Goal: Contribute content: Contribute content

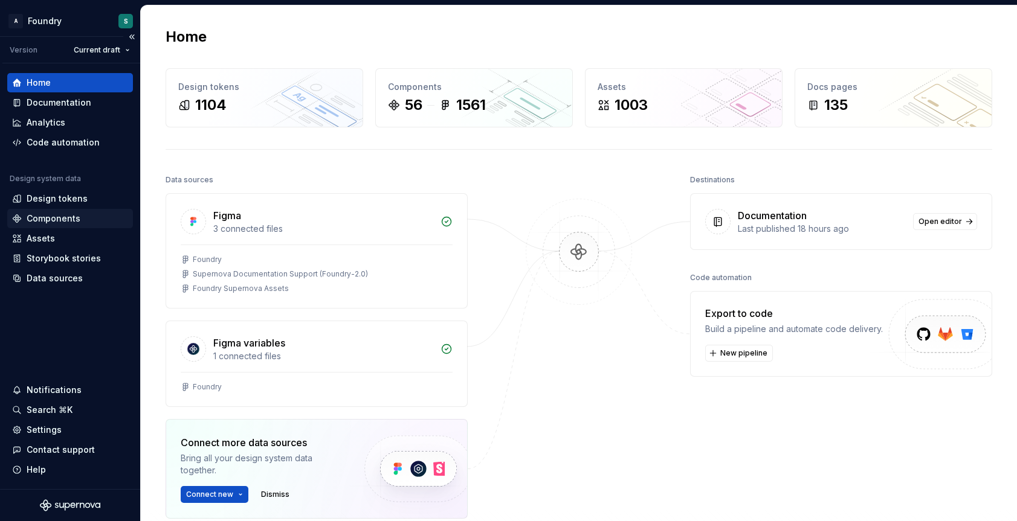
click at [74, 215] on div "Components" at bounding box center [54, 219] width 54 height 12
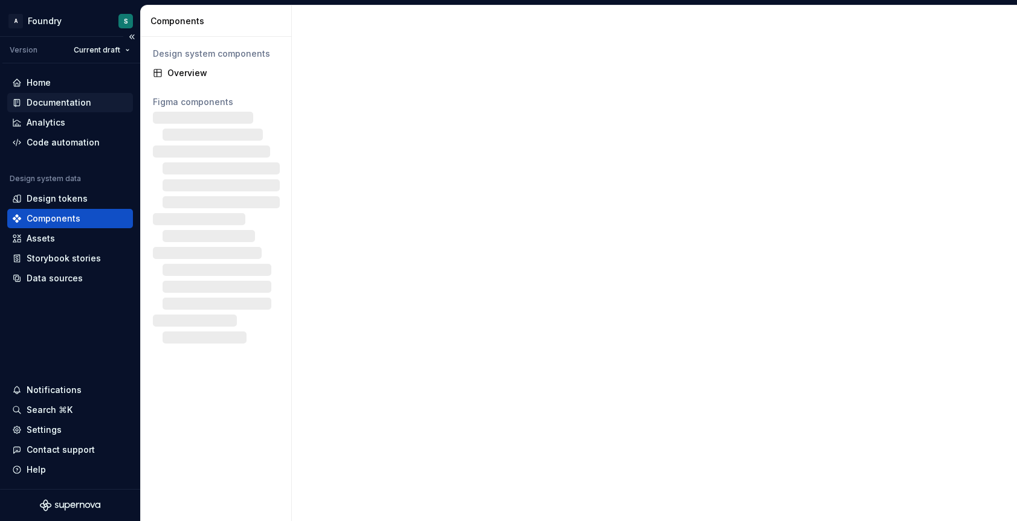
click at [37, 101] on div "Documentation" at bounding box center [59, 103] width 65 height 12
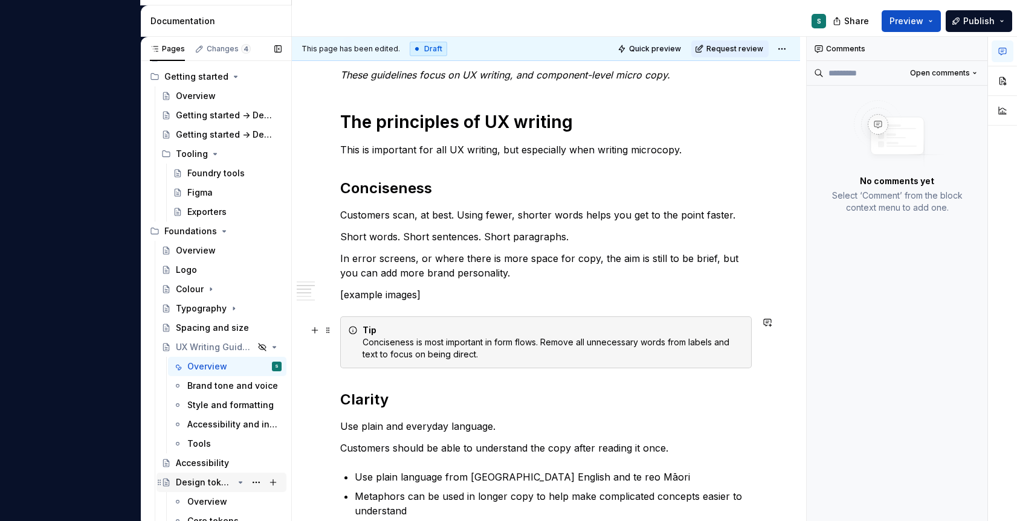
scroll to position [562, 0]
click at [409, 313] on div "UX writing is about the words within a digital product, aimed at guiding users …" at bounding box center [545, 333] width 411 height 1313
click at [422, 295] on p "[example images]" at bounding box center [545, 294] width 411 height 15
click at [324, 295] on span at bounding box center [328, 294] width 10 height 17
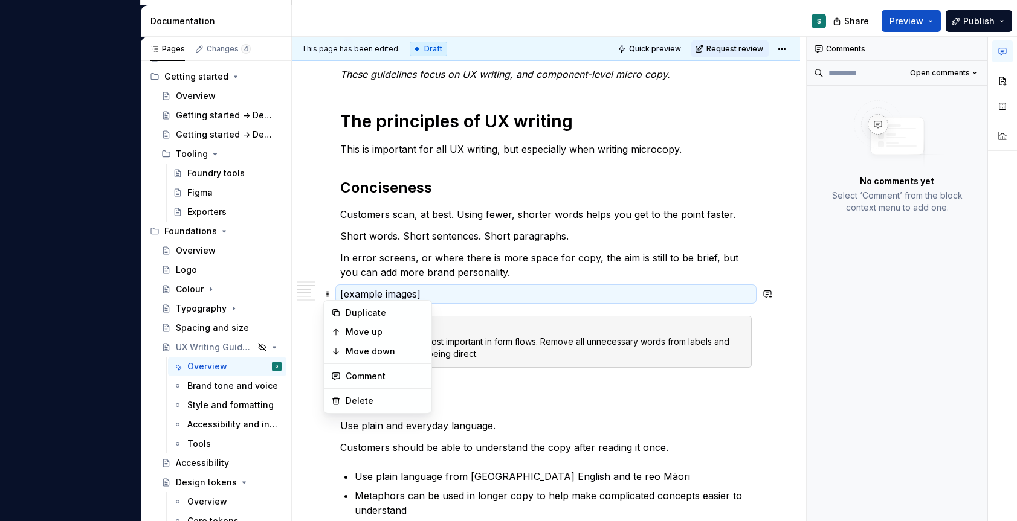
click at [431, 295] on p "[example images]" at bounding box center [545, 294] width 411 height 15
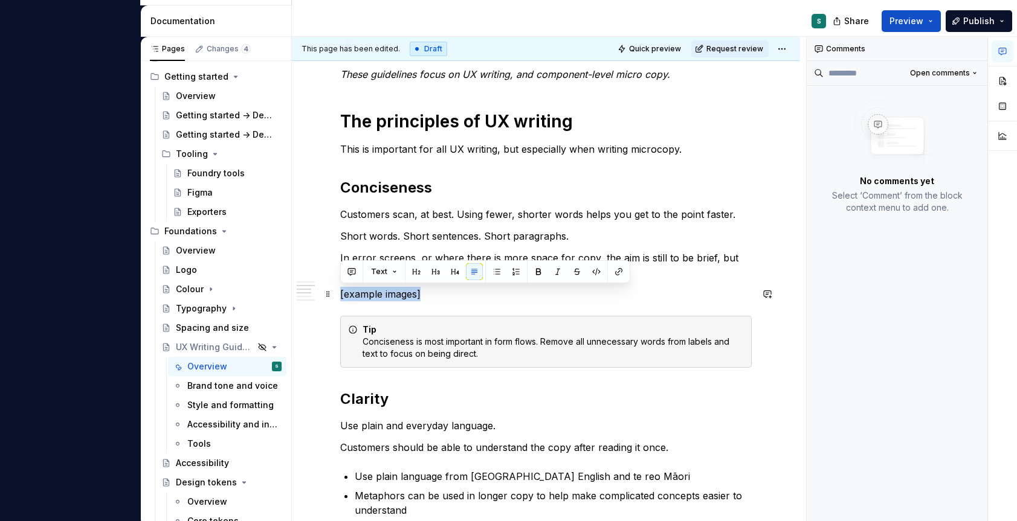
drag, startPoint x: 431, startPoint y: 295, endPoint x: 335, endPoint y: 295, distance: 96.1
click at [335, 295] on div "UX writing is about the words within a digital product, aimed at guiding users …" at bounding box center [546, 404] width 508 height 1513
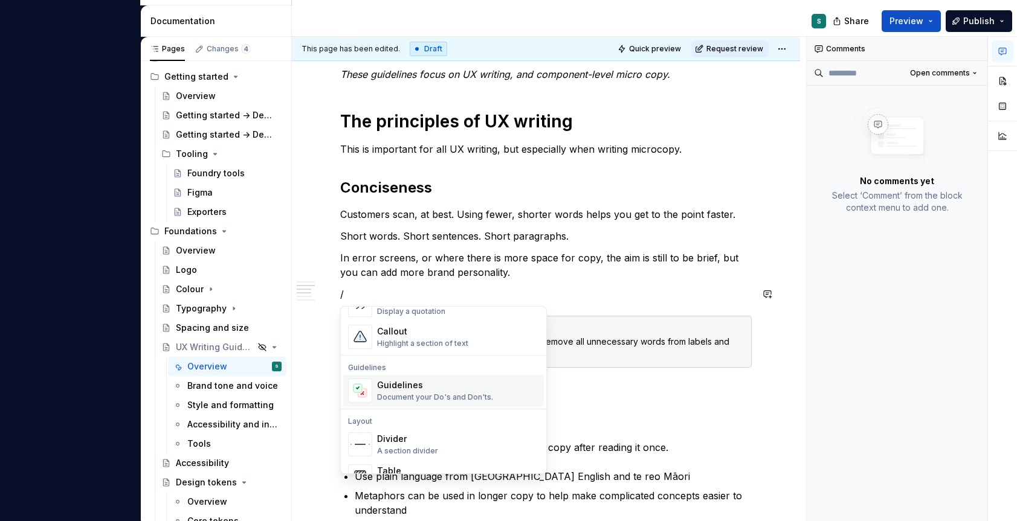
scroll to position [294, 0]
click at [429, 395] on div "Document your Do's and Don'ts." at bounding box center [435, 397] width 116 height 10
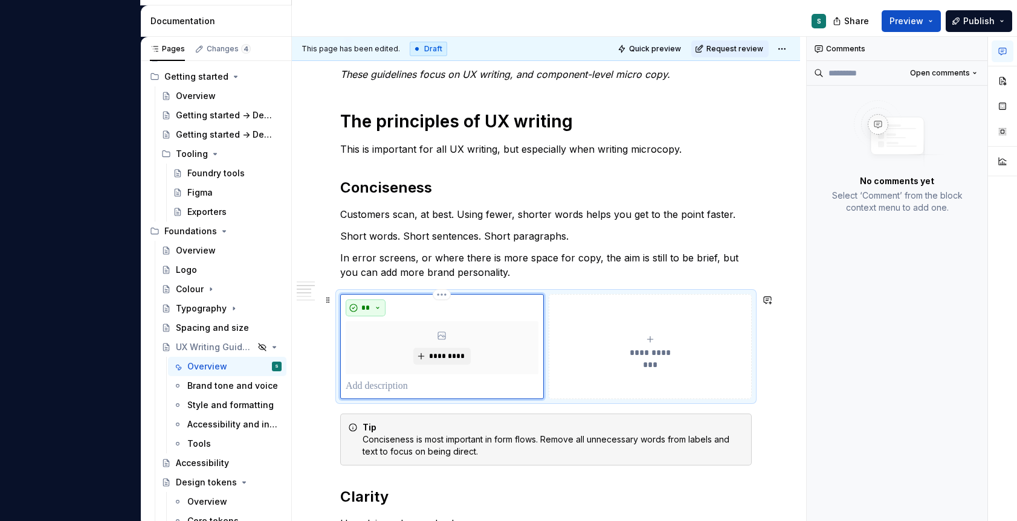
click at [378, 305] on button "**" at bounding box center [366, 308] width 40 height 17
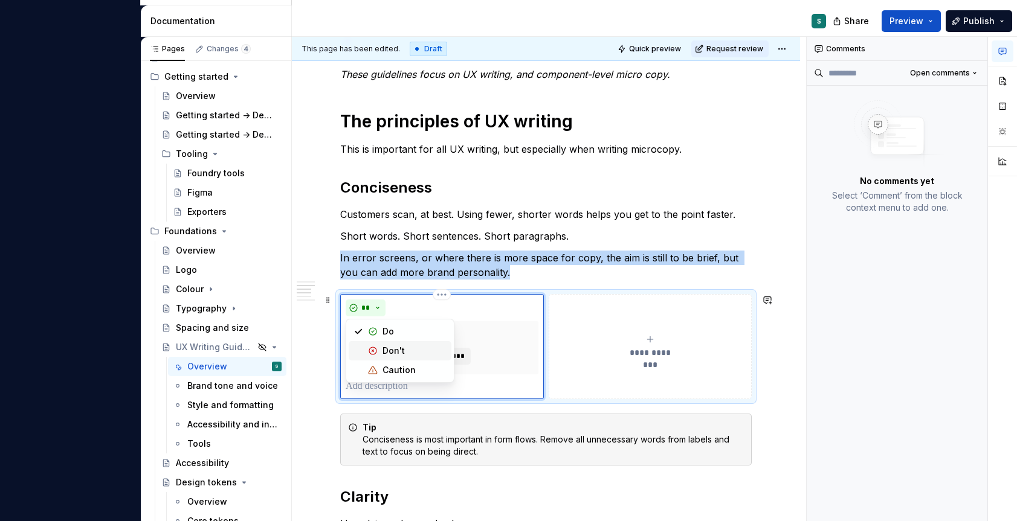
click at [381, 353] on span "Don't" at bounding box center [400, 350] width 103 height 19
click at [590, 312] on button "**********" at bounding box center [651, 346] width 204 height 105
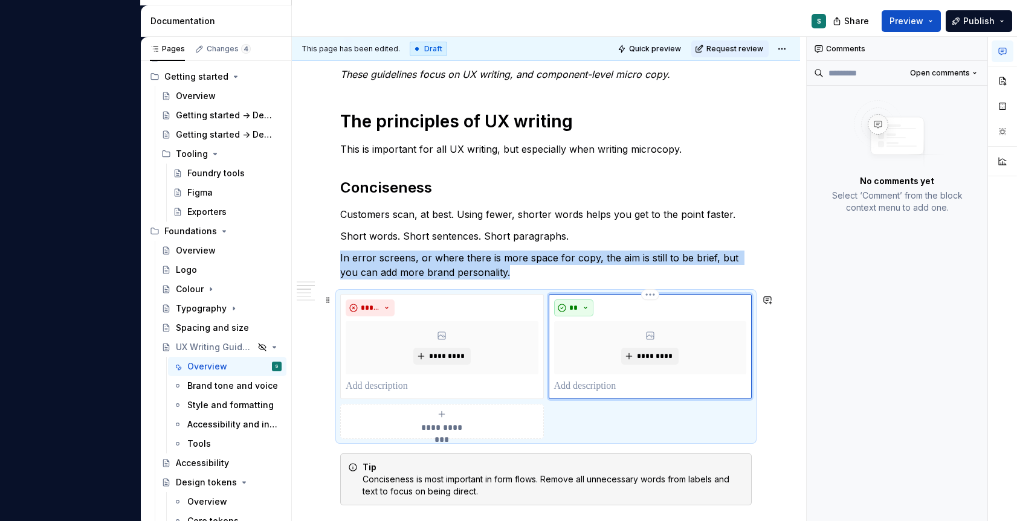
click at [582, 308] on button "**" at bounding box center [574, 308] width 40 height 17
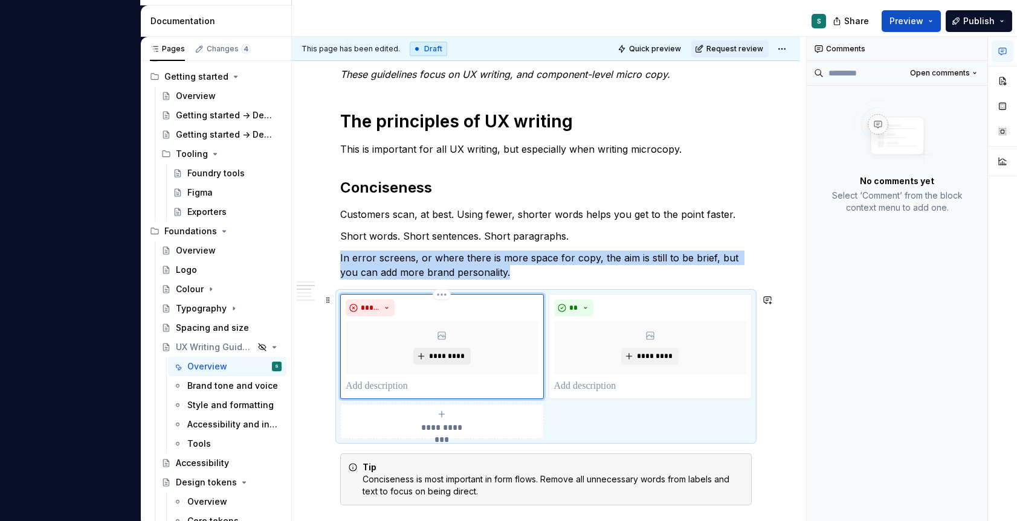
click at [453, 352] on span "*********" at bounding box center [446, 357] width 37 height 10
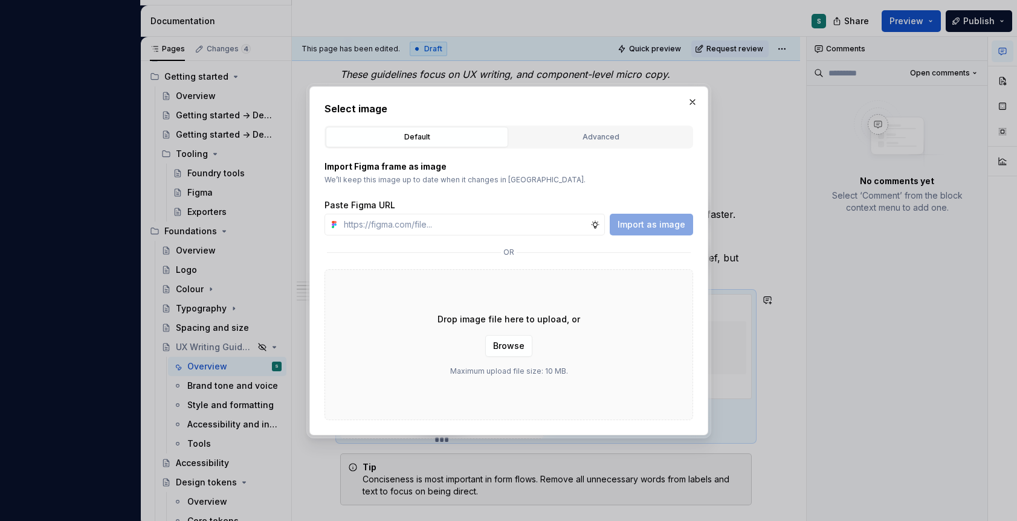
type textarea "*"
paste input "[URL][DOMAIN_NAME]"
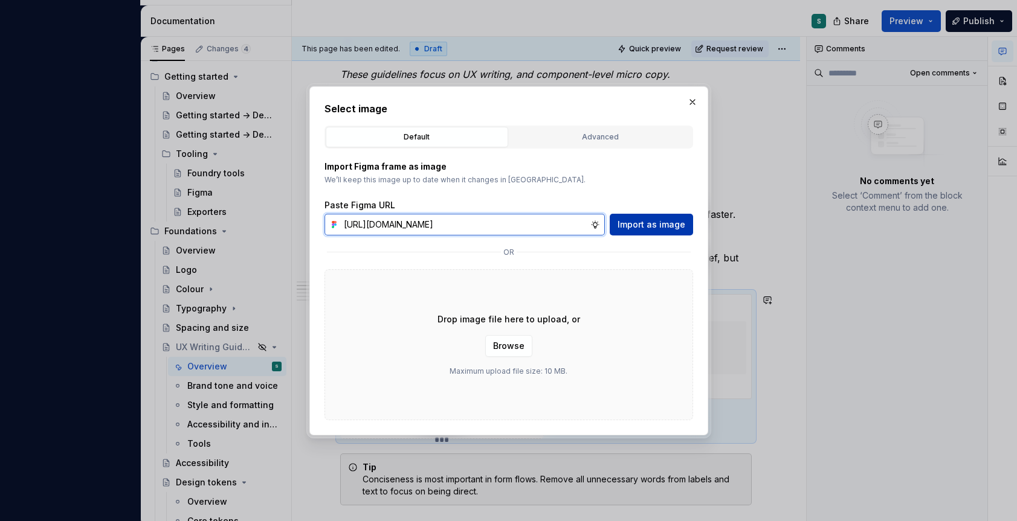
type input "[URL][DOMAIN_NAME]"
click at [659, 225] on span "Import as image" at bounding box center [651, 225] width 68 height 12
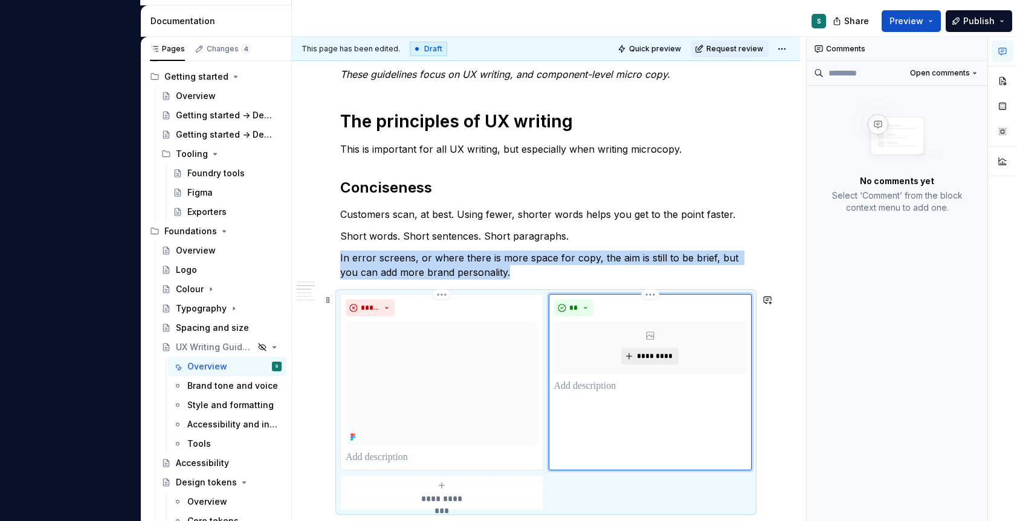
click at [652, 355] on span "*********" at bounding box center [654, 357] width 37 height 10
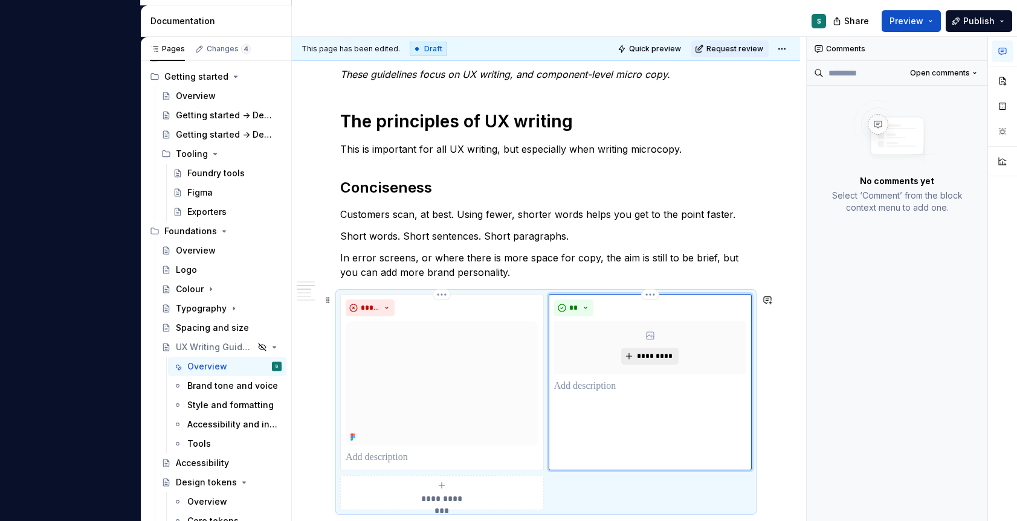
type textarea "*"
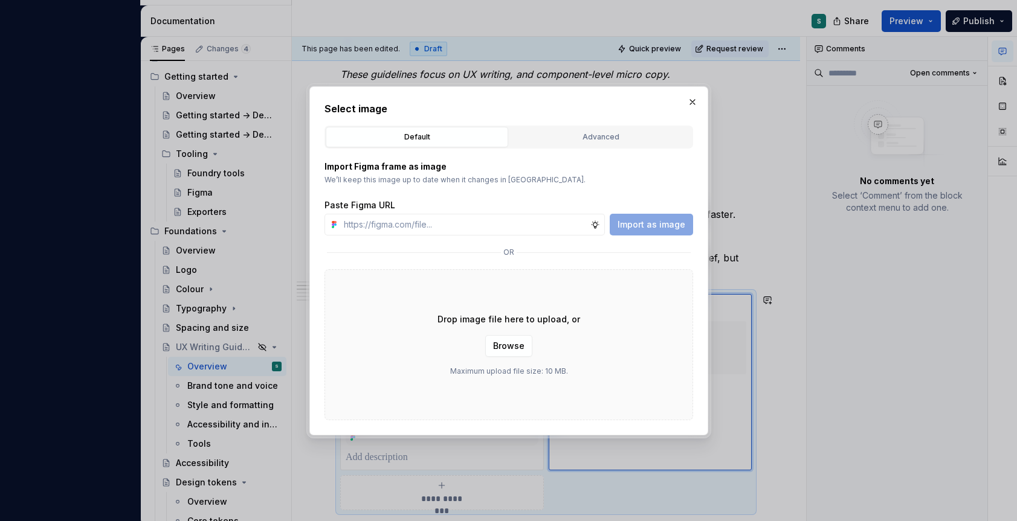
type input "[URL][DOMAIN_NAME]"
type textarea "*"
type input "[URL][DOMAIN_NAME]"
click at [662, 227] on span "Import as image" at bounding box center [651, 225] width 68 height 12
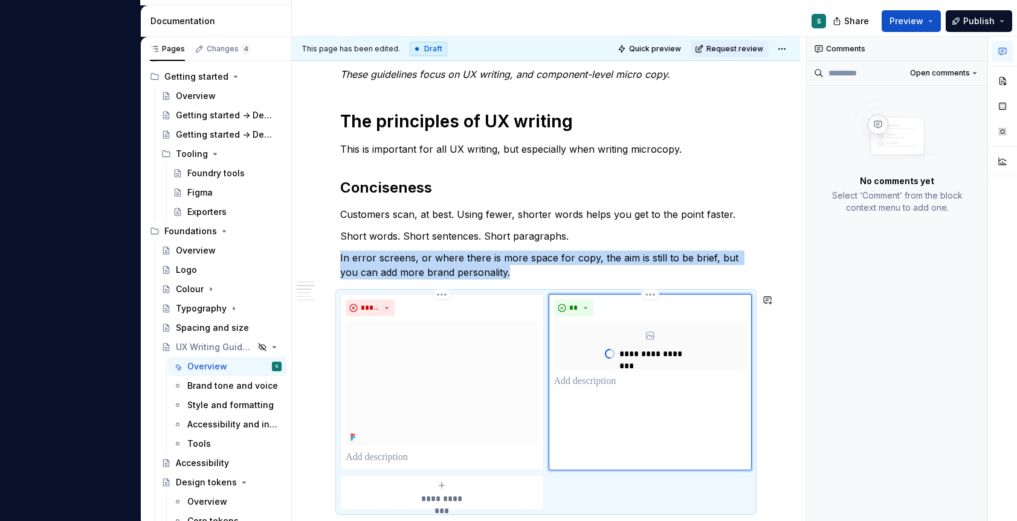
scroll to position [567, 0]
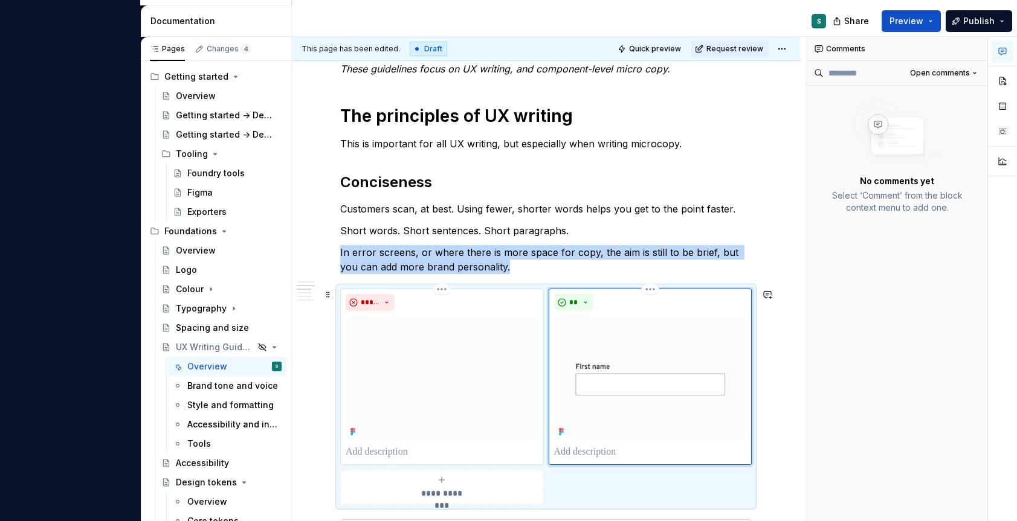
click at [468, 374] on img at bounding box center [442, 378] width 193 height 124
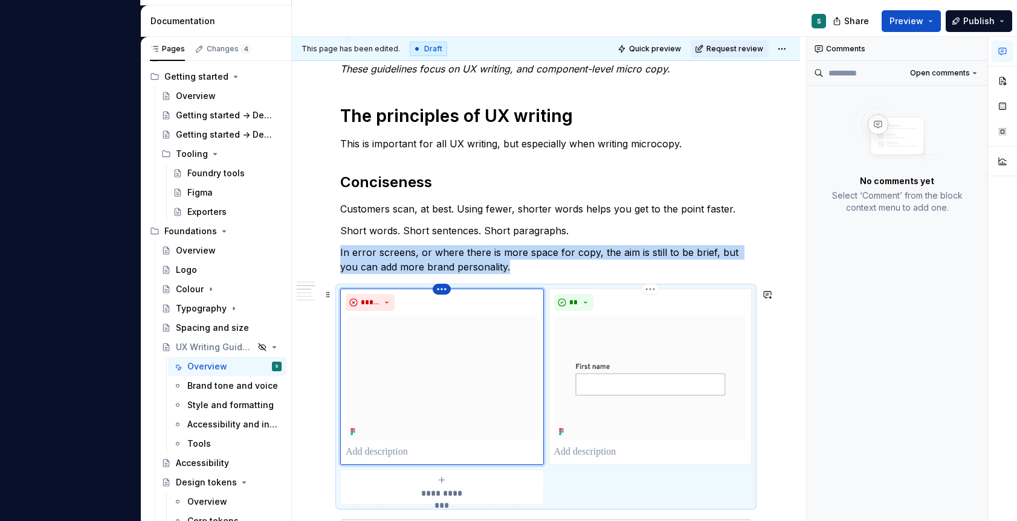
type textarea "*"
click at [441, 292] on html "A Foundry S Version Current draft Home Documentation Analytics Code automation …" at bounding box center [508, 260] width 1017 height 521
click at [454, 308] on div "Delete item" at bounding box center [487, 309] width 103 height 19
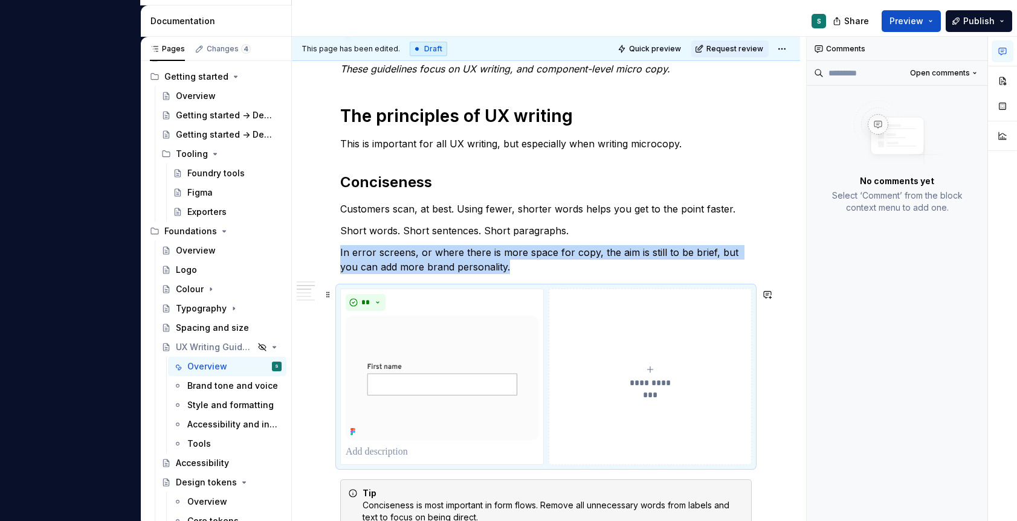
click at [662, 374] on div "**********" at bounding box center [650, 377] width 193 height 24
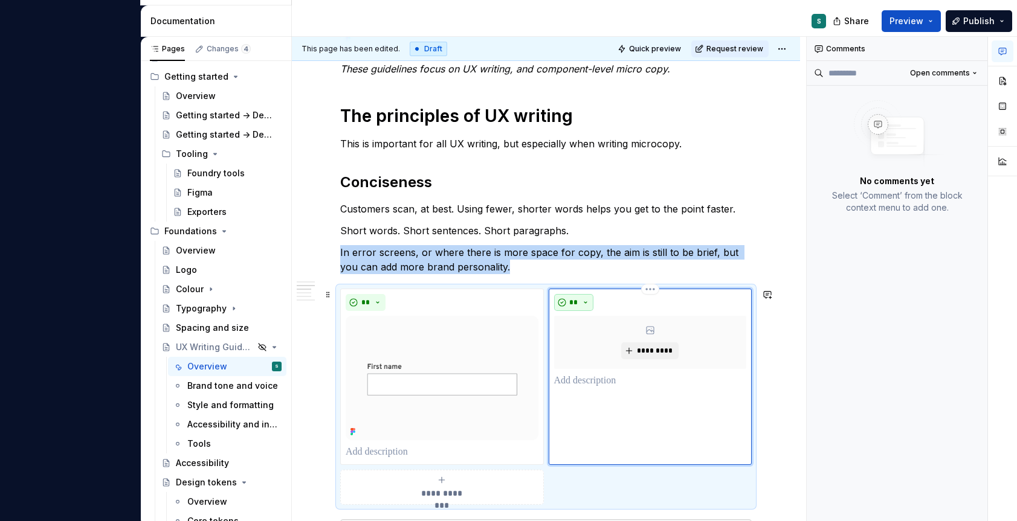
click at [585, 301] on button "**" at bounding box center [574, 302] width 40 height 17
click at [587, 344] on span "Don't" at bounding box center [607, 345] width 103 height 19
click at [636, 353] on span "*********" at bounding box center [654, 351] width 37 height 10
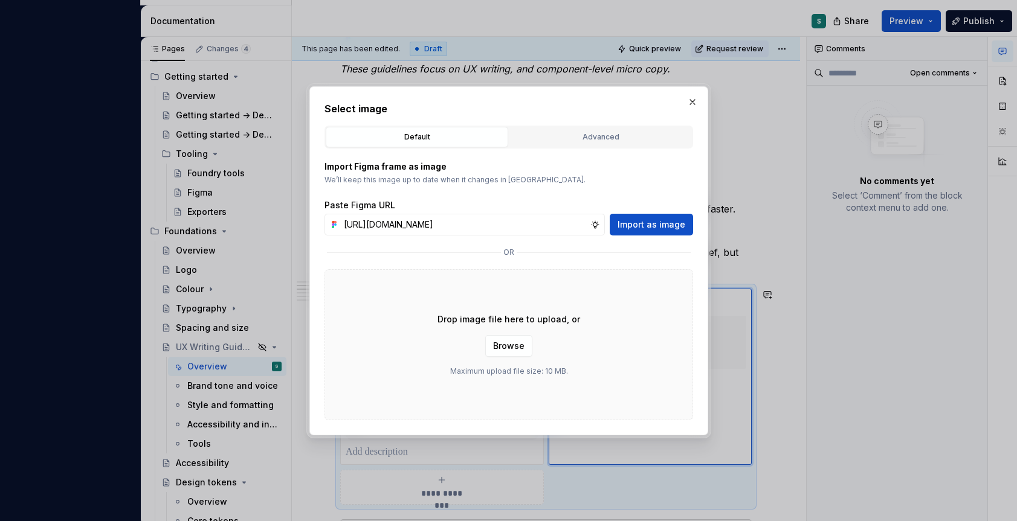
scroll to position [0, 397]
type input "[URL][DOMAIN_NAME]"
click at [665, 225] on span "Import as image" at bounding box center [651, 225] width 68 height 12
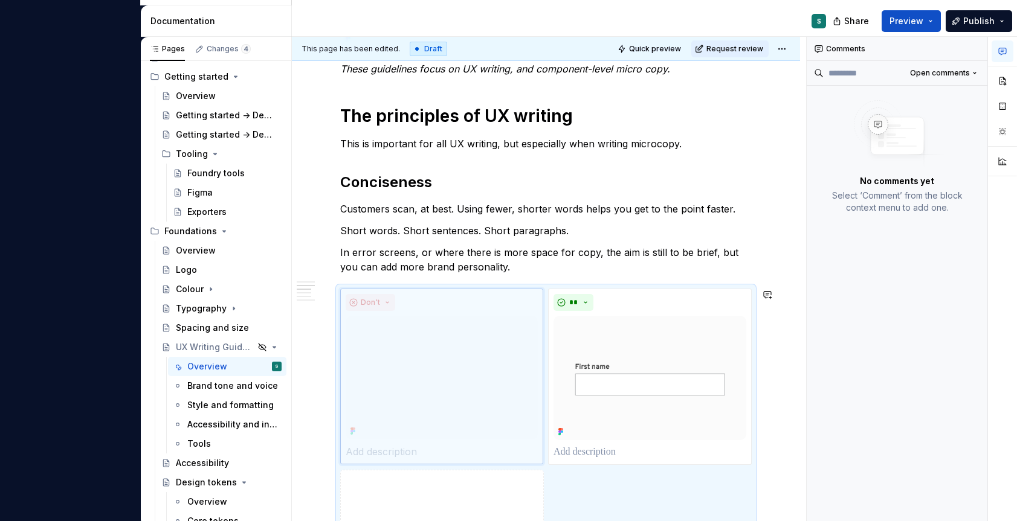
drag, startPoint x: 627, startPoint y: 298, endPoint x: 427, endPoint y: 297, distance: 200.0
click at [427, 297] on body "A Foundry S Version Current draft Home Documentation Analytics Code automation …" at bounding box center [508, 260] width 1017 height 521
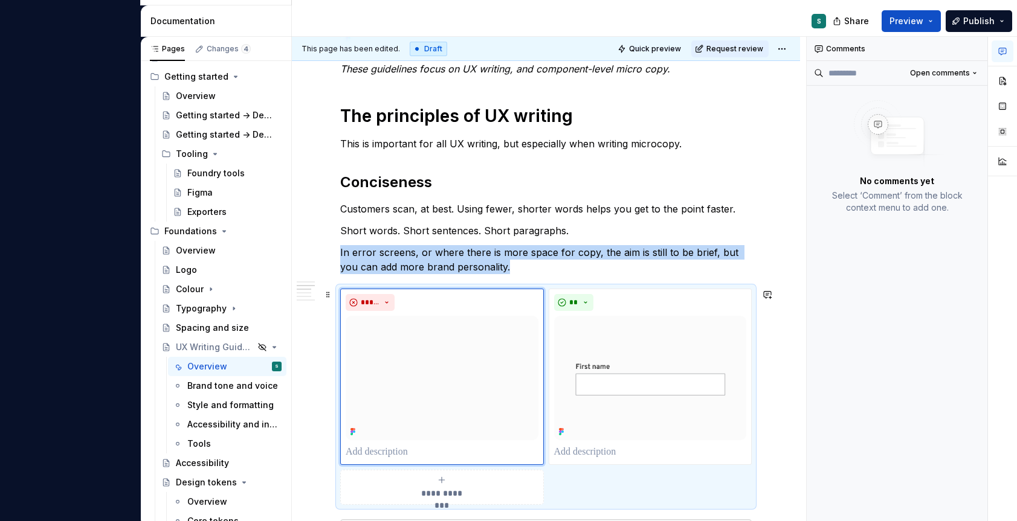
click at [312, 392] on div "**********" at bounding box center [546, 503] width 508 height 1722
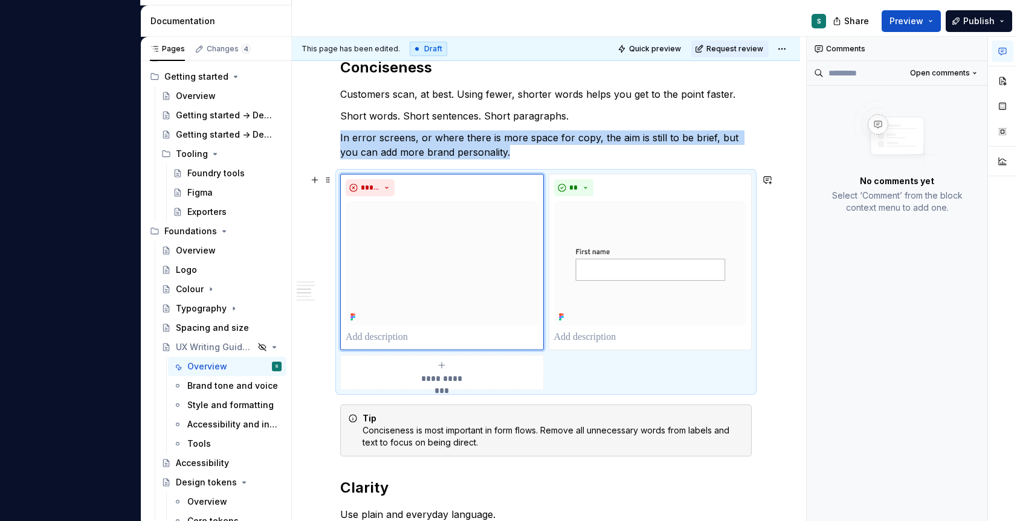
scroll to position [680, 0]
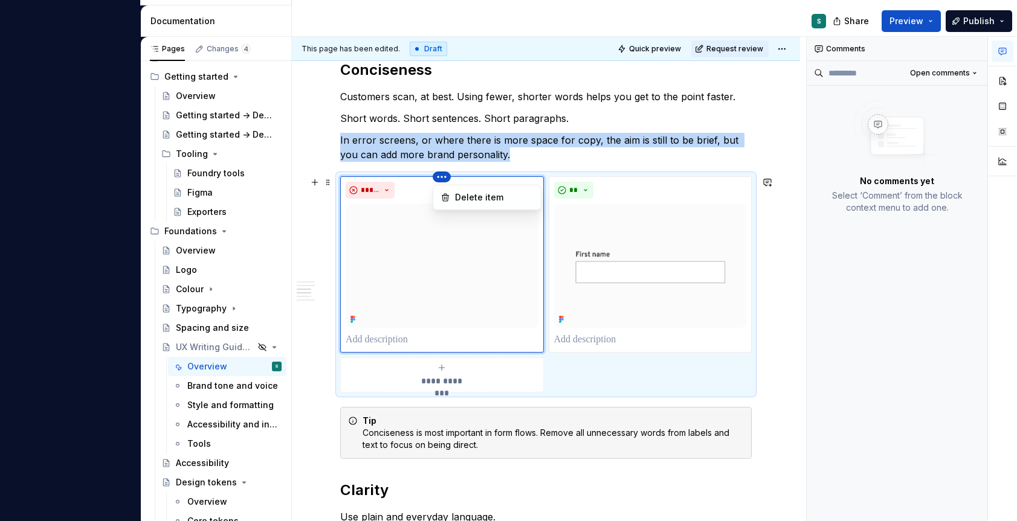
click at [441, 178] on html "A Foundry S Version Current draft Home Documentation Analytics Code automation …" at bounding box center [508, 260] width 1017 height 521
click at [400, 305] on html "A Foundry S Version Current draft Home Documentation Analytics Code automation …" at bounding box center [508, 260] width 1017 height 521
click at [397, 340] on p at bounding box center [442, 340] width 193 height 15
click at [408, 293] on img at bounding box center [442, 266] width 193 height 124
click at [439, 178] on html "A Foundry S Version Current draft Home Documentation Analytics Code automation …" at bounding box center [508, 260] width 1017 height 521
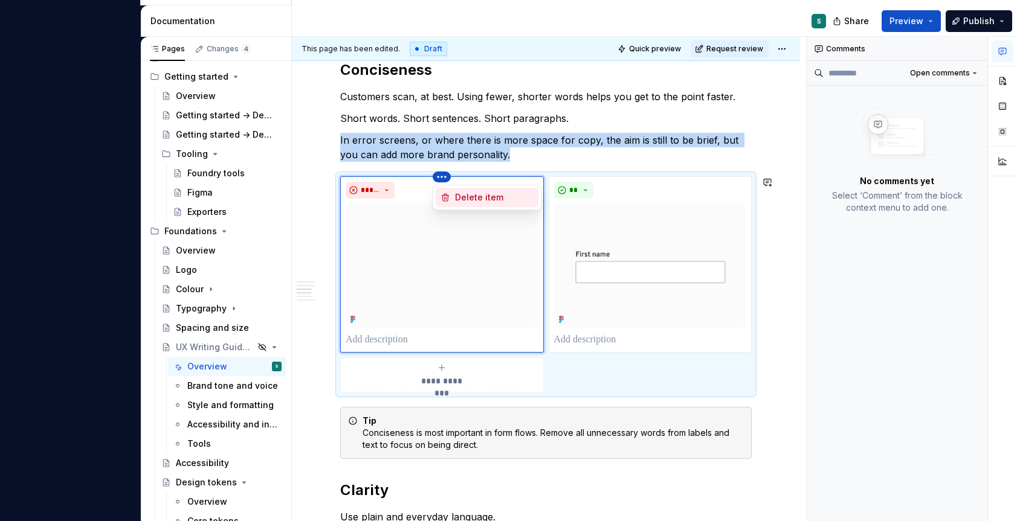
click at [450, 200] on icon at bounding box center [445, 198] width 10 height 10
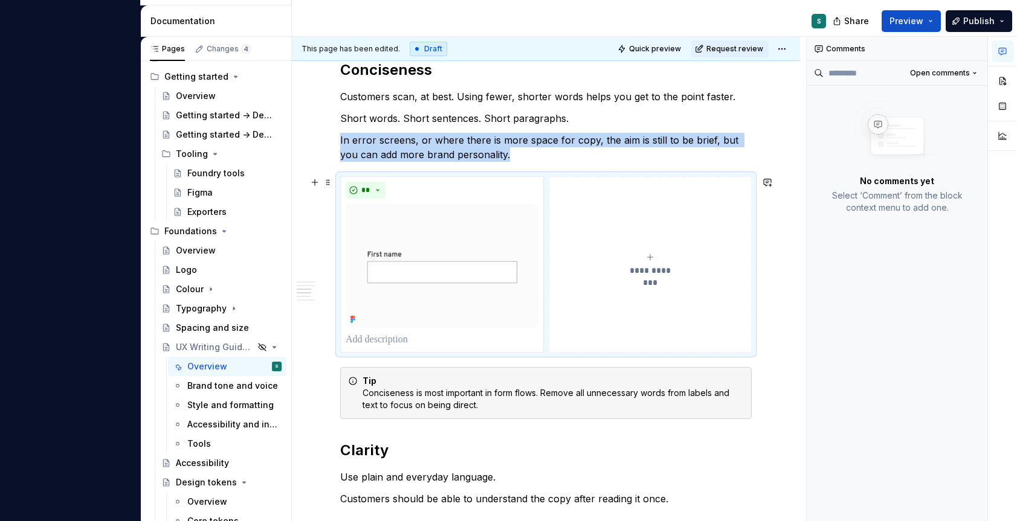
click at [660, 269] on span "**********" at bounding box center [650, 271] width 56 height 12
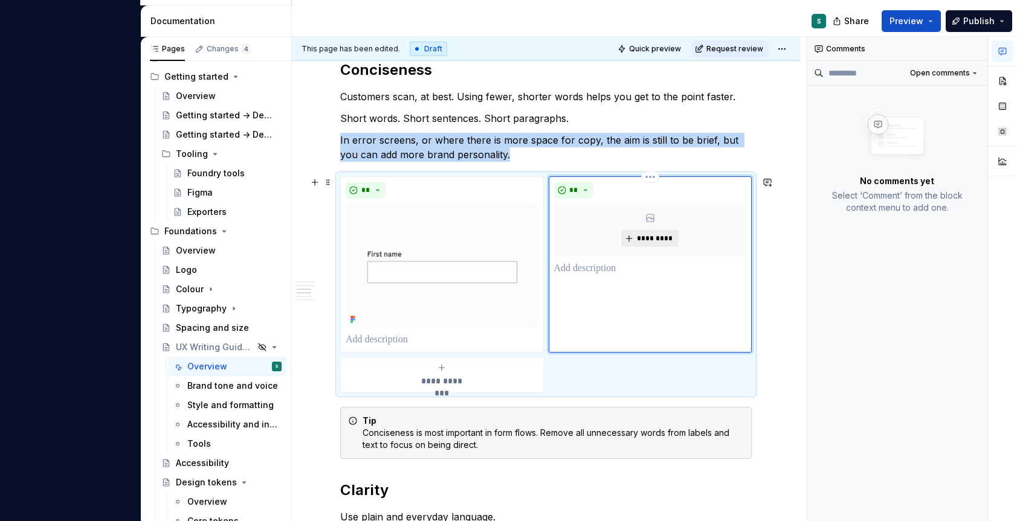
click at [654, 239] on span "*********" at bounding box center [654, 239] width 37 height 10
type textarea "*"
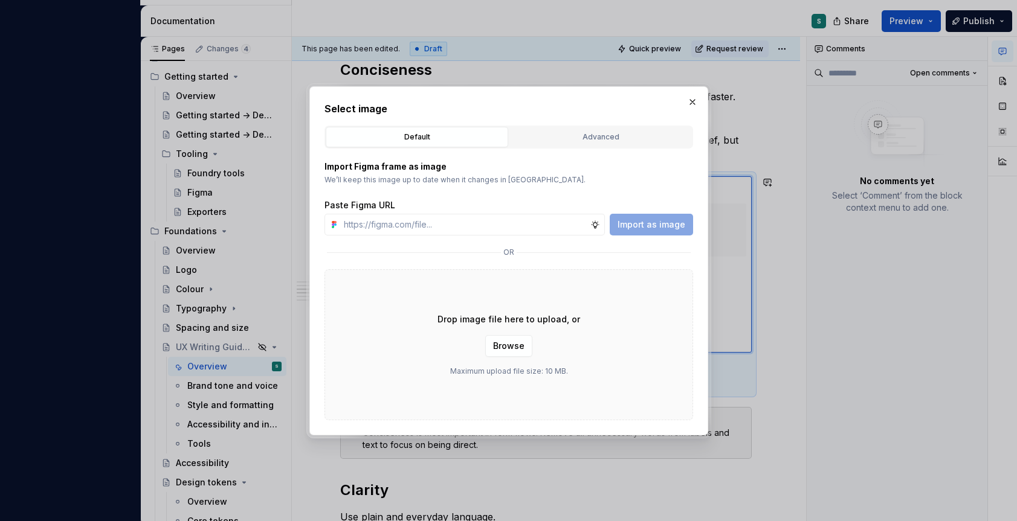
type input "[URL][DOMAIN_NAME]"
type textarea "*"
type input "[URL][DOMAIN_NAME]"
click at [662, 219] on span "Import as image" at bounding box center [651, 225] width 68 height 12
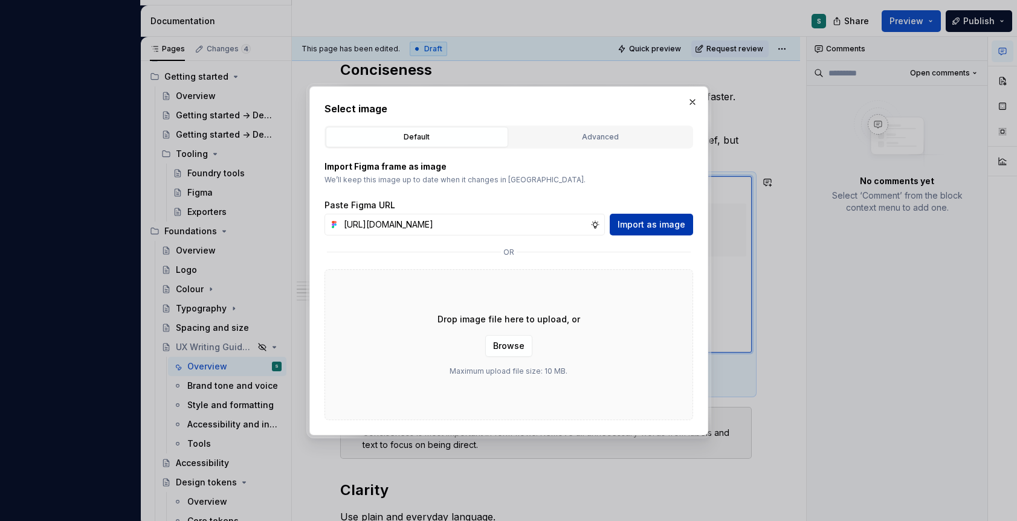
scroll to position [0, 0]
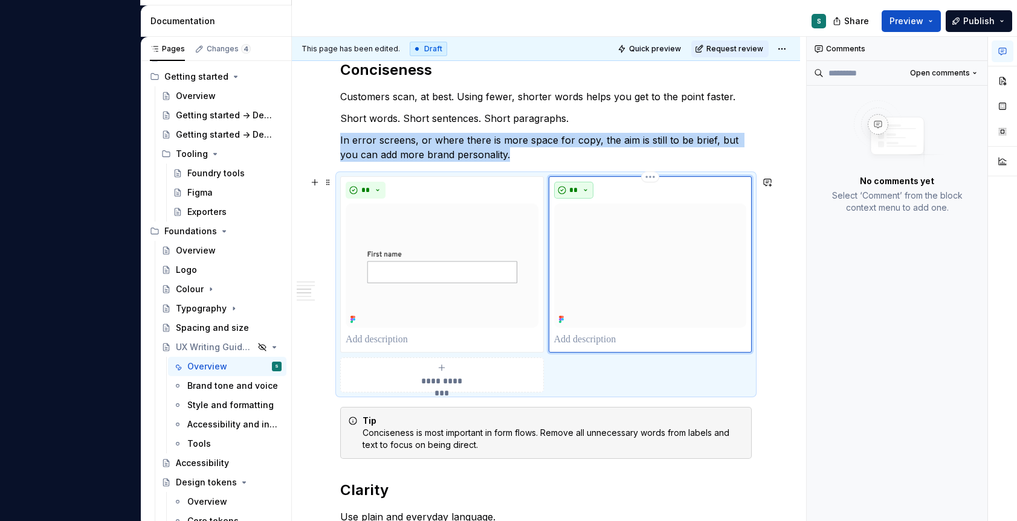
click at [577, 192] on span "**" at bounding box center [574, 190] width 10 height 10
click at [582, 232] on div "Suggestions" at bounding box center [581, 233] width 10 height 10
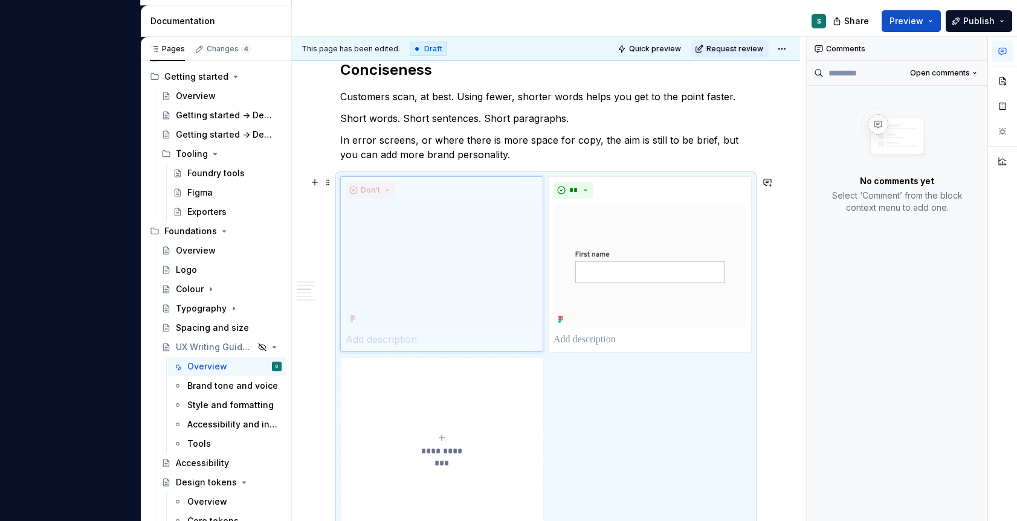
drag, startPoint x: 679, startPoint y: 187, endPoint x: 473, endPoint y: 183, distance: 206.1
click at [473, 183] on body "A Foundry S Version Current draft Home Documentation Analytics Code automation …" at bounding box center [508, 260] width 1017 height 521
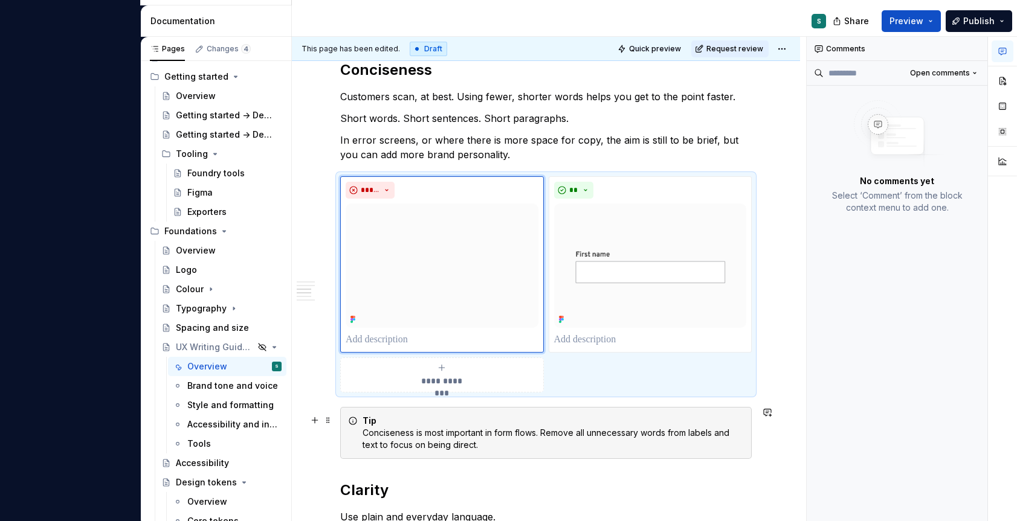
click at [305, 458] on div "**********" at bounding box center [546, 391] width 508 height 1722
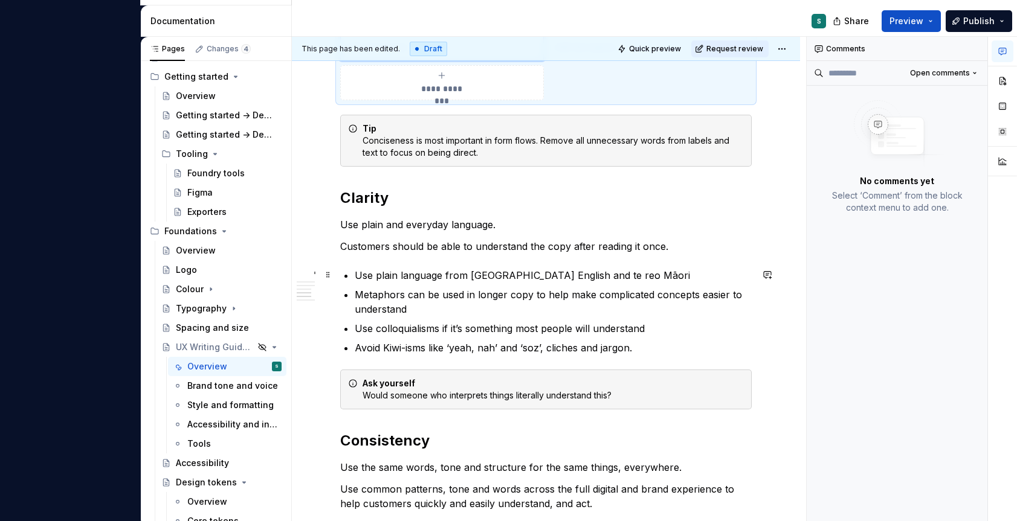
scroll to position [987, 0]
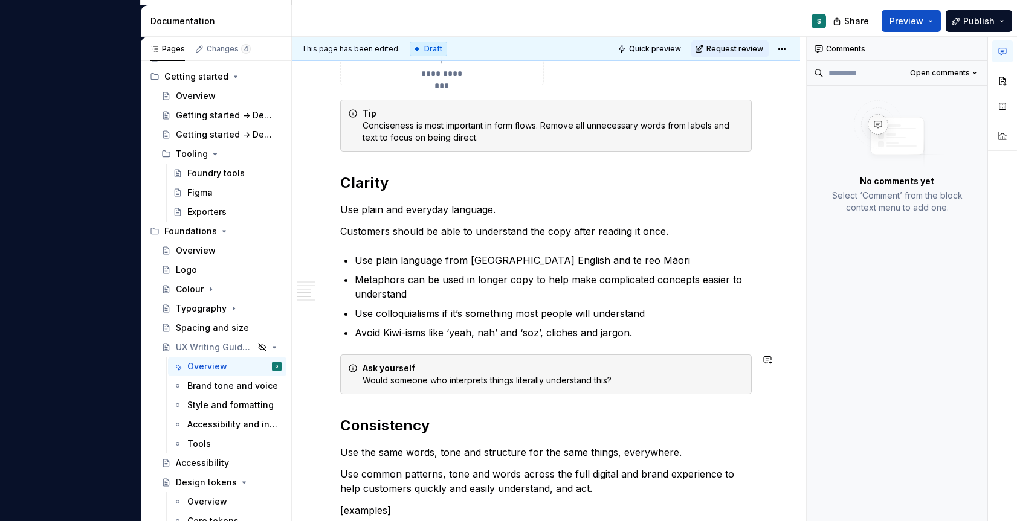
click at [371, 345] on div "**********" at bounding box center [545, 12] width 411 height 1523
click at [387, 343] on div "**********" at bounding box center [545, 12] width 411 height 1523
click at [560, 306] on p "Use colloquialisms if it’s something most people will understand" at bounding box center [553, 313] width 397 height 15
click at [315, 334] on button "button" at bounding box center [314, 332] width 17 height 17
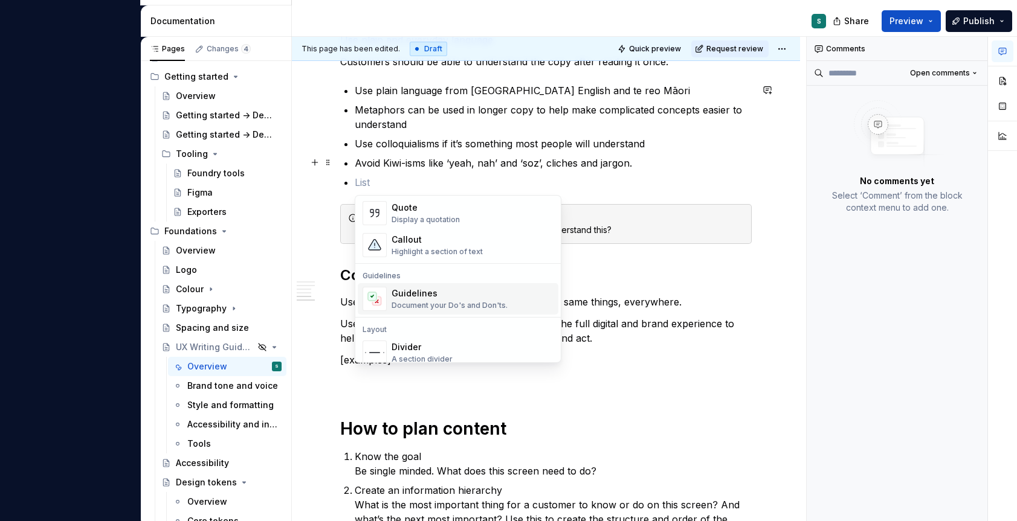
scroll to position [276, 0]
click at [413, 297] on div "Guidelines" at bounding box center [450, 291] width 116 height 12
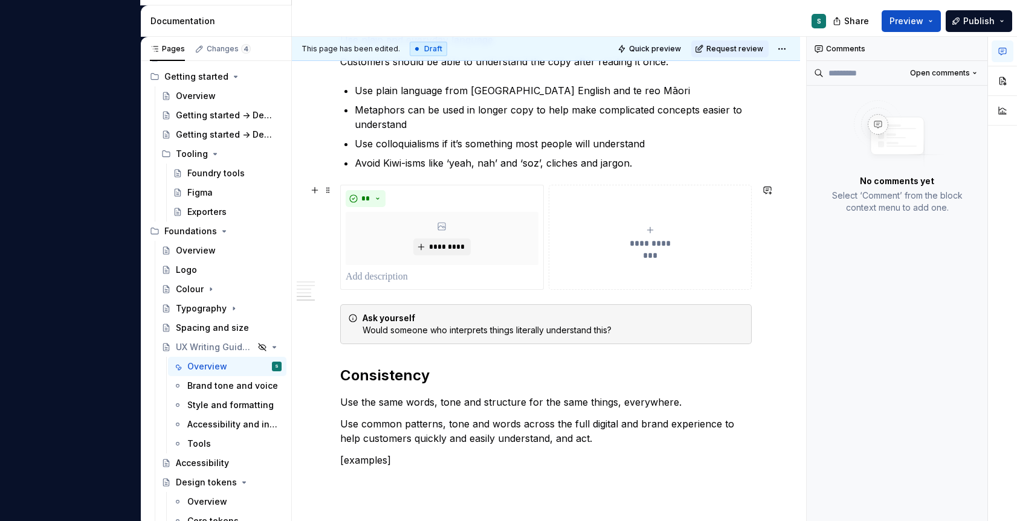
click at [674, 240] on span "**********" at bounding box center [650, 243] width 56 height 12
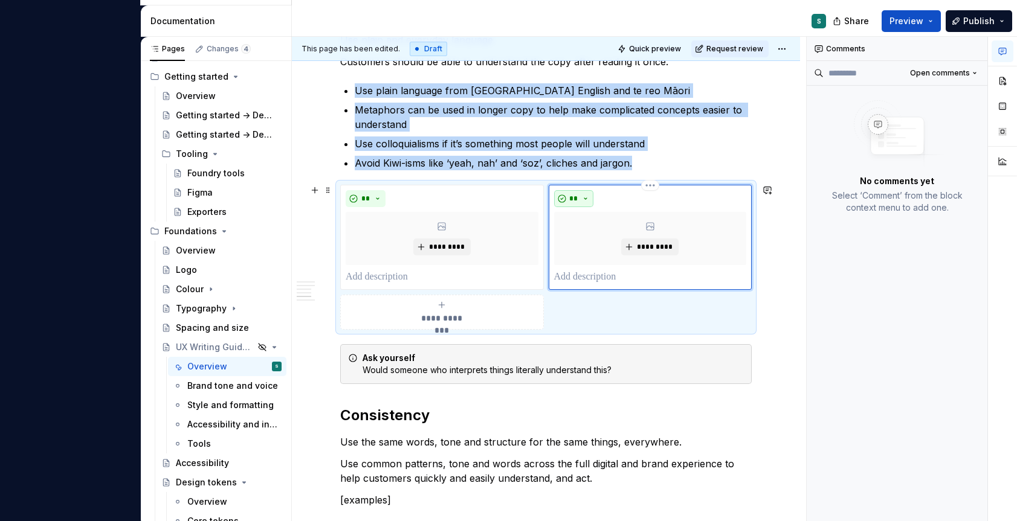
click at [571, 192] on button "**" at bounding box center [574, 198] width 40 height 17
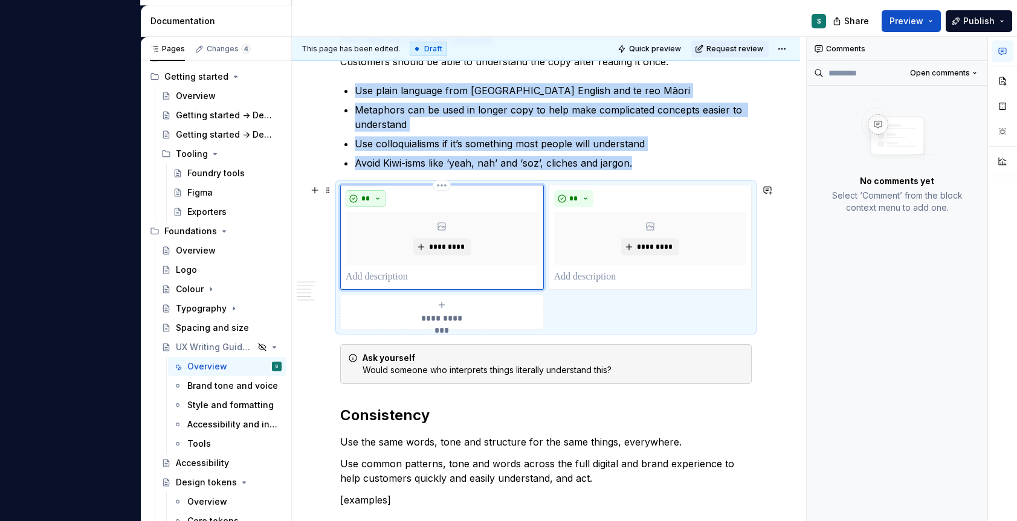
click at [367, 196] on span "**" at bounding box center [366, 199] width 10 height 10
click at [375, 242] on div "Suggestions" at bounding box center [373, 241] width 10 height 10
click at [437, 247] on span "*********" at bounding box center [446, 247] width 37 height 10
type textarea "*"
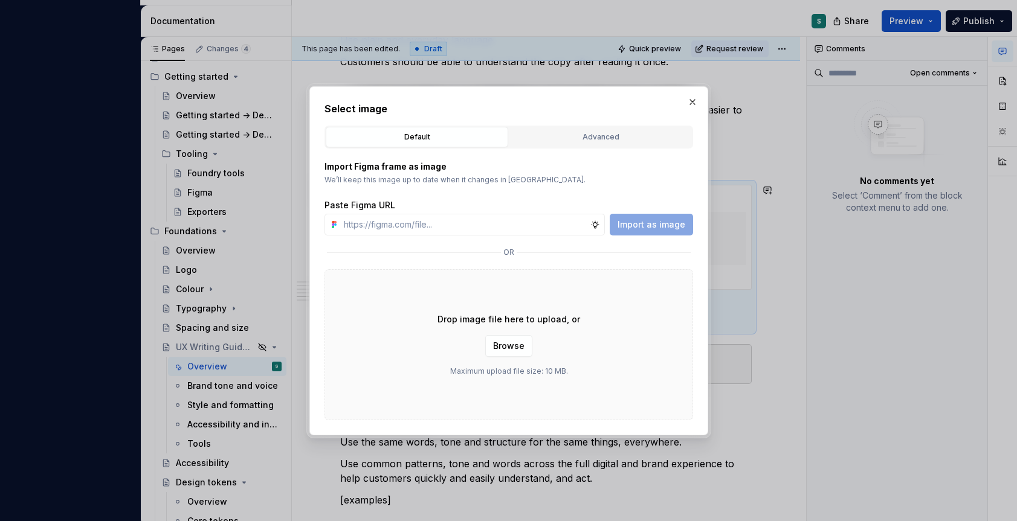
type input "[URL][DOMAIN_NAME]"
type textarea "*"
type input "[URL][DOMAIN_NAME]"
click at [651, 225] on span "Import as image" at bounding box center [651, 225] width 68 height 12
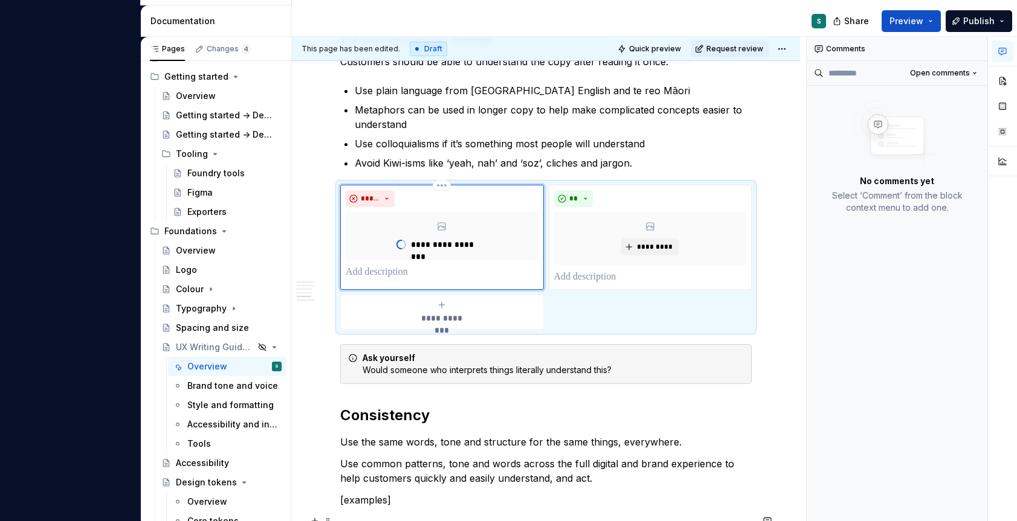
type textarea "*"
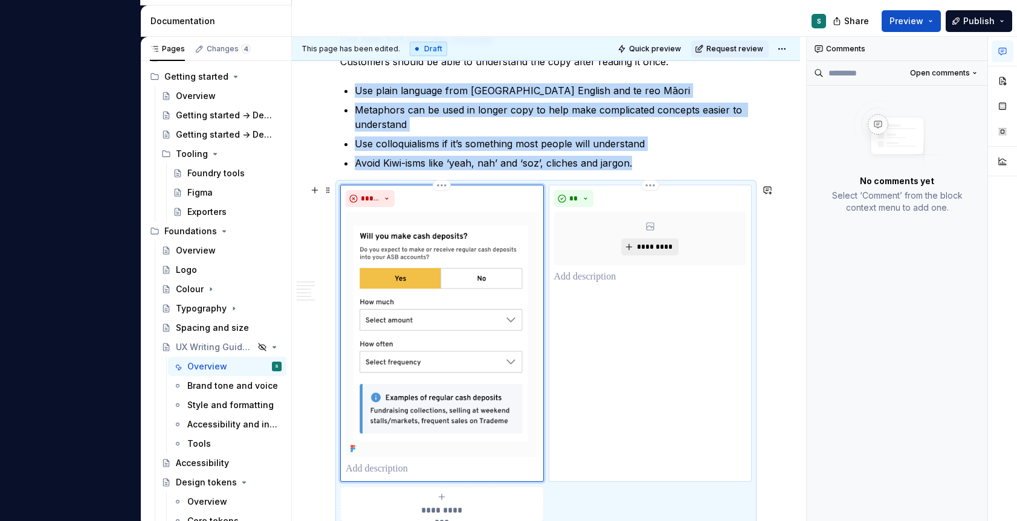
click at [645, 248] on span "*********" at bounding box center [654, 247] width 37 height 10
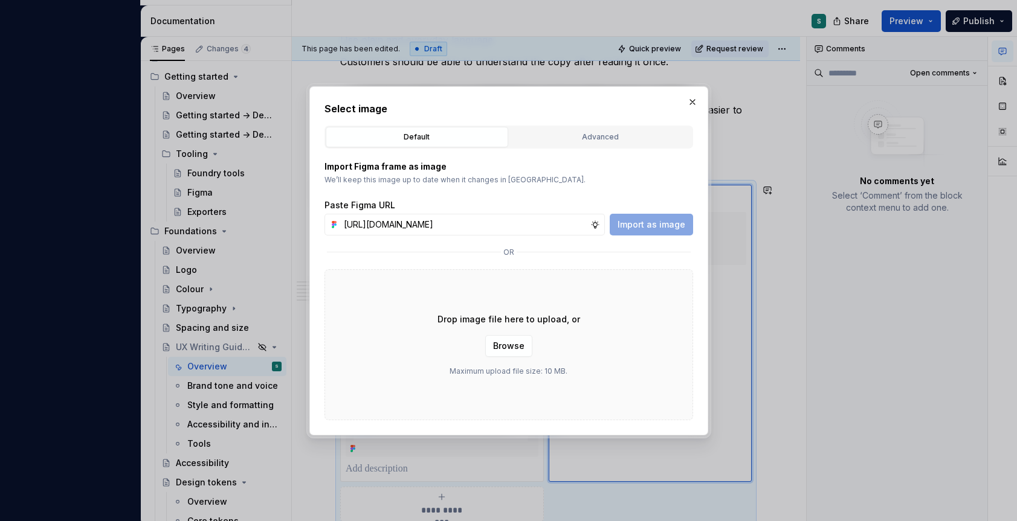
scroll to position [0, 397]
type input "[URL][DOMAIN_NAME]"
click at [657, 227] on span "Import as image" at bounding box center [651, 225] width 68 height 12
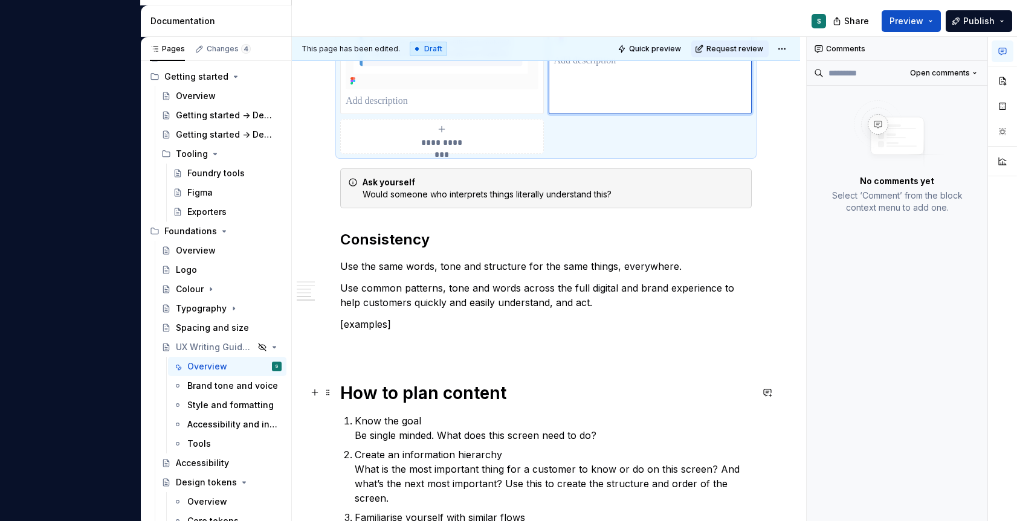
scroll to position [1533, 0]
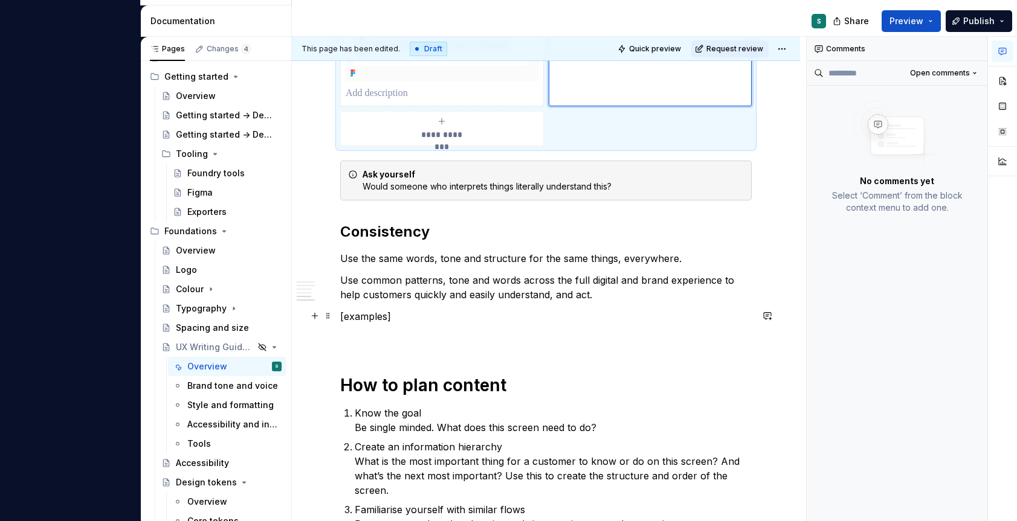
click at [348, 318] on p "[examples]" at bounding box center [545, 316] width 411 height 15
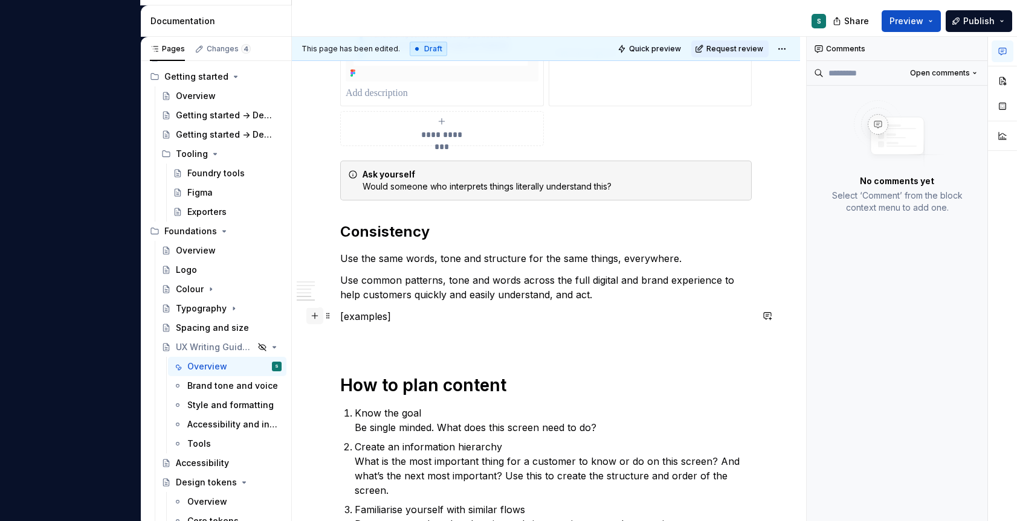
click at [315, 317] on button "button" at bounding box center [314, 316] width 17 height 17
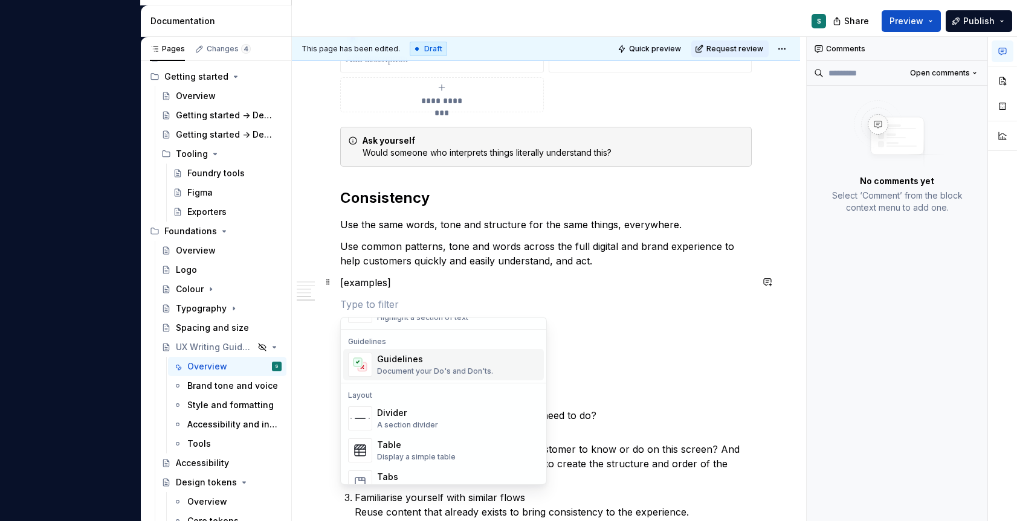
scroll to position [331, 0]
click at [407, 366] on div "Document your Do's and Don'ts." at bounding box center [435, 371] width 116 height 10
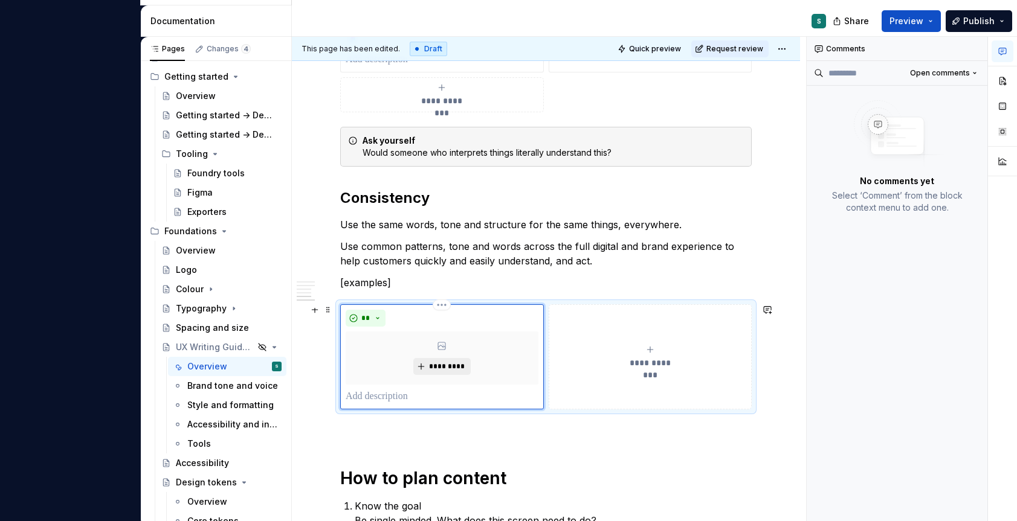
click at [423, 366] on button "*********" at bounding box center [441, 366] width 57 height 17
type textarea "*"
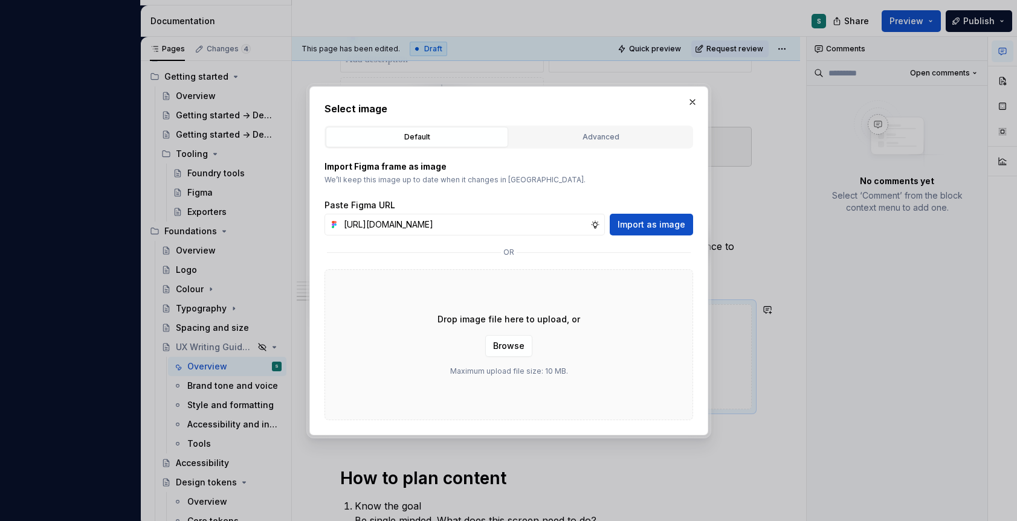
scroll to position [0, 397]
type input "[URL][DOMAIN_NAME]"
click at [639, 221] on span "Import as image" at bounding box center [651, 225] width 68 height 12
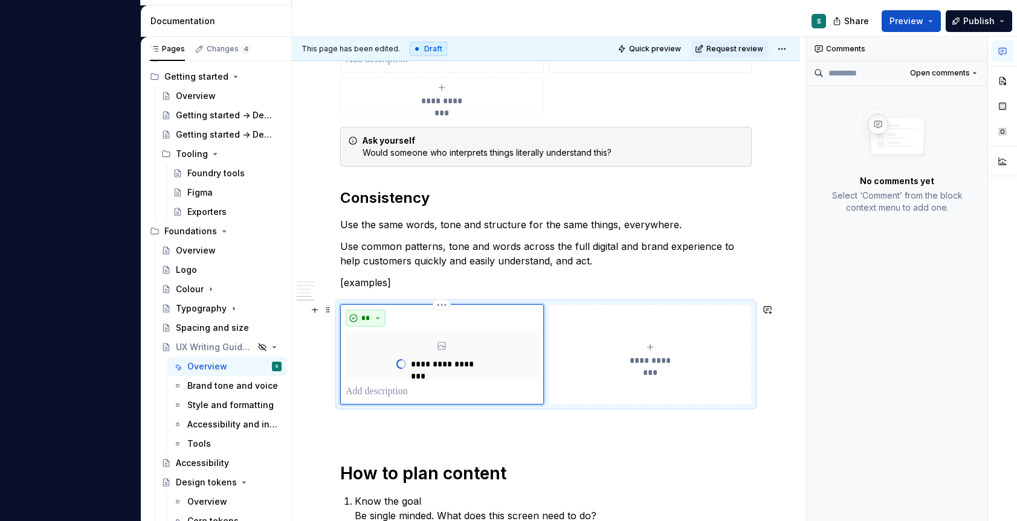
click at [378, 317] on button "**" at bounding box center [366, 318] width 40 height 17
click at [376, 359] on div "Suggestions" at bounding box center [373, 361] width 10 height 10
type textarea "*"
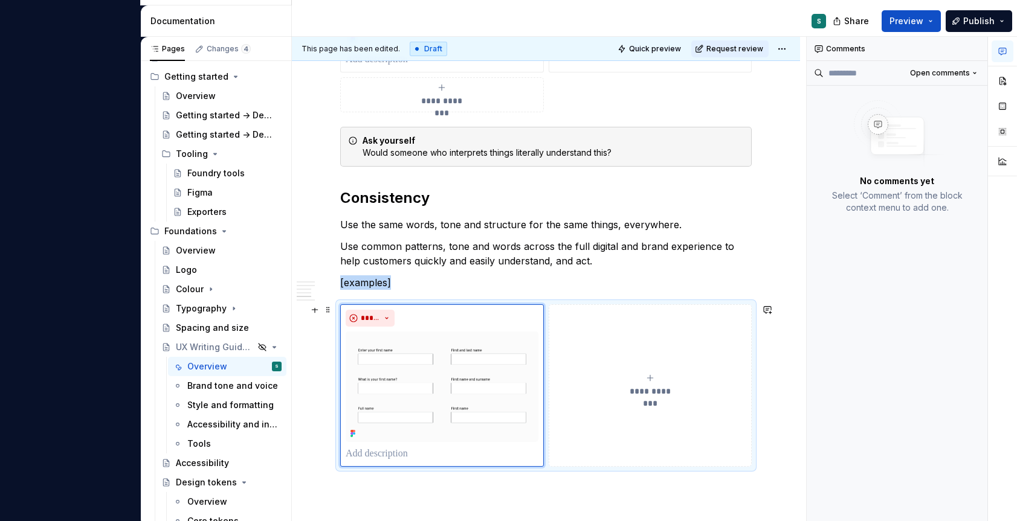
click at [649, 382] on div "**********" at bounding box center [650, 385] width 193 height 24
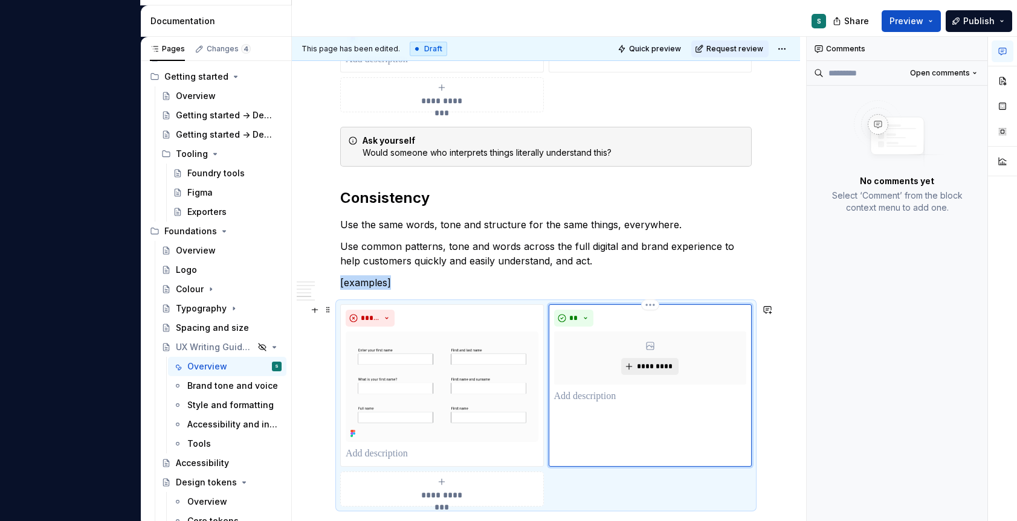
click at [645, 367] on span "*********" at bounding box center [654, 367] width 37 height 10
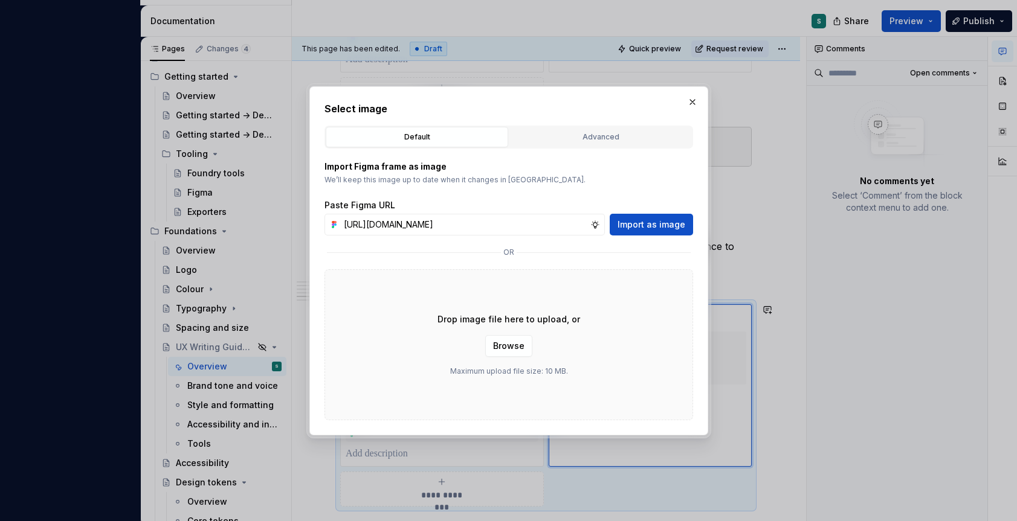
scroll to position [0, 396]
type input "[URL][DOMAIN_NAME]"
click at [659, 216] on button "Import as image" at bounding box center [651, 225] width 83 height 22
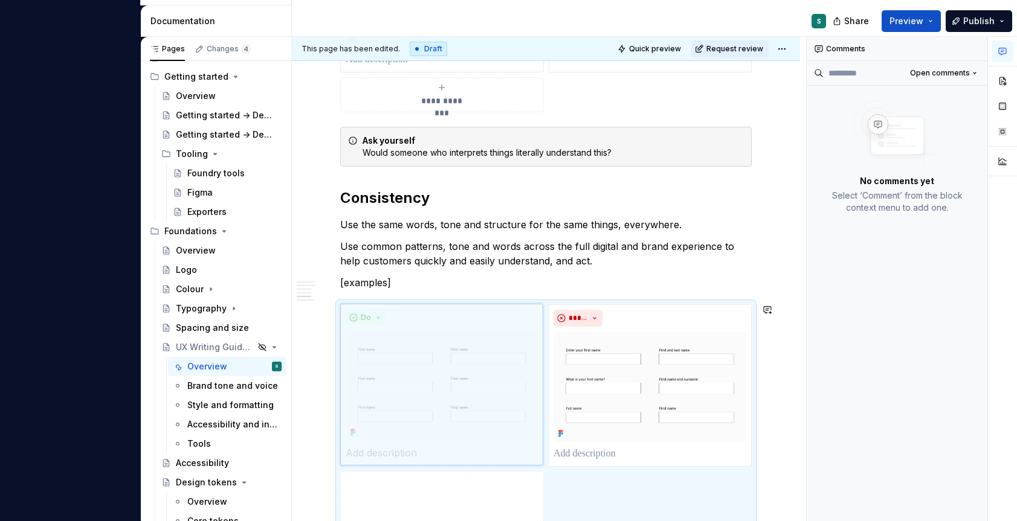
drag, startPoint x: 633, startPoint y: 312, endPoint x: 434, endPoint y: 313, distance: 199.4
click at [434, 313] on body "A Foundry S Version Current draft Home Documentation Analytics Code automation …" at bounding box center [508, 260] width 1017 height 521
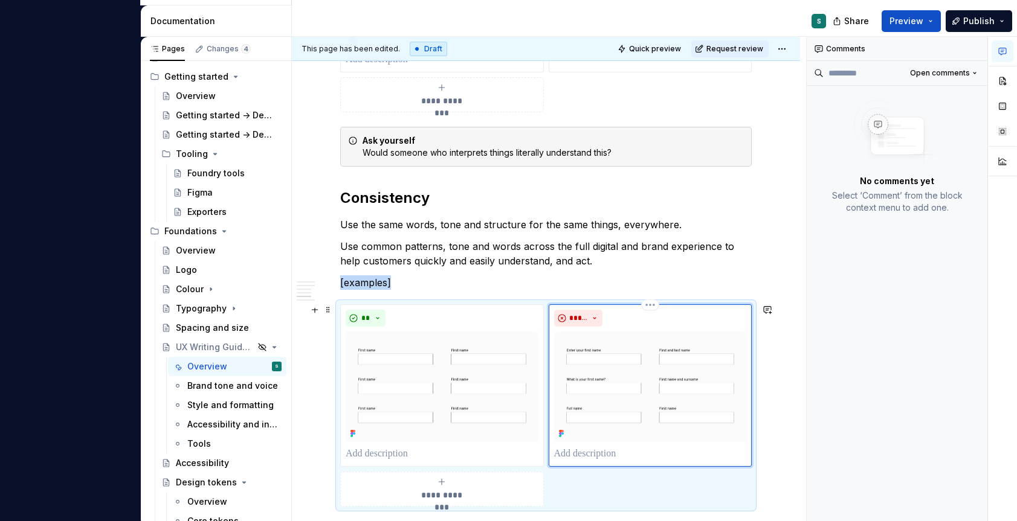
click at [603, 315] on div "*****" at bounding box center [650, 318] width 193 height 17
click at [596, 315] on button "*****" at bounding box center [578, 318] width 49 height 17
click at [591, 382] on div "Caution" at bounding box center [606, 380] width 33 height 12
click at [573, 321] on span "*******" at bounding box center [582, 319] width 27 height 10
click at [576, 359] on div "Suggestions" at bounding box center [581, 361] width 10 height 10
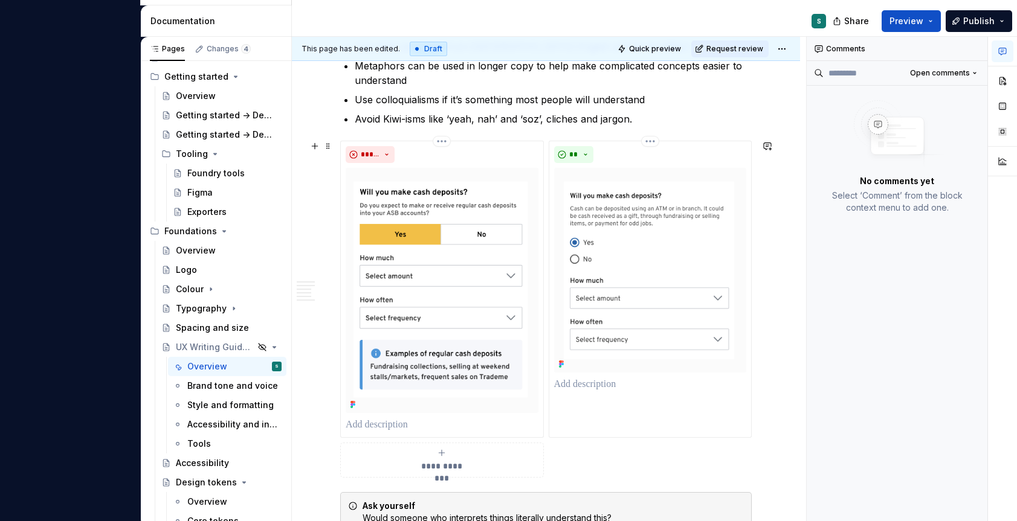
scroll to position [1196, 0]
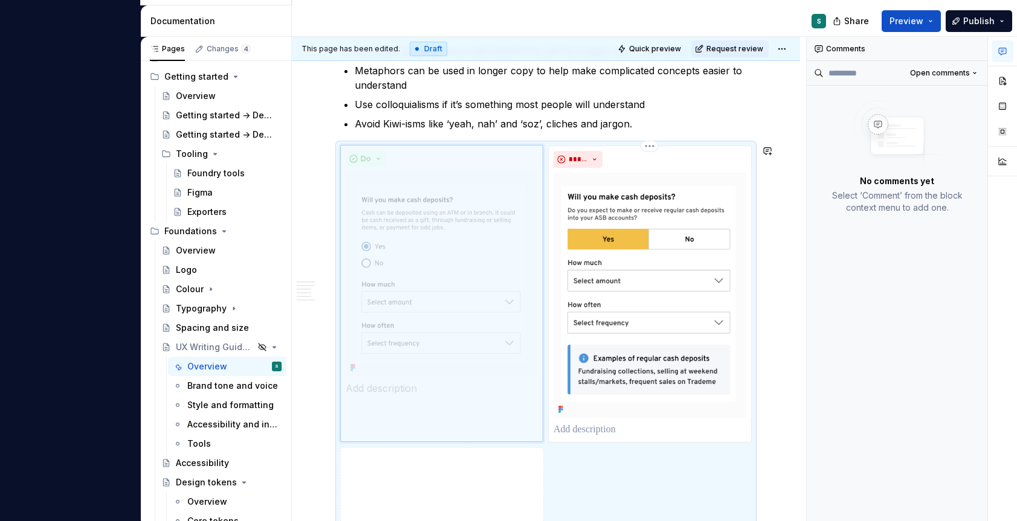
drag, startPoint x: 628, startPoint y: 163, endPoint x: 430, endPoint y: 173, distance: 199.0
click at [430, 173] on body "A Foundry S Version Current draft Home Documentation Analytics Code automation …" at bounding box center [508, 260] width 1017 height 521
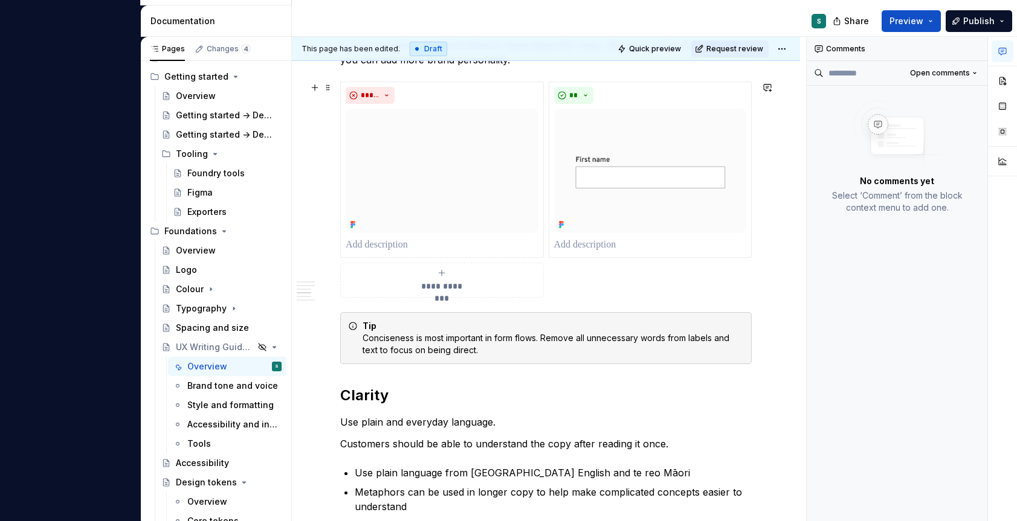
scroll to position [759, 0]
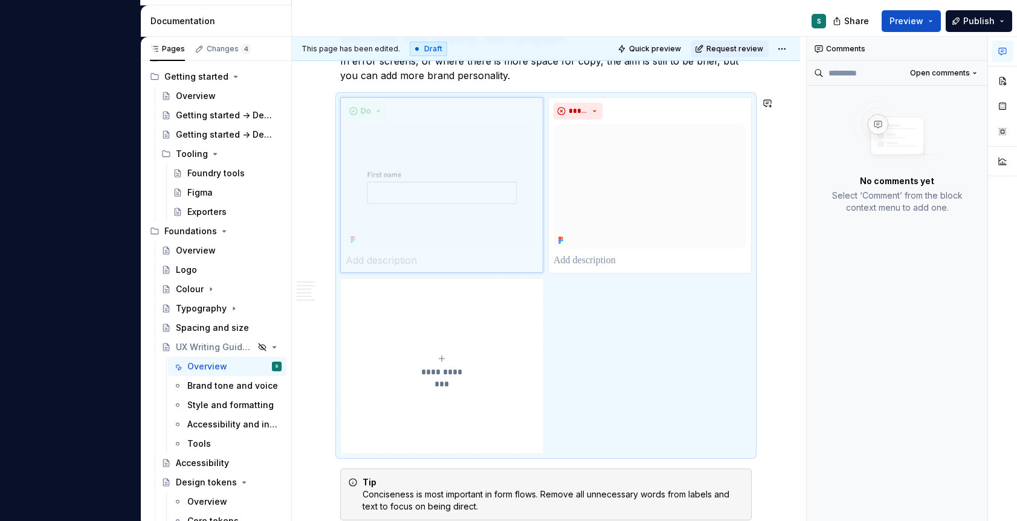
drag, startPoint x: 624, startPoint y: 107, endPoint x: 431, endPoint y: 119, distance: 193.1
click at [431, 119] on body "A Foundry S Version Current draft Home Documentation Analytics Code automation …" at bounding box center [508, 260] width 1017 height 521
type textarea "*"
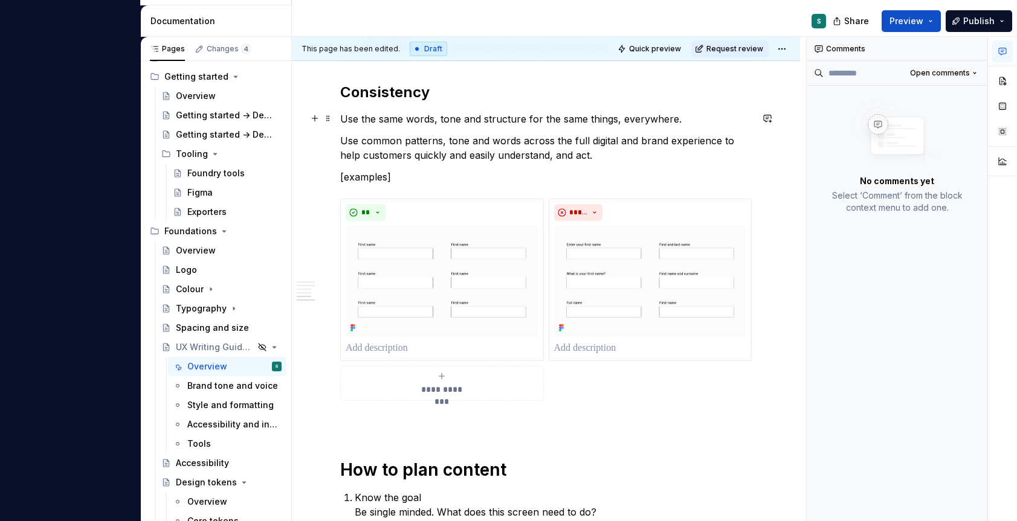
scroll to position [1672, 0]
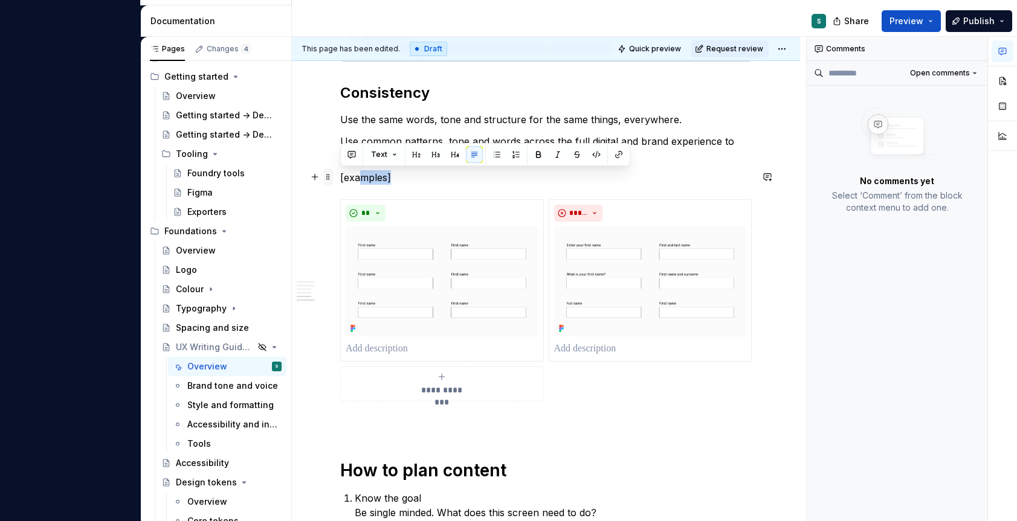
drag, startPoint x: 395, startPoint y: 176, endPoint x: 332, endPoint y: 176, distance: 63.4
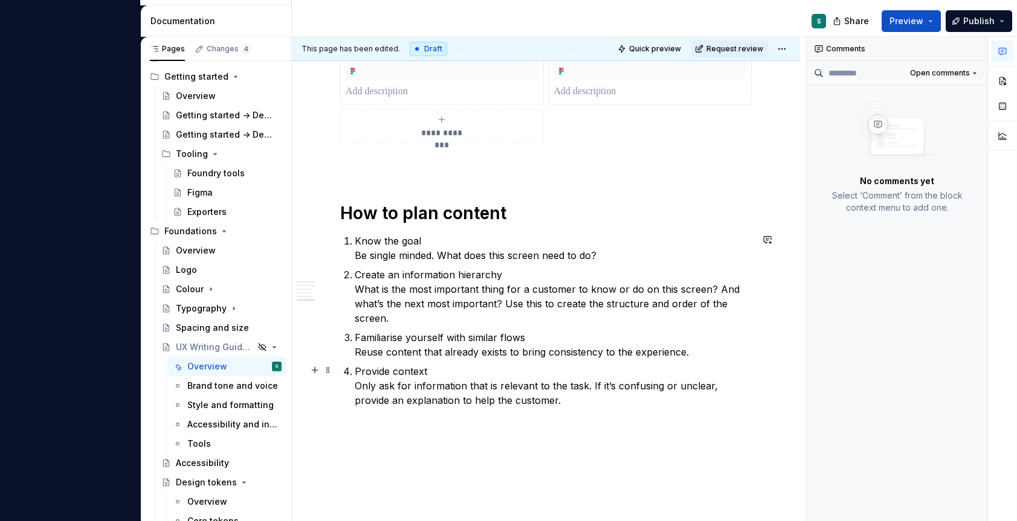
scroll to position [1913, 0]
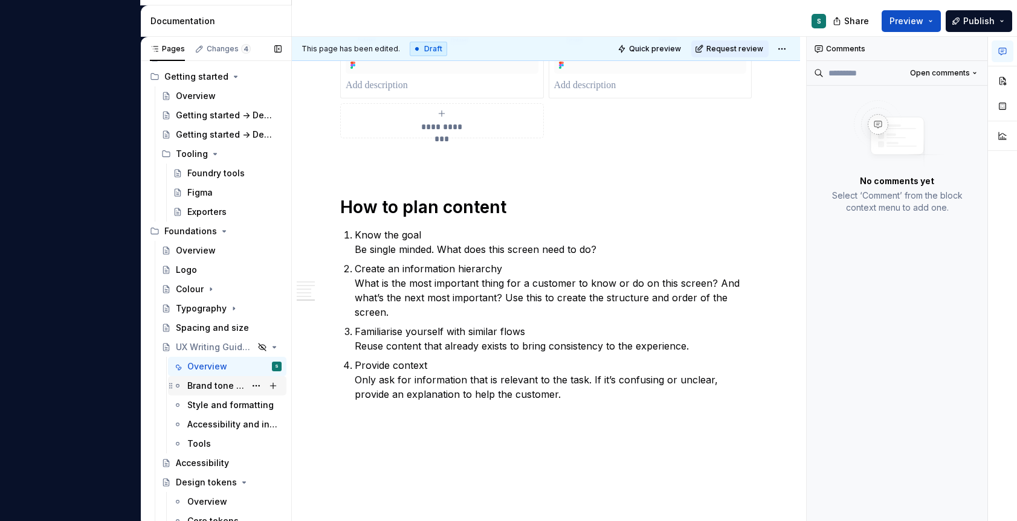
click at [238, 387] on div "Brand tone and voice" at bounding box center [216, 386] width 58 height 12
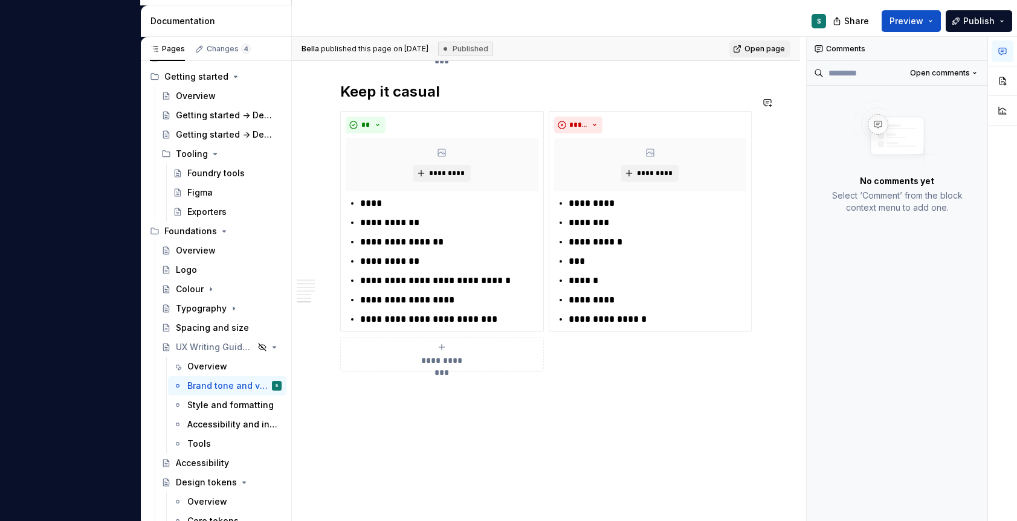
scroll to position [1997, 0]
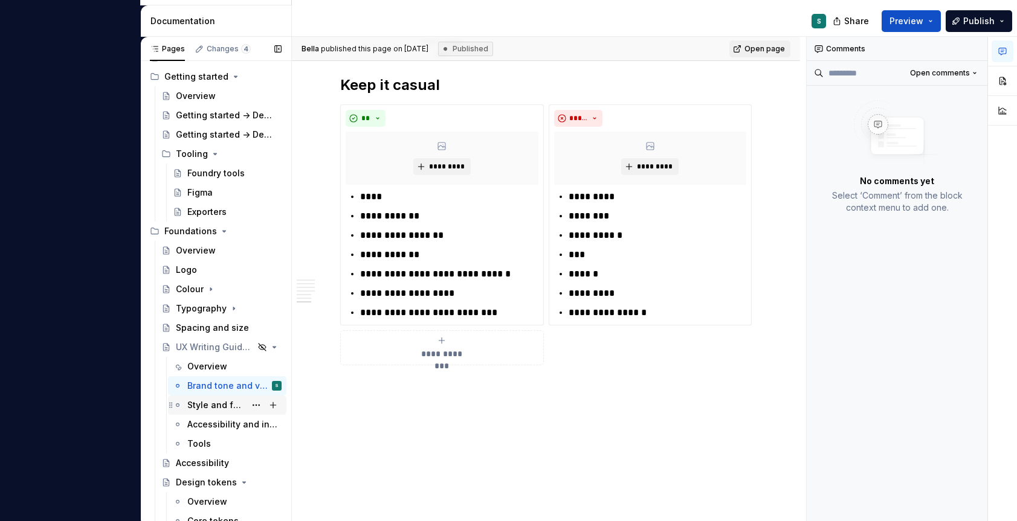
click at [196, 404] on div "Style and formatting" at bounding box center [216, 405] width 58 height 12
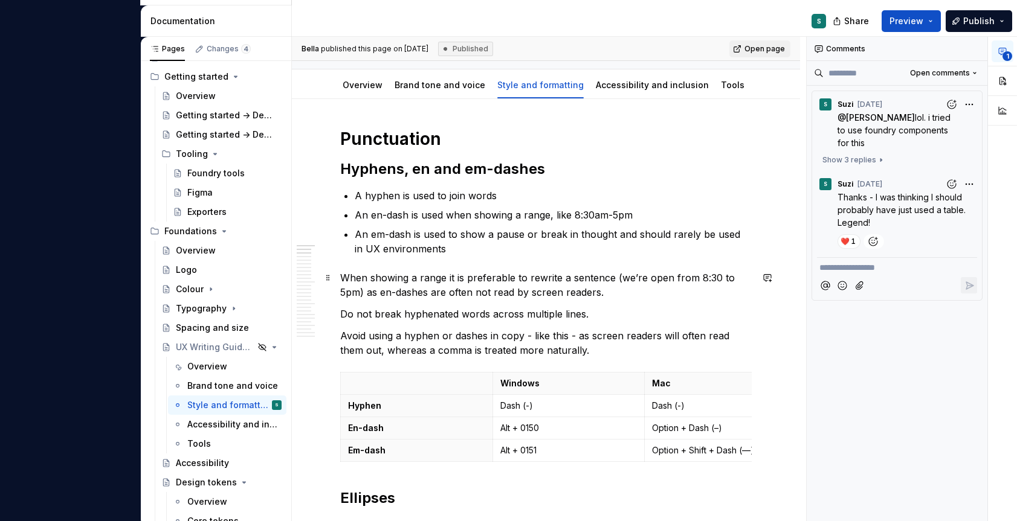
scroll to position [119, 0]
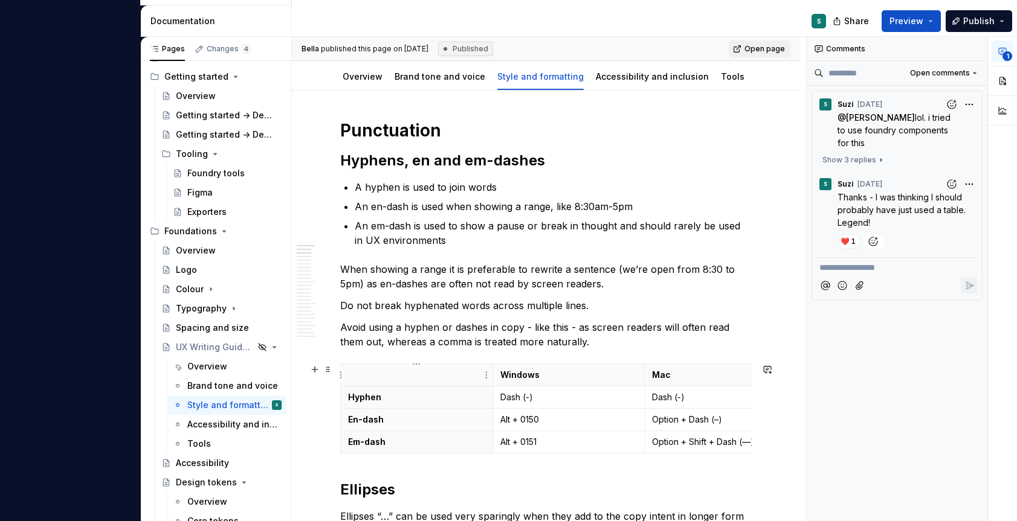
click at [480, 380] on p at bounding box center [416, 375] width 137 height 12
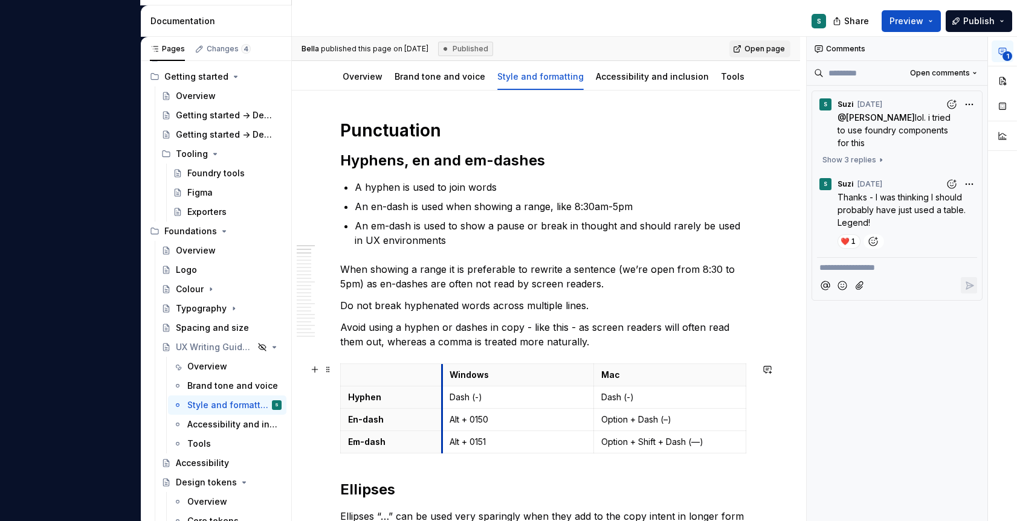
drag, startPoint x: 493, startPoint y: 379, endPoint x: 442, endPoint y: 379, distance: 50.8
click at [442, 379] on th "Windows" at bounding box center [518, 375] width 152 height 22
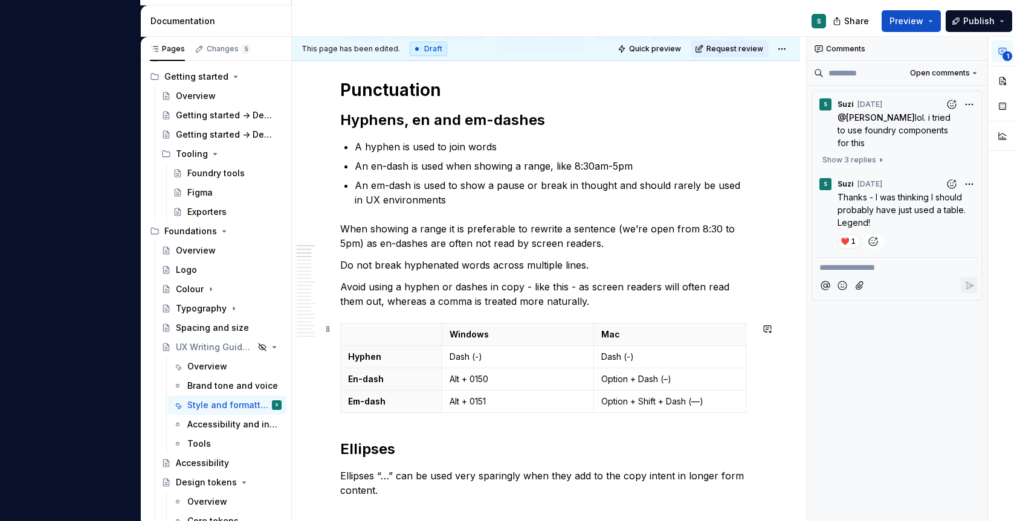
scroll to position [163, 0]
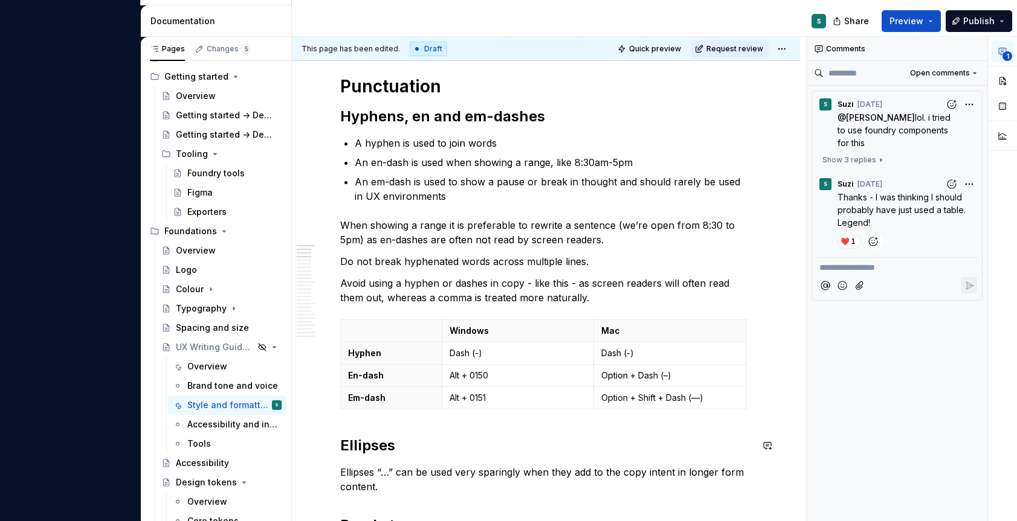
type textarea "*"
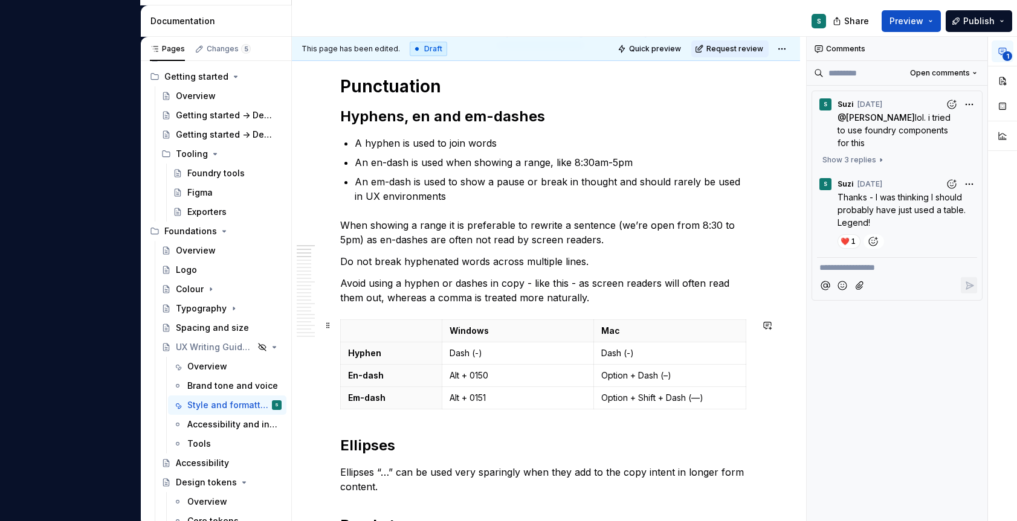
click at [374, 411] on div "Windows Mac Hyphen Dash (-) Dash (-) En-dash Alt + 0150 Option + Dash (–) Em-da…" at bounding box center [545, 367] width 411 height 95
click at [305, 454] on div "This page has been edited. Draft Quick preview Request review Hidden page UX Wr…" at bounding box center [549, 279] width 514 height 485
click at [315, 445] on button "button" at bounding box center [314, 445] width 17 height 17
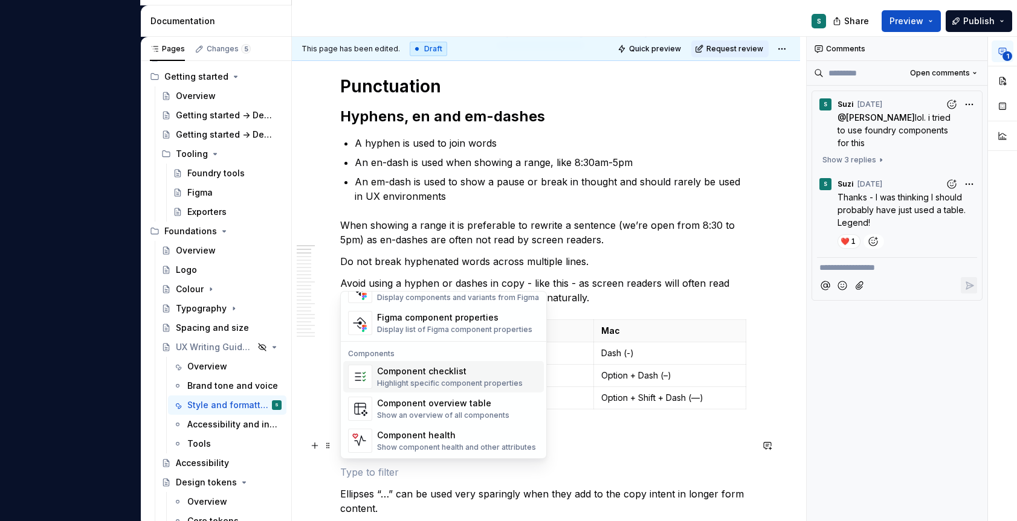
scroll to position [1203, 0]
click at [608, 451] on h2 "Ellipses" at bounding box center [545, 445] width 411 height 19
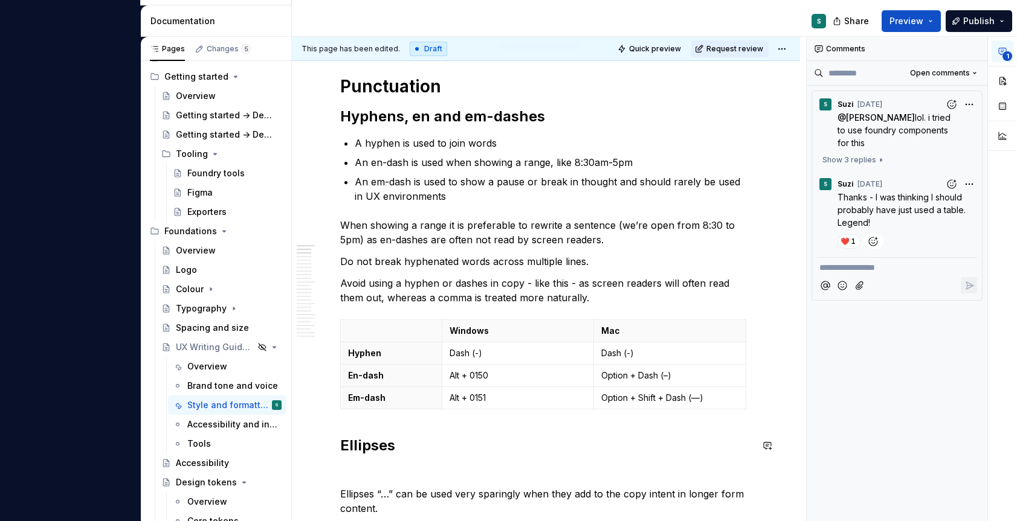
click at [423, 409] on div "Windows Mac Hyphen Dash (-) Dash (-) En-dash Alt + 0150 Option + Dash (–) Em-da…" at bounding box center [545, 367] width 411 height 95
click at [363, 475] on p at bounding box center [545, 472] width 411 height 15
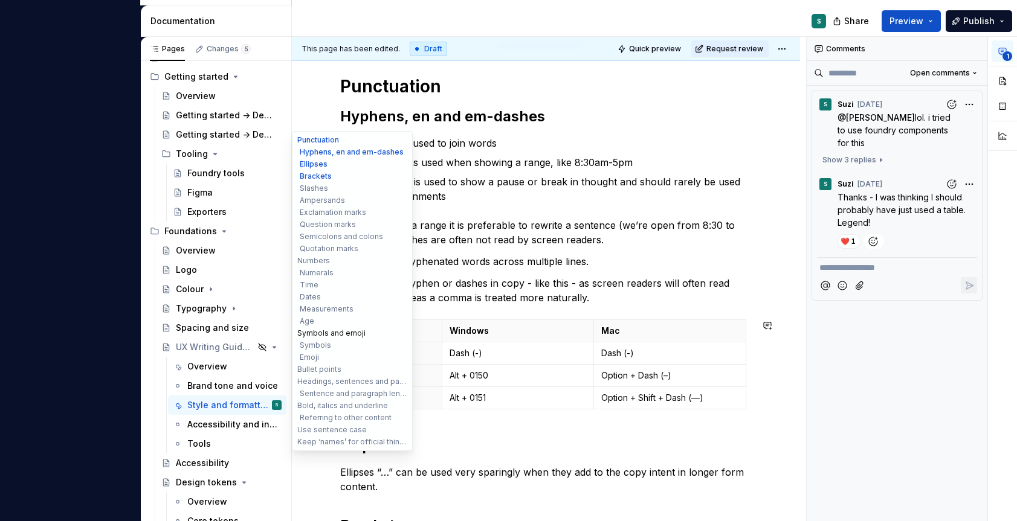
click at [358, 334] on button "Symbols and emoji" at bounding box center [352, 333] width 115 height 12
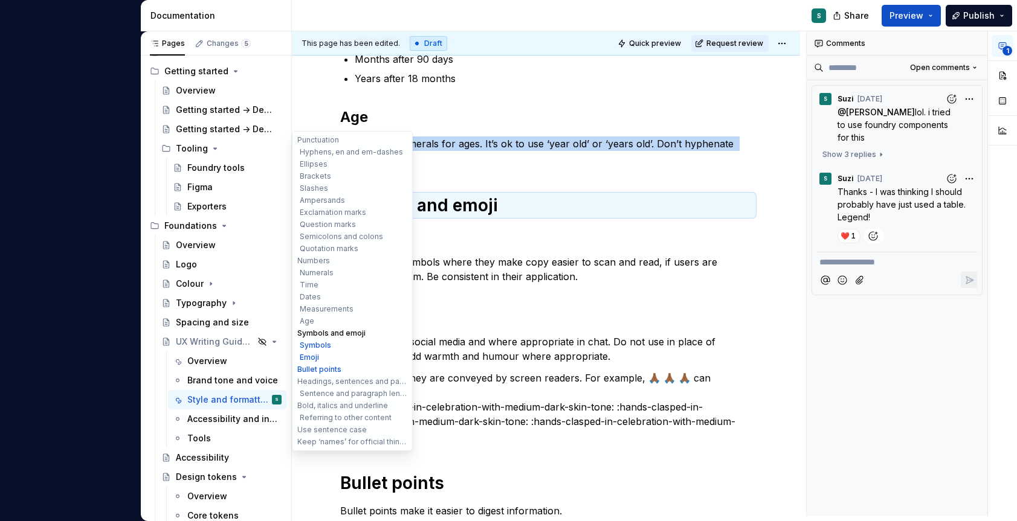
scroll to position [1994, 0]
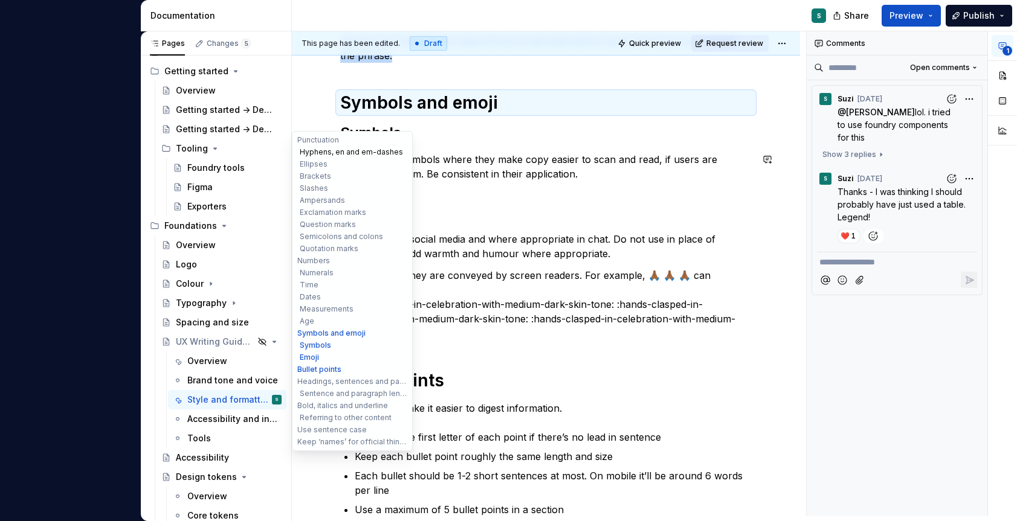
click at [318, 152] on button "Hyphens, en and em-dashes" at bounding box center [352, 152] width 115 height 12
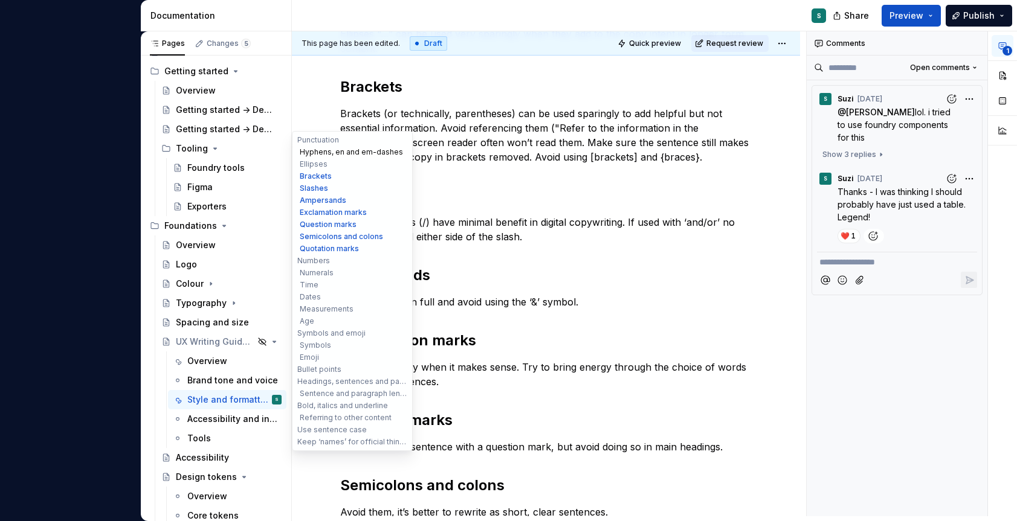
scroll to position [173, 0]
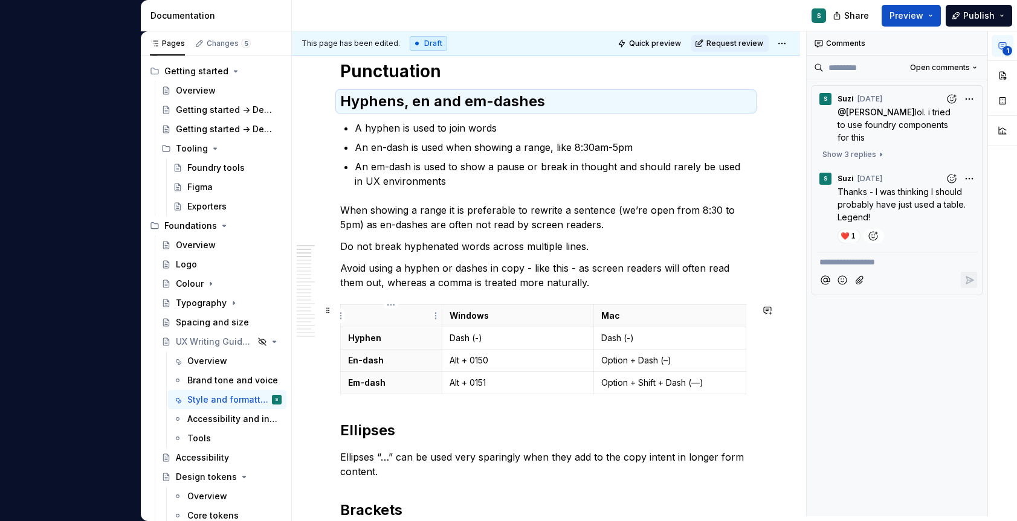
click at [366, 318] on p at bounding box center [391, 316] width 86 height 12
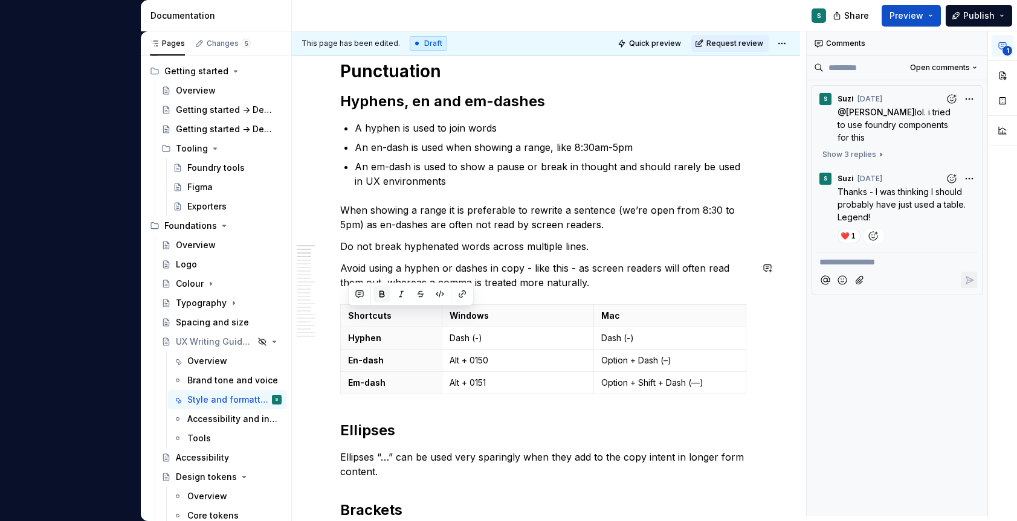
click at [387, 292] on button "button" at bounding box center [381, 294] width 17 height 17
click at [382, 297] on button "button" at bounding box center [381, 294] width 17 height 17
click at [416, 454] on p "Ellipses “…” can be used very sparingly when they add to the copy intent in lon…" at bounding box center [545, 464] width 411 height 29
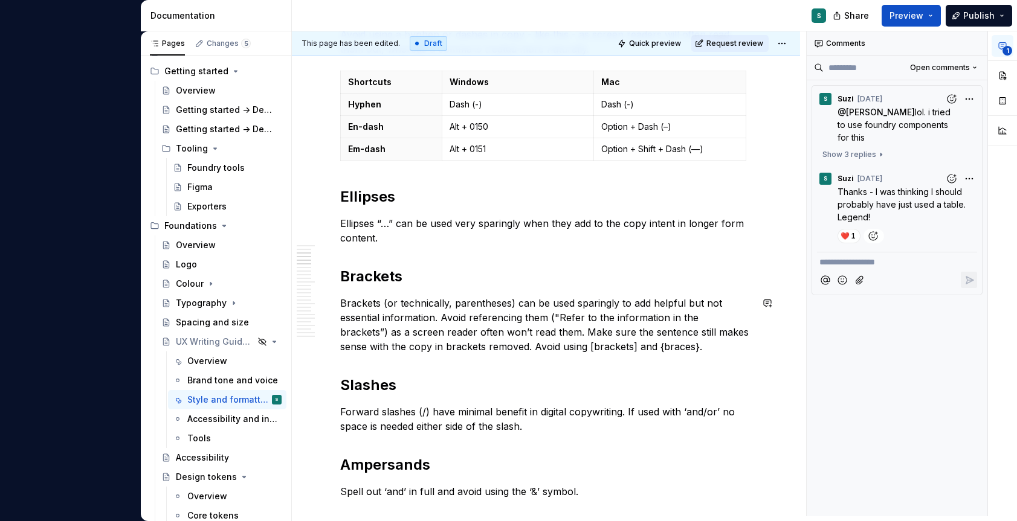
scroll to position [427, 0]
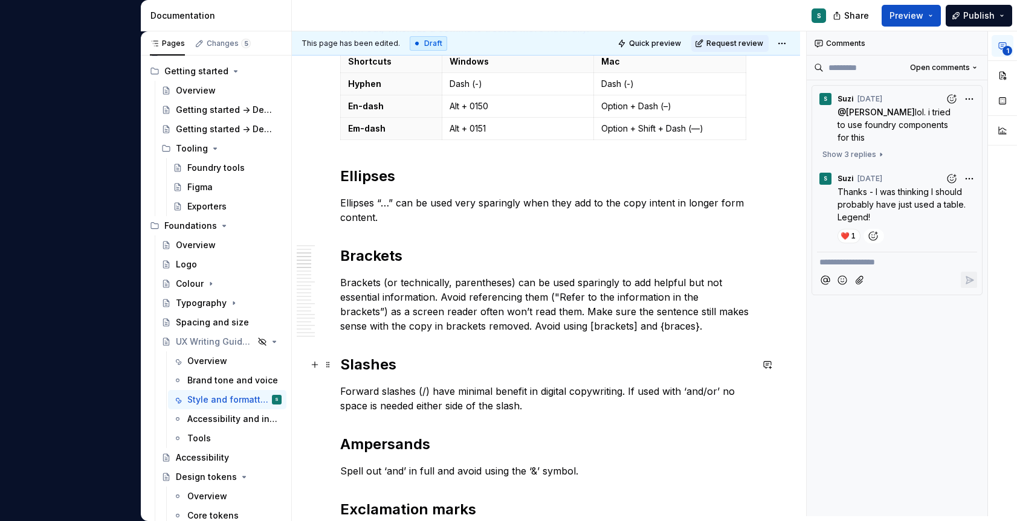
click at [364, 369] on h2 "Slashes" at bounding box center [545, 364] width 411 height 19
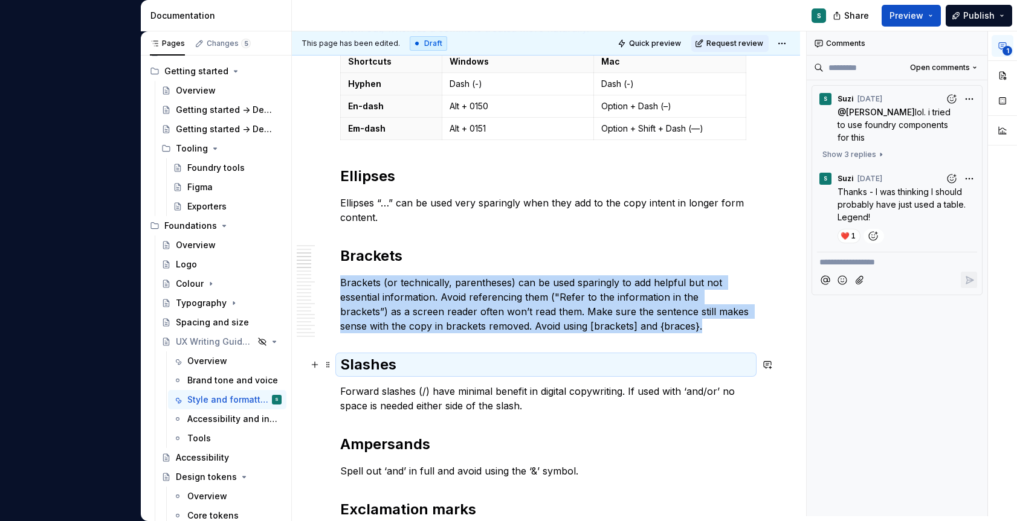
click at [427, 363] on h2 "Slashes" at bounding box center [545, 364] width 411 height 19
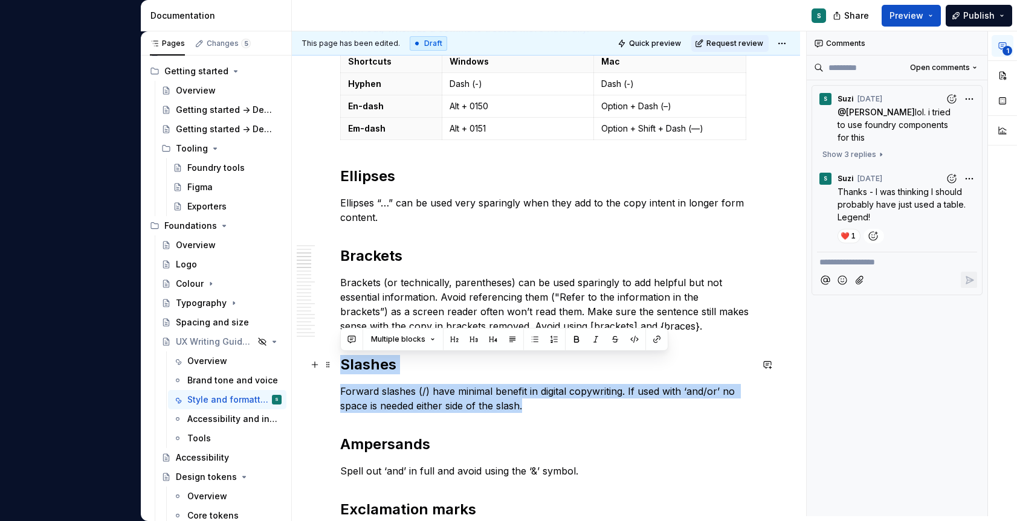
drag, startPoint x: 532, startPoint y: 407, endPoint x: 343, endPoint y: 365, distance: 193.8
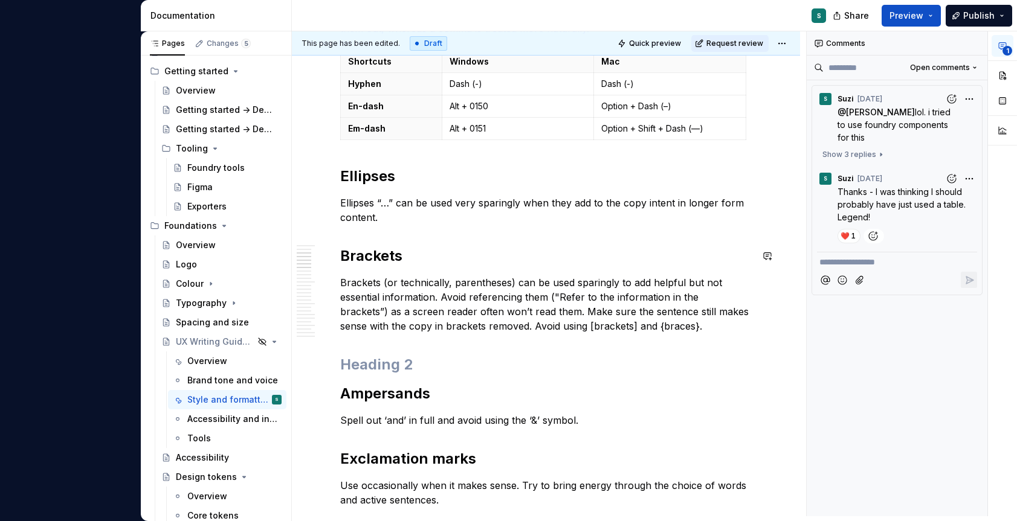
click at [395, 216] on p "Ellipses “…” can be used very sparingly when they add to the copy intent in lon…" at bounding box center [545, 210] width 411 height 29
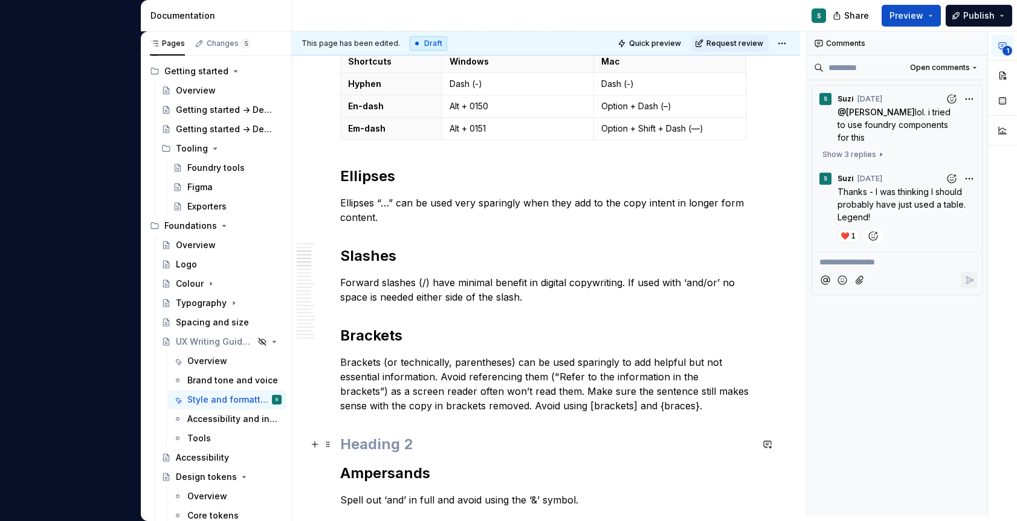
click at [370, 448] on h2 at bounding box center [545, 444] width 411 height 19
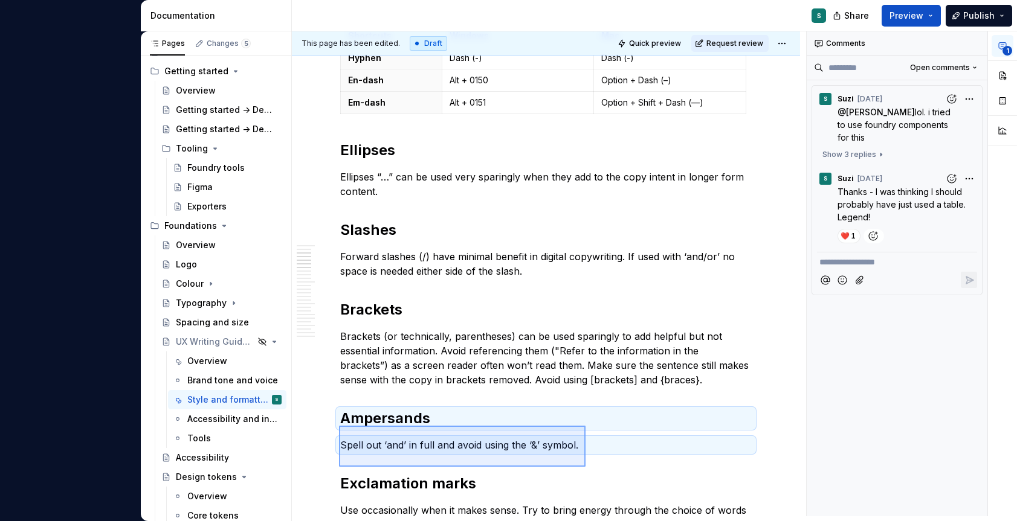
drag, startPoint x: 339, startPoint y: 442, endPoint x: 586, endPoint y: 466, distance: 248.2
click at [586, 466] on div "This page has been edited. Draft Quick preview Request review Hidden page UX Wr…" at bounding box center [549, 273] width 514 height 485
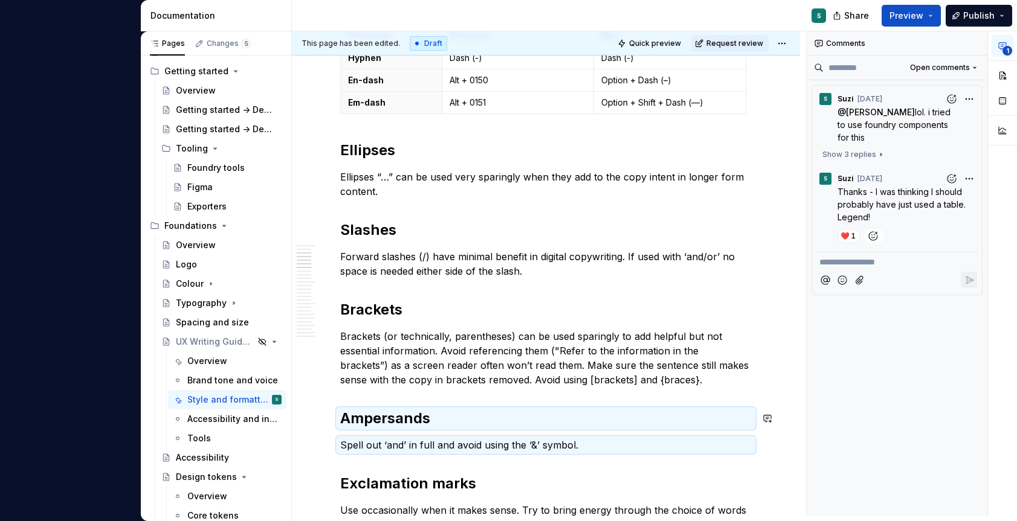
scroll to position [459, 0]
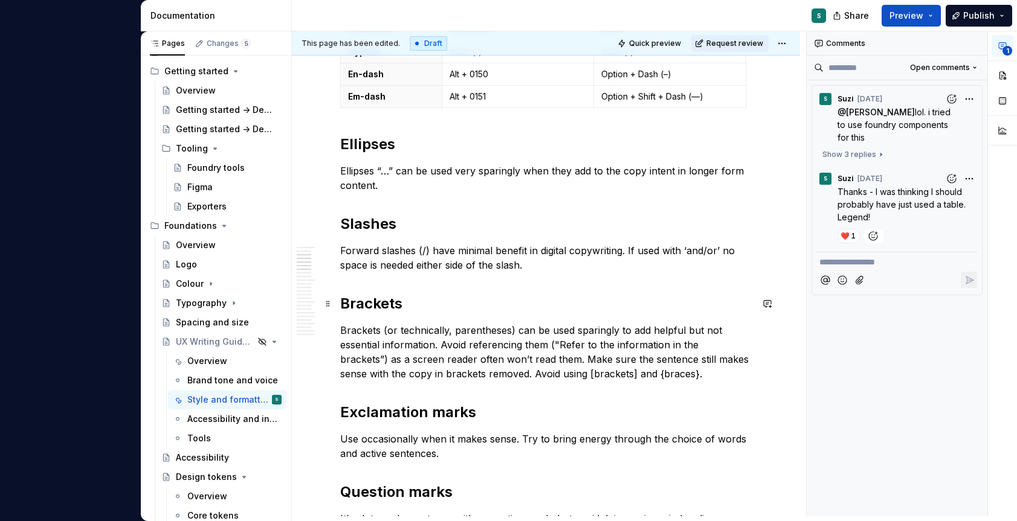
click at [428, 295] on h2 "Brackets" at bounding box center [545, 303] width 411 height 19
click at [527, 262] on p "Forward slashes (/) have minimal benefit in digital copywriting. If used with ‘…" at bounding box center [545, 257] width 411 height 29
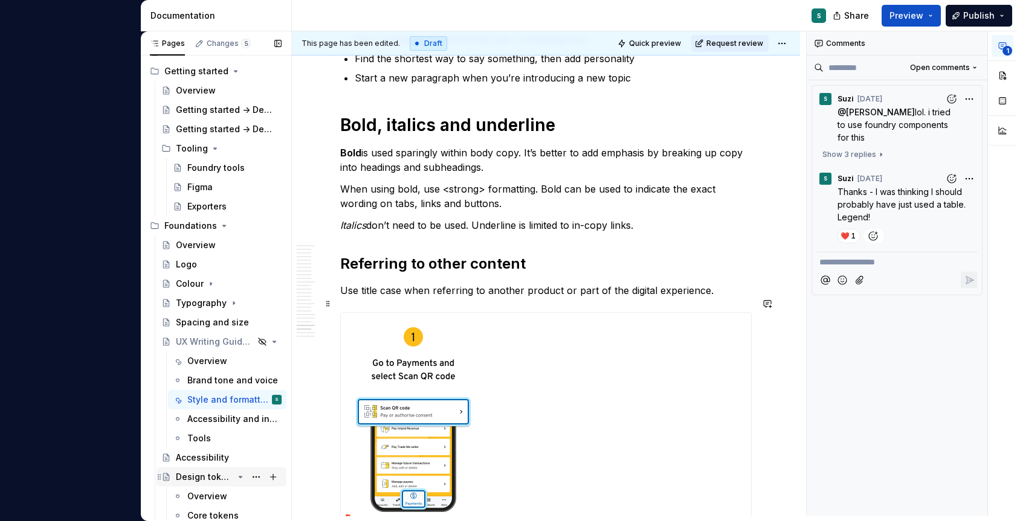
scroll to position [3016, 0]
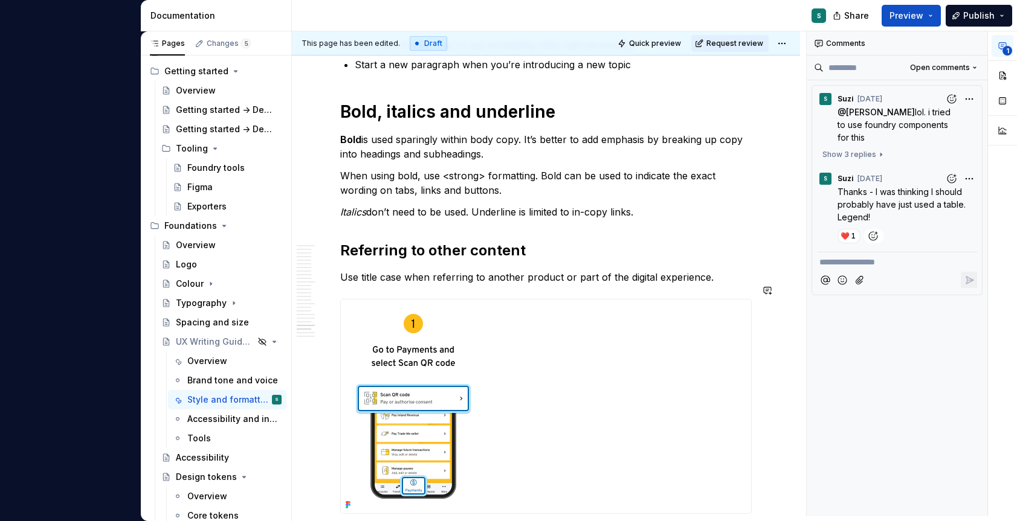
click at [501, 205] on p "Italics don’t need to be used. Underline is limited to in-copy links." at bounding box center [545, 212] width 411 height 15
click at [530, 177] on button "Text" at bounding box center [518, 175] width 37 height 17
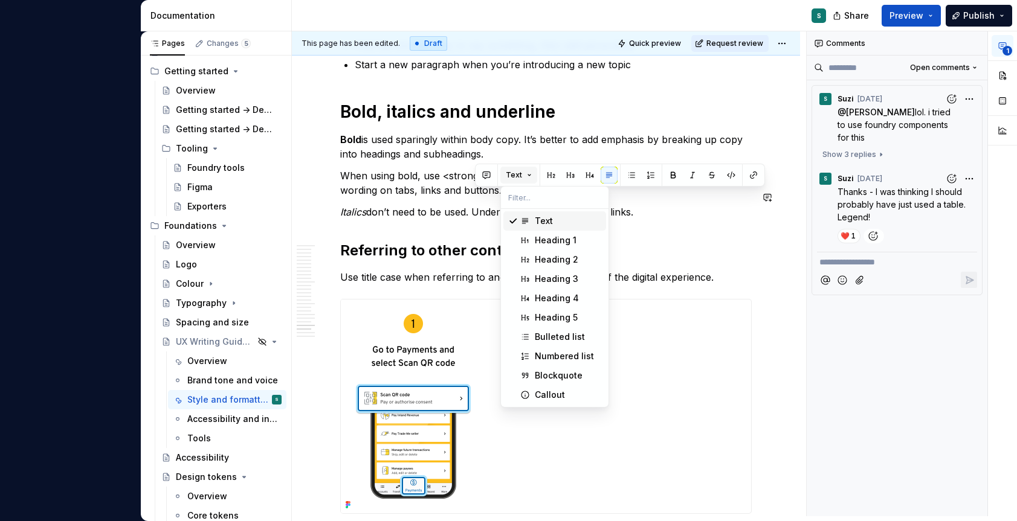
click at [530, 177] on button "Text" at bounding box center [518, 175] width 37 height 17
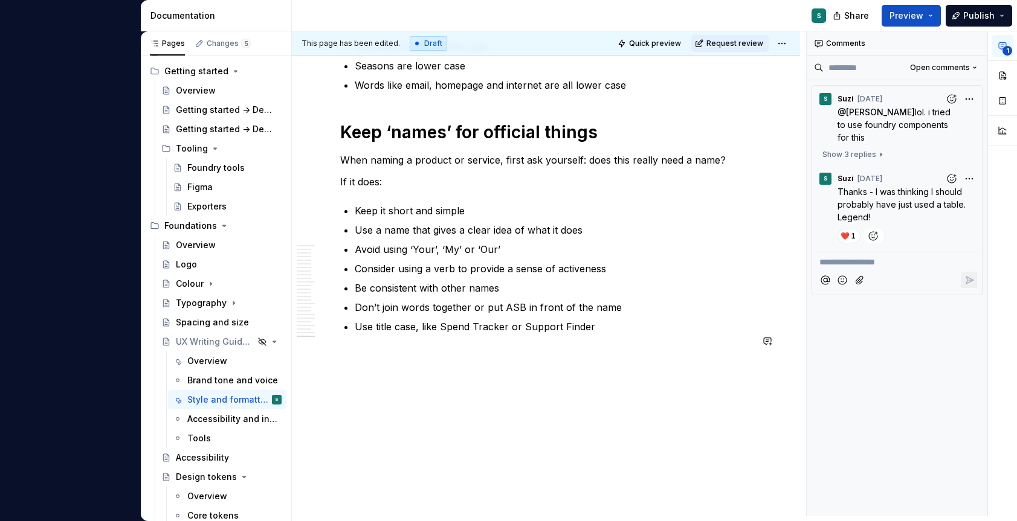
scroll to position [3806, 0]
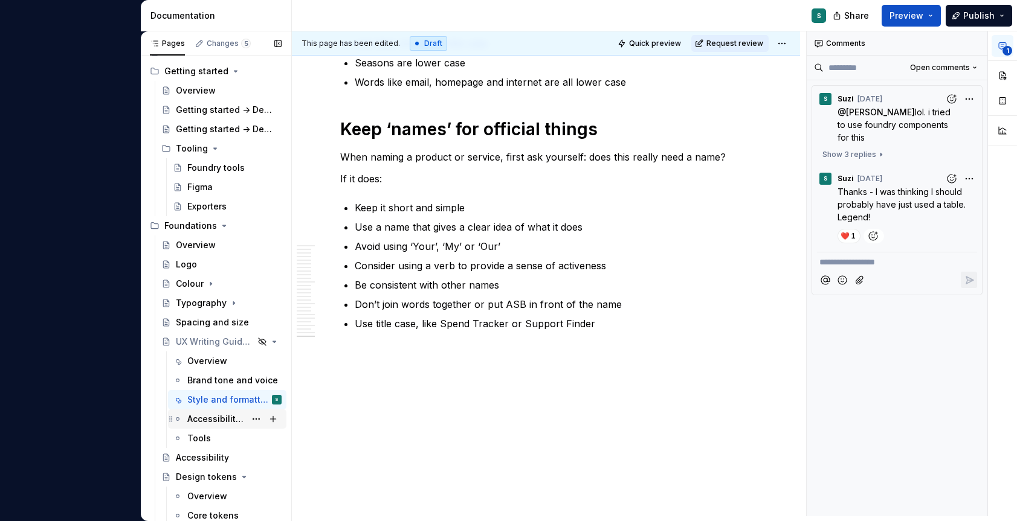
click at [236, 416] on div "Accessibility and inclusion" at bounding box center [216, 419] width 58 height 12
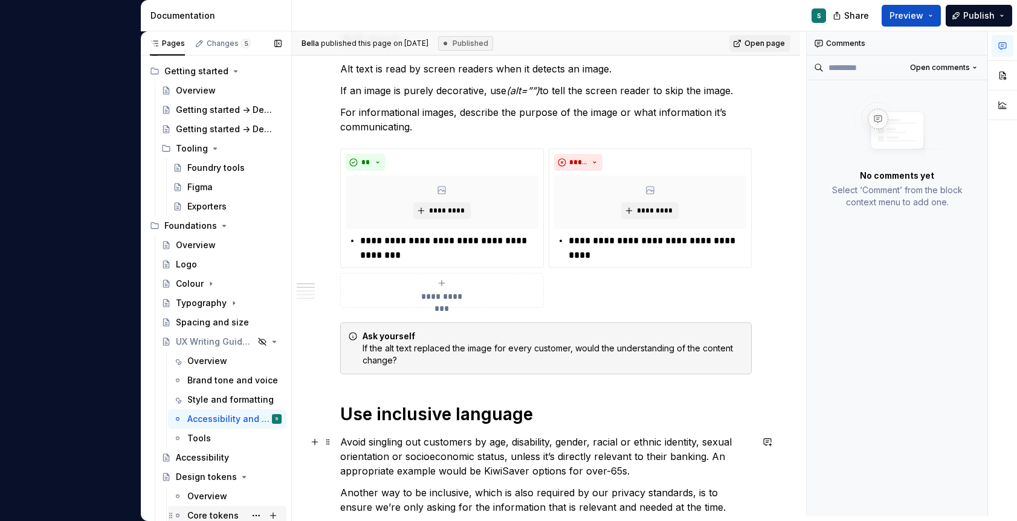
scroll to position [396, 0]
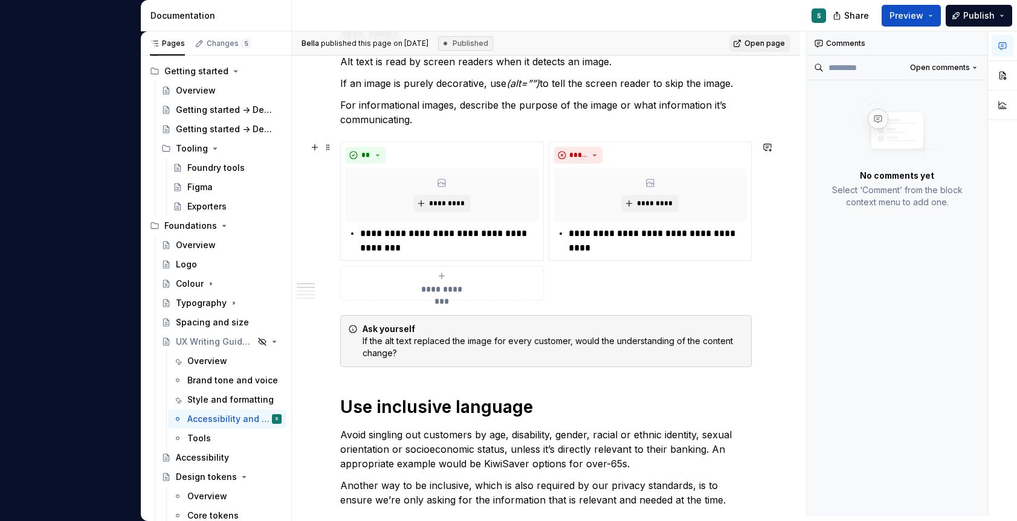
click at [450, 282] on div "**********" at bounding box center [442, 283] width 193 height 24
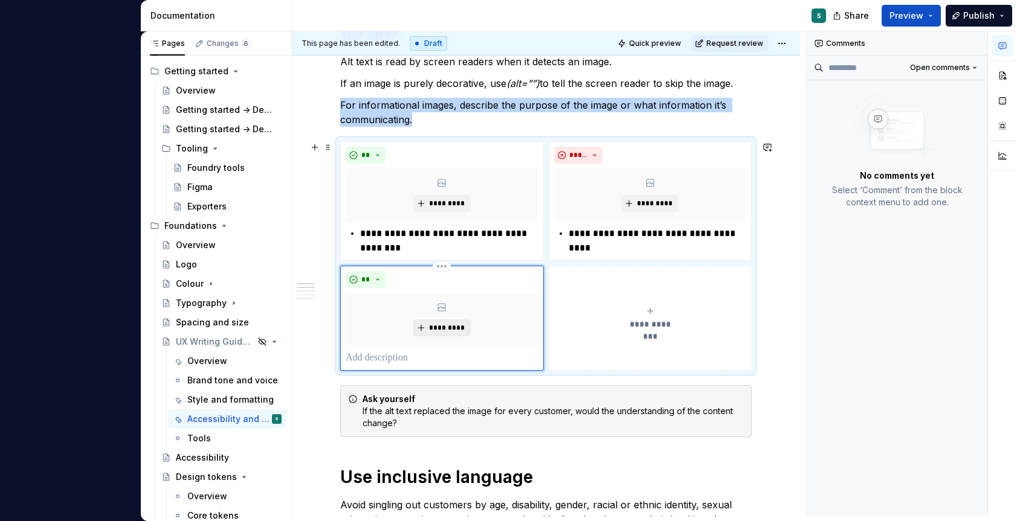
click at [439, 328] on span "*********" at bounding box center [446, 328] width 37 height 10
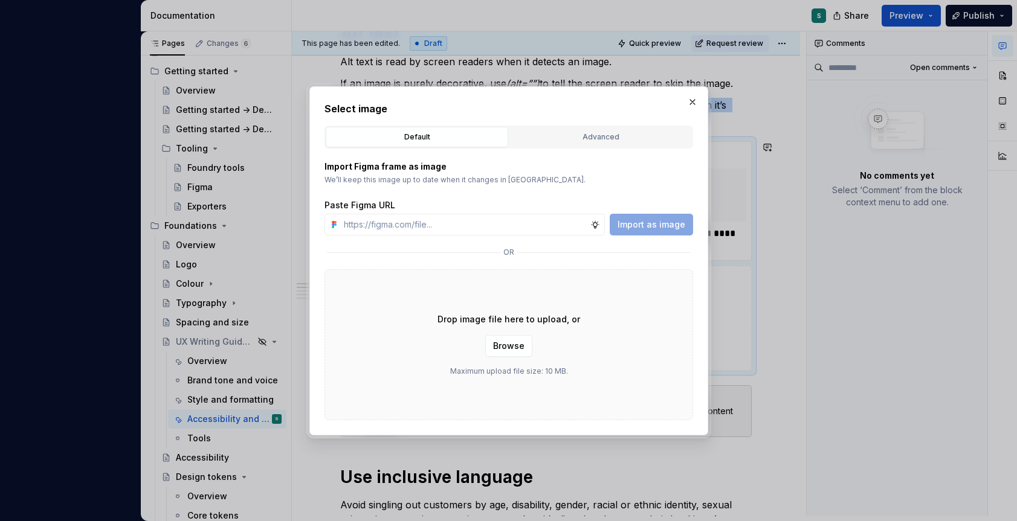
type textarea "*"
type input "[URL][DOMAIN_NAME]"
click at [638, 228] on span "Import as image" at bounding box center [651, 225] width 68 height 12
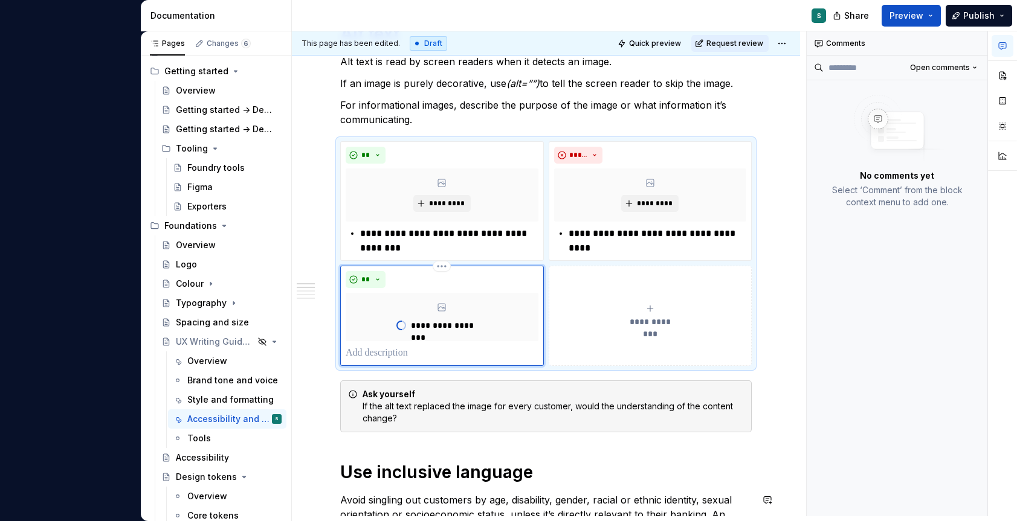
type textarea "*"
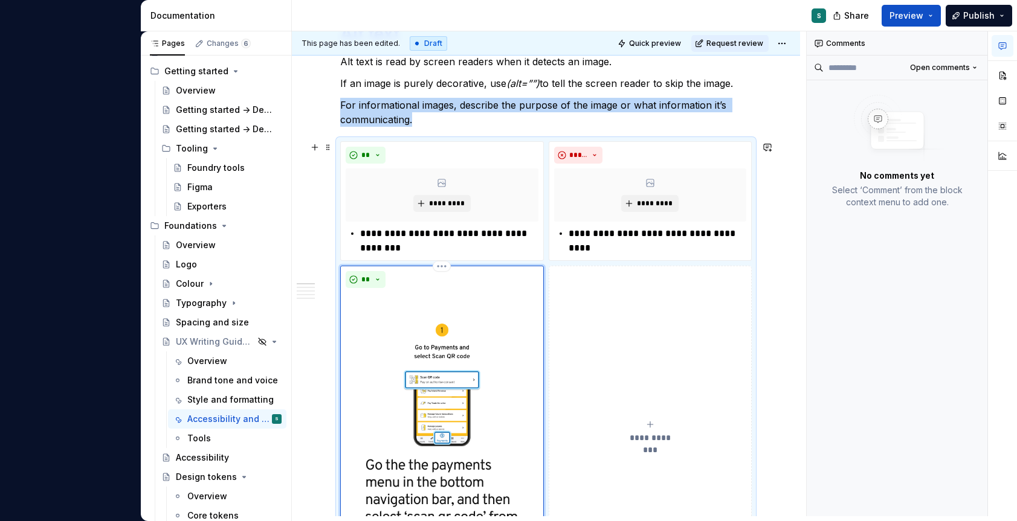
click at [653, 432] on span "**********" at bounding box center [650, 438] width 56 height 12
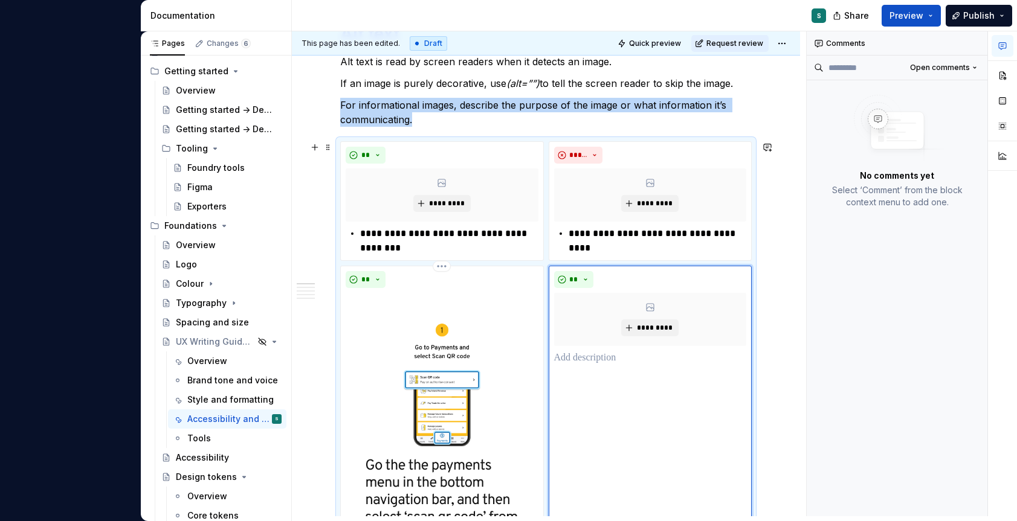
click at [567, 263] on div "**********" at bounding box center [545, 389] width 411 height 497
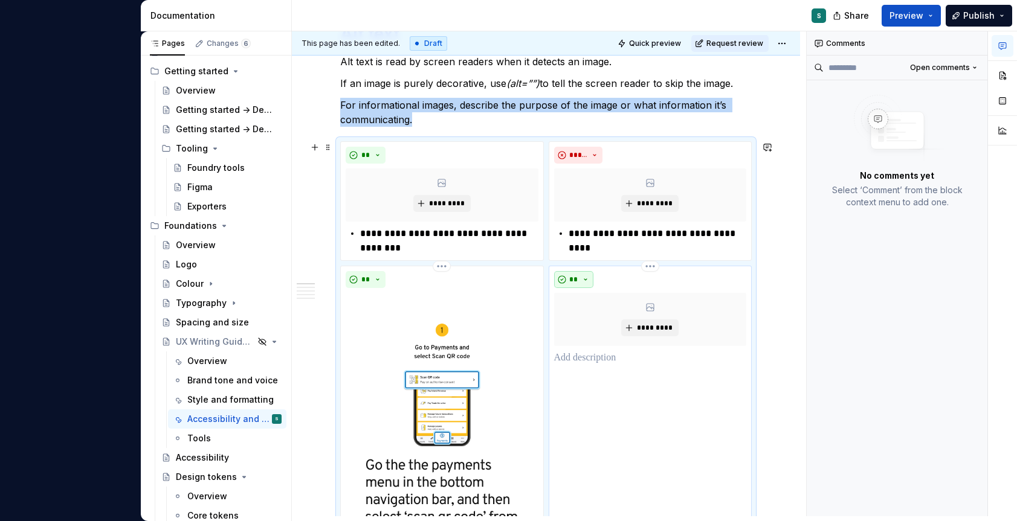
click at [566, 283] on button "**" at bounding box center [574, 279] width 40 height 17
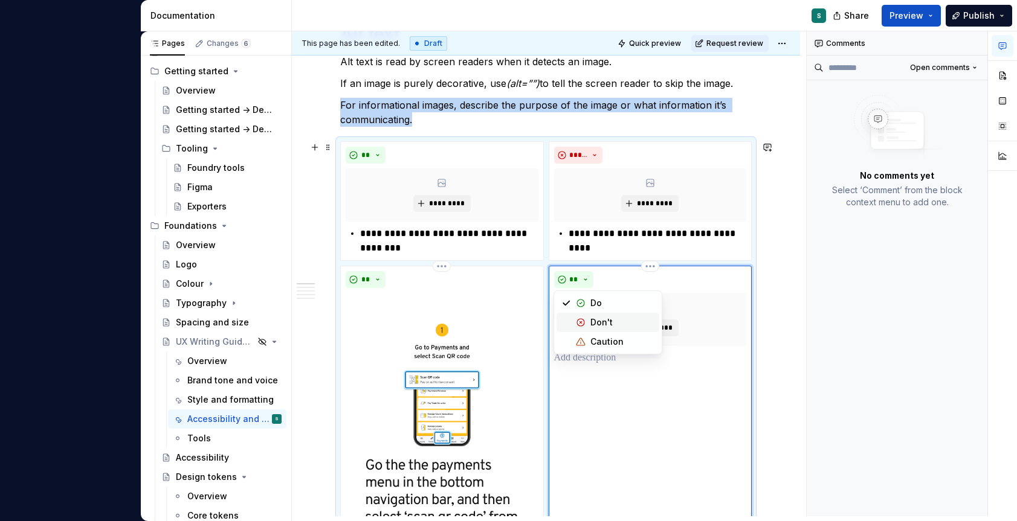
click at [585, 321] on span "Don't" at bounding box center [607, 322] width 103 height 19
click at [645, 320] on button "*********" at bounding box center [649, 328] width 57 height 17
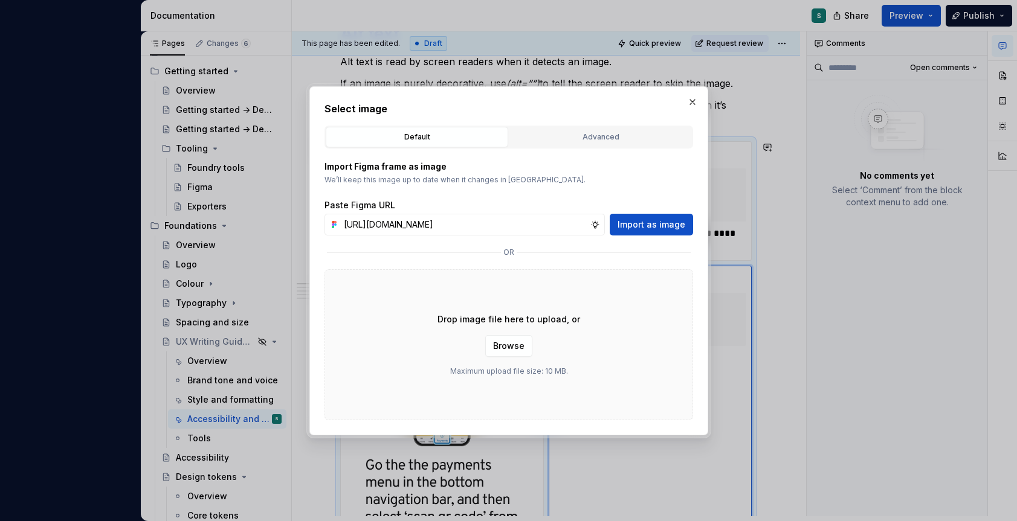
scroll to position [0, 395]
type input "[URL][DOMAIN_NAME]"
click at [643, 225] on span "Import as image" at bounding box center [651, 225] width 68 height 12
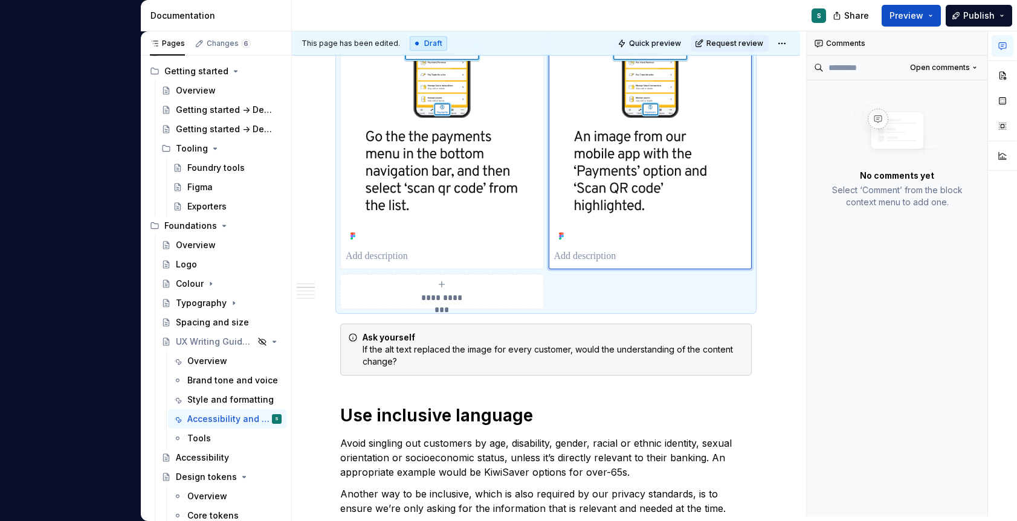
scroll to position [729, 0]
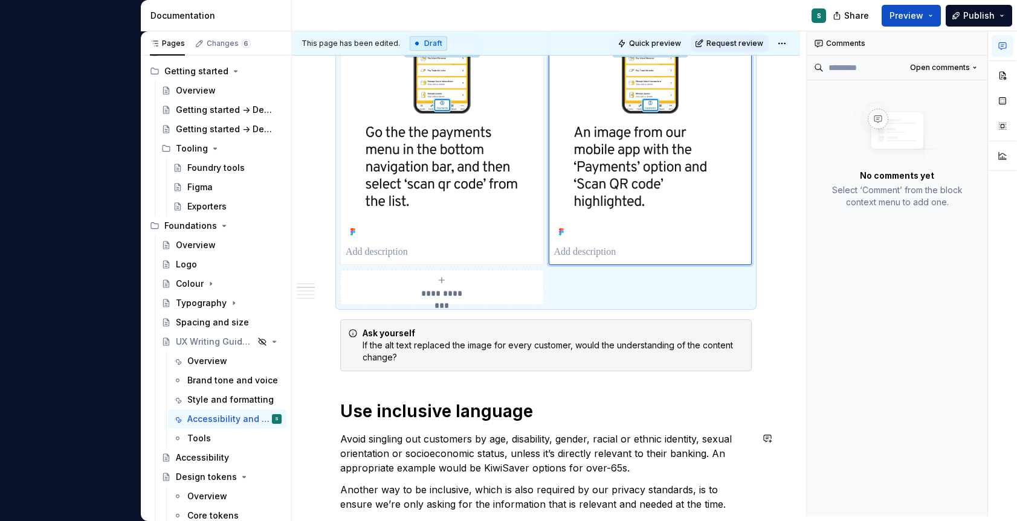
type textarea "*"
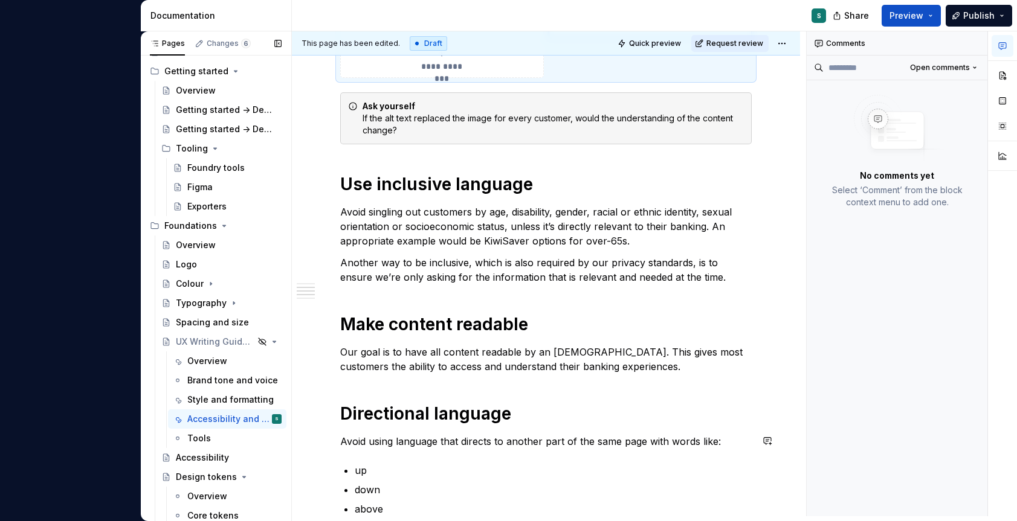
scroll to position [961, 0]
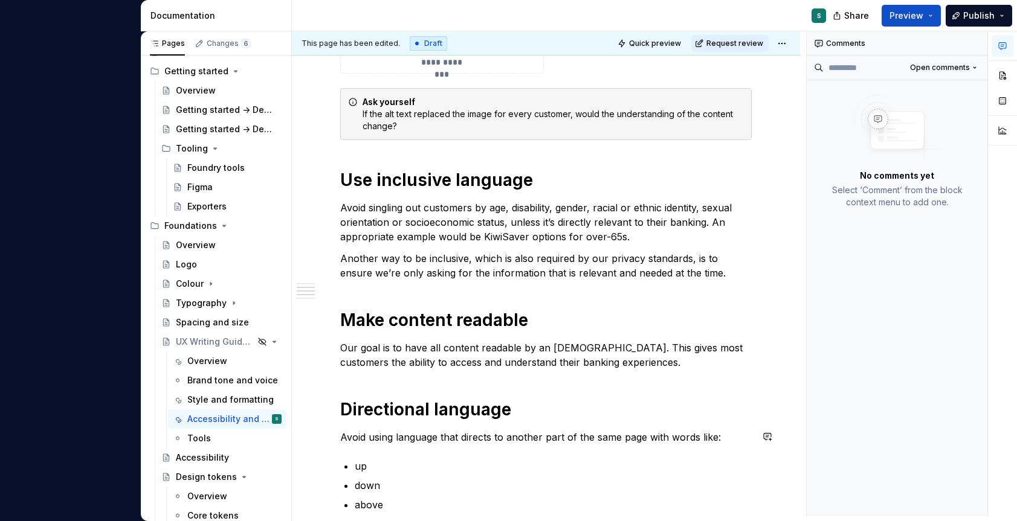
click at [469, 289] on div "**********" at bounding box center [545, 6] width 411 height 1467
click at [421, 272] on p "Another way to be inclusive, which is also required by our privacy standards, i…" at bounding box center [545, 265] width 411 height 29
click at [320, 256] on button "button" at bounding box center [314, 258] width 17 height 17
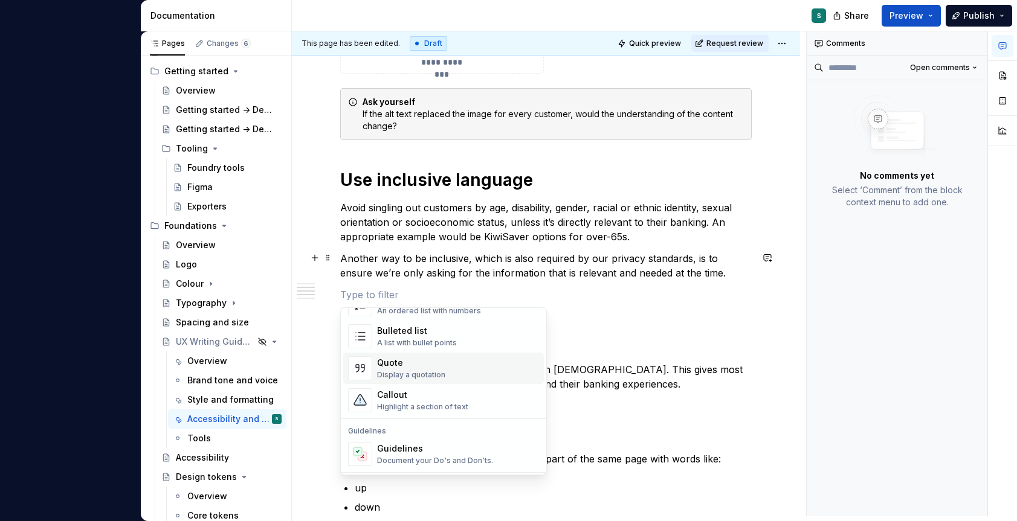
scroll to position [233, 0]
click at [421, 404] on div "Highlight a section of text" at bounding box center [422, 405] width 91 height 10
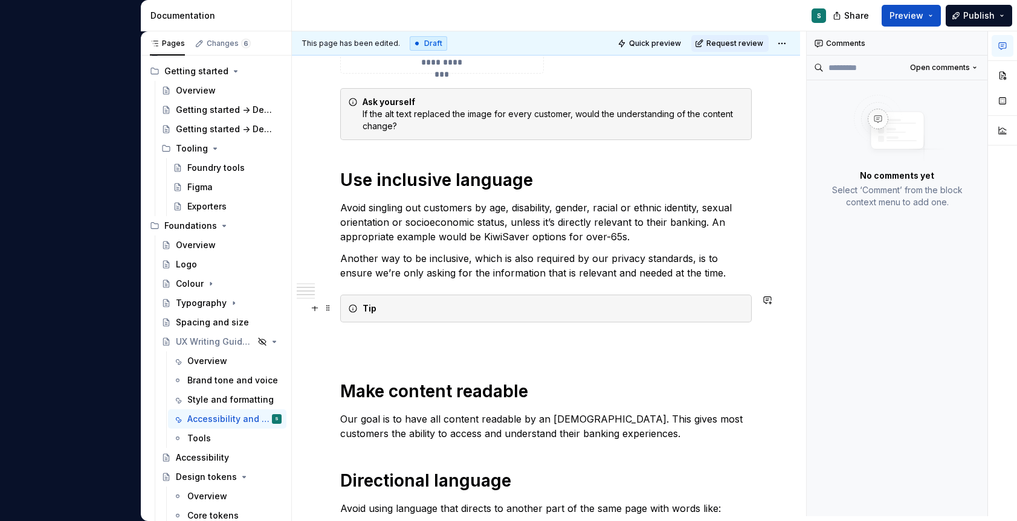
click at [396, 321] on div "Tip" at bounding box center [545, 309] width 411 height 28
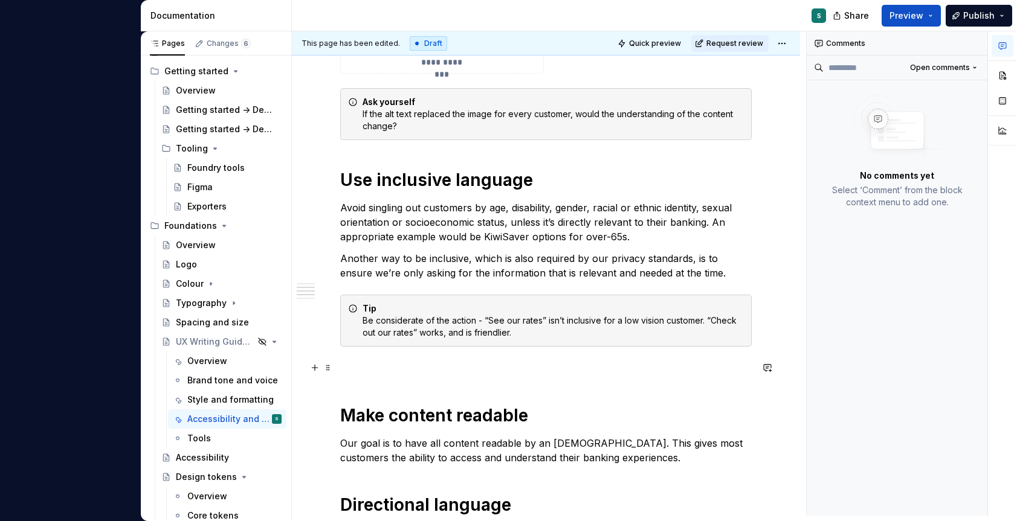
click at [353, 382] on div "**********" at bounding box center [545, 54] width 411 height 1562
click at [361, 371] on p at bounding box center [545, 368] width 411 height 15
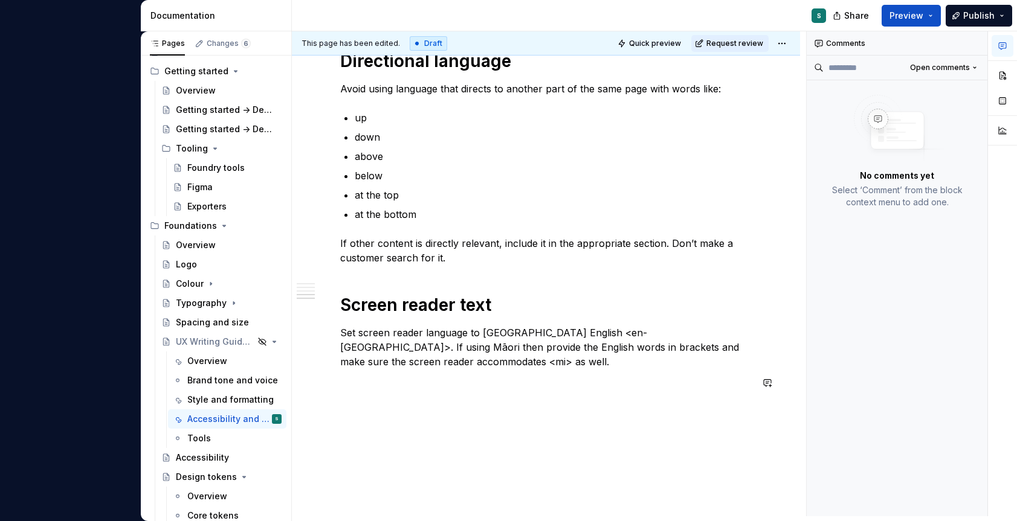
scroll to position [1420, 0]
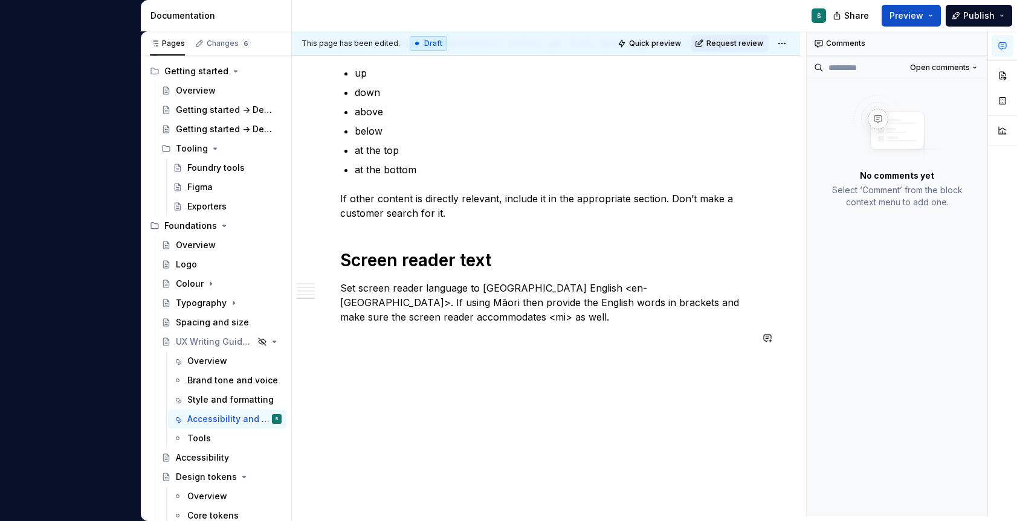
click at [356, 323] on p "Set screen reader language to [GEOGRAPHIC_DATA] English <en-[GEOGRAPHIC_DATA]>.…" at bounding box center [545, 303] width 411 height 44
click at [308, 344] on button "button" at bounding box center [314, 338] width 17 height 17
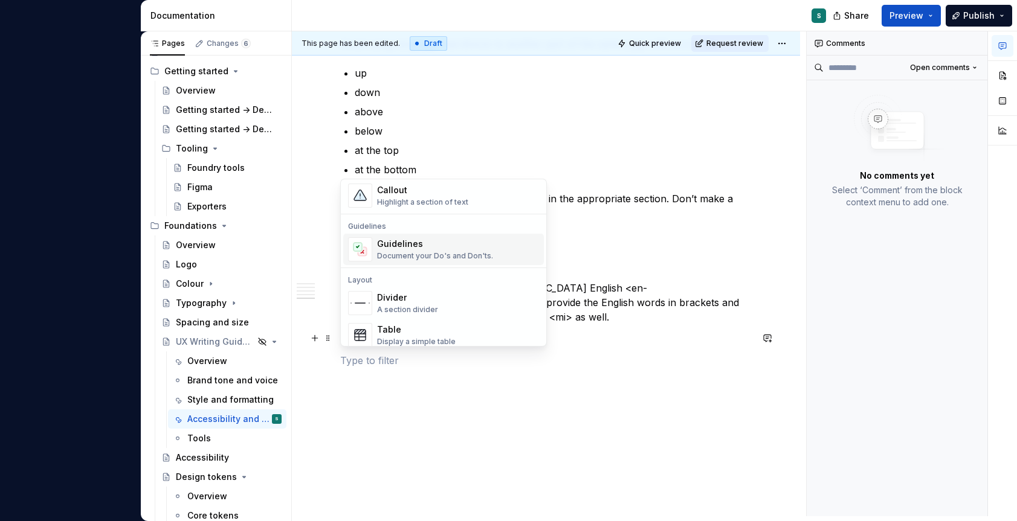
scroll to position [305, 0]
click at [388, 253] on div "Document your Do's and Don'ts." at bounding box center [435, 258] width 116 height 10
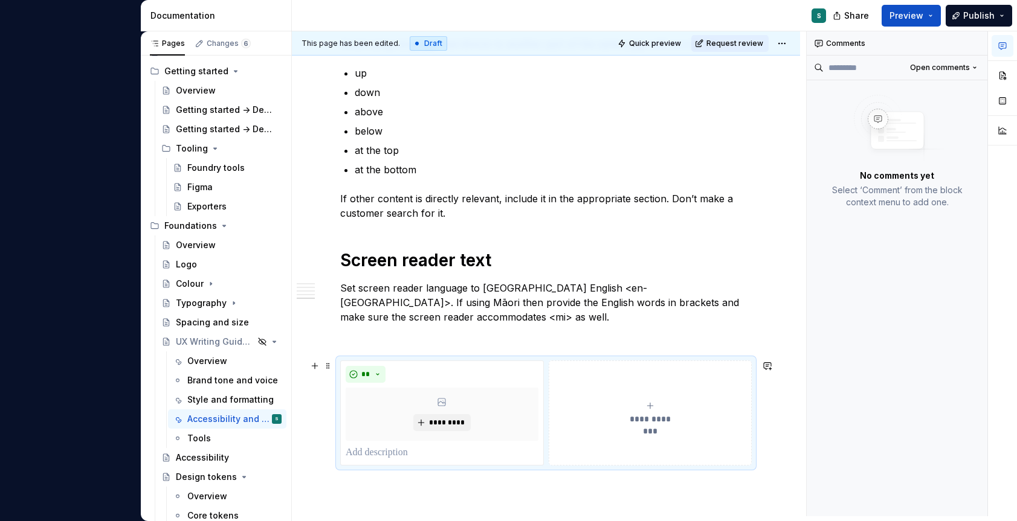
click at [648, 402] on icon "submit" at bounding box center [650, 406] width 10 height 10
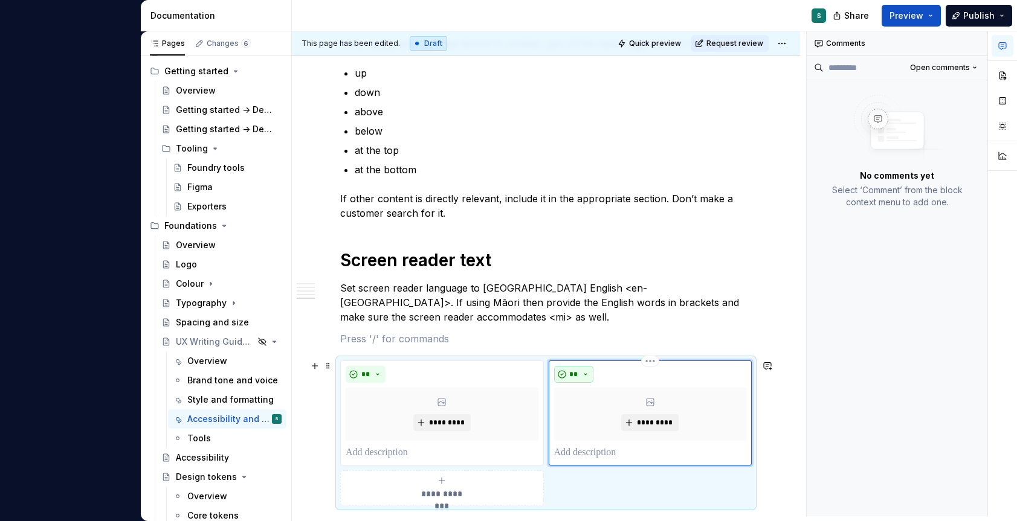
click at [582, 371] on button "**" at bounding box center [574, 374] width 40 height 17
click at [584, 416] on div "Suggestions" at bounding box center [581, 417] width 10 height 10
click at [438, 422] on span "*********" at bounding box center [446, 423] width 37 height 10
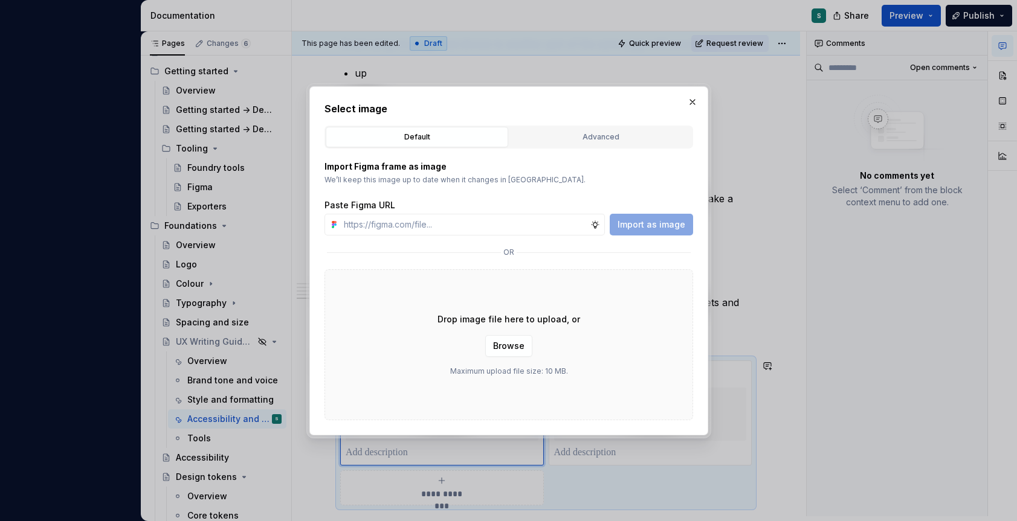
type textarea "*"
type input "[URL][DOMAIN_NAME]"
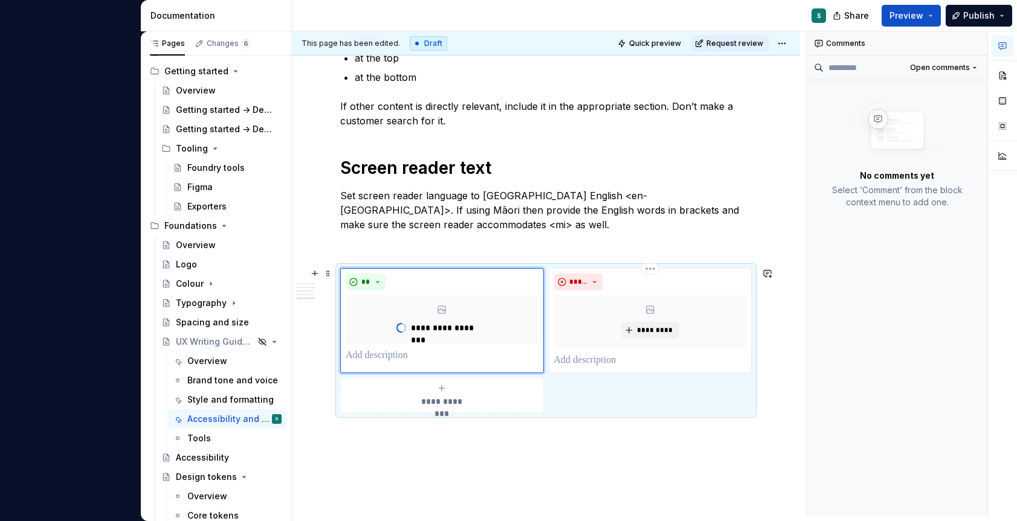
scroll to position [1523, 0]
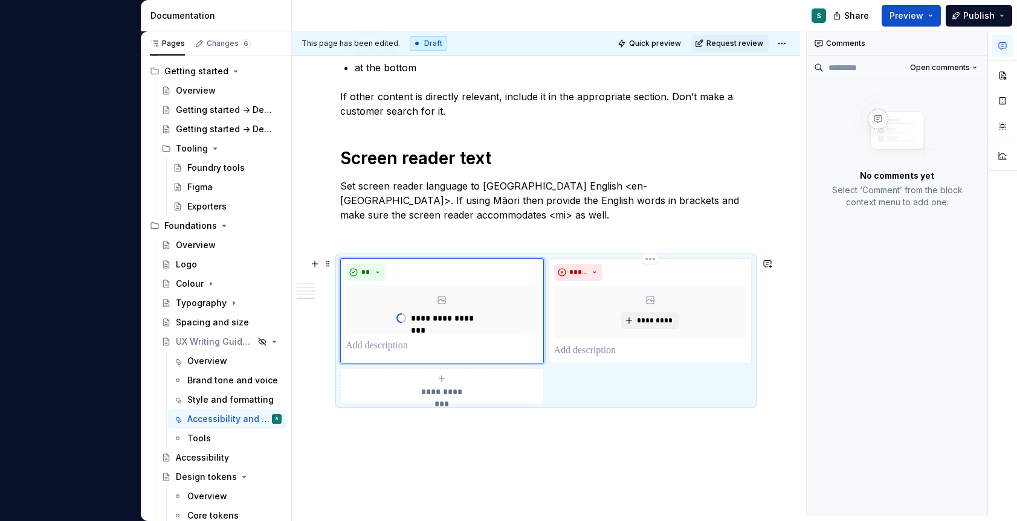
type textarea "*"
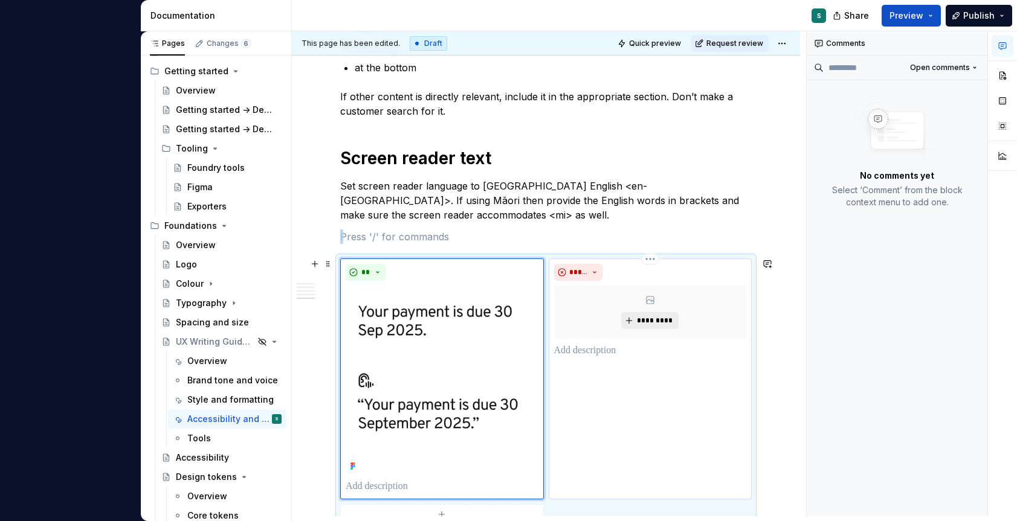
click at [646, 323] on span "*********" at bounding box center [654, 321] width 37 height 10
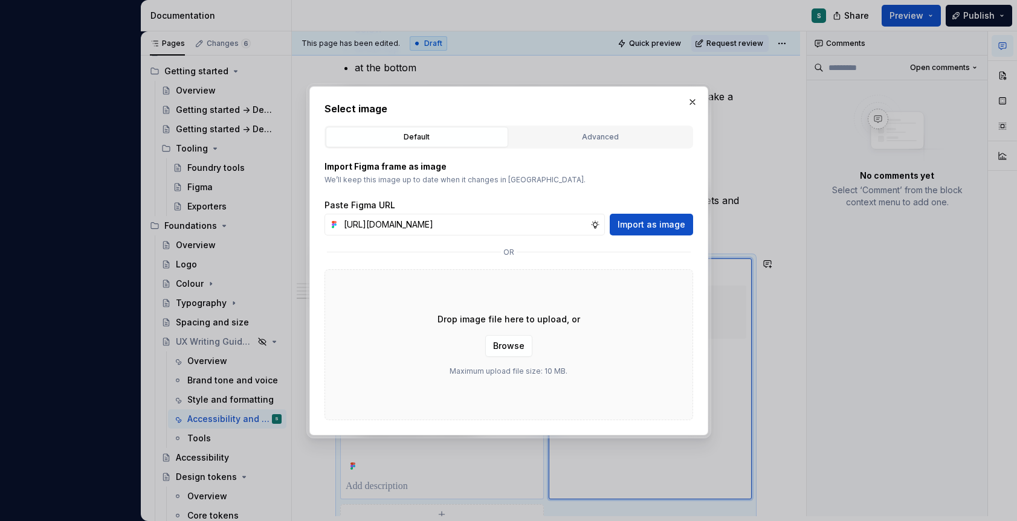
scroll to position [0, 396]
type input "[URL][DOMAIN_NAME]"
click at [647, 224] on span "Import as image" at bounding box center [651, 225] width 68 height 12
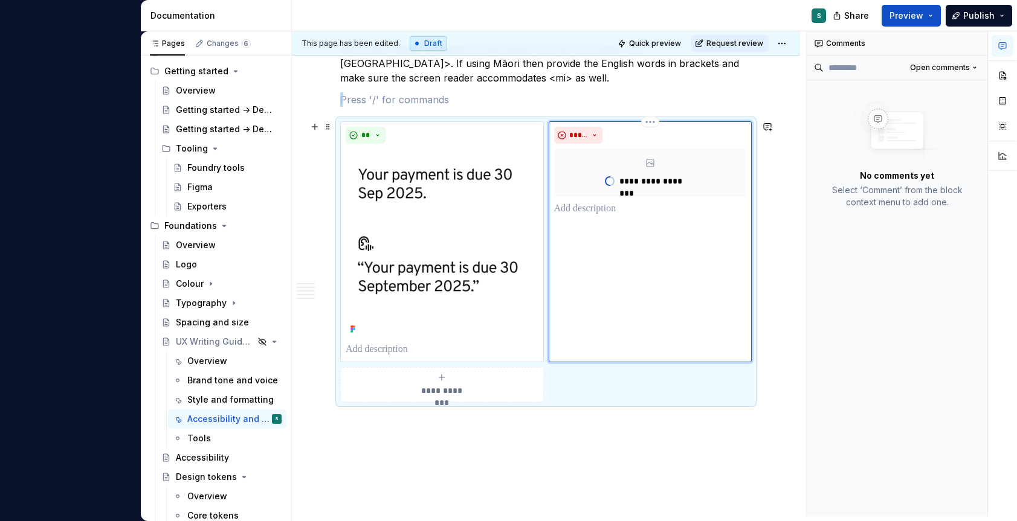
scroll to position [1664, 0]
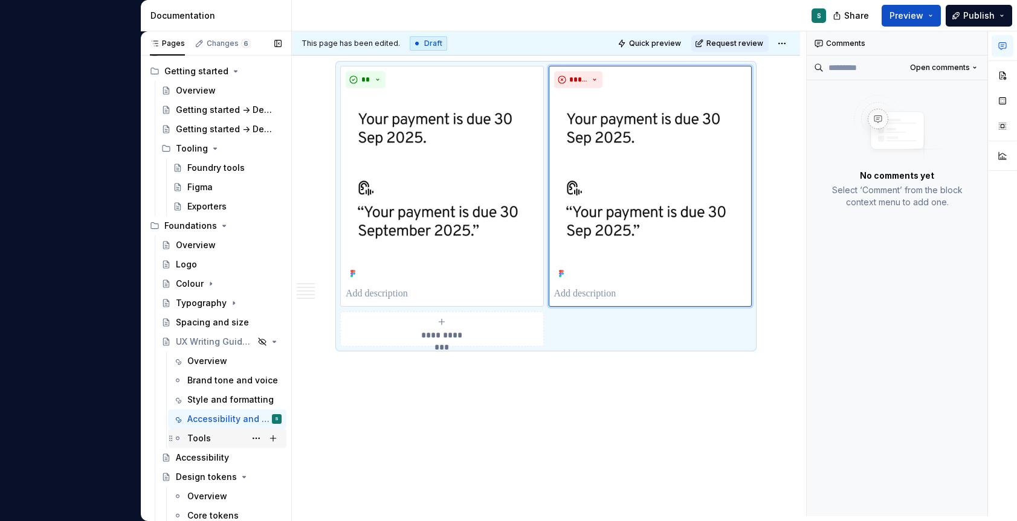
click at [198, 439] on div "Tools" at bounding box center [199, 439] width 24 height 12
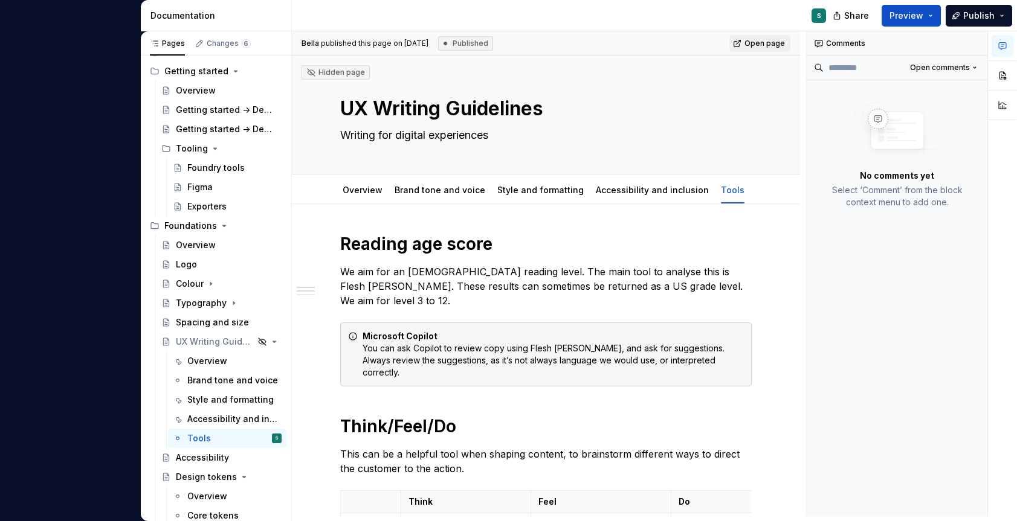
click at [398, 353] on div "Microsoft Copilot You can ask Copilot to review copy using Flesh [PERSON_NAME],…" at bounding box center [553, 354] width 381 height 48
type textarea "*"
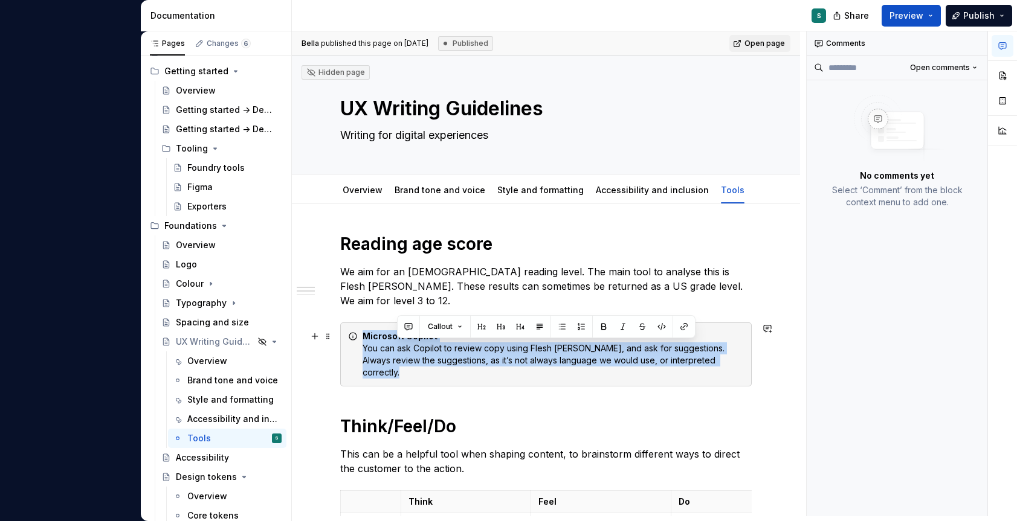
click at [398, 353] on div "Microsoft Copilot You can ask Copilot to review copy using Flesh [PERSON_NAME],…" at bounding box center [553, 354] width 381 height 48
click at [399, 356] on div "Microsoft Copilot You can ask Copilot to review copy using Flesh [PERSON_NAME],…" at bounding box center [553, 354] width 381 height 48
drag, startPoint x: 363, startPoint y: 348, endPoint x: 413, endPoint y: 372, distance: 55.4
click at [413, 373] on div "Microsoft Copilot You can ask Copilot to review copy using Flesh [PERSON_NAME],…" at bounding box center [553, 354] width 381 height 48
click at [365, 345] on div "Microsoft Copilot You can ask Copilot to review copy using Flesh [PERSON_NAME],…" at bounding box center [553, 354] width 381 height 48
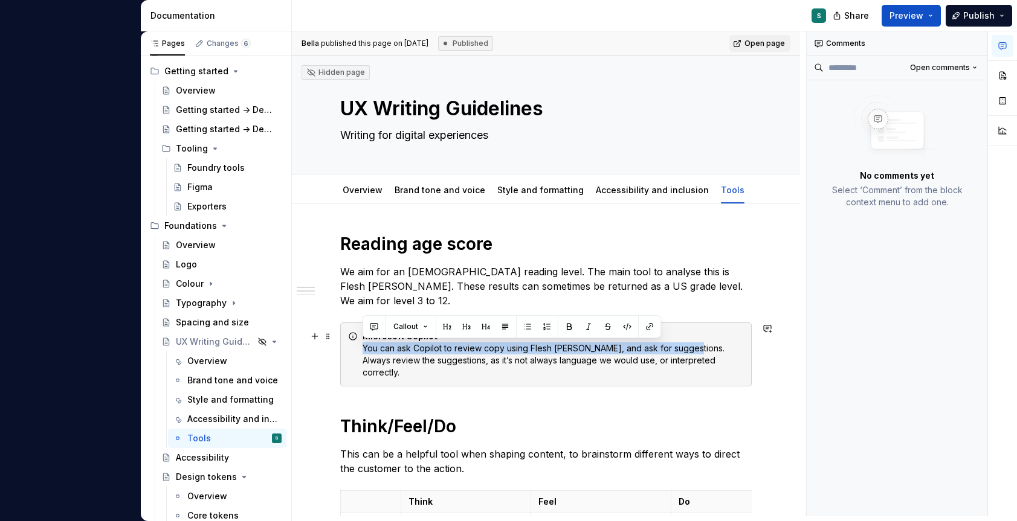
drag, startPoint x: 365, startPoint y: 345, endPoint x: 685, endPoint y: 351, distance: 320.3
click at [685, 351] on div "Microsoft Copilot You can ask Copilot to review copy using Flesh [PERSON_NAME],…" at bounding box center [553, 354] width 381 height 48
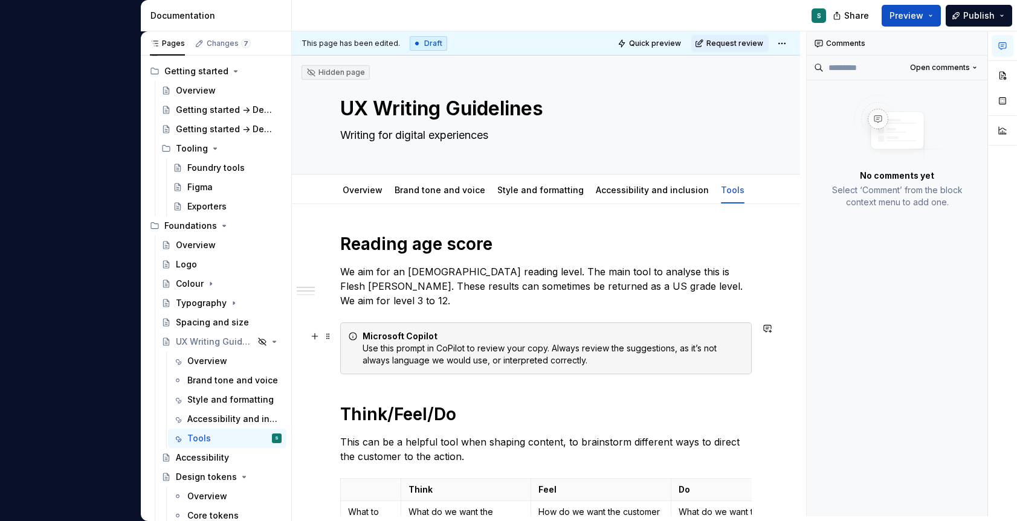
click at [631, 362] on div "Microsoft Copilot Use this prompt in CoPilot to review your copy. Always review…" at bounding box center [553, 348] width 381 height 36
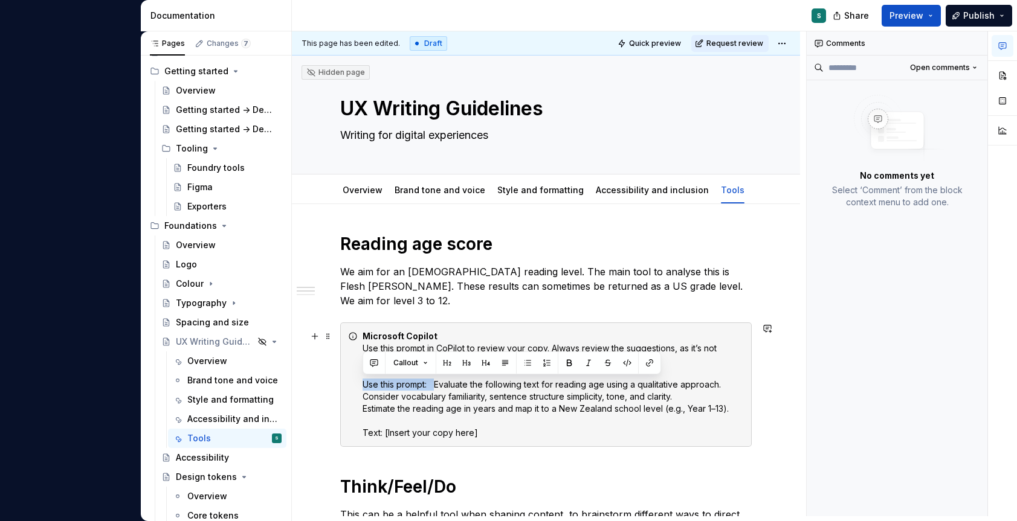
drag, startPoint x: 436, startPoint y: 385, endPoint x: 357, endPoint y: 388, distance: 78.6
click at [357, 388] on div "Microsoft Copilot Use this prompt in CoPilot to review your copy. Always review…" at bounding box center [545, 385] width 411 height 124
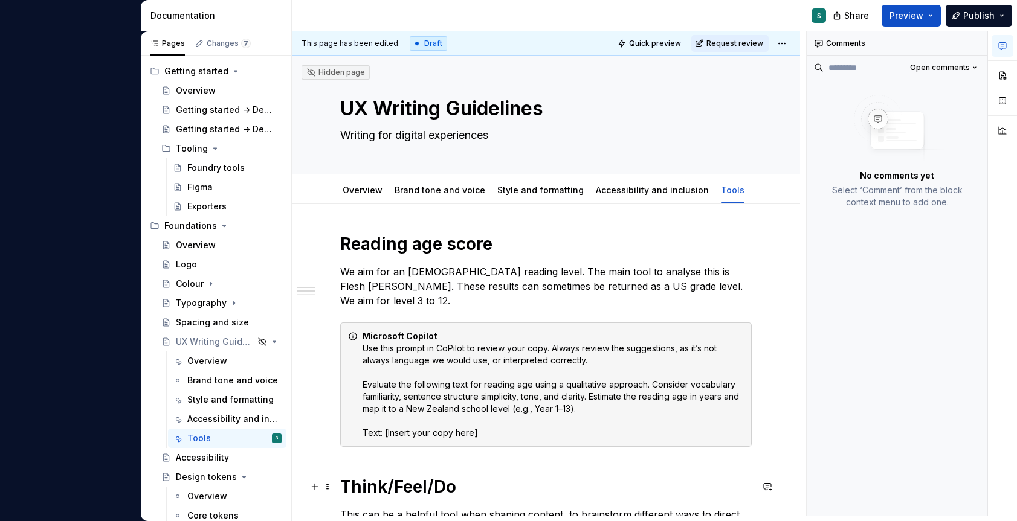
click at [385, 479] on h1 "Think/Feel/Do" at bounding box center [545, 487] width 411 height 22
click at [358, 289] on p "We aim for an [DEMOGRAPHIC_DATA] reading level. The main tool to analyse this i…" at bounding box center [545, 287] width 411 height 44
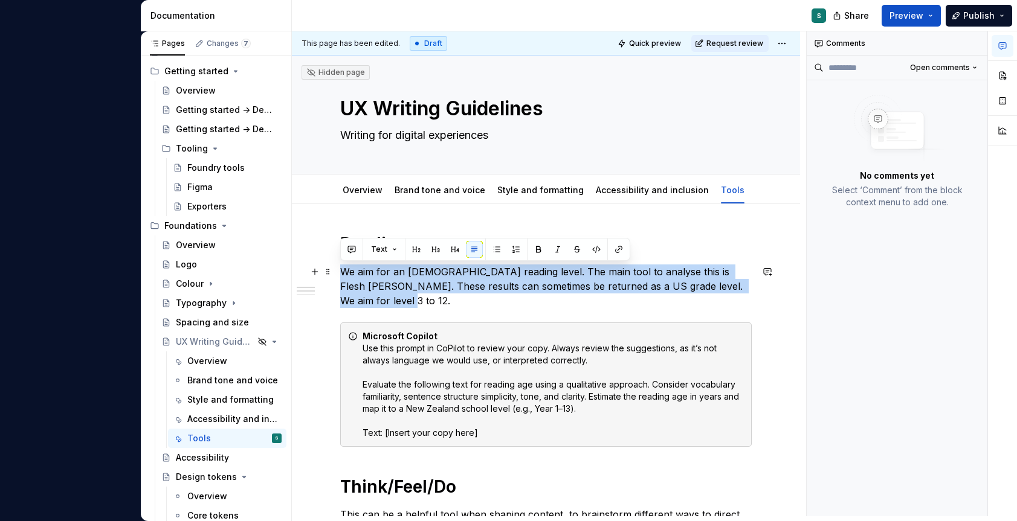
click at [358, 289] on p "We aim for an [DEMOGRAPHIC_DATA] reading level. The main tool to analyse this i…" at bounding box center [545, 287] width 411 height 44
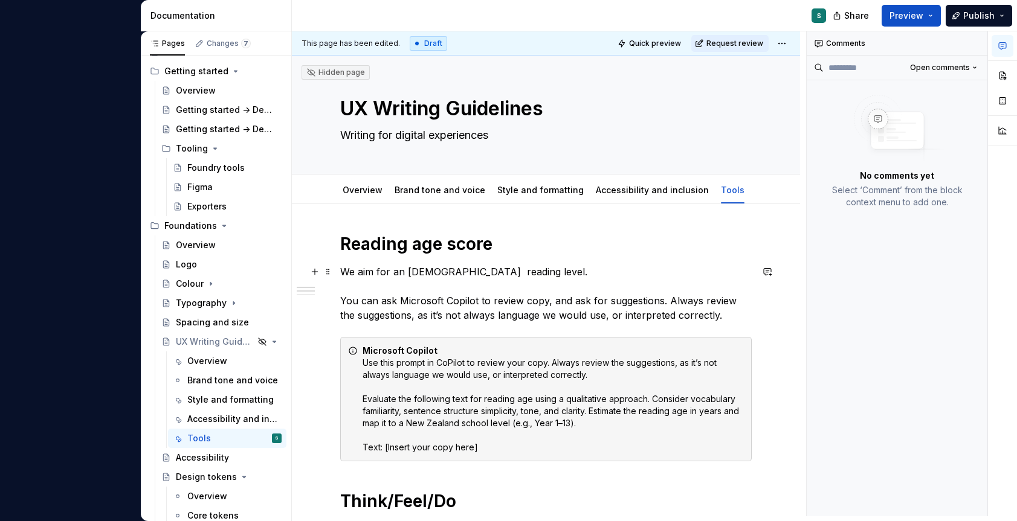
click at [483, 276] on p "We aim for an [DEMOGRAPHIC_DATA]  reading level. You can ask Microsoft Copilot …" at bounding box center [545, 294] width 411 height 58
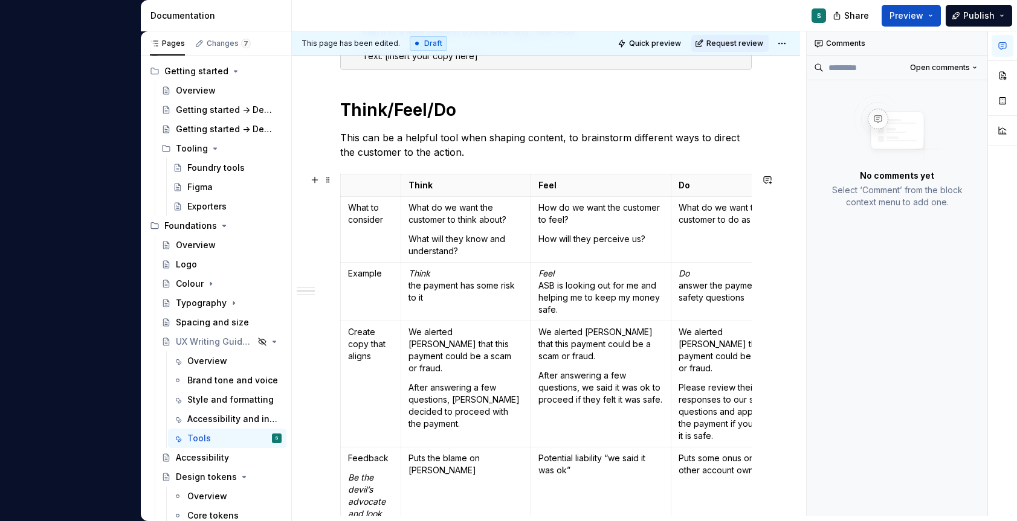
scroll to position [392, 0]
click at [448, 114] on h1 "Think/Feel/Do" at bounding box center [545, 109] width 411 height 22
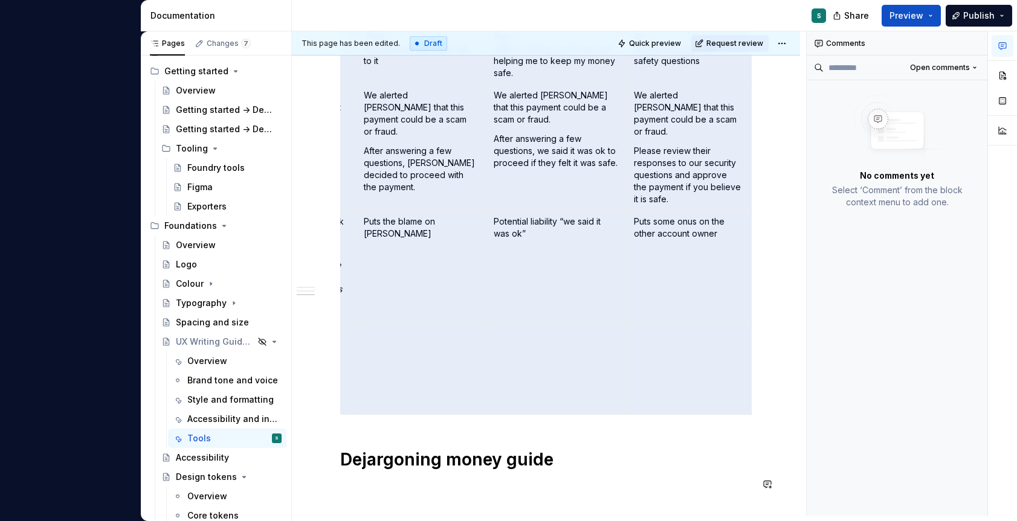
scroll to position [775, 0]
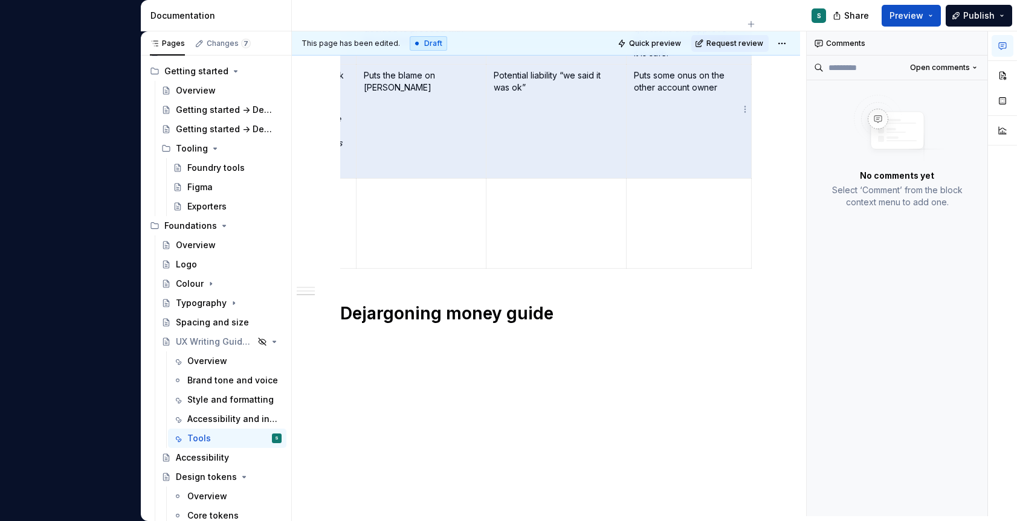
drag, startPoint x: 344, startPoint y: 274, endPoint x: 701, endPoint y: 108, distance: 393.5
click at [701, 108] on tbody "Think Feel Do What to consider What do we want the customer to think about? Wha…" at bounding box center [524, 30] width 456 height 477
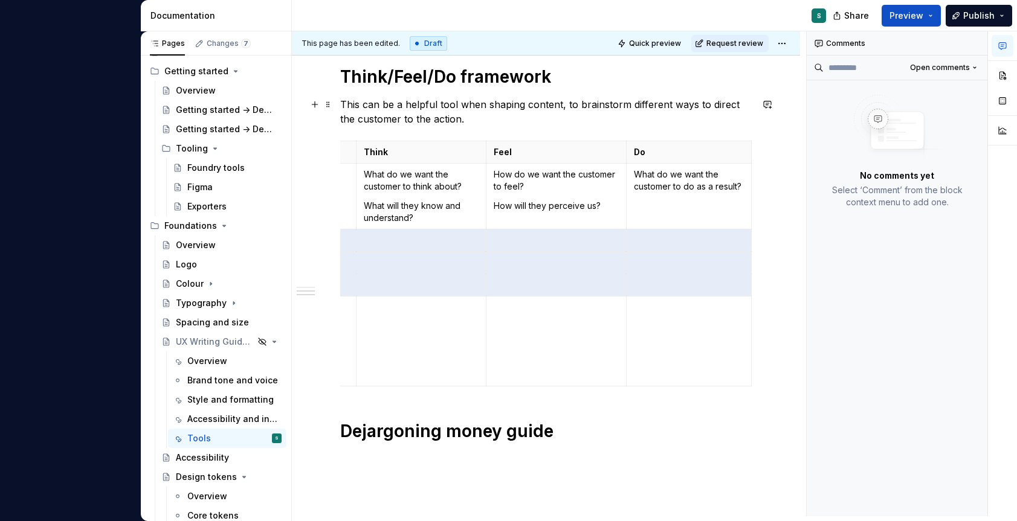
scroll to position [416, 0]
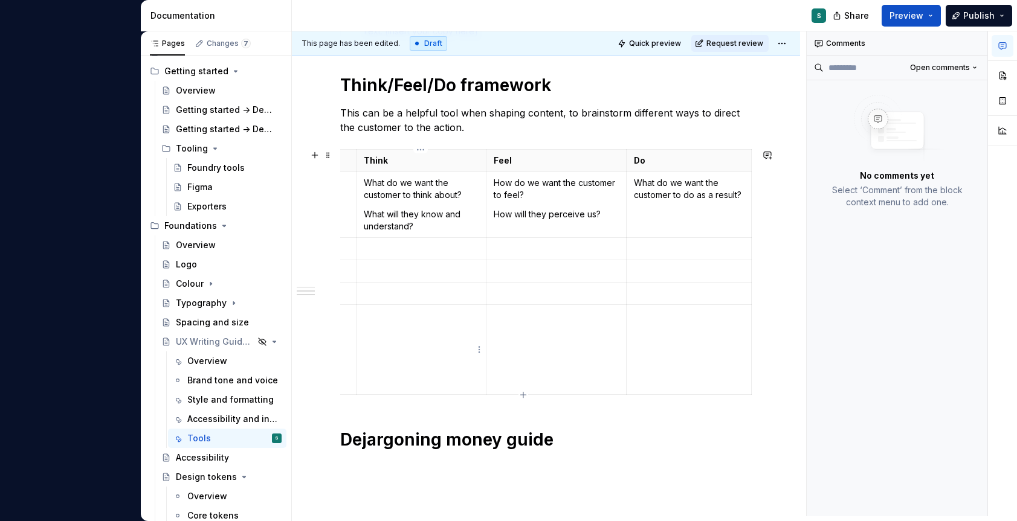
click at [388, 341] on td at bounding box center [421, 350] width 130 height 90
click at [479, 250] on html "A Foundry S Version Current draft Home Documentation Analytics Code automation …" at bounding box center [508, 260] width 1017 height 521
click at [435, 253] on html "A Foundry S Version Current draft Home Documentation Analytics Code automation …" at bounding box center [508, 260] width 1017 height 521
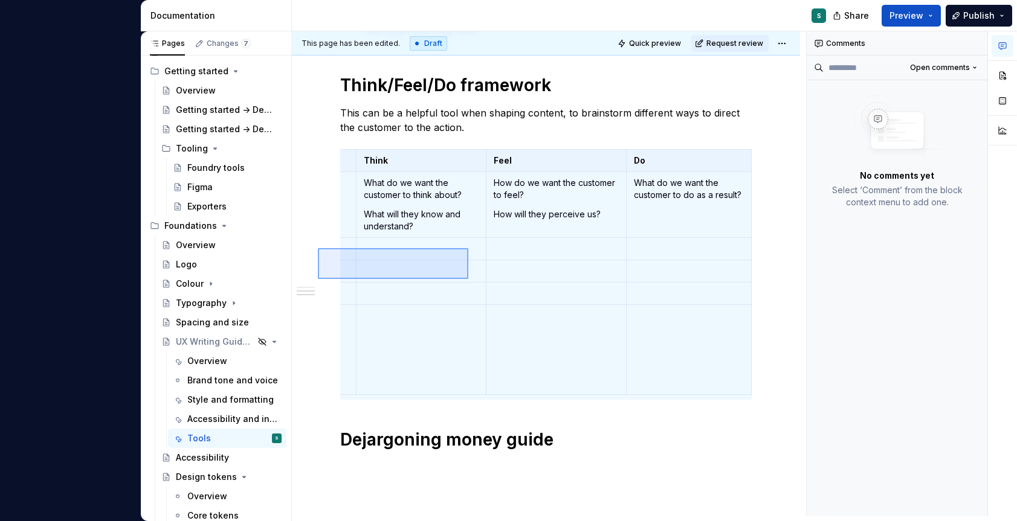
drag, startPoint x: 318, startPoint y: 248, endPoint x: 468, endPoint y: 279, distance: 153.6
click at [468, 279] on div "This page has been edited. Draft Quick preview Request review Hidden page UX Wr…" at bounding box center [549, 273] width 514 height 485
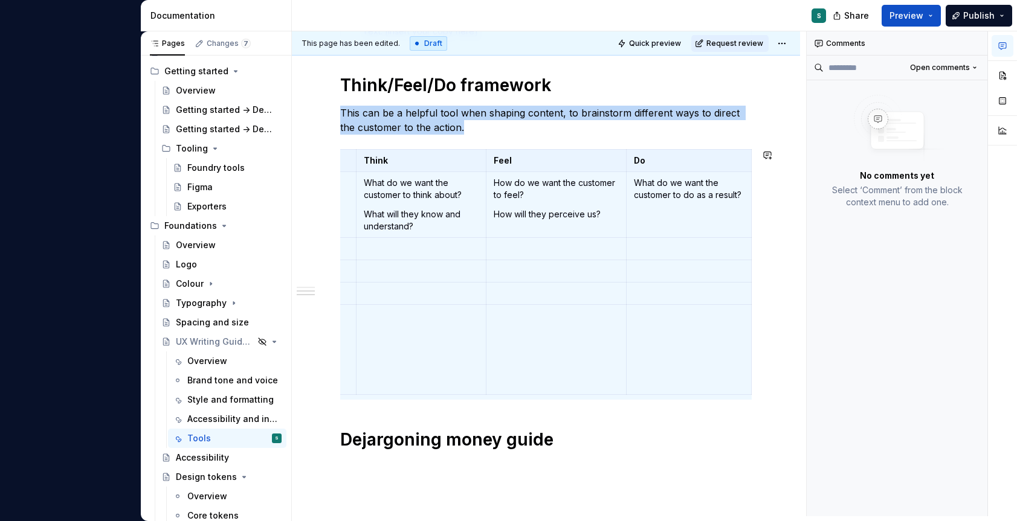
click at [468, 279] on td at bounding box center [421, 271] width 130 height 22
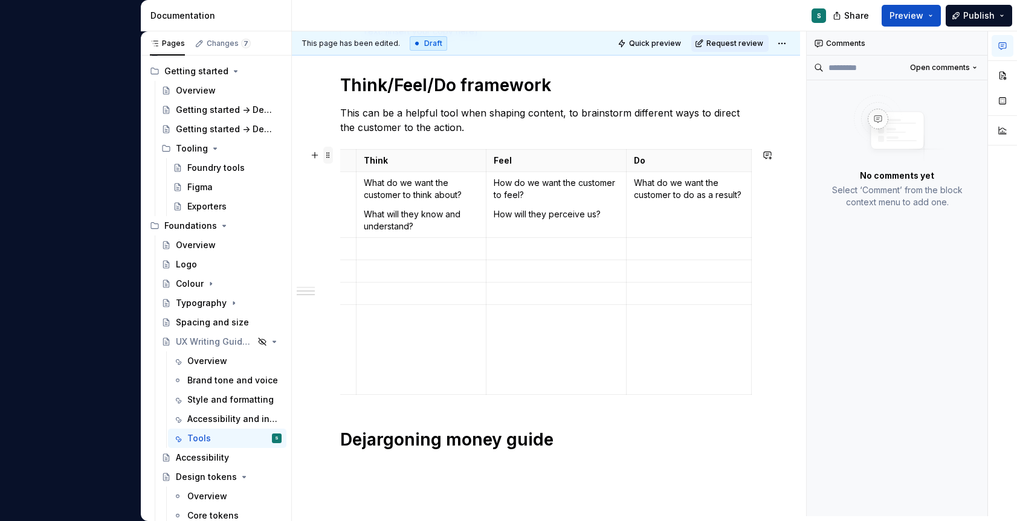
click at [329, 156] on span at bounding box center [328, 155] width 10 height 17
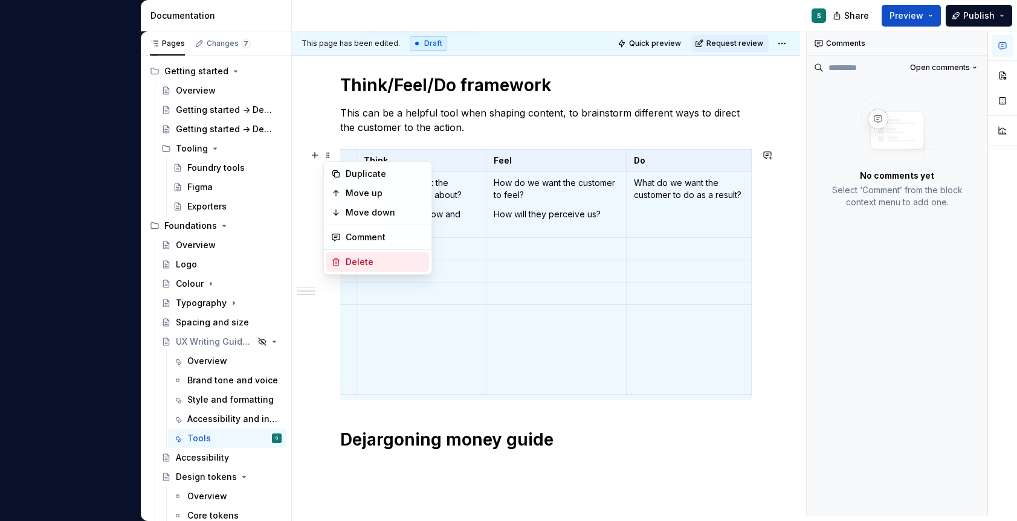
click at [352, 264] on div "Delete" at bounding box center [385, 262] width 79 height 12
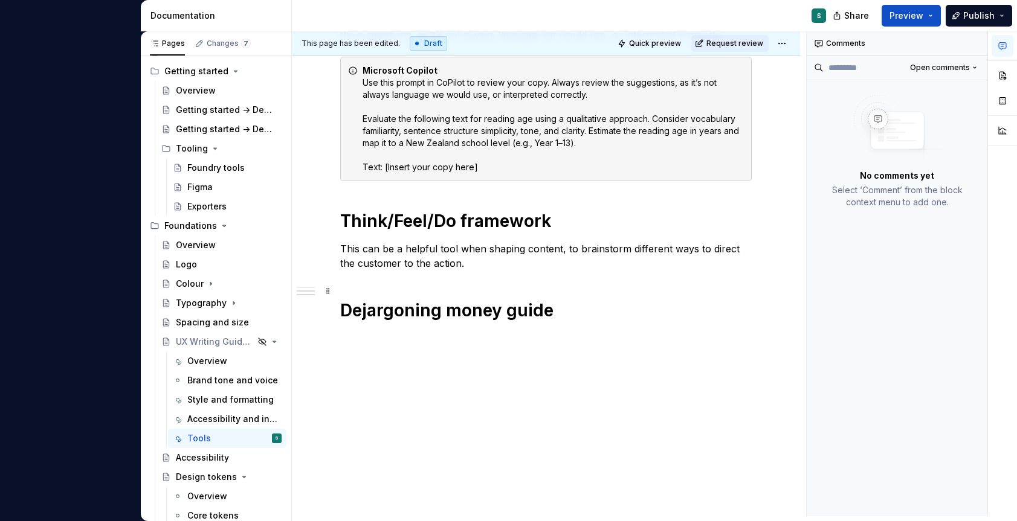
scroll to position [280, 0]
click at [471, 272] on div "Reading age score We aim for an [DEMOGRAPHIC_DATA] reading level. You can ask M…" at bounding box center [545, 149] width 411 height 393
click at [474, 267] on p "This can be a helpful tool when shaping content, to brainstorm different ways t…" at bounding box center [545, 256] width 411 height 29
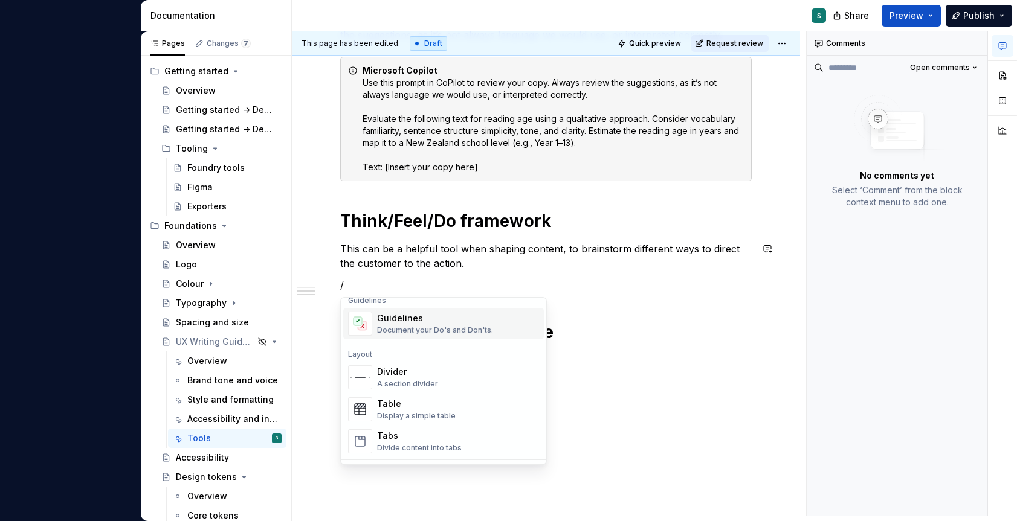
scroll to position [353, 0]
click at [412, 410] on div "Display a simple table" at bounding box center [416, 414] width 79 height 10
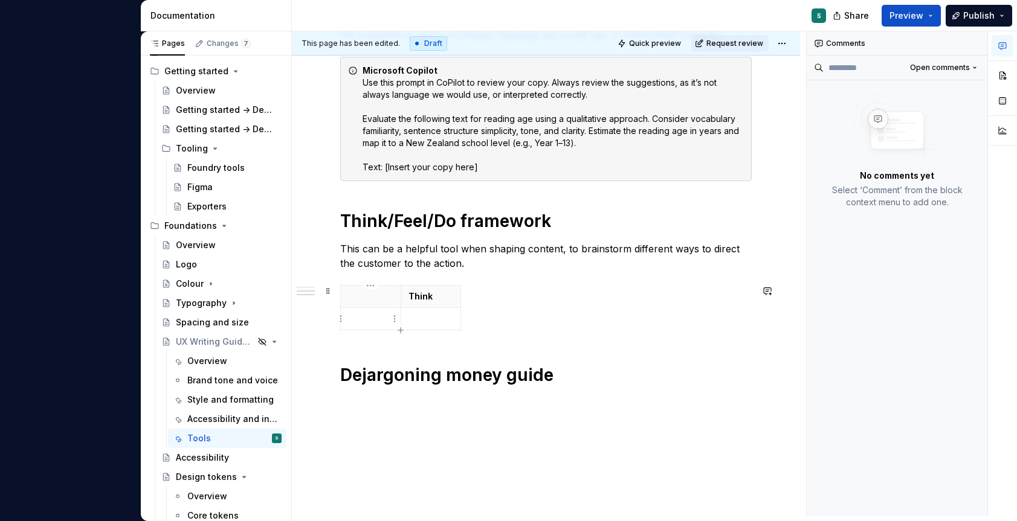
click at [375, 326] on td at bounding box center [371, 319] width 60 height 22
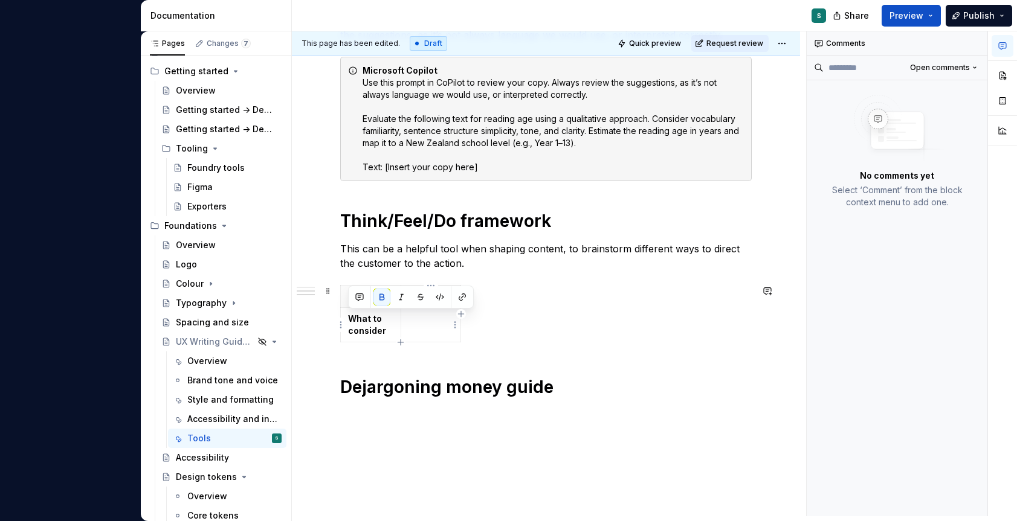
click at [448, 329] on td at bounding box center [431, 325] width 60 height 34
click at [459, 313] on icon "button" at bounding box center [461, 314] width 10 height 10
click at [476, 301] on html "A Foundry S Version Current draft Home Documentation Analytics Code automation …" at bounding box center [508, 260] width 1017 height 521
click at [473, 300] on html "A Foundry S Version Current draft Home Documentation Analytics Code automation …" at bounding box center [508, 260] width 1017 height 521
click at [494, 315] on icon "button" at bounding box center [493, 313] width 5 height 5
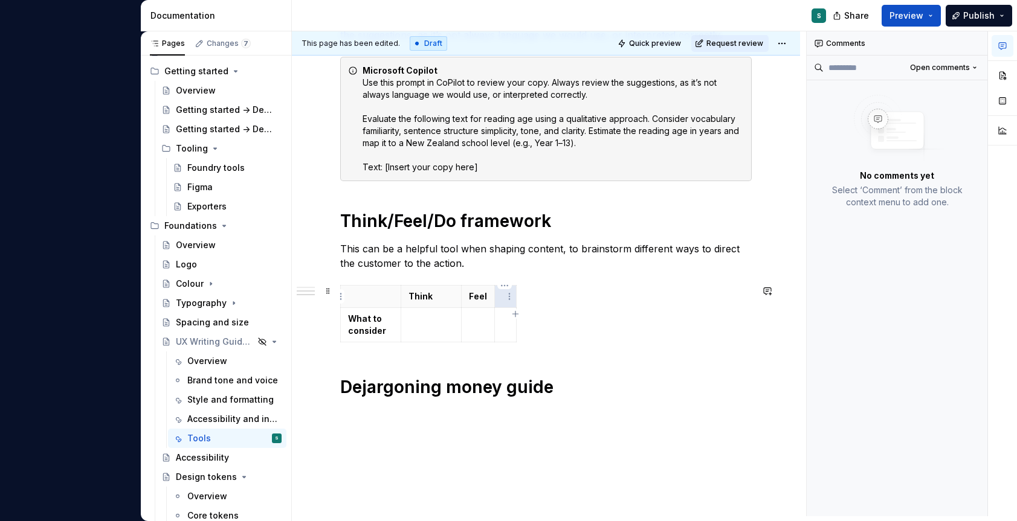
click at [504, 300] on p at bounding box center [505, 297] width 7 height 12
drag, startPoint x: 519, startPoint y: 301, endPoint x: 604, endPoint y: 305, distance: 85.3
drag, startPoint x: 493, startPoint y: 297, endPoint x: 547, endPoint y: 298, distance: 54.4
click at [547, 298] on th "Do" at bounding box center [603, 297] width 112 height 22
drag, startPoint x: 459, startPoint y: 299, endPoint x: 523, endPoint y: 300, distance: 63.5
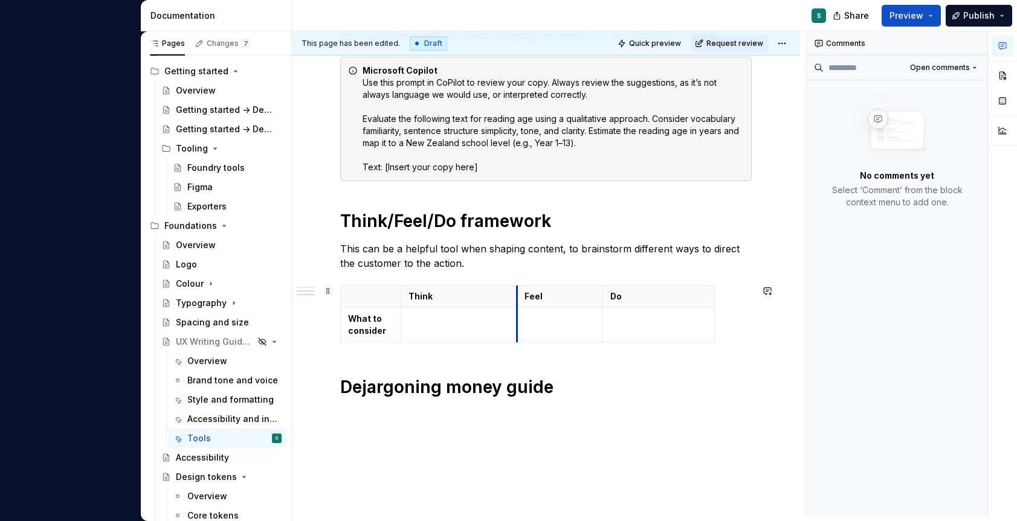
drag, startPoint x: 524, startPoint y: 300, endPoint x: 517, endPoint y: 300, distance: 7.9
click at [517, 300] on th "Feel" at bounding box center [560, 297] width 86 height 22
drag, startPoint x: 400, startPoint y: 299, endPoint x: 427, endPoint y: 297, distance: 26.7
click at [427, 297] on th "Think" at bounding box center [485, 297] width 116 height 22
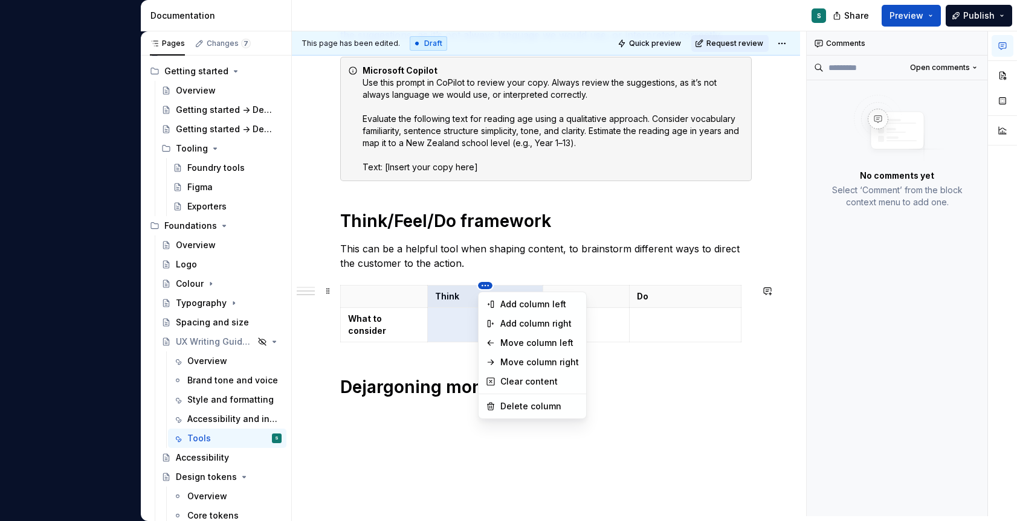
click at [487, 285] on html "A Foundry S Version Current draft Home Documentation Analytics Code automation …" at bounding box center [508, 260] width 1017 height 521
click at [465, 317] on html "A Foundry S Version Current draft Home Documentation Analytics Code automation …" at bounding box center [508, 260] width 1017 height 521
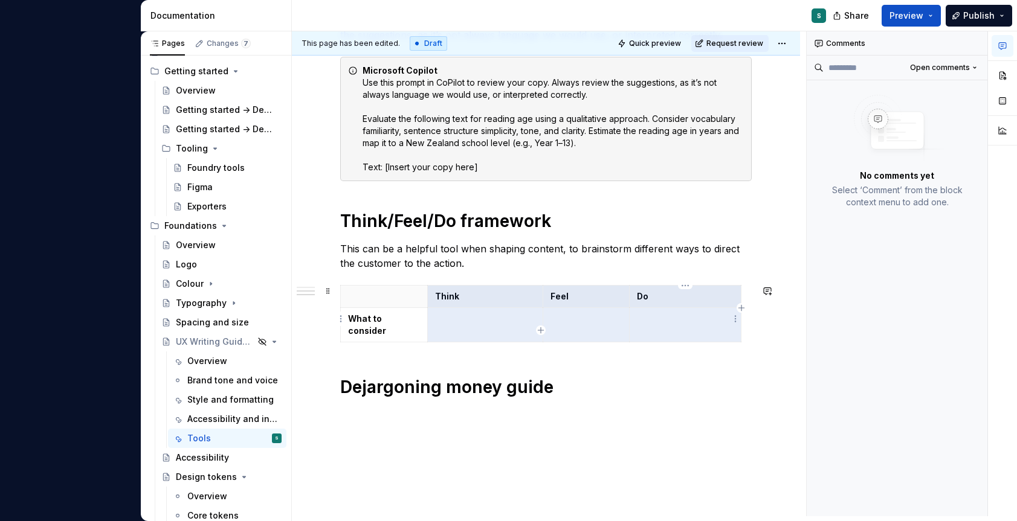
drag, startPoint x: 430, startPoint y: 297, endPoint x: 669, endPoint y: 315, distance: 240.0
click at [669, 315] on tbody "Think Feel Do What to consider" at bounding box center [541, 314] width 401 height 57
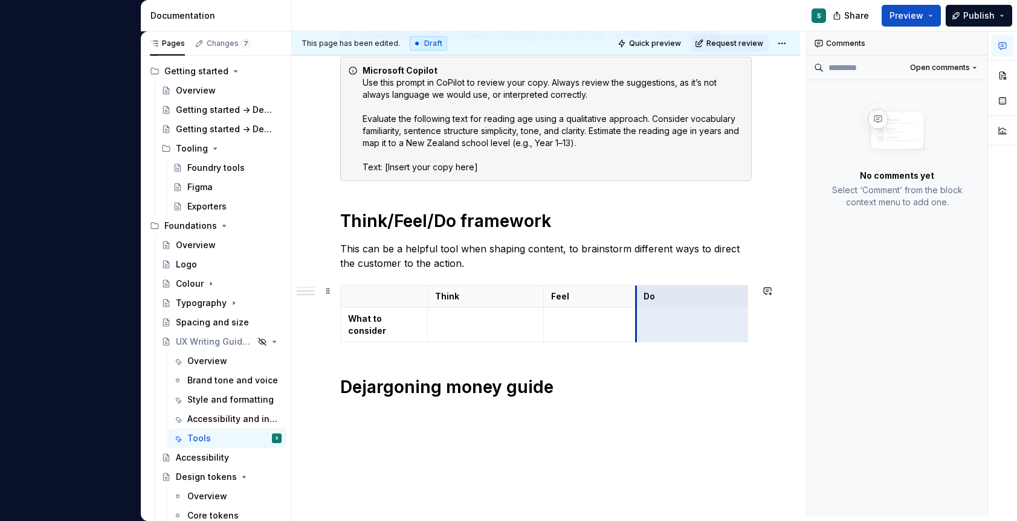
drag, startPoint x: 630, startPoint y: 299, endPoint x: 636, endPoint y: 299, distance: 6.6
click at [636, 299] on th "Do" at bounding box center [692, 297] width 112 height 22
drag, startPoint x: 543, startPoint y: 298, endPoint x: 533, endPoint y: 298, distance: 9.7
click at [533, 298] on th "Feel" at bounding box center [579, 297] width 93 height 22
click at [489, 315] on p at bounding box center [480, 319] width 91 height 12
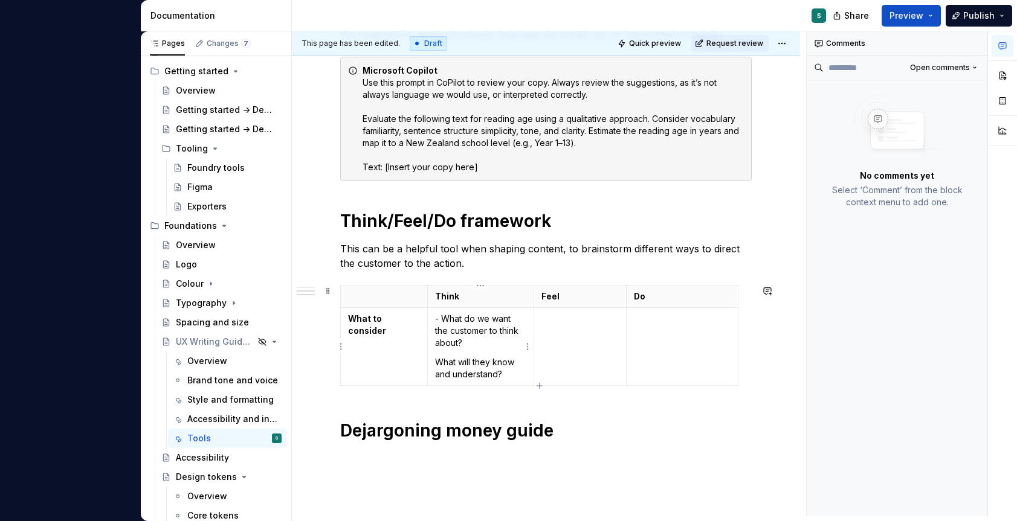
click at [434, 370] on td "- What do we want the customer to think about? What will they know and understa…" at bounding box center [480, 347] width 106 height 78
click at [434, 366] on td "- What do we want the customer to think about? What will they know and understa…" at bounding box center [480, 347] width 106 height 78
click at [562, 326] on td at bounding box center [579, 347] width 93 height 78
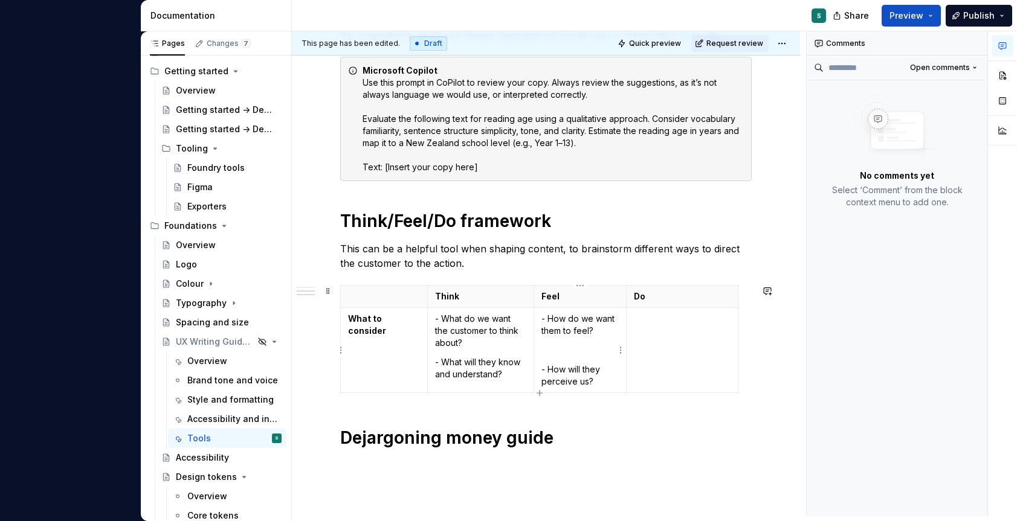
click at [653, 323] on p at bounding box center [682, 319] width 97 height 12
click at [518, 406] on div "Reading age score We aim for an [DEMOGRAPHIC_DATA] reading level. You can ask M…" at bounding box center [545, 213] width 411 height 520
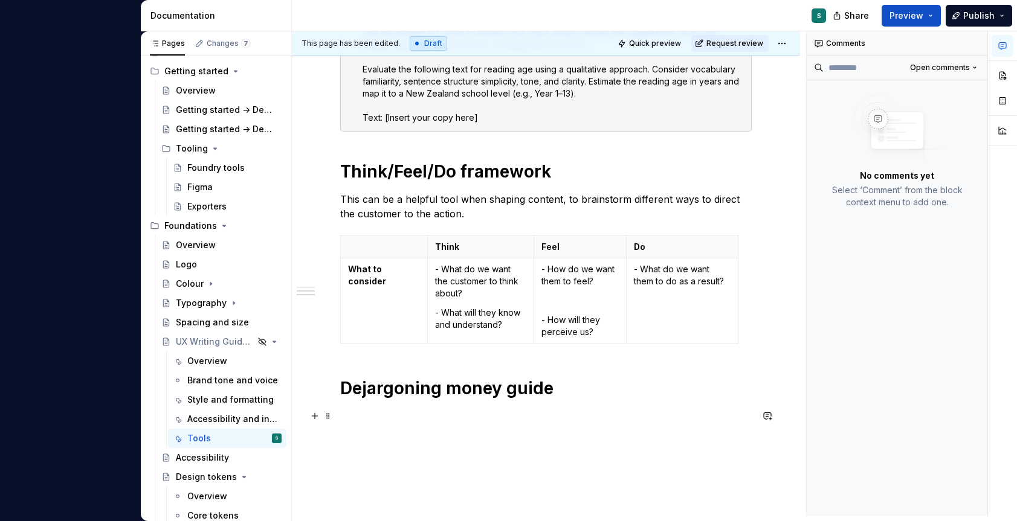
scroll to position [336, 0]
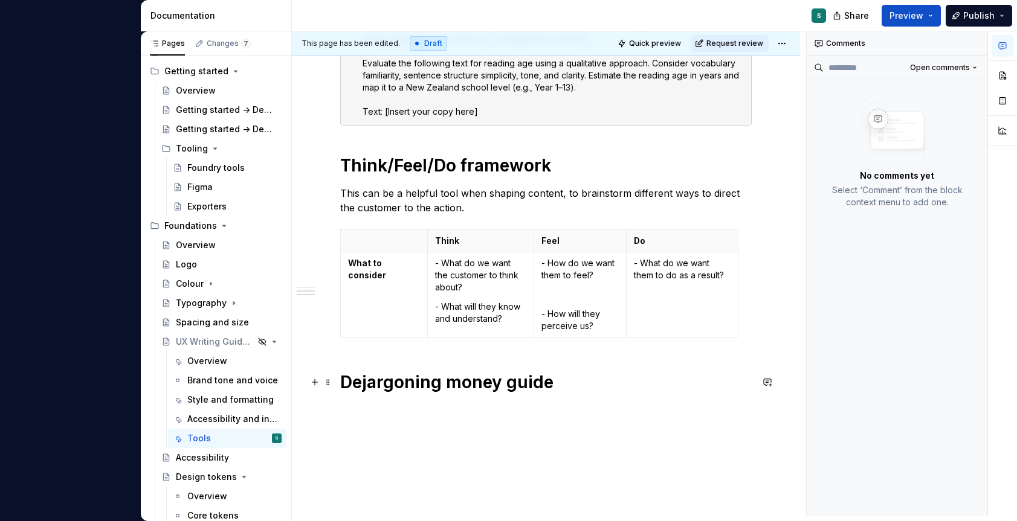
click at [451, 372] on h1 "Dejargoning money guide" at bounding box center [545, 383] width 411 height 22
click at [391, 355] on div "Reading age score We aim for an [DEMOGRAPHIC_DATA] reading level. You can ask M…" at bounding box center [545, 157] width 411 height 520
click at [316, 234] on button "button" at bounding box center [314, 235] width 17 height 17
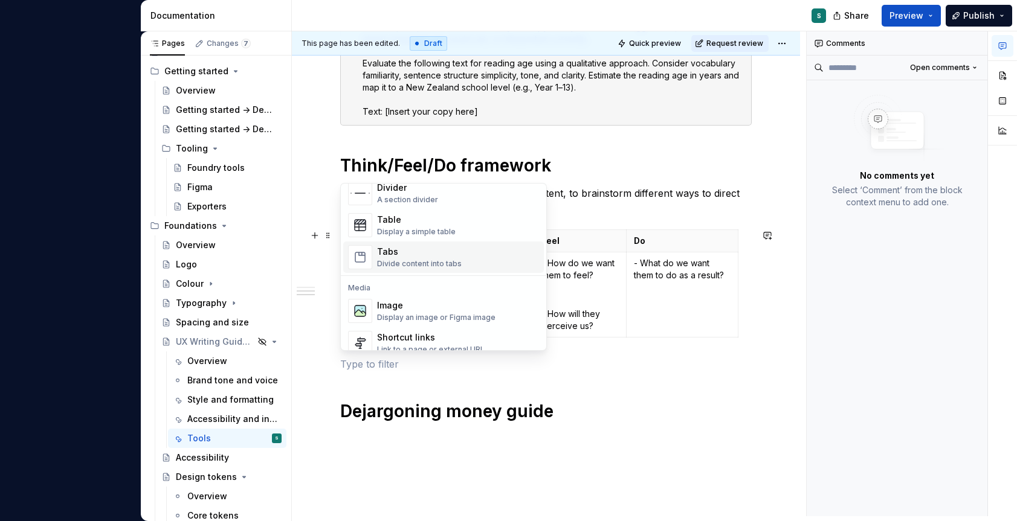
scroll to position [429, 0]
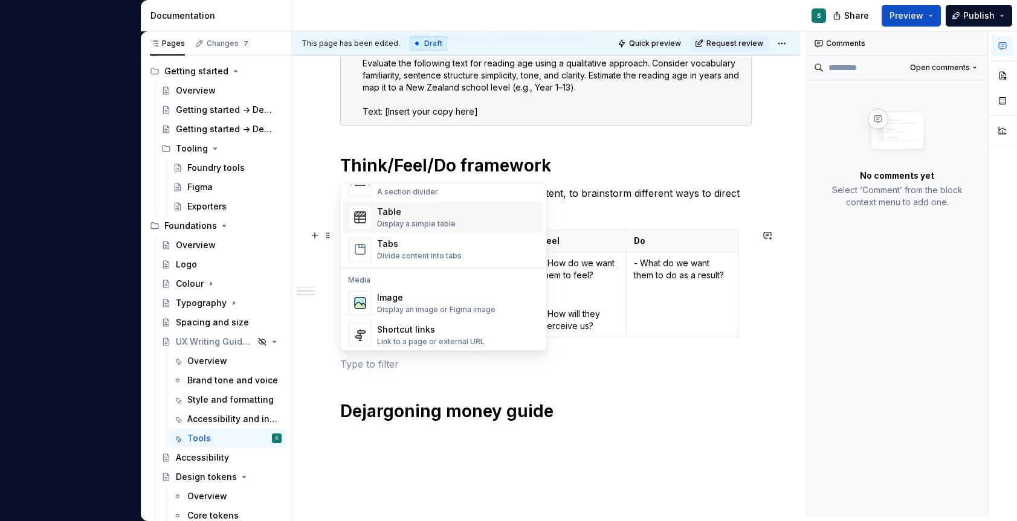
click at [423, 219] on div "Display a simple table" at bounding box center [416, 224] width 79 height 10
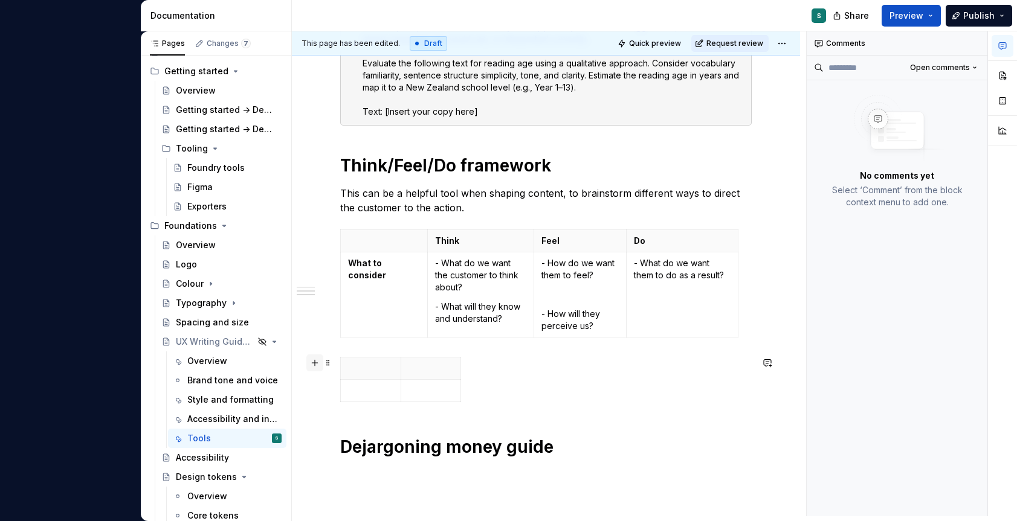
click at [316, 365] on button "button" at bounding box center [314, 363] width 17 height 17
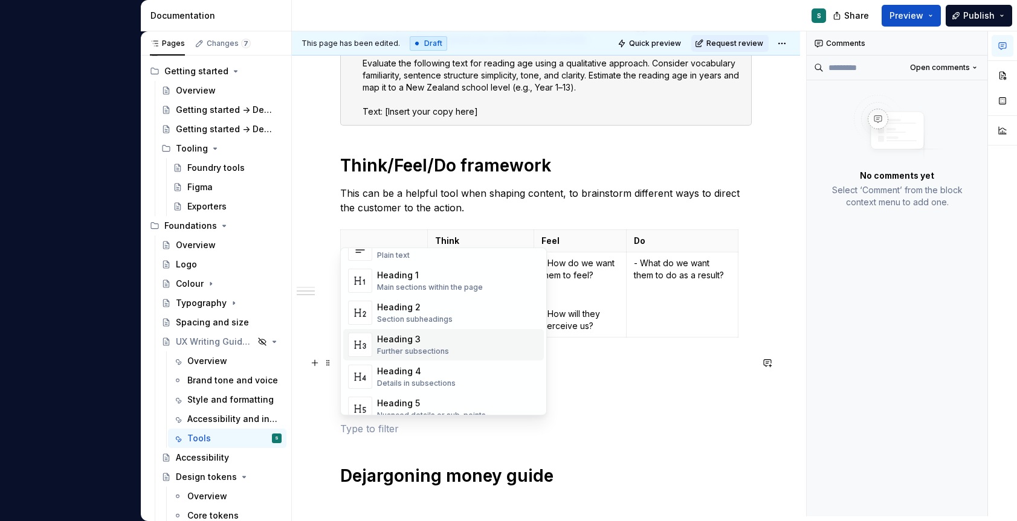
scroll to position [35, 0]
click at [383, 168] on h1 "Think/Feel/Do framework" at bounding box center [545, 166] width 411 height 22
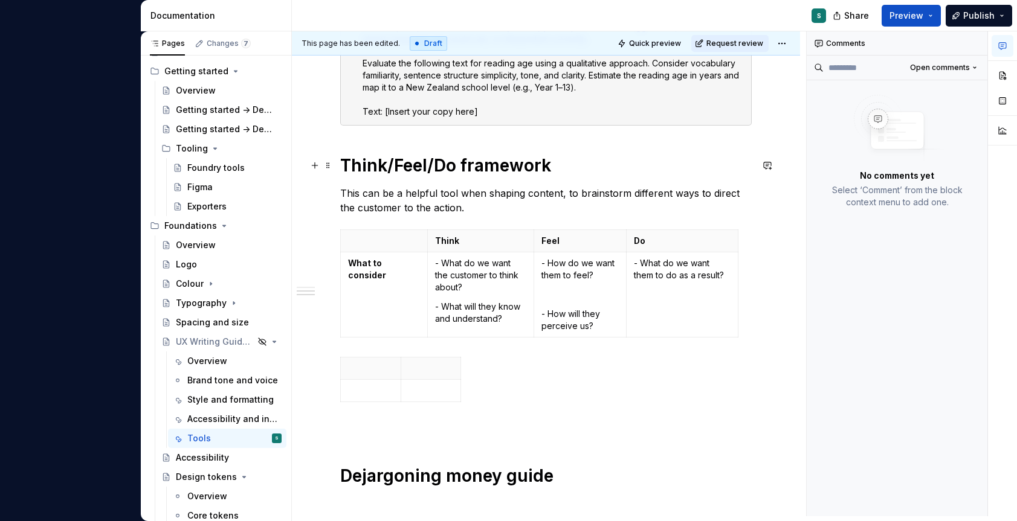
click at [383, 168] on h1 "Think/Feel/Do framework" at bounding box center [545, 166] width 411 height 22
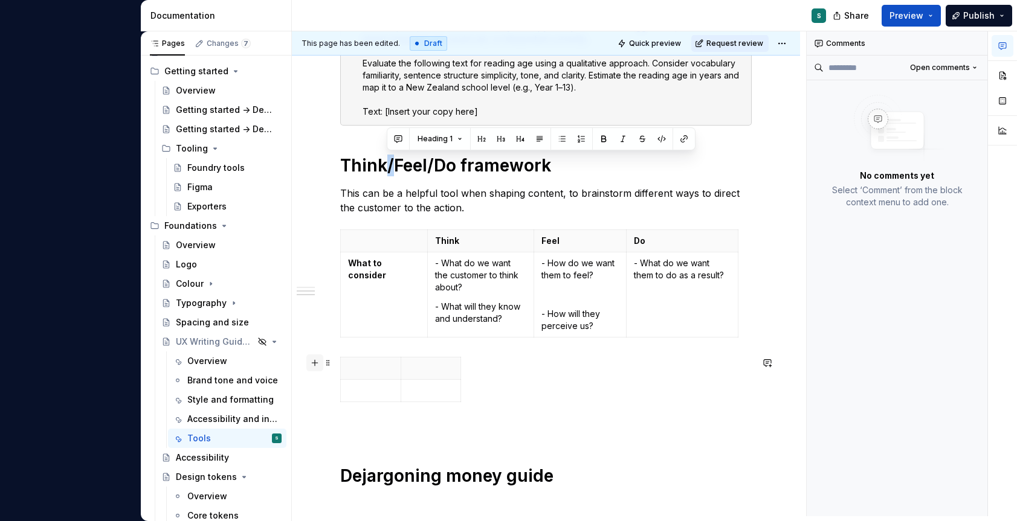
click at [315, 365] on button "button" at bounding box center [314, 363] width 17 height 17
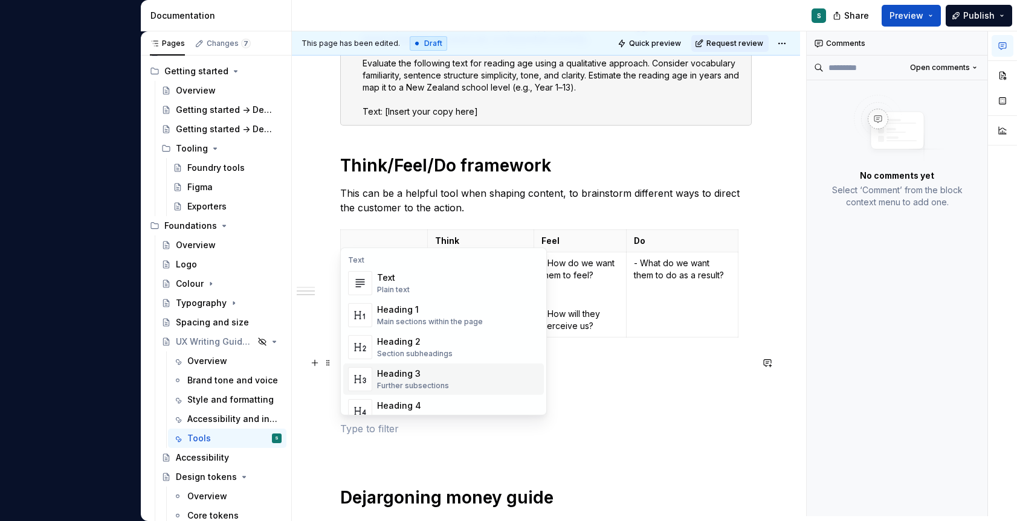
click at [380, 379] on div "Heading 3" at bounding box center [413, 374] width 72 height 12
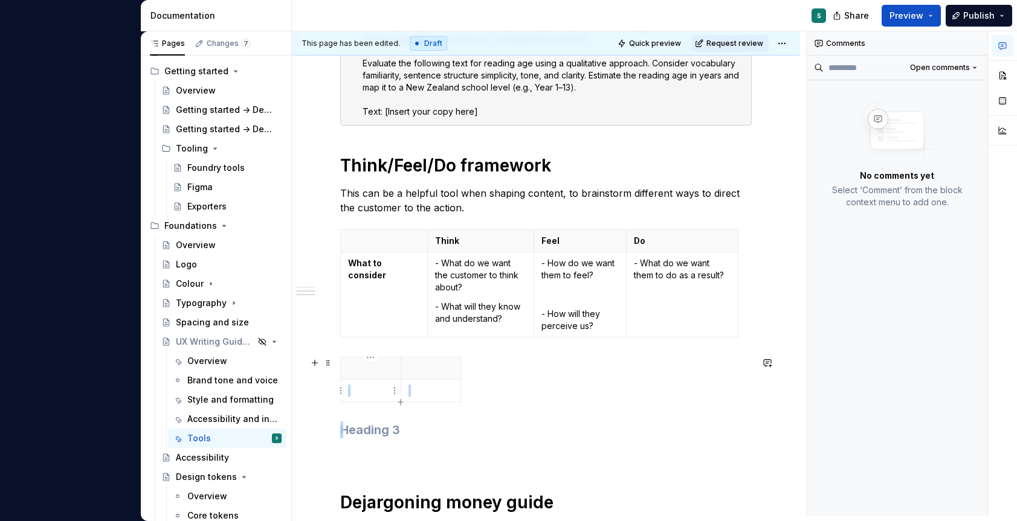
drag, startPoint x: 349, startPoint y: 431, endPoint x: 349, endPoint y: 386, distance: 44.7
click at [349, 386] on div "Reading age score We aim for an [DEMOGRAPHIC_DATA] reading level. You can ask M…" at bounding box center [545, 217] width 411 height 640
click at [349, 434] on h3 at bounding box center [545, 430] width 411 height 17
click at [350, 347] on div "Reading age score We aim for an [DEMOGRAPHIC_DATA] reading level. You can ask M…" at bounding box center [545, 217] width 411 height 640
click at [346, 346] on div "Reading age score We aim for an [DEMOGRAPHIC_DATA] reading level. You can ask M…" at bounding box center [545, 217] width 411 height 640
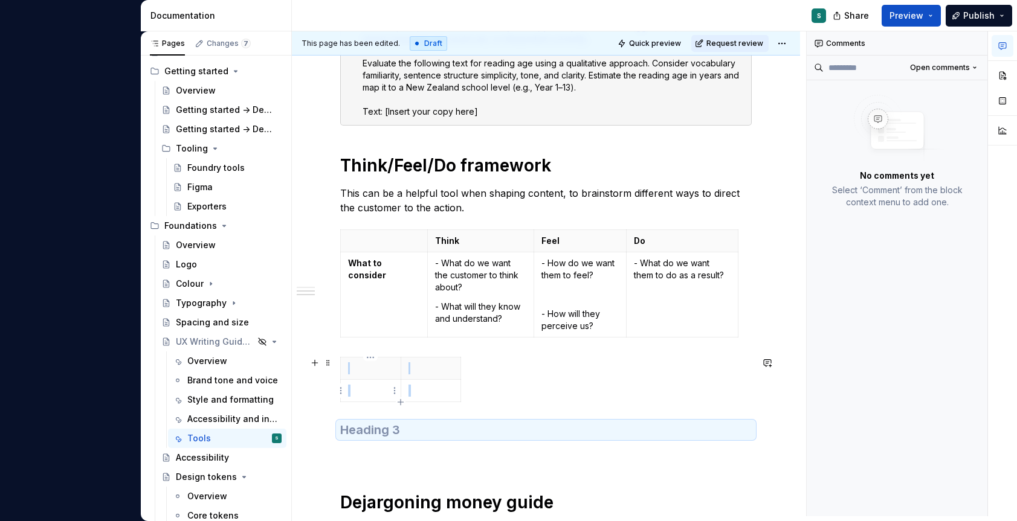
click at [366, 435] on h3 at bounding box center [545, 430] width 411 height 17
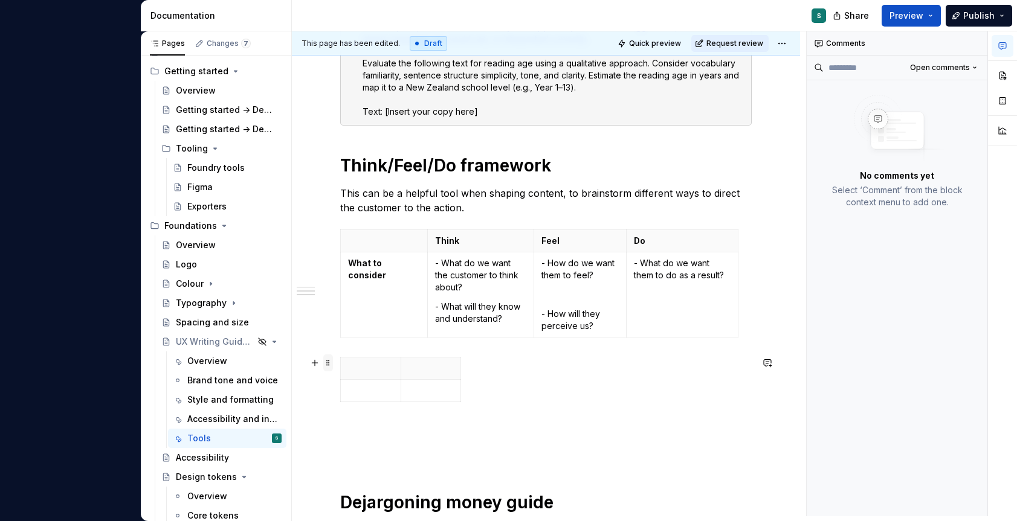
click at [327, 362] on span at bounding box center [328, 363] width 10 height 17
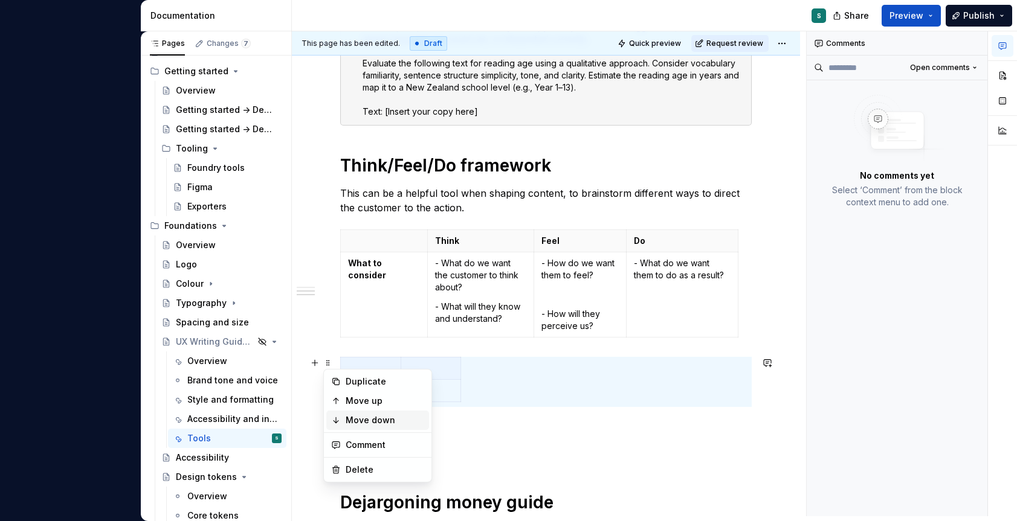
click at [358, 421] on div "Move down" at bounding box center [385, 420] width 79 height 12
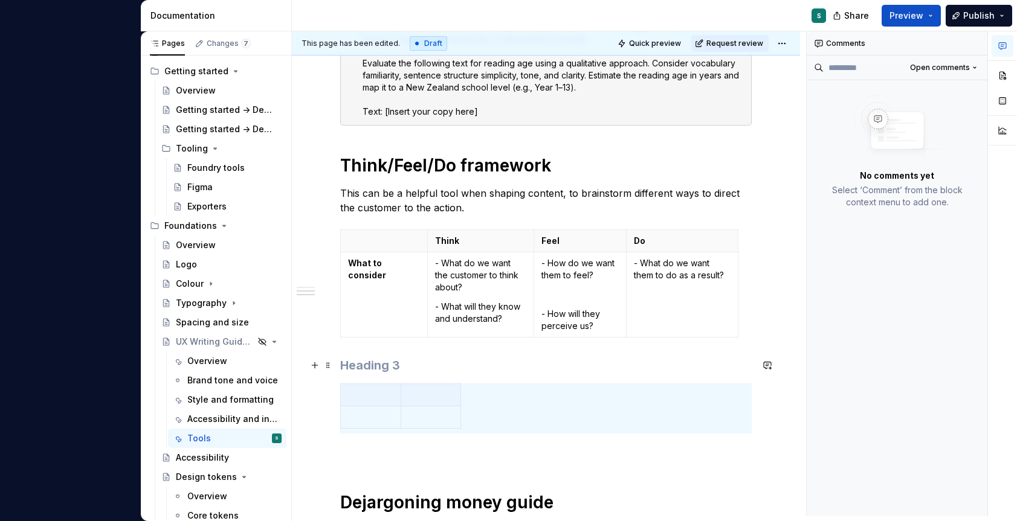
click at [355, 370] on h3 at bounding box center [545, 365] width 411 height 17
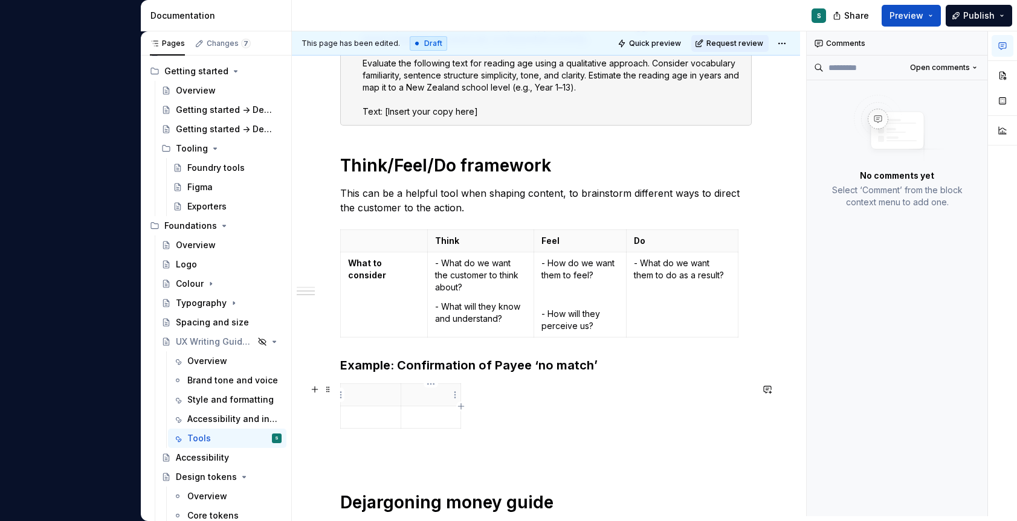
click at [412, 400] on p at bounding box center [430, 395] width 45 height 12
click at [463, 407] on div "Think" at bounding box center [545, 409] width 411 height 50
click at [457, 411] on icon "button" at bounding box center [461, 407] width 10 height 10
click at [457, 411] on td at bounding box center [431, 418] width 60 height 22
click at [467, 401] on th at bounding box center [473, 395] width 22 height 22
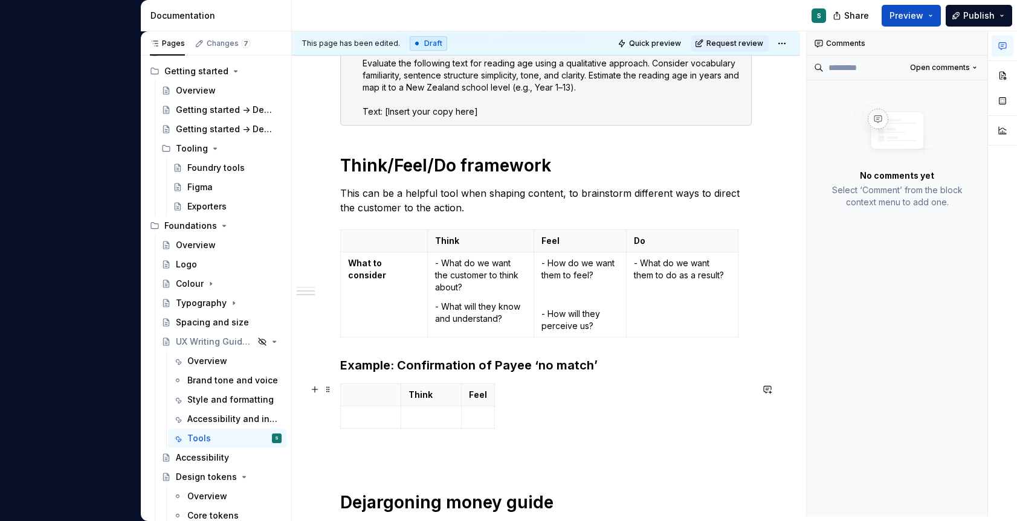
click at [494, 408] on div "Think Feel" at bounding box center [545, 409] width 411 height 50
click at [493, 408] on icon "button" at bounding box center [493, 406] width 5 height 5
click at [367, 414] on p at bounding box center [370, 417] width 45 height 12
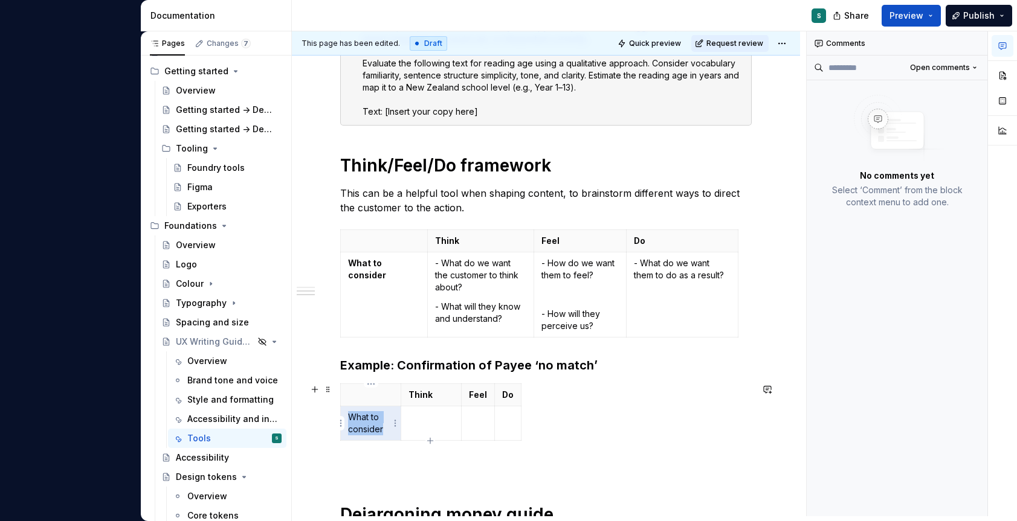
drag, startPoint x: 347, startPoint y: 417, endPoint x: 386, endPoint y: 430, distance: 40.7
click at [386, 430] on p "What to consider" at bounding box center [370, 423] width 45 height 24
click at [422, 430] on td at bounding box center [431, 424] width 60 height 34
drag, startPoint x: 402, startPoint y: 397, endPoint x: 428, endPoint y: 396, distance: 26.0
click at [428, 396] on th "Think" at bounding box center [457, 395] width 60 height 22
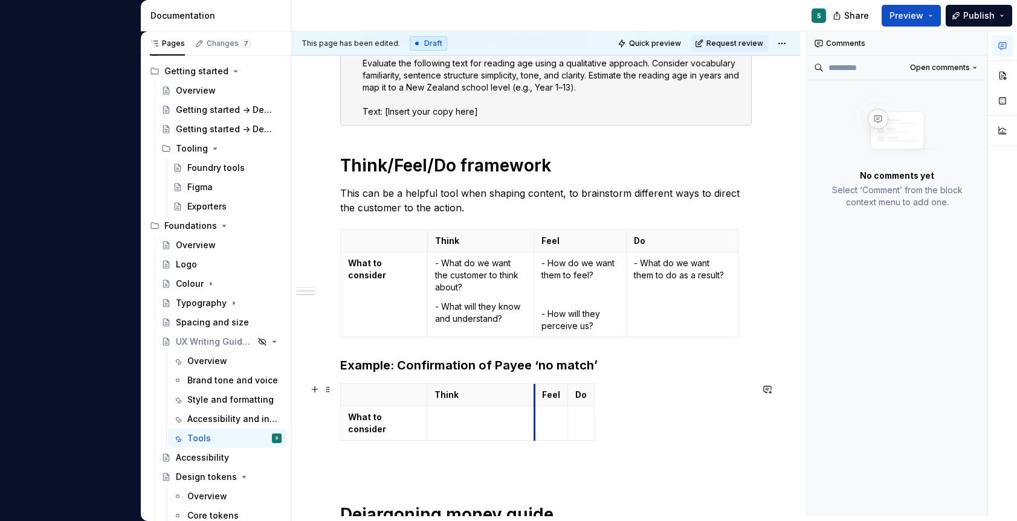
drag, startPoint x: 488, startPoint y: 392, endPoint x: 535, endPoint y: 387, distance: 47.3
click at [535, 387] on th "Feel" at bounding box center [551, 395] width 33 height 22
drag, startPoint x: 567, startPoint y: 389, endPoint x: 625, endPoint y: 385, distance: 58.8
click at [625, 385] on th "Do" at bounding box center [638, 395] width 27 height 22
click at [651, 389] on div "Think Feel Do What to consider" at bounding box center [545, 415] width 411 height 62
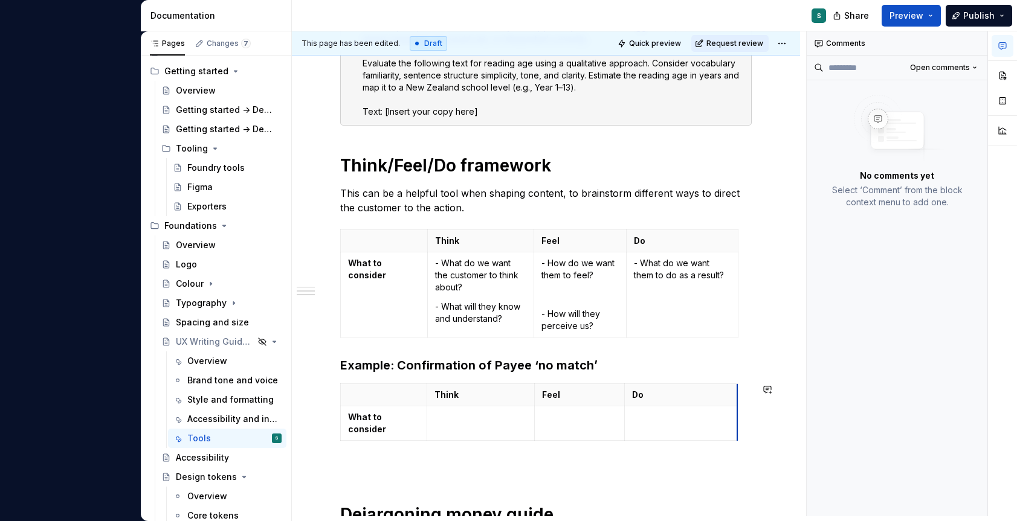
drag, startPoint x: 650, startPoint y: 391, endPoint x: 736, endPoint y: 378, distance: 87.4
click at [438, 427] on td at bounding box center [481, 424] width 108 height 34
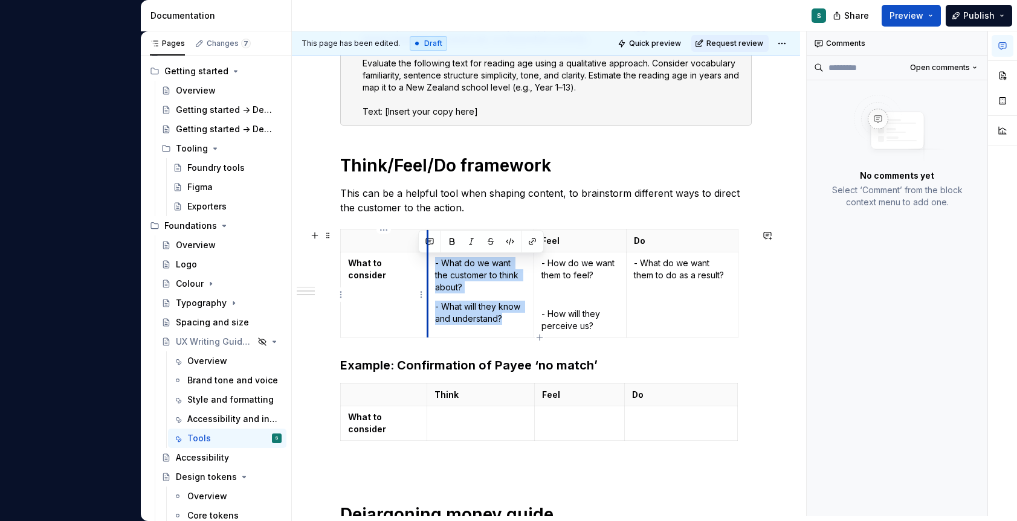
drag, startPoint x: 506, startPoint y: 322, endPoint x: 428, endPoint y: 266, distance: 95.6
click at [428, 266] on td "- What do we want the customer to think about? - What will they know and unders…" at bounding box center [480, 295] width 106 height 85
copy td "- What do we want the customer to think about? - What will they know and unders…"
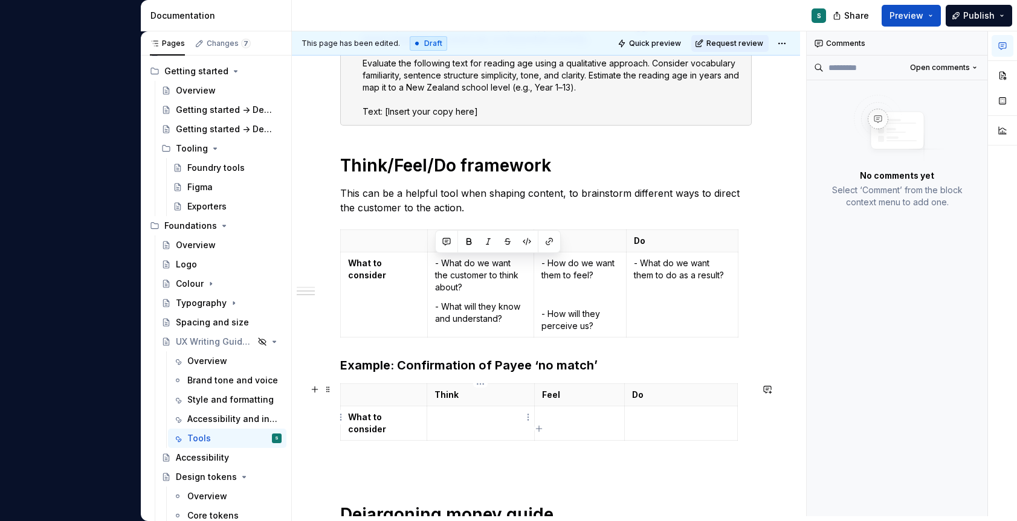
click at [463, 416] on p at bounding box center [480, 417] width 92 height 12
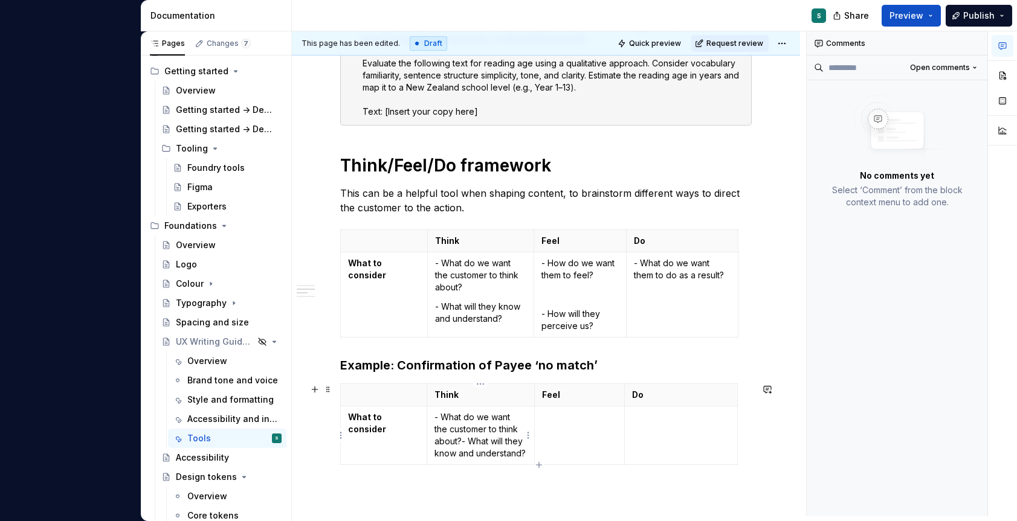
click at [464, 440] on p "- What do we want the customer to think about?- What will they know and underst…" at bounding box center [480, 435] width 92 height 48
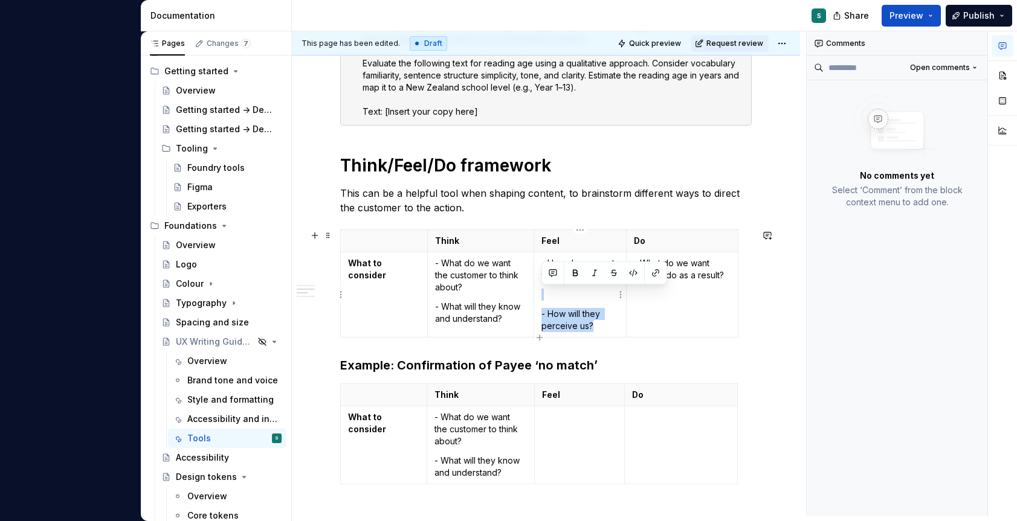
drag, startPoint x: 594, startPoint y: 326, endPoint x: 543, endPoint y: 274, distance: 73.1
click at [543, 274] on td "- How do we want them to feel? - How will they perceive us?" at bounding box center [579, 295] width 93 height 85
click at [554, 291] on p at bounding box center [580, 295] width 78 height 12
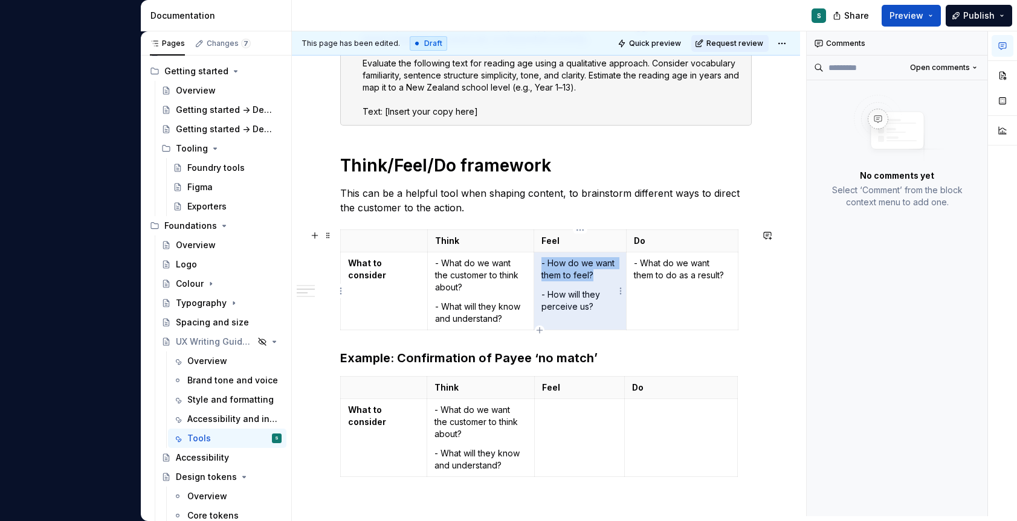
drag, startPoint x: 596, startPoint y: 309, endPoint x: 544, endPoint y: 266, distance: 67.3
click at [544, 266] on td "- How do we want them to feel? - How will they perceive us?" at bounding box center [579, 292] width 93 height 78
copy p "- How do we want them to feel?"
click at [529, 404] on td "- What do we want the customer to think about? - What will they know and unders…" at bounding box center [481, 438] width 108 height 78
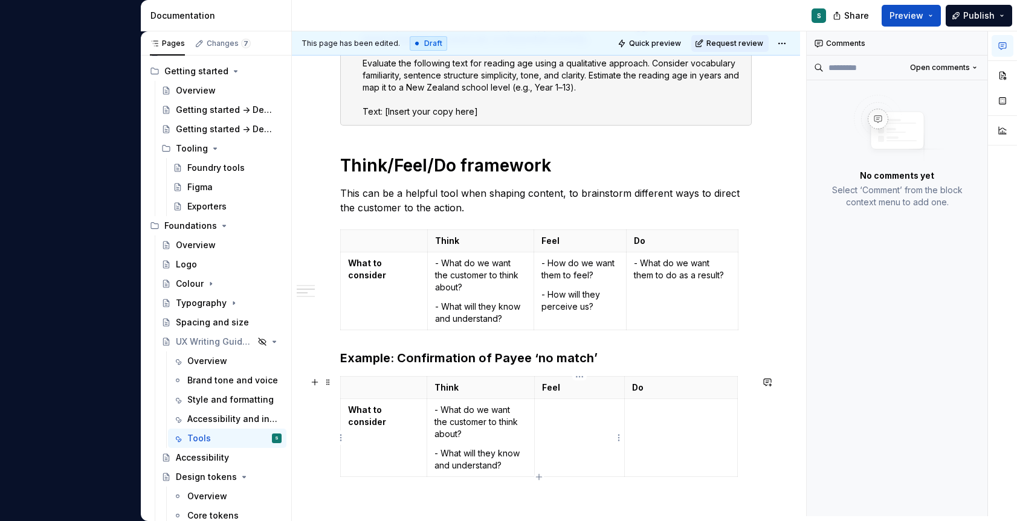
click at [559, 421] on td at bounding box center [579, 438] width 91 height 78
click at [669, 274] on p "- What do we want them to do as a result?" at bounding box center [682, 269] width 97 height 24
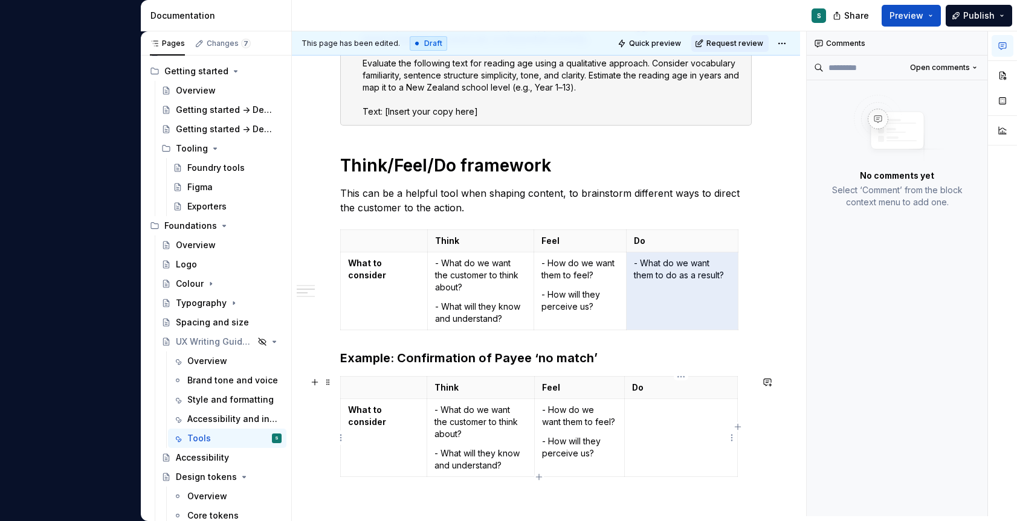
click at [693, 415] on p at bounding box center [681, 410] width 98 height 12
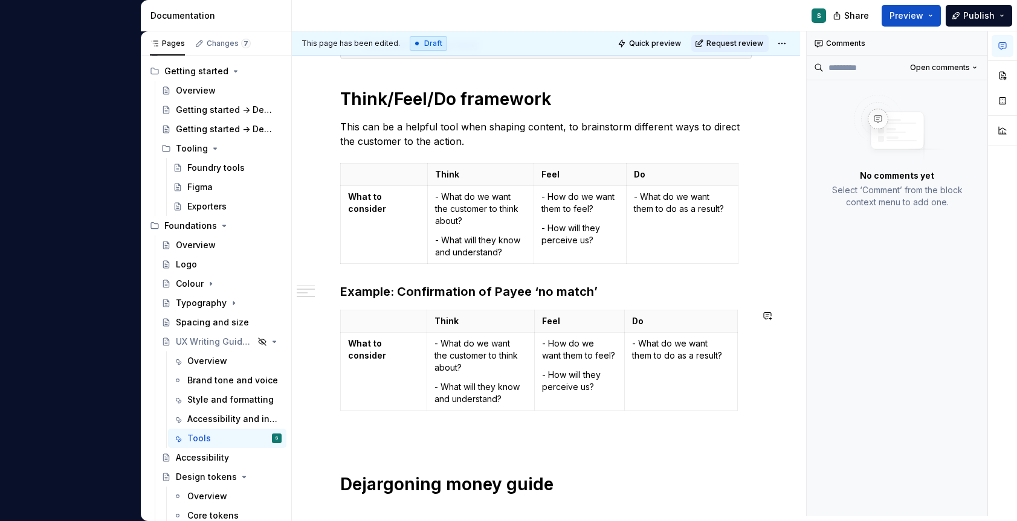
scroll to position [403, 0]
click at [532, 411] on div "Think Feel Do What to consider - What do we want the customer to think about? -…" at bounding box center [545, 362] width 411 height 106
click at [538, 412] on icon "button" at bounding box center [538, 409] width 5 height 5
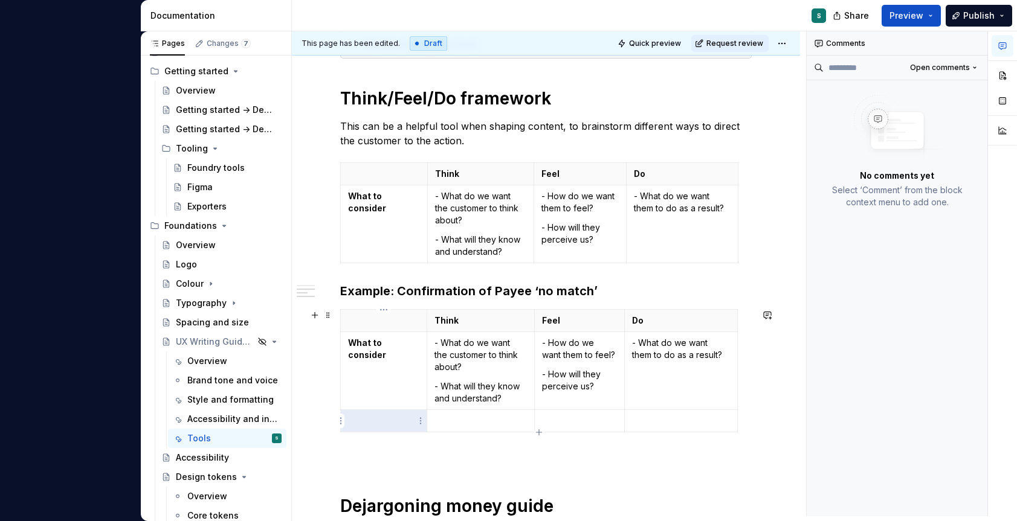
click at [377, 420] on p at bounding box center [383, 421] width 71 height 12
drag, startPoint x: 378, startPoint y: 434, endPoint x: 346, endPoint y: 422, distance: 34.0
click at [346, 422] on td "Confirmation of Payee" at bounding box center [384, 427] width 86 height 34
click at [460, 438] on td at bounding box center [481, 427] width 108 height 34
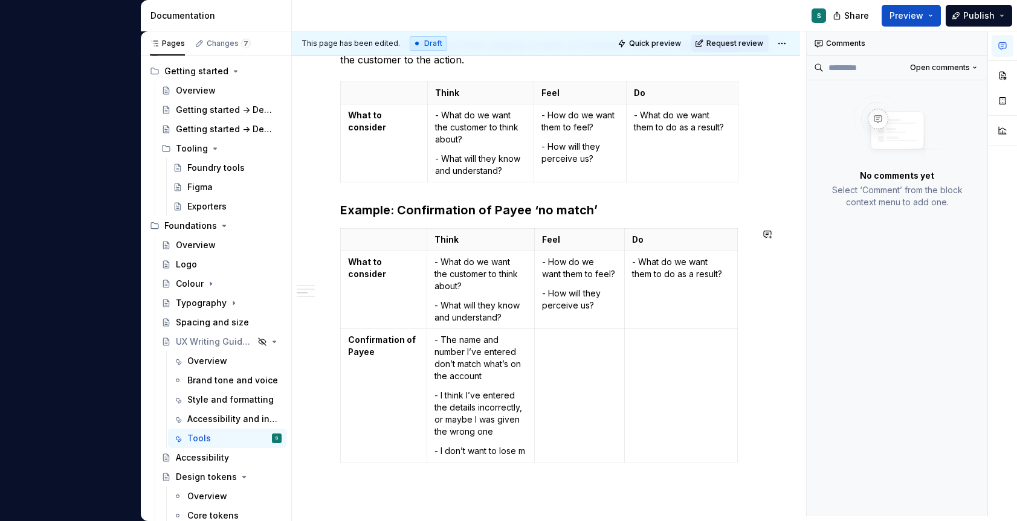
scroll to position [496, 0]
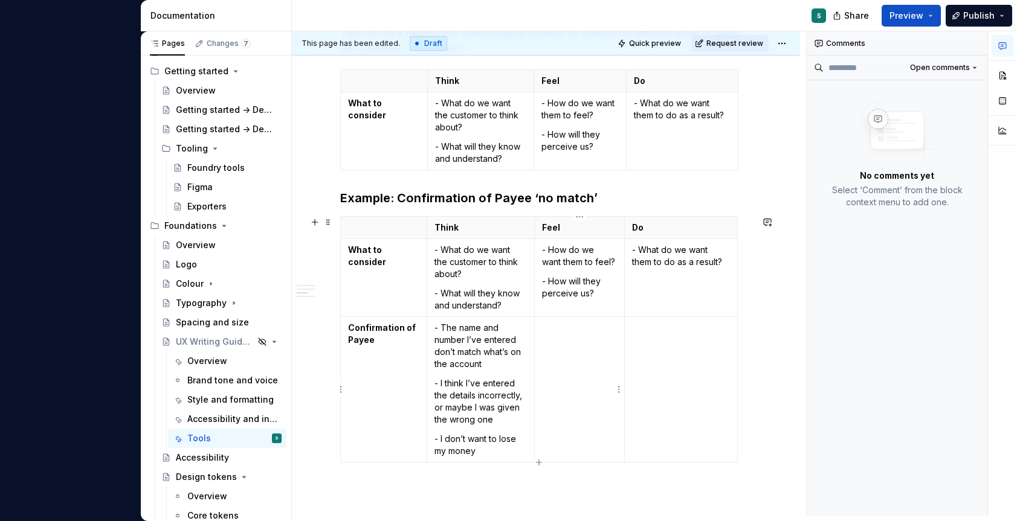
click at [572, 347] on td at bounding box center [579, 390] width 91 height 146
click at [666, 323] on p at bounding box center [681, 328] width 98 height 12
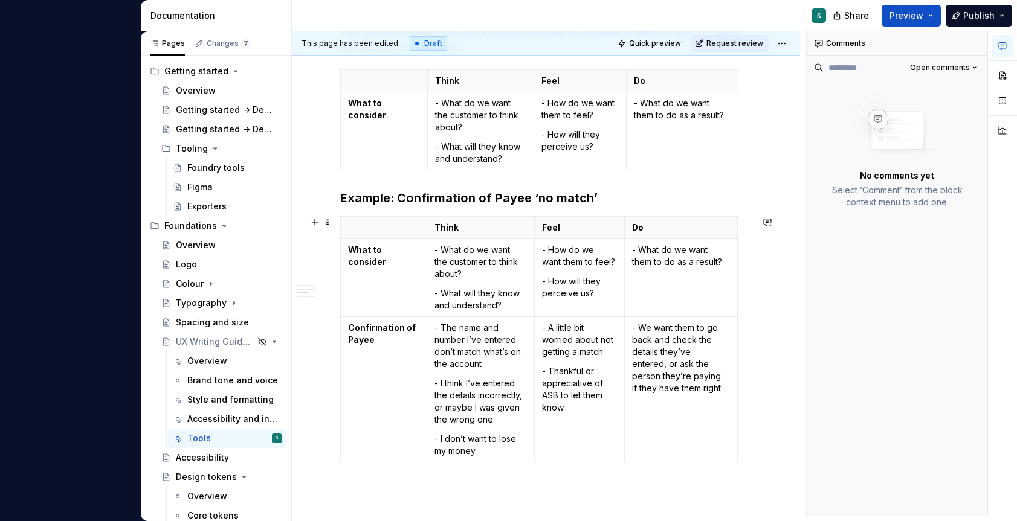
click at [327, 383] on div "Reading age score We aim for an [DEMOGRAPHIC_DATA] reading level. You can ask M…" at bounding box center [546, 225] width 508 height 1034
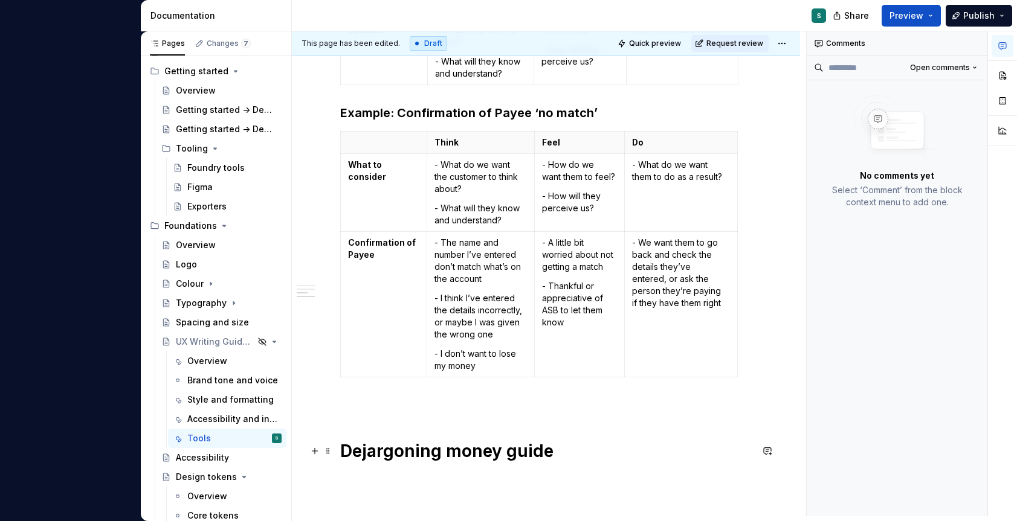
scroll to position [722, 0]
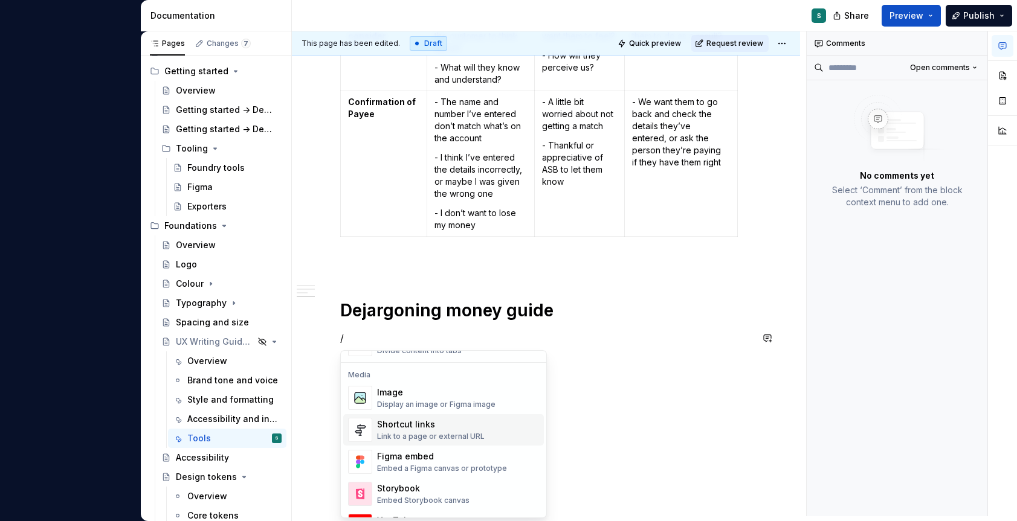
scroll to position [504, 0]
click at [414, 431] on div "Link to a page or external URL" at bounding box center [431, 435] width 108 height 10
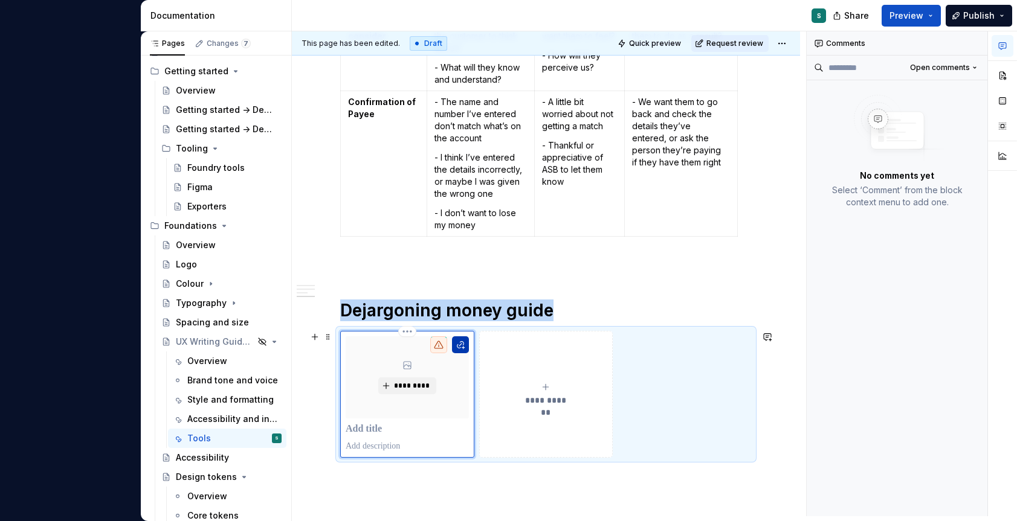
click at [460, 347] on button "button" at bounding box center [460, 345] width 17 height 17
type textarea "*"
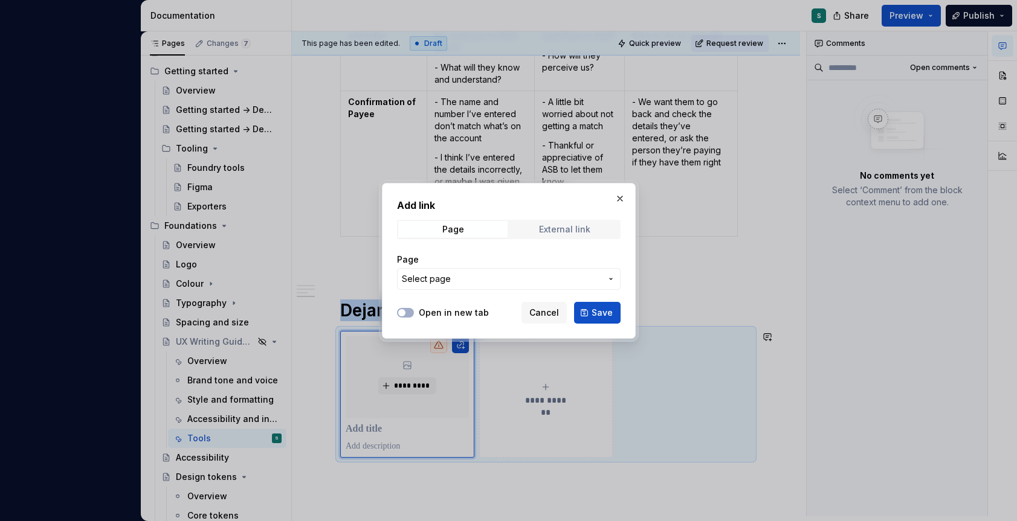
click at [539, 230] on div "External link" at bounding box center [564, 230] width 51 height 10
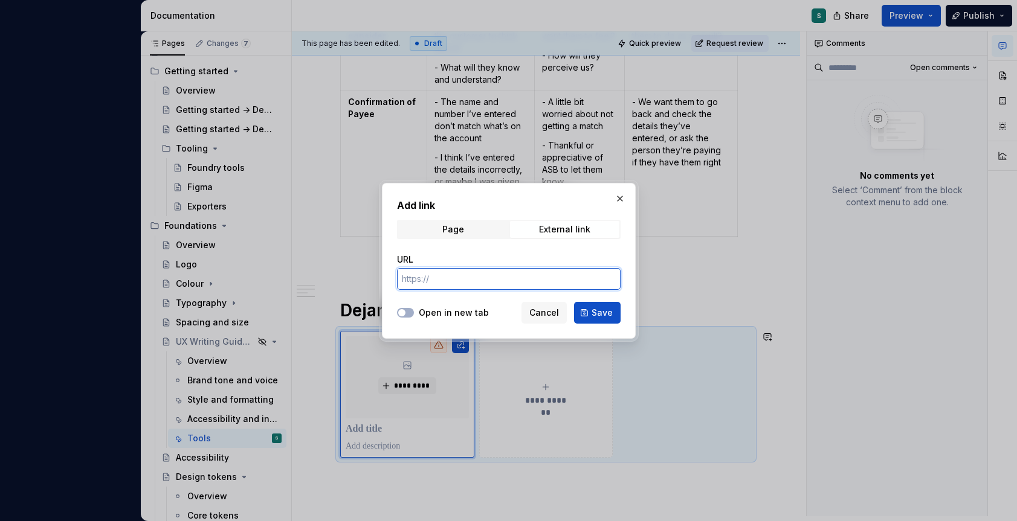
click at [452, 283] on input "URL" at bounding box center [509, 279] width 224 height 22
paste input "[URL][DOMAIN_NAME]"
type input "[URL][DOMAIN_NAME]"
click at [404, 317] on button "Open in new tab" at bounding box center [405, 313] width 17 height 10
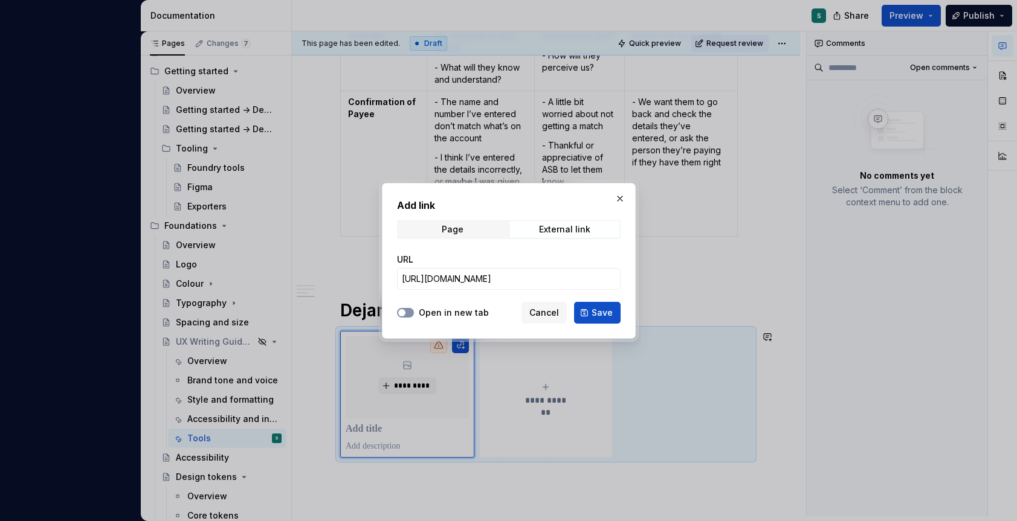
scroll to position [0, 0]
click at [593, 314] on span "Save" at bounding box center [601, 313] width 21 height 12
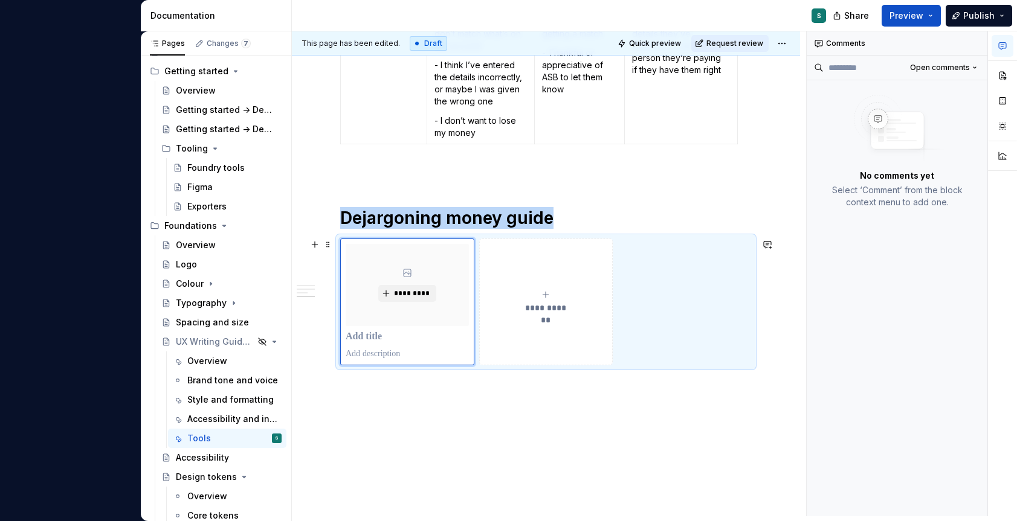
scroll to position [815, 0]
click at [369, 339] on p at bounding box center [407, 336] width 123 height 12
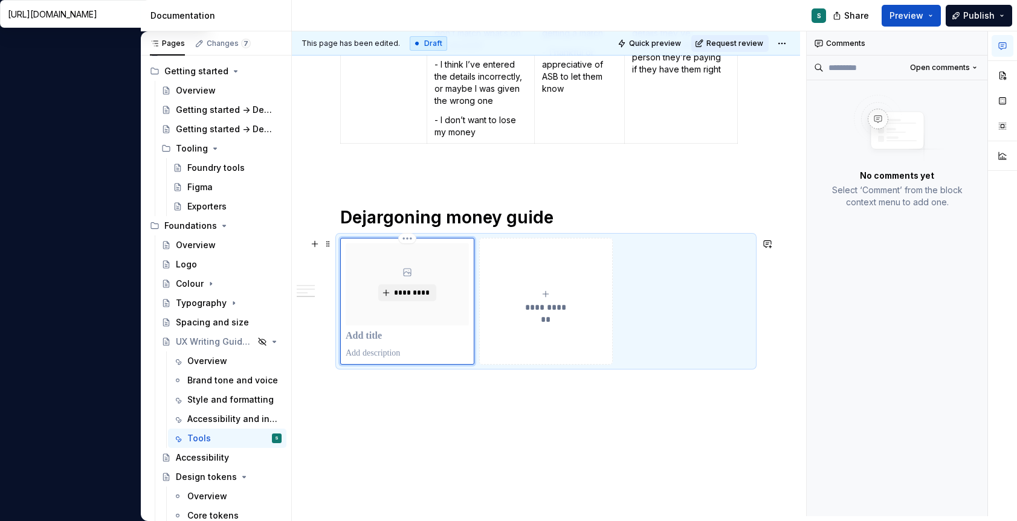
click at [374, 353] on p at bounding box center [407, 353] width 123 height 12
type textarea "*"
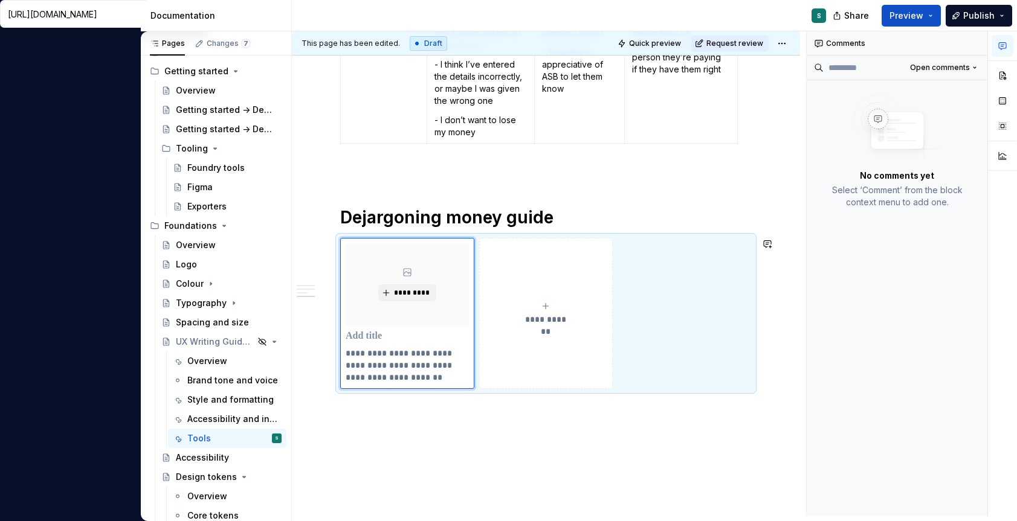
click at [396, 425] on div "This page has been edited. Draft Quick preview Request review Hidden page UX Wr…" at bounding box center [549, 273] width 514 height 485
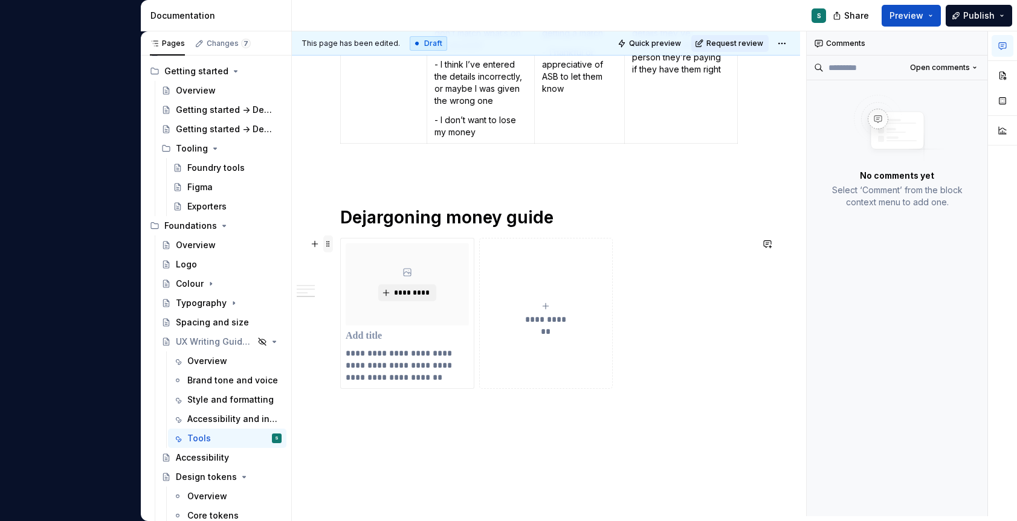
click at [327, 243] on span at bounding box center [328, 244] width 10 height 17
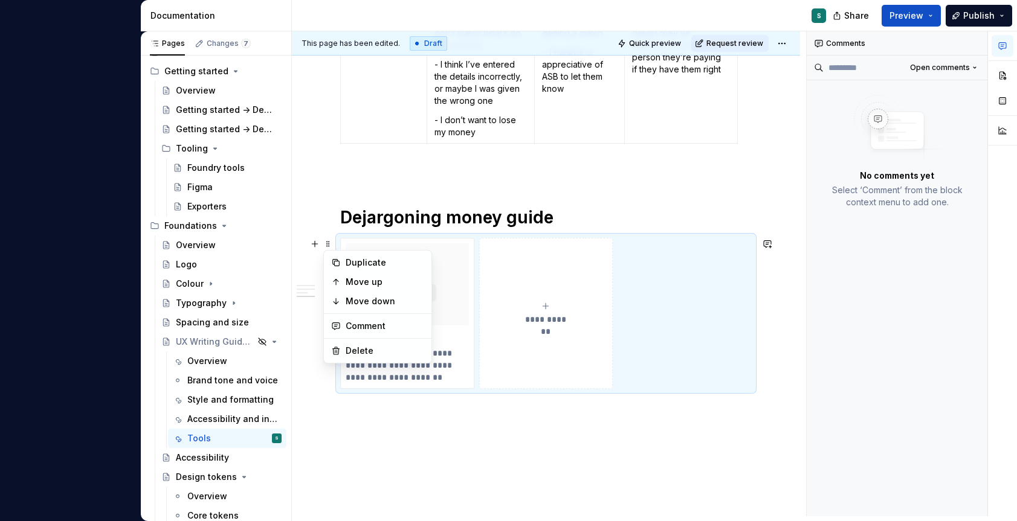
click at [398, 477] on div "This page has been edited. Draft Quick preview Request review Hidden page UX Wr…" at bounding box center [549, 273] width 514 height 485
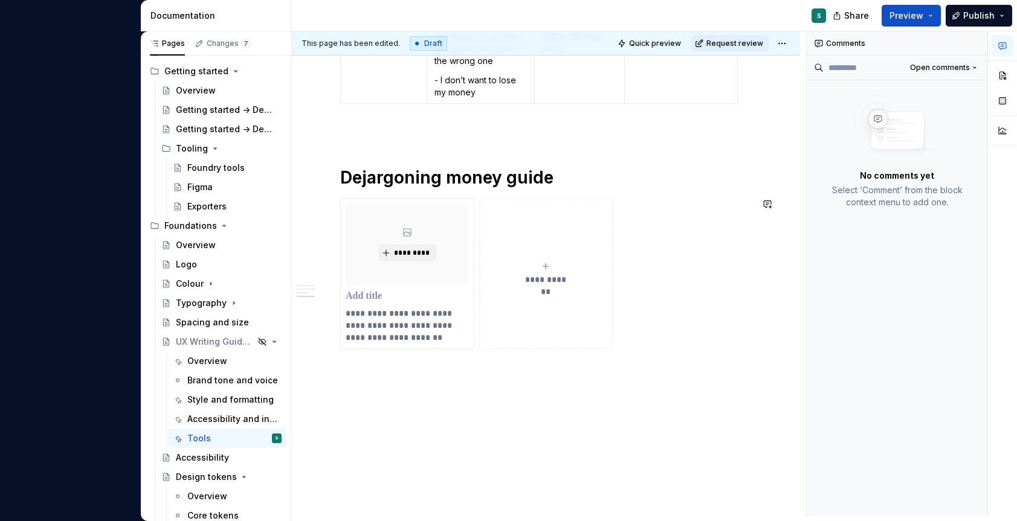
scroll to position [858, 0]
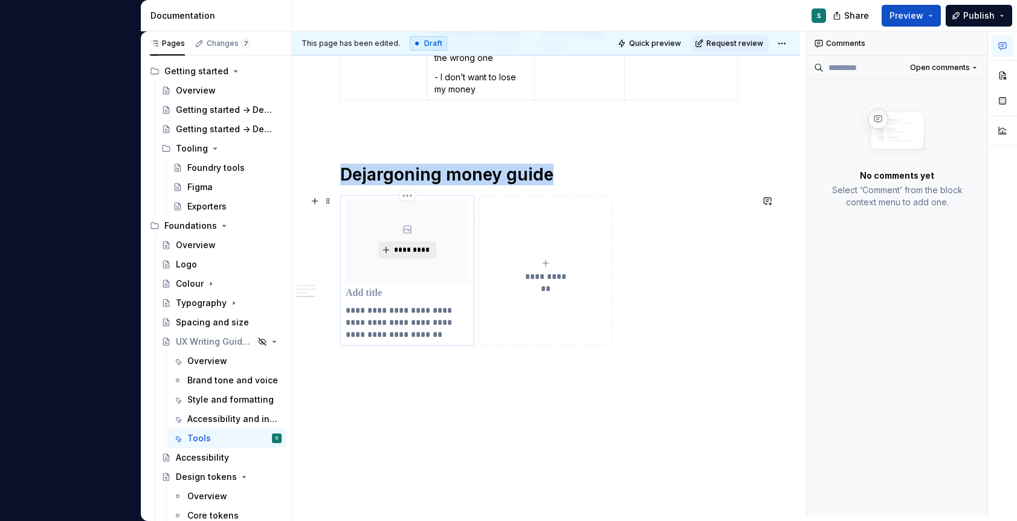
click at [398, 251] on span "*********" at bounding box center [411, 250] width 37 height 10
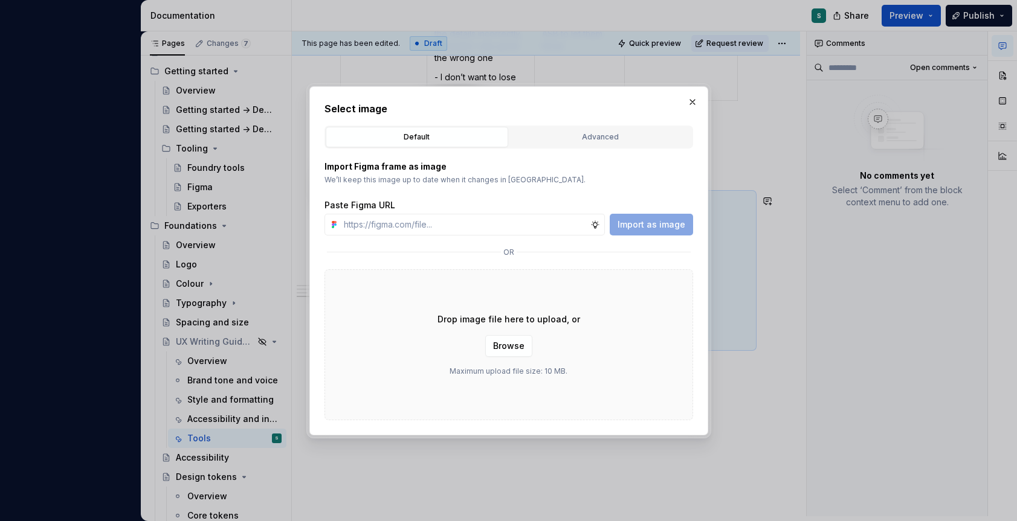
type textarea "*"
type input "[URL][DOMAIN_NAME]"
type textarea "*"
type input "[URL][DOMAIN_NAME]"
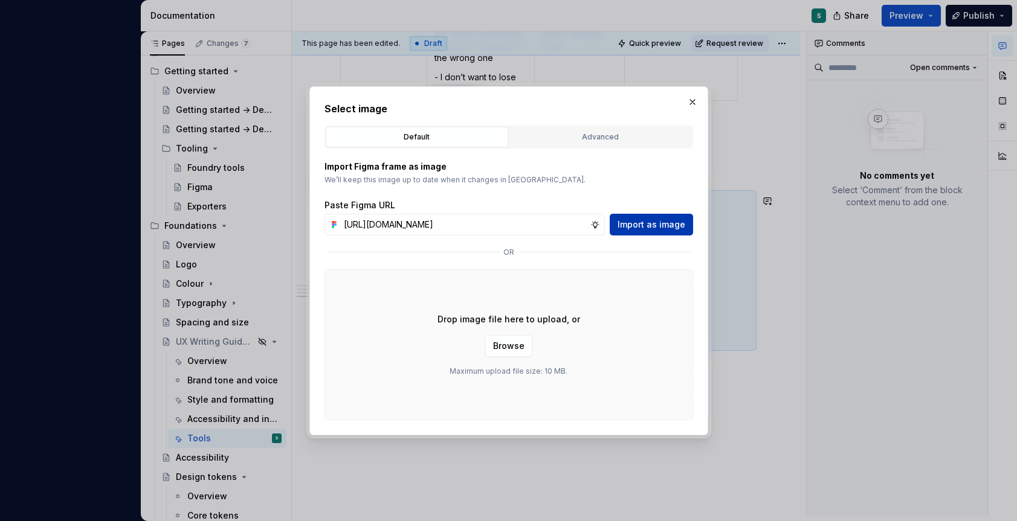
click at [637, 228] on span "Import as image" at bounding box center [651, 225] width 68 height 12
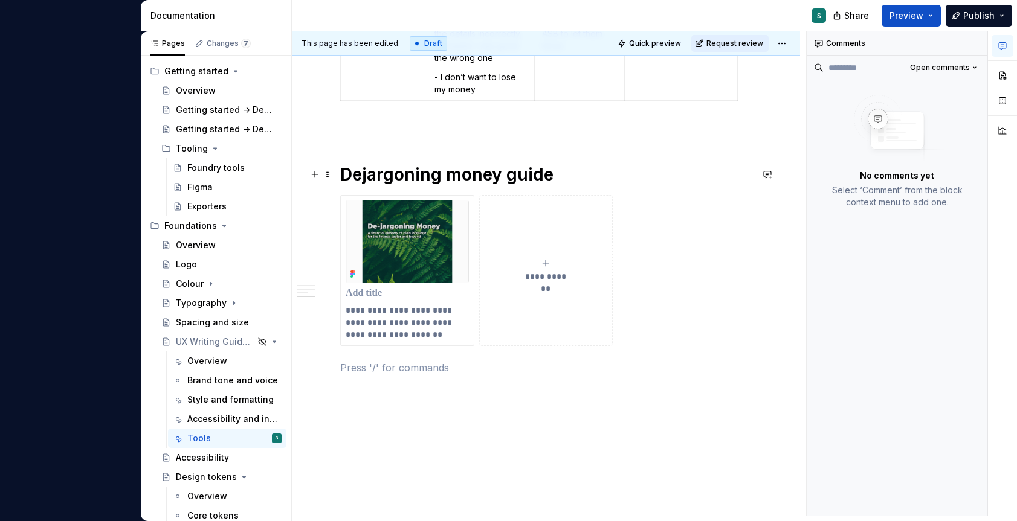
click at [403, 170] on h1 "Dejargoning money guide" at bounding box center [545, 175] width 411 height 22
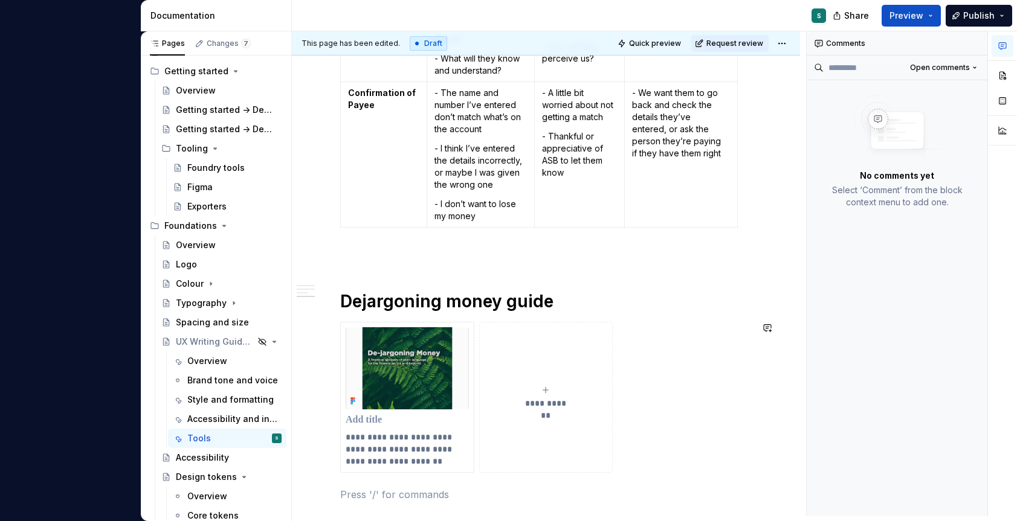
scroll to position [887, 0]
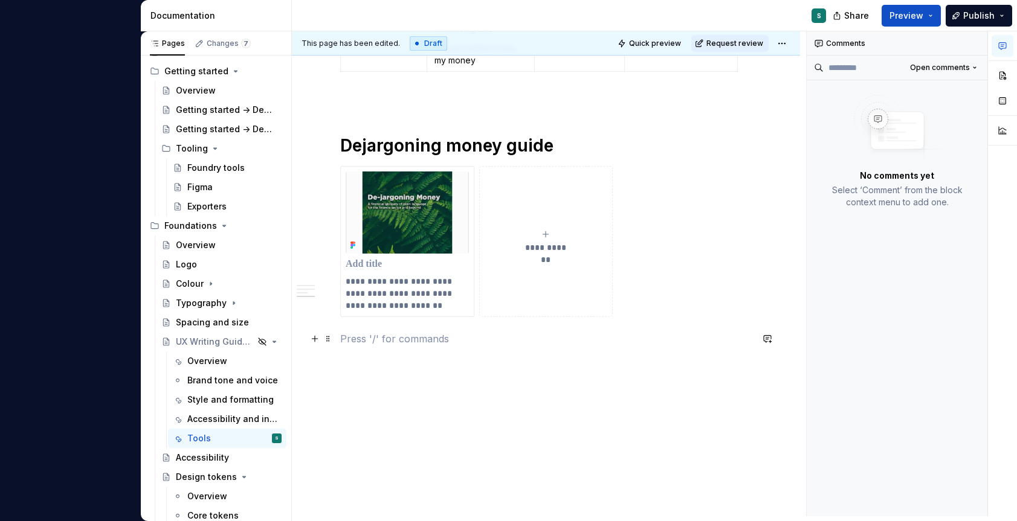
click at [352, 339] on p at bounding box center [545, 339] width 411 height 15
click at [326, 340] on span at bounding box center [328, 338] width 10 height 17
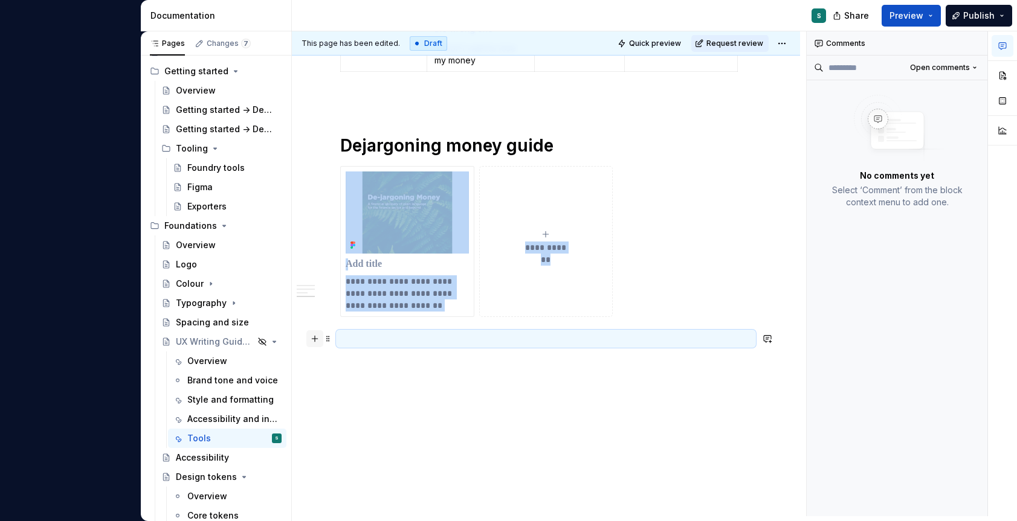
click at [315, 340] on button "button" at bounding box center [314, 338] width 17 height 17
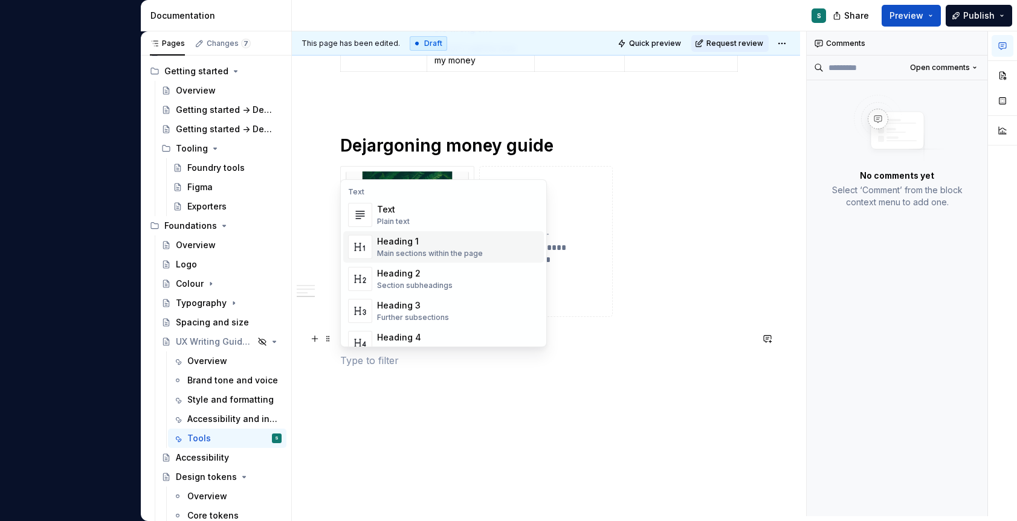
click at [388, 246] on div "Heading 1" at bounding box center [430, 242] width 106 height 12
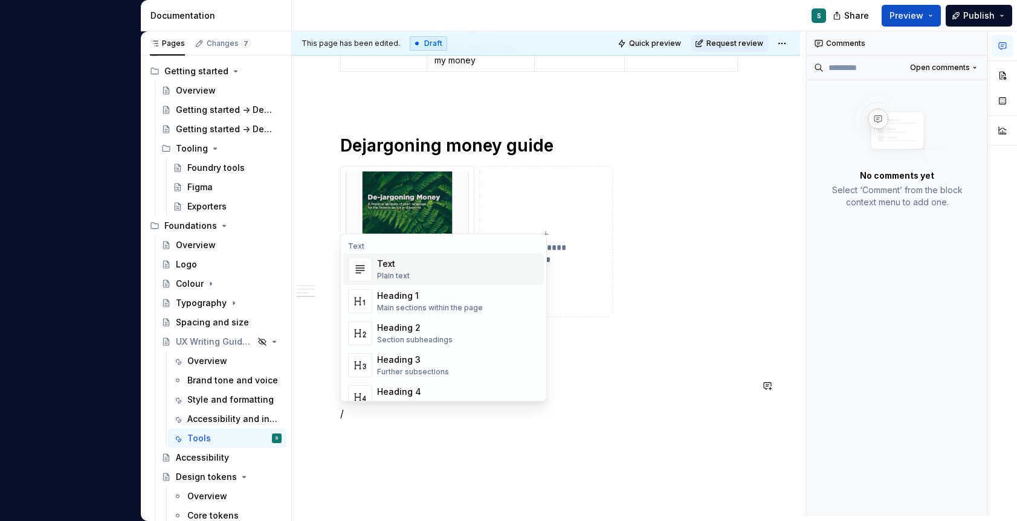
click at [391, 273] on div "Plain text" at bounding box center [393, 276] width 33 height 10
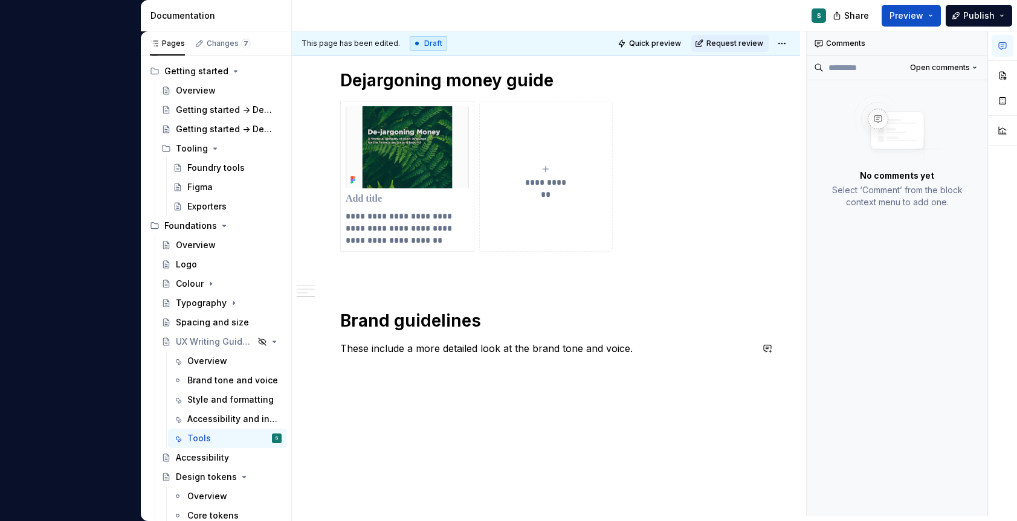
scroll to position [962, 0]
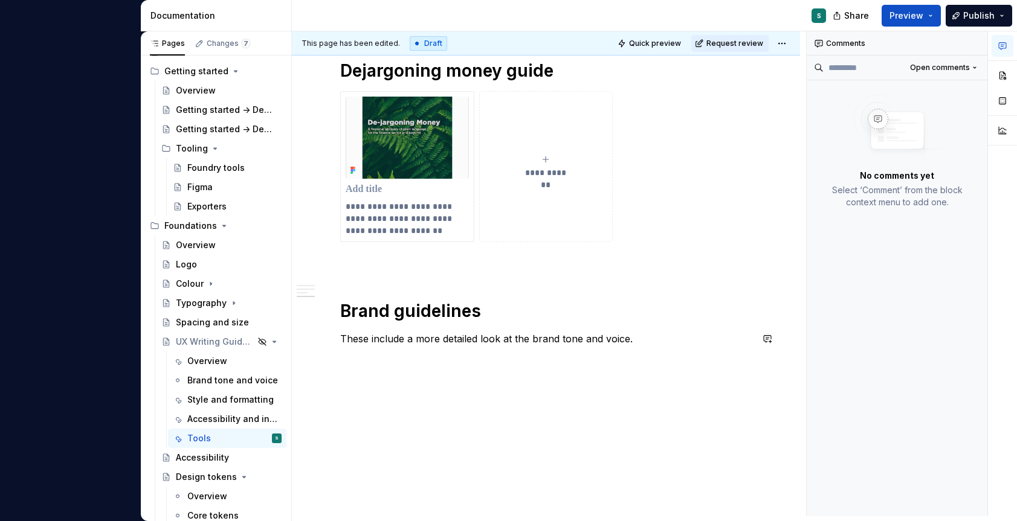
click at [372, 378] on div "This page has been edited. Draft Quick preview Request review Hidden page UX Wr…" at bounding box center [549, 273] width 514 height 485
click at [640, 335] on p "These include a more detailed look at the brand tone and voice." at bounding box center [545, 339] width 411 height 15
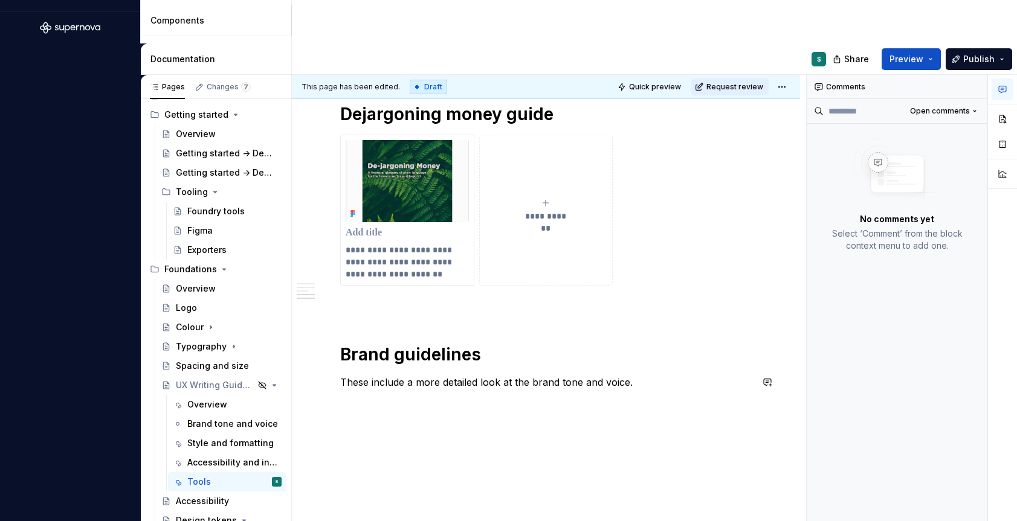
click at [356, 306] on p at bounding box center [545, 307] width 411 height 15
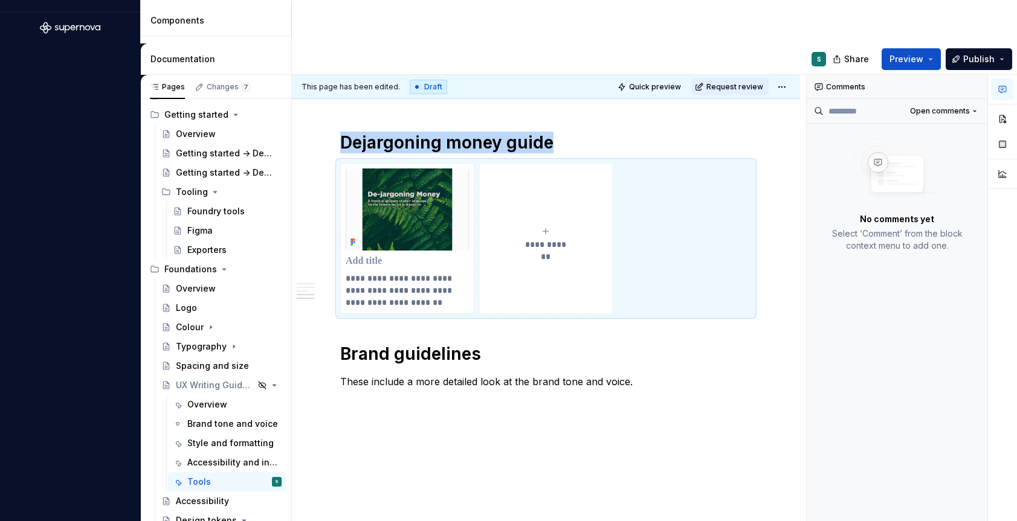
scroll to position [507, 0]
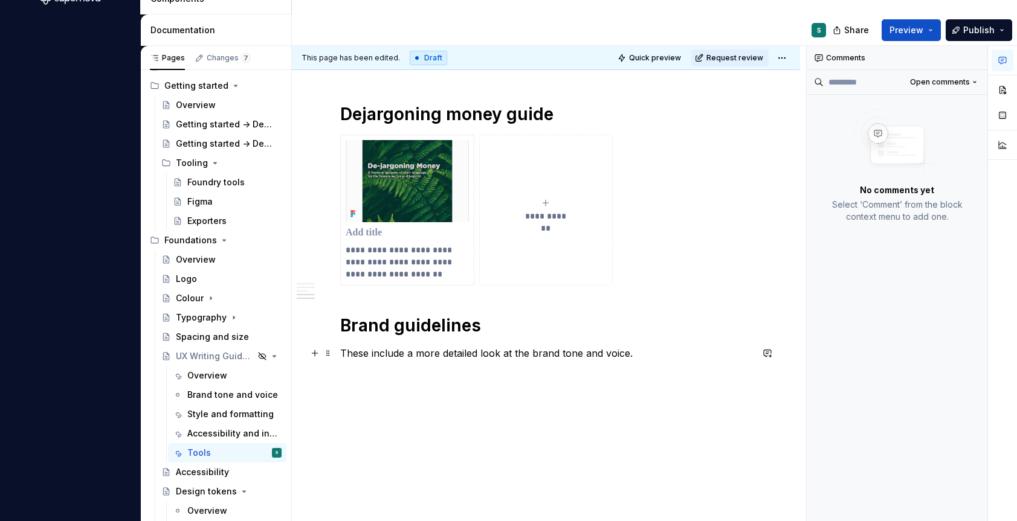
click at [666, 348] on p "These include a more detailed look at the brand tone and voice." at bounding box center [545, 353] width 411 height 15
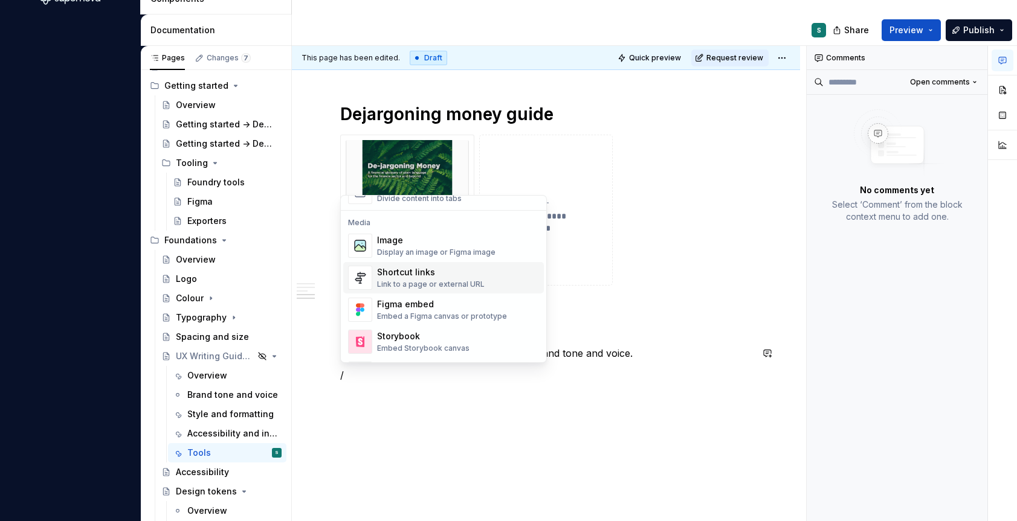
scroll to position [501, 0]
click at [397, 274] on div "Shortcut links" at bounding box center [431, 270] width 108 height 12
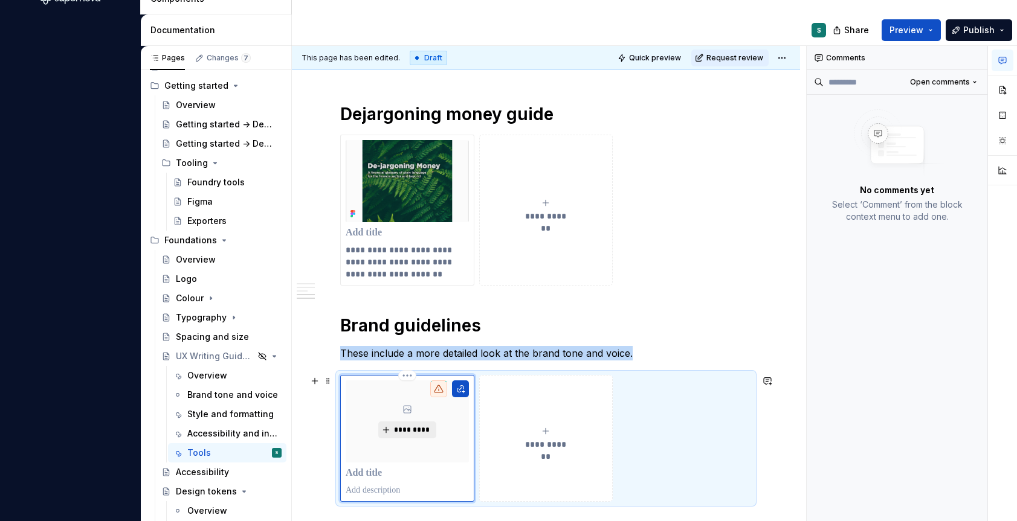
click at [404, 433] on span "*********" at bounding box center [411, 430] width 37 height 10
type textarea "*"
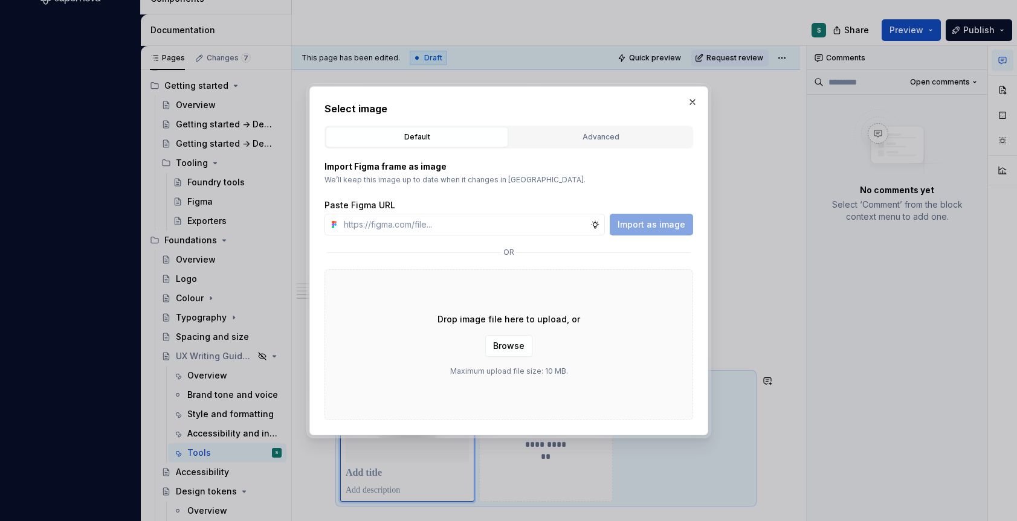
type input "[URL][DOMAIN_NAME]"
type textarea "*"
type input "[URL][DOMAIN_NAME]"
click at [631, 222] on span "Import as image" at bounding box center [651, 225] width 68 height 12
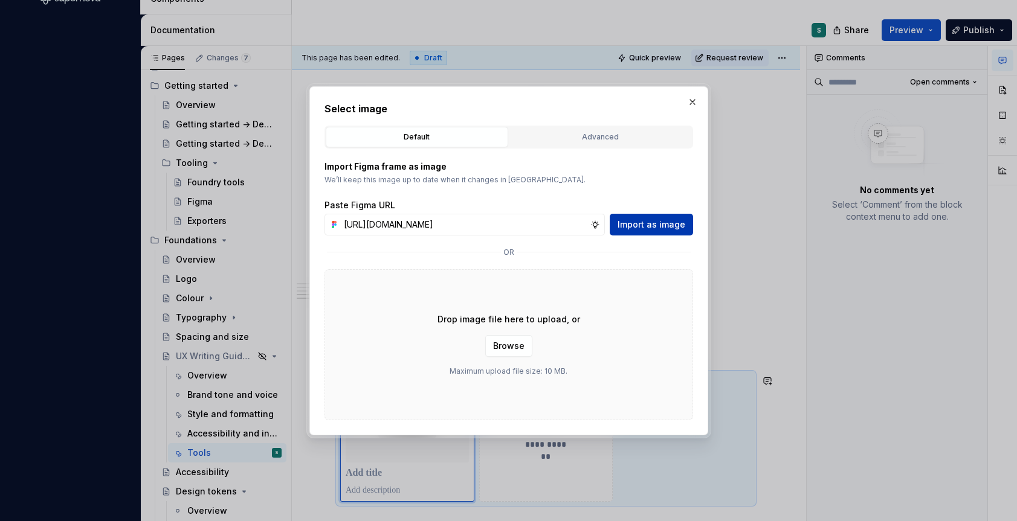
scroll to position [0, 0]
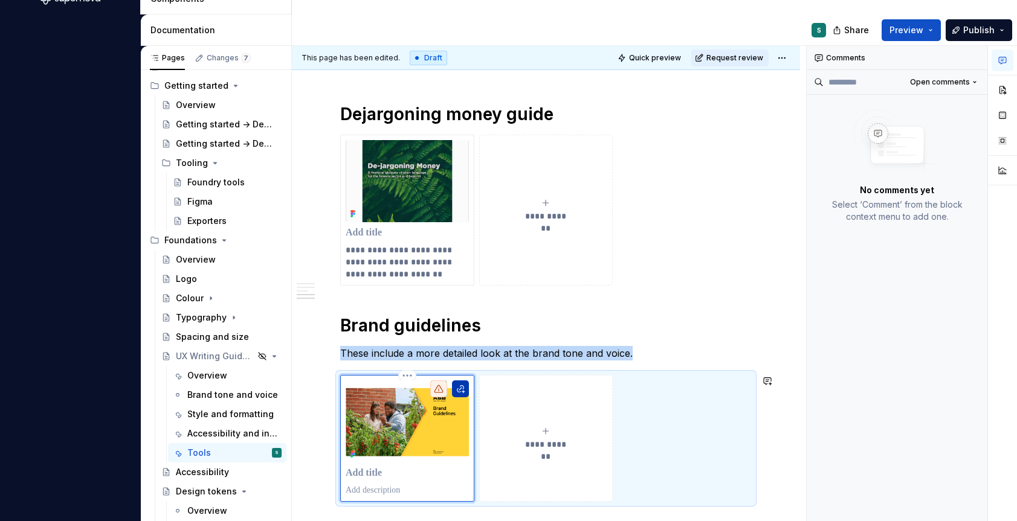
click at [463, 388] on button "button" at bounding box center [460, 389] width 17 height 17
type textarea "*"
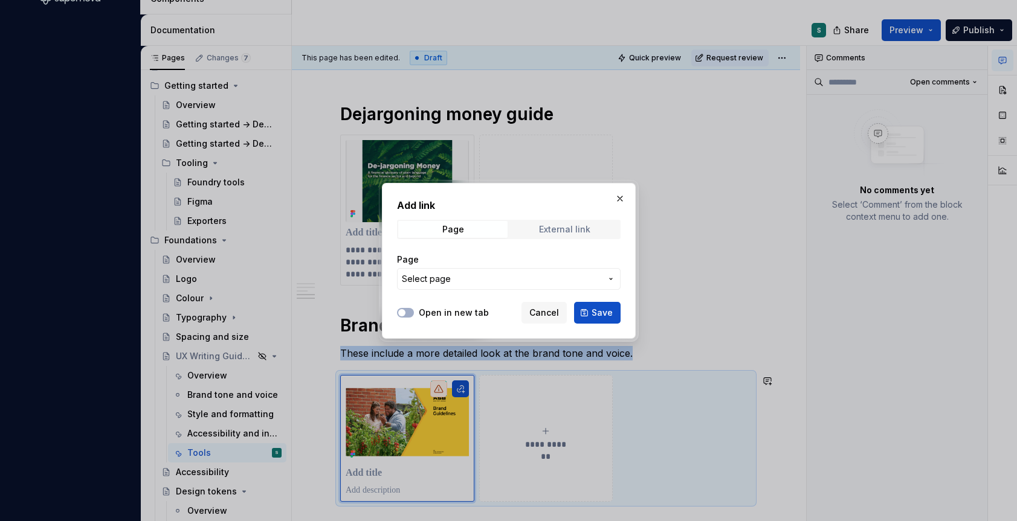
click at [572, 233] on div "External link" at bounding box center [564, 230] width 51 height 10
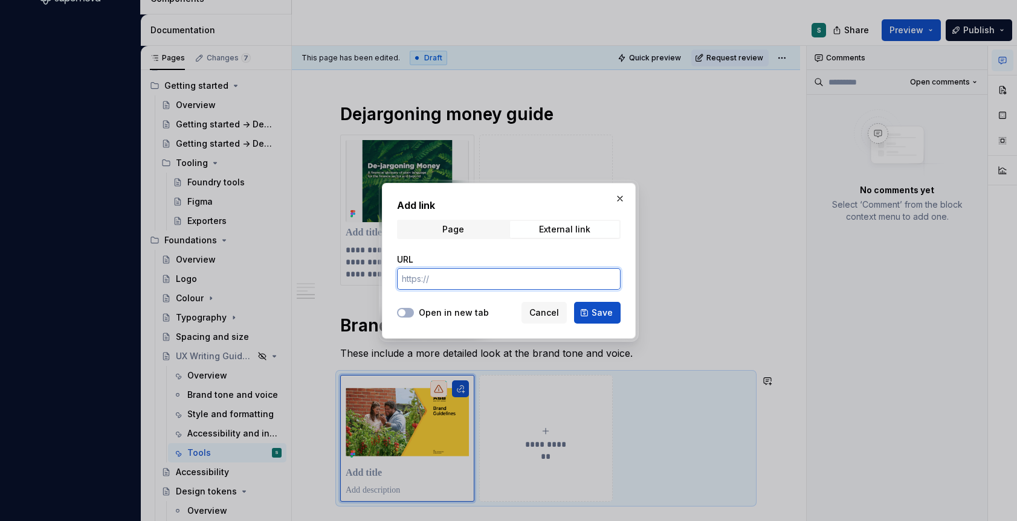
click at [464, 274] on input "URL" at bounding box center [509, 279] width 224 height 22
paste input "[URL][DOMAIN_NAME]"
type input "[URL][DOMAIN_NAME]"
click at [402, 314] on span "button" at bounding box center [401, 312] width 7 height 7
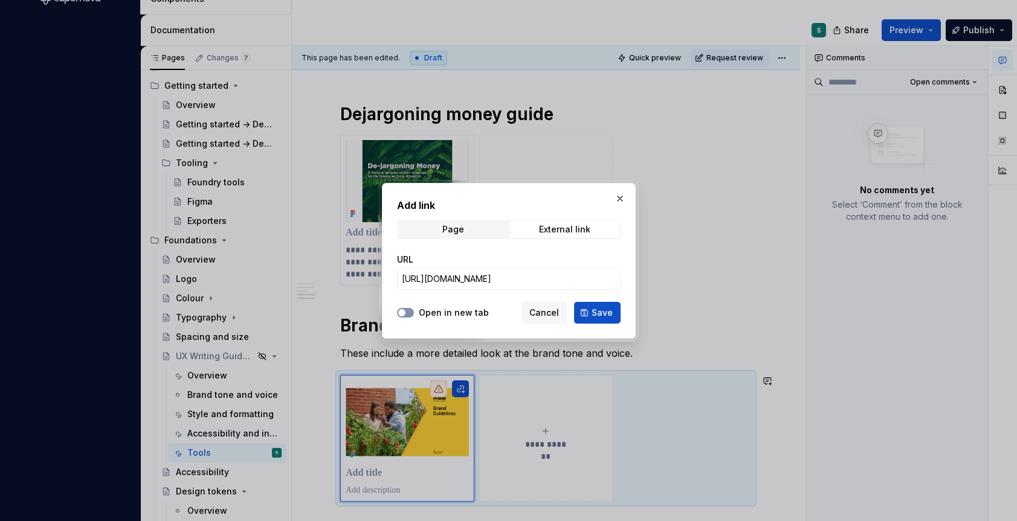
scroll to position [0, 0]
click at [593, 317] on span "Save" at bounding box center [601, 313] width 21 height 12
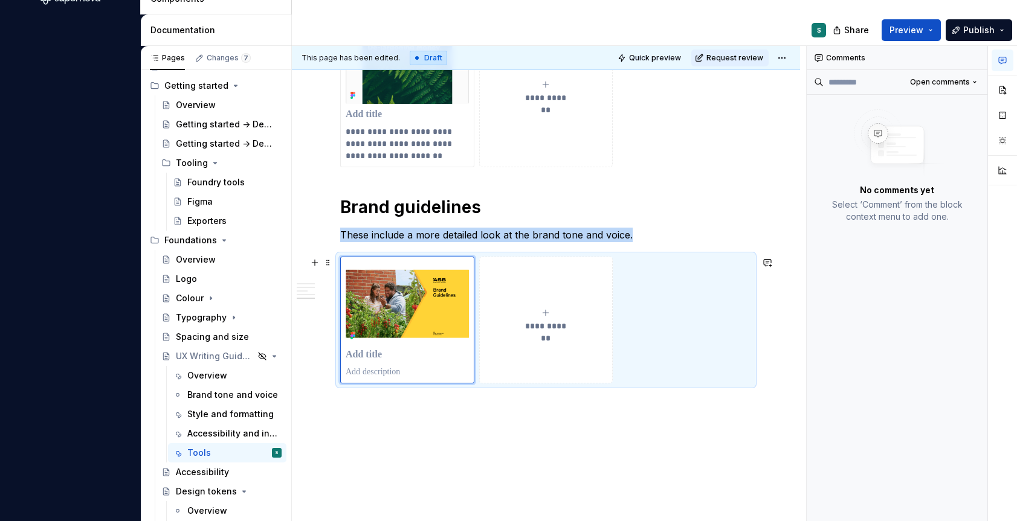
scroll to position [1064, 0]
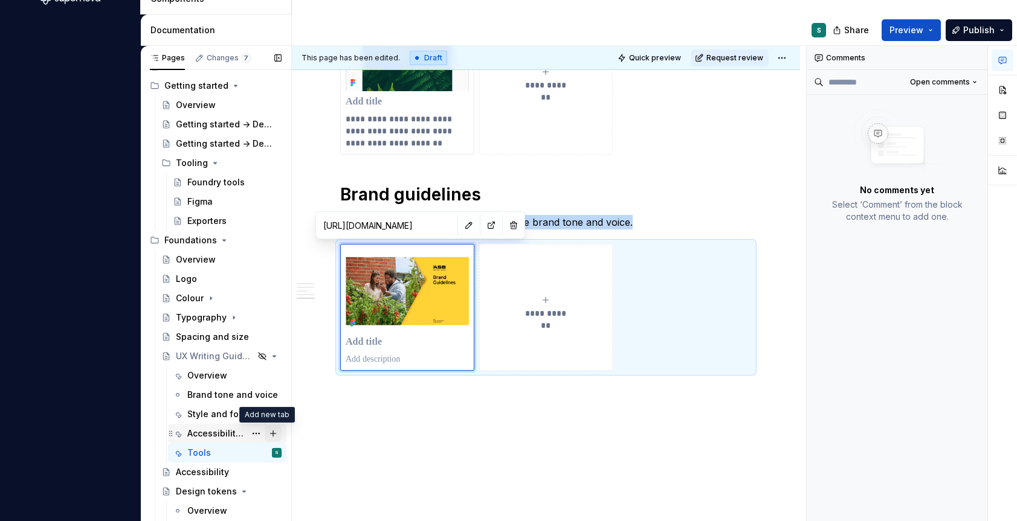
click at [266, 436] on button "Page tree" at bounding box center [273, 433] width 17 height 17
type textarea "*"
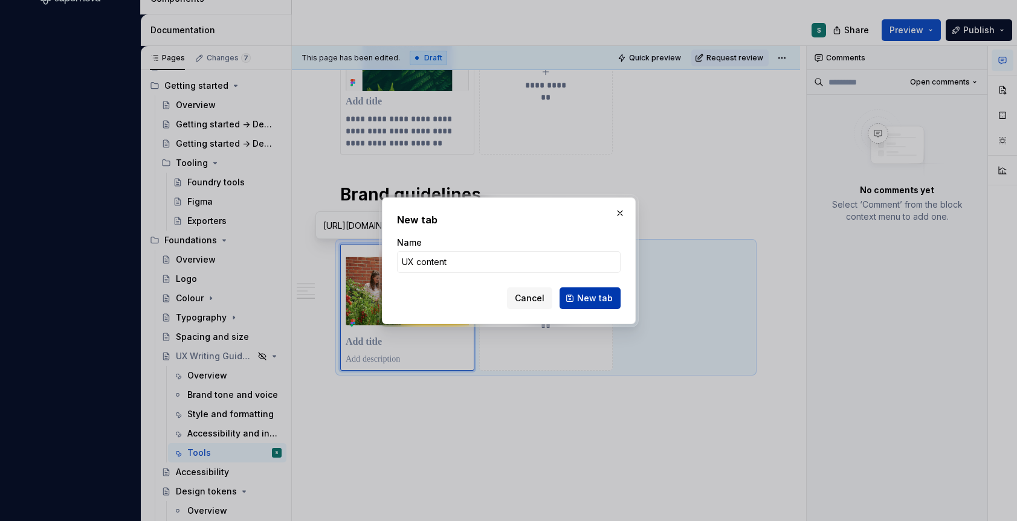
type input "UX content"
click at [582, 299] on span "New tab" at bounding box center [595, 298] width 36 height 12
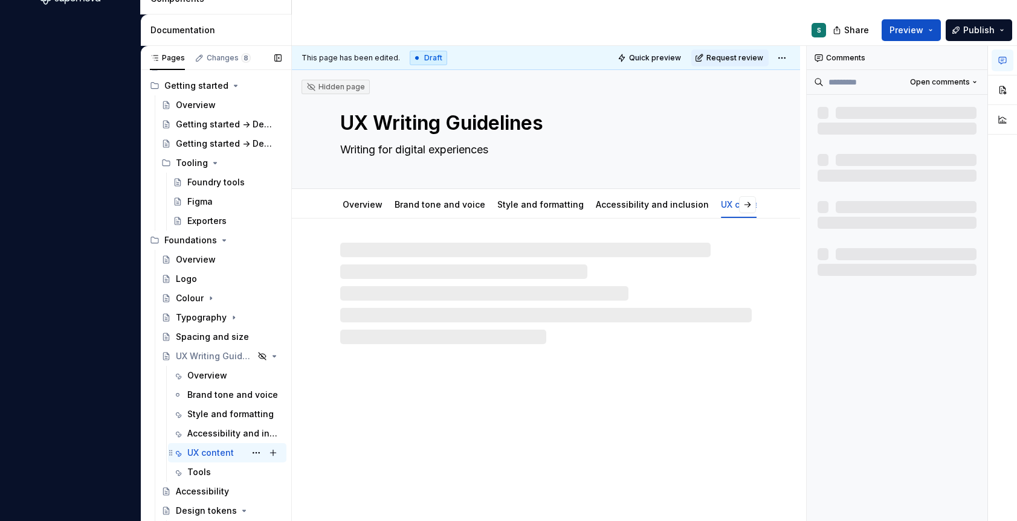
click at [198, 454] on div "UX content" at bounding box center [210, 453] width 47 height 12
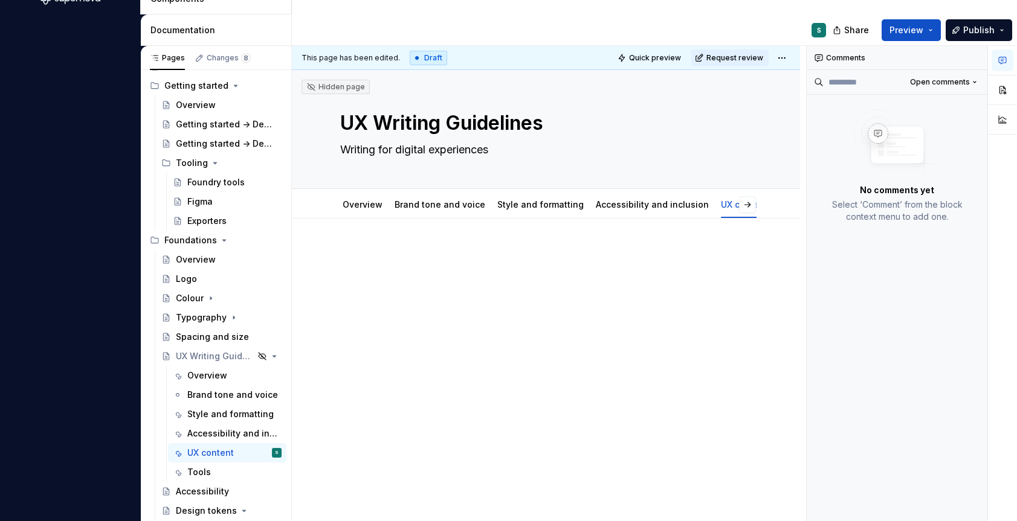
click at [358, 239] on div at bounding box center [546, 342] width 508 height 246
type textarea "*"
click at [349, 236] on div at bounding box center [546, 342] width 508 height 246
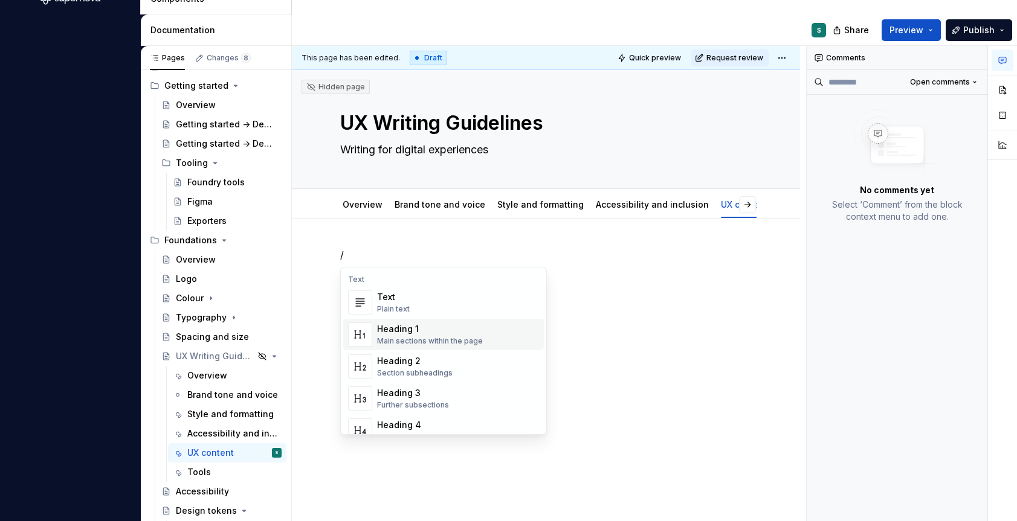
click at [400, 337] on div "Main sections within the page" at bounding box center [430, 342] width 106 height 10
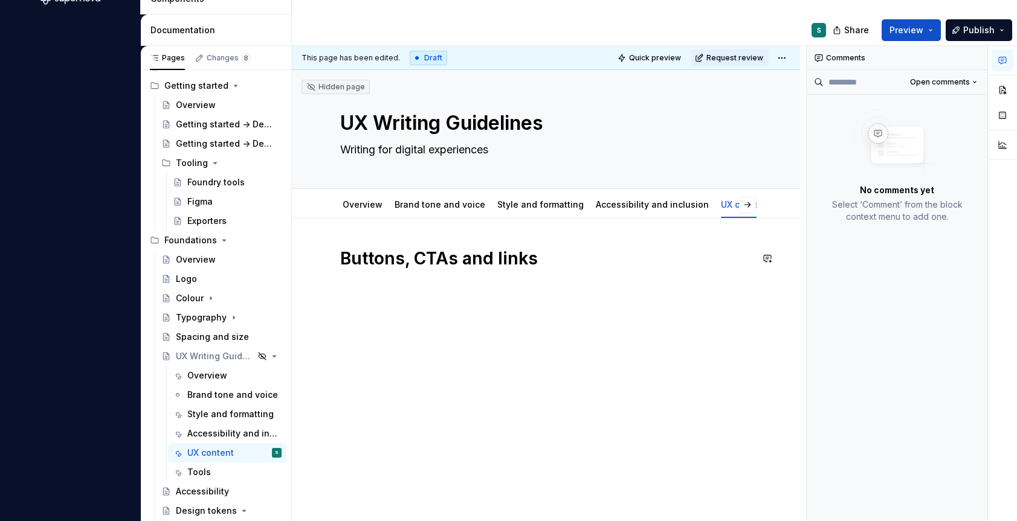
click at [359, 286] on div "Buttons, CTAs and links" at bounding box center [545, 271] width 411 height 46
click at [347, 291] on div "Buttons, CTAs and links" at bounding box center [545, 271] width 411 height 46
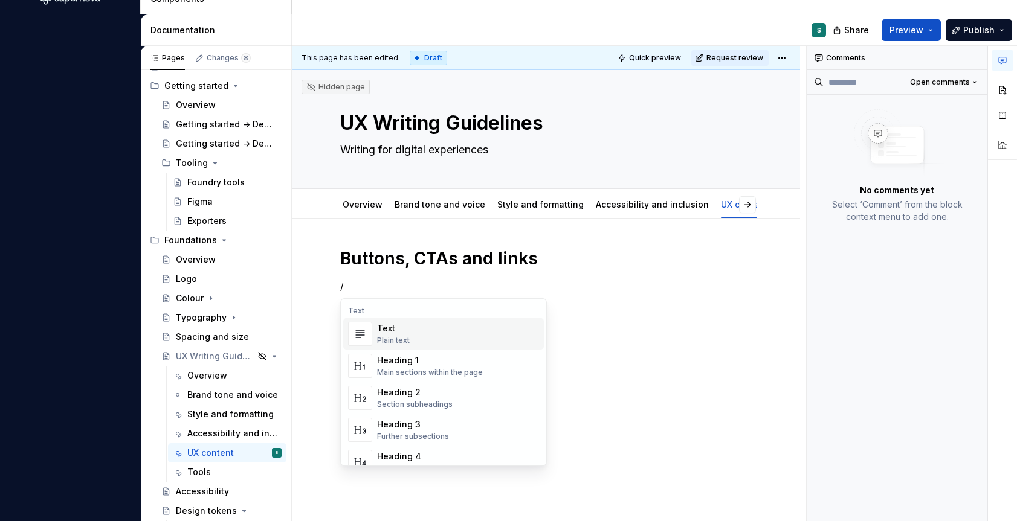
click at [384, 336] on div "Plain text" at bounding box center [393, 341] width 33 height 10
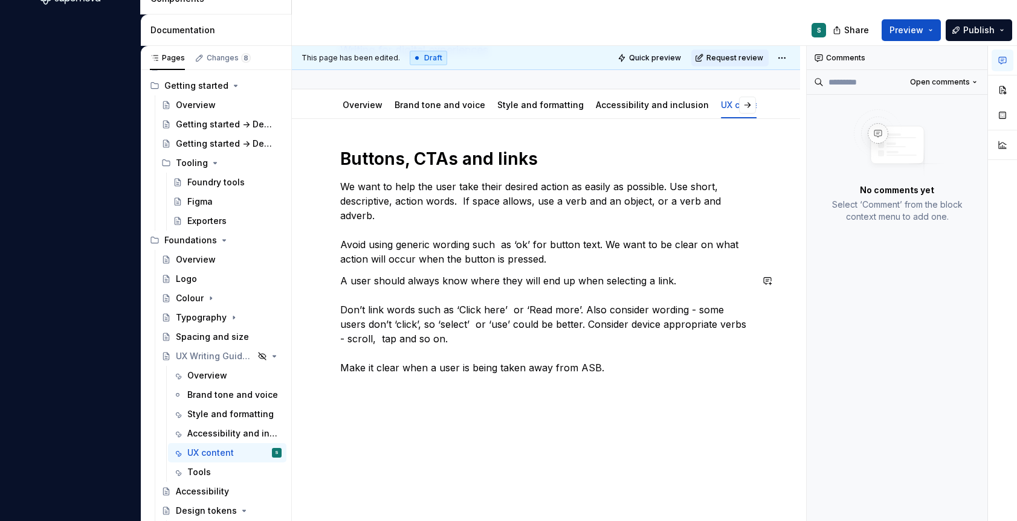
scroll to position [102, 0]
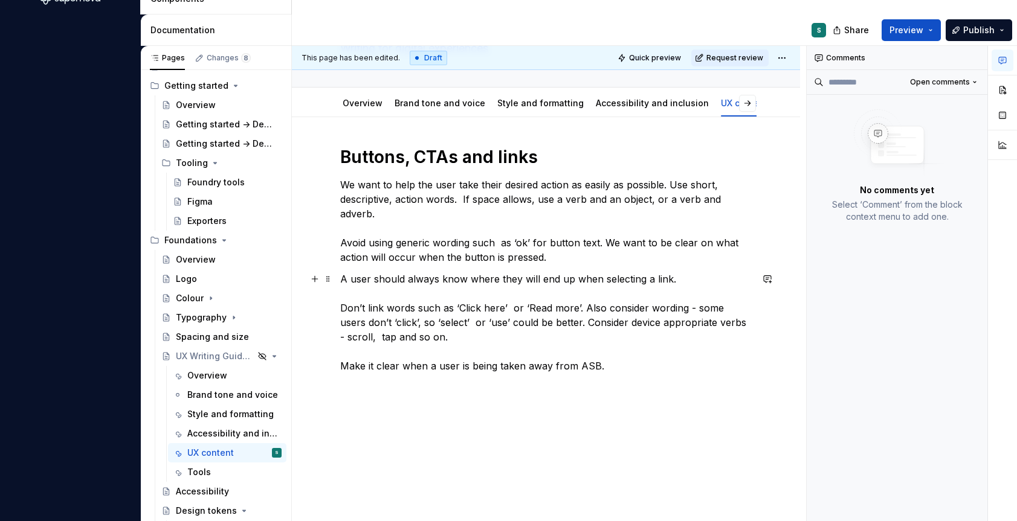
click at [340, 299] on p "A user should always know where they will end up when selecting a link. Don’t l…" at bounding box center [545, 323] width 411 height 102
click at [311, 279] on button "button" at bounding box center [314, 279] width 17 height 17
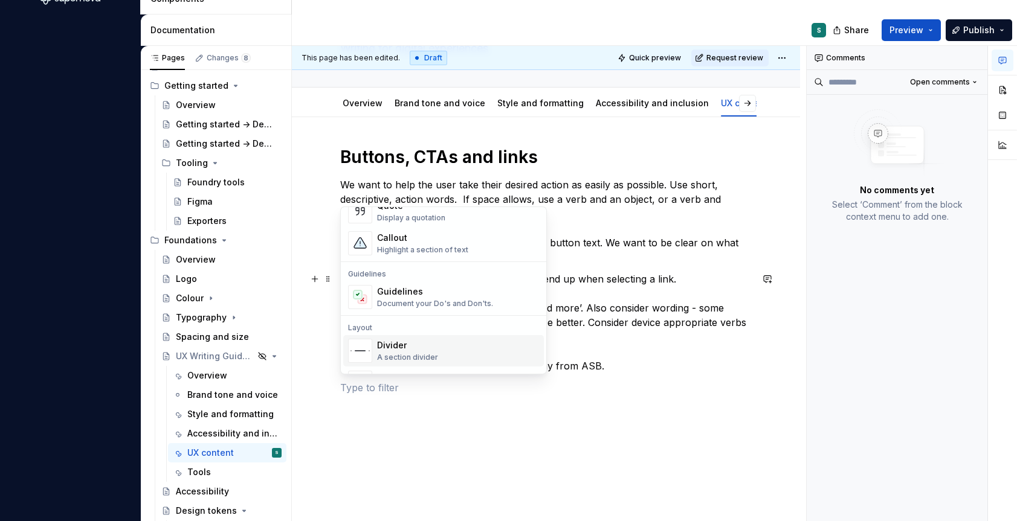
scroll to position [288, 0]
click at [416, 299] on div "Document your Do's and Don'ts." at bounding box center [435, 303] width 116 height 10
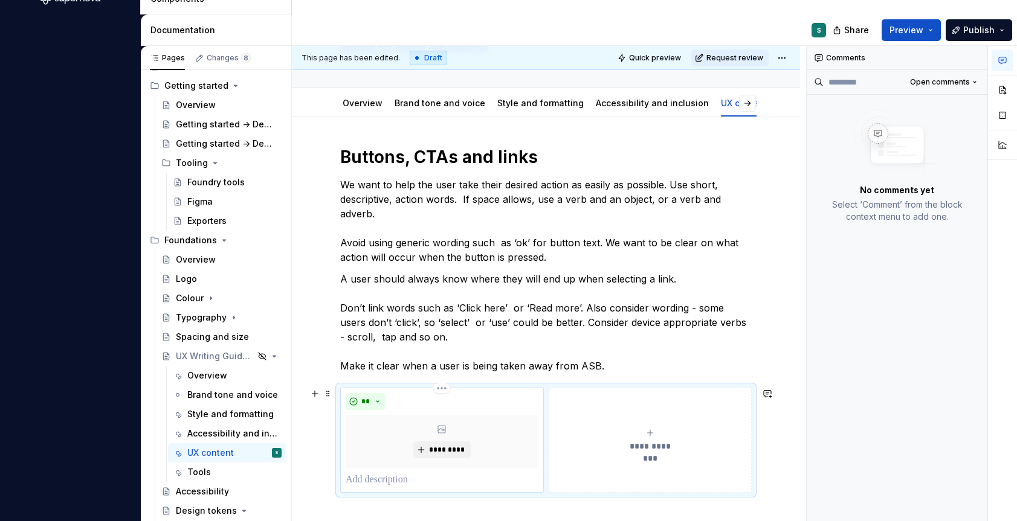
click at [395, 480] on p at bounding box center [442, 480] width 193 height 15
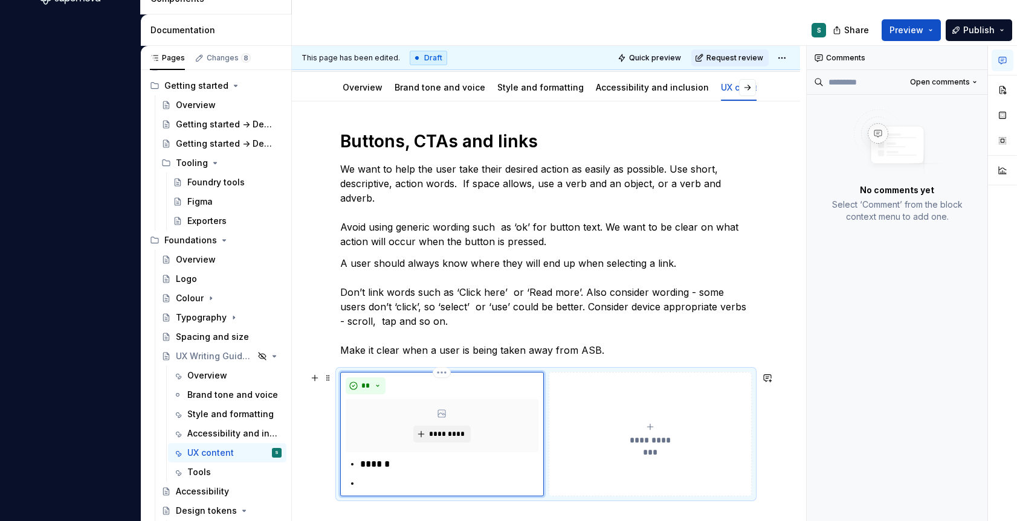
scroll to position [137, 0]
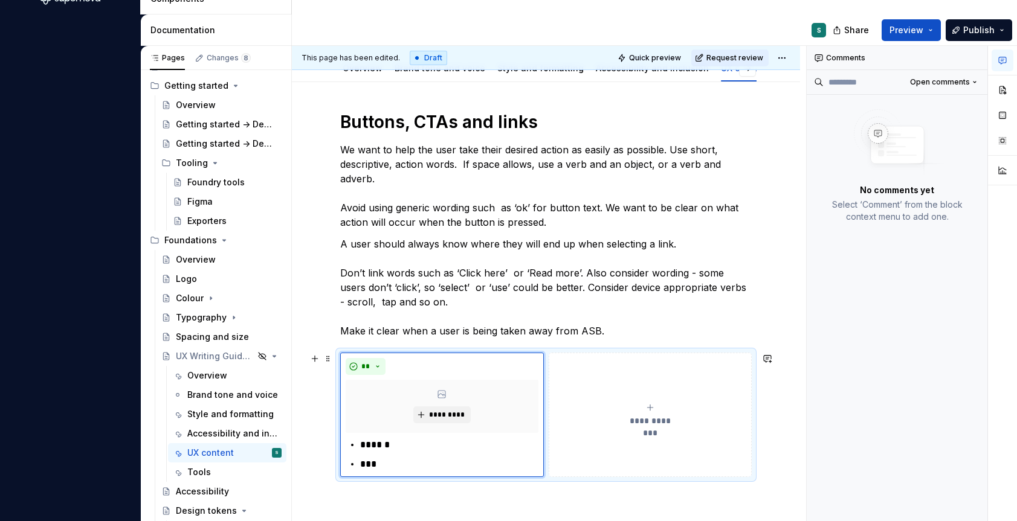
click at [651, 412] on icon "submit" at bounding box center [650, 408] width 10 height 10
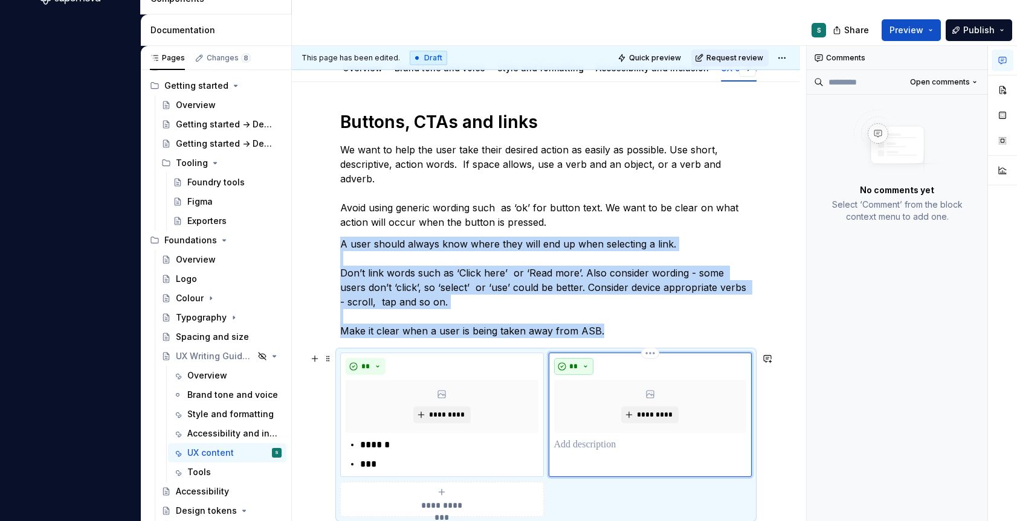
click at [585, 361] on button "**" at bounding box center [574, 366] width 40 height 17
click at [585, 409] on div "Suggestions" at bounding box center [581, 410] width 10 height 10
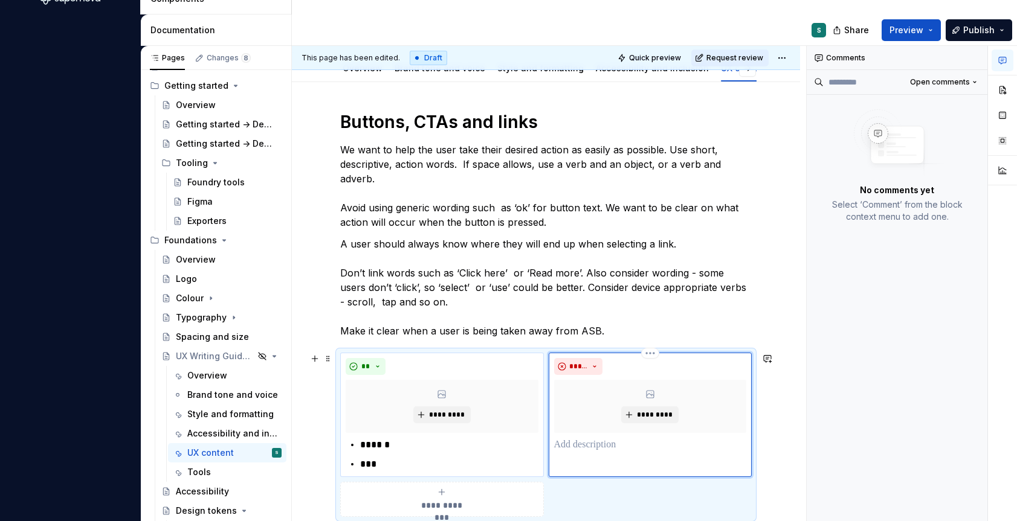
click at [581, 442] on p at bounding box center [650, 445] width 193 height 15
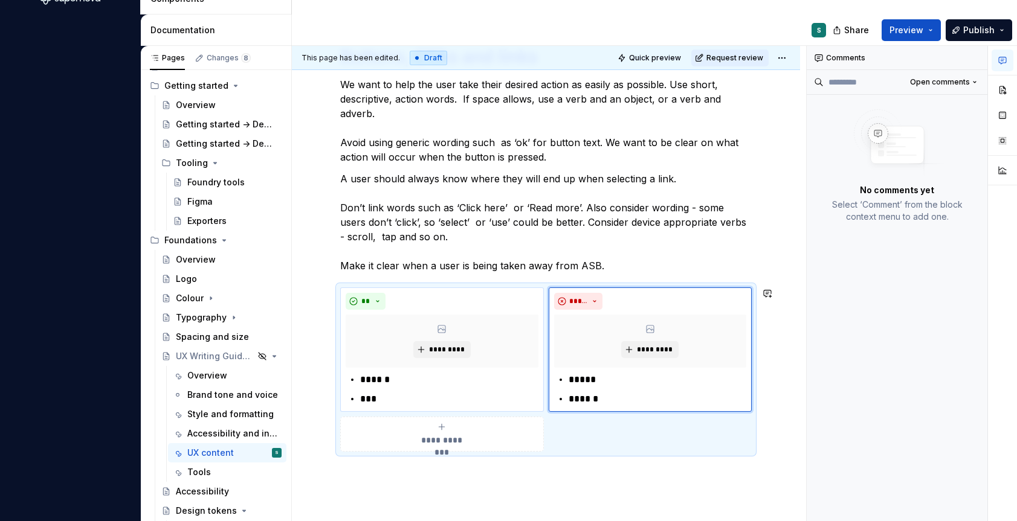
scroll to position [201, 0]
click at [613, 475] on div "**********" at bounding box center [546, 321] width 508 height 606
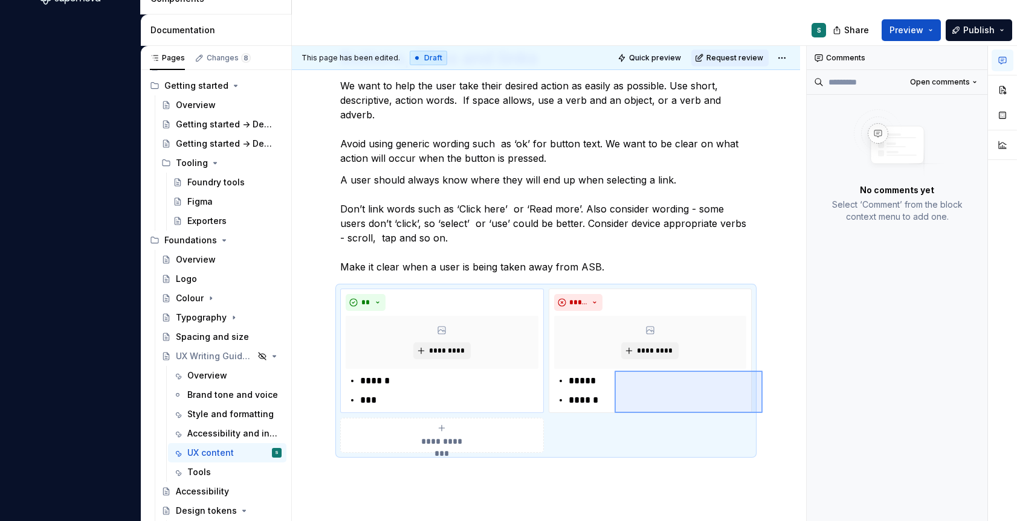
drag, startPoint x: 762, startPoint y: 413, endPoint x: 585, endPoint y: 353, distance: 186.9
click at [585, 353] on div "**********" at bounding box center [549, 288] width 514 height 485
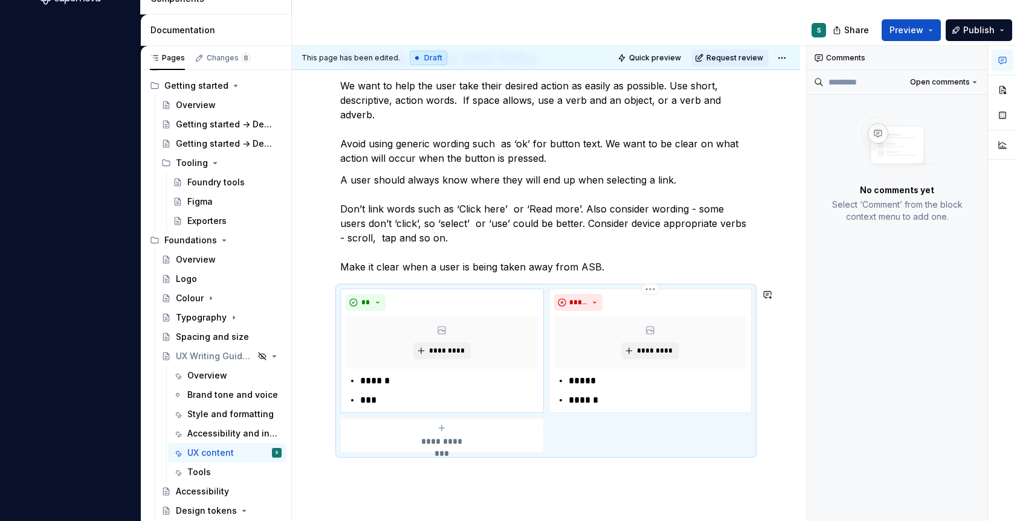
scroll to position [521, 0]
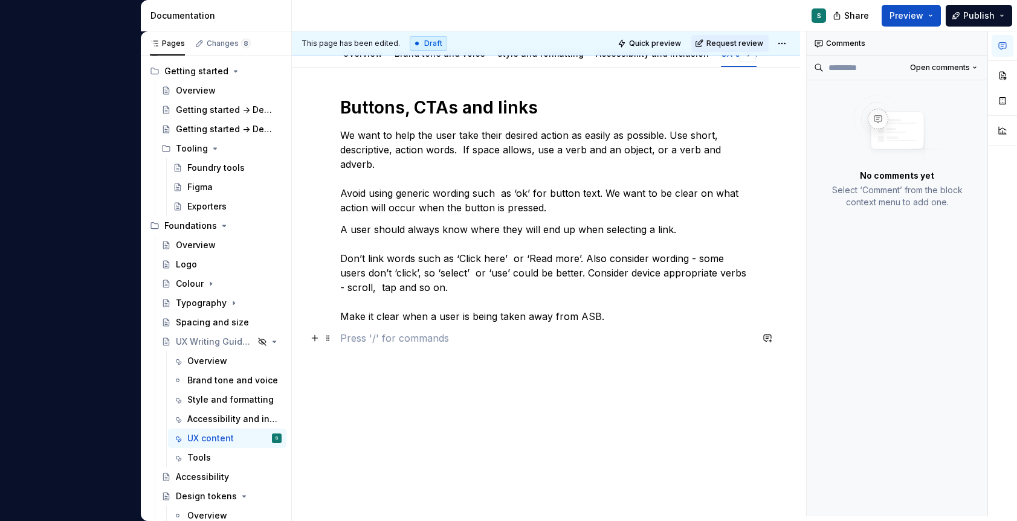
click at [344, 338] on p at bounding box center [545, 338] width 411 height 15
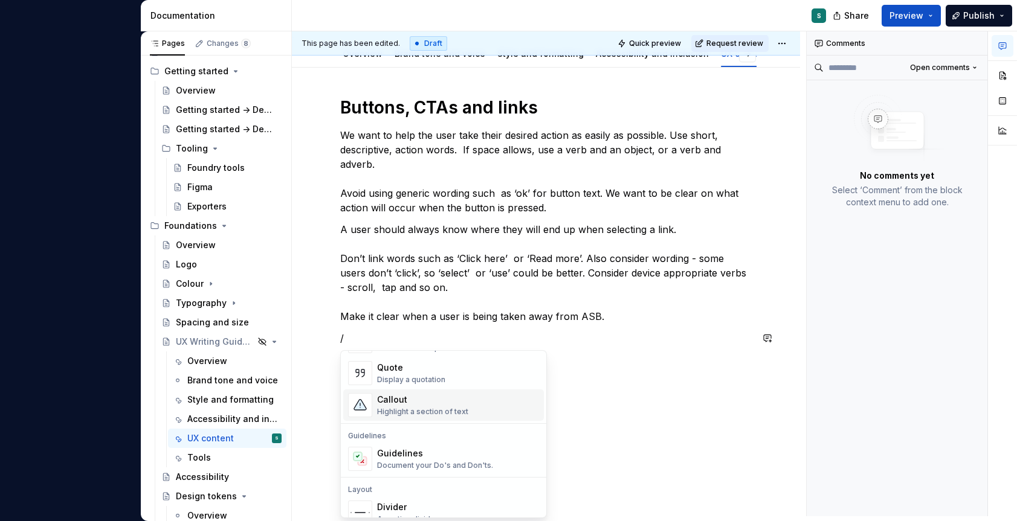
scroll to position [271, 0]
click at [405, 414] on div "Highlight a section of text" at bounding box center [422, 410] width 91 height 10
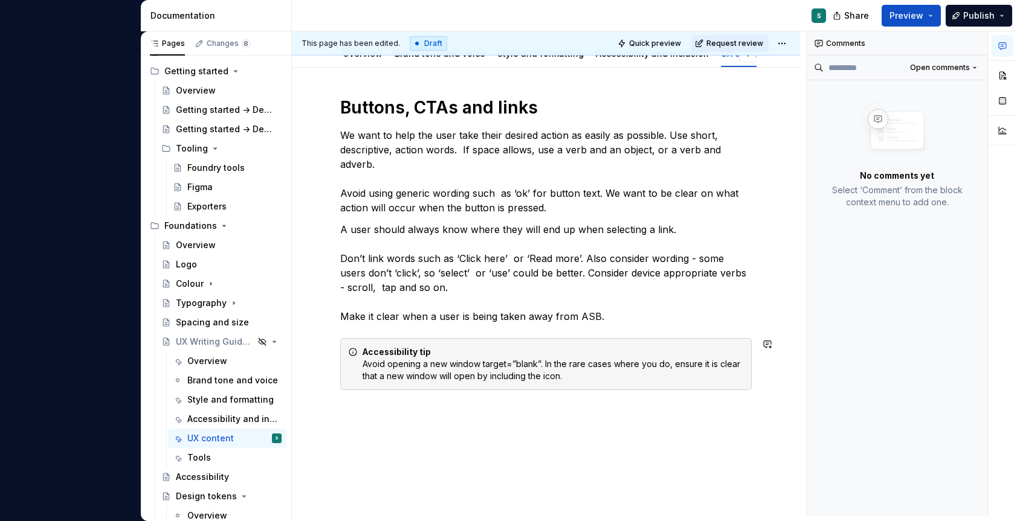
click at [555, 435] on div "Buttons, CTAs and links We want to help the user take their desired action as e…" at bounding box center [546, 315] width 508 height 494
click at [555, 435] on div "Buttons, CTAs and links We want to help the user take their desired action as e…" at bounding box center [546, 329] width 508 height 523
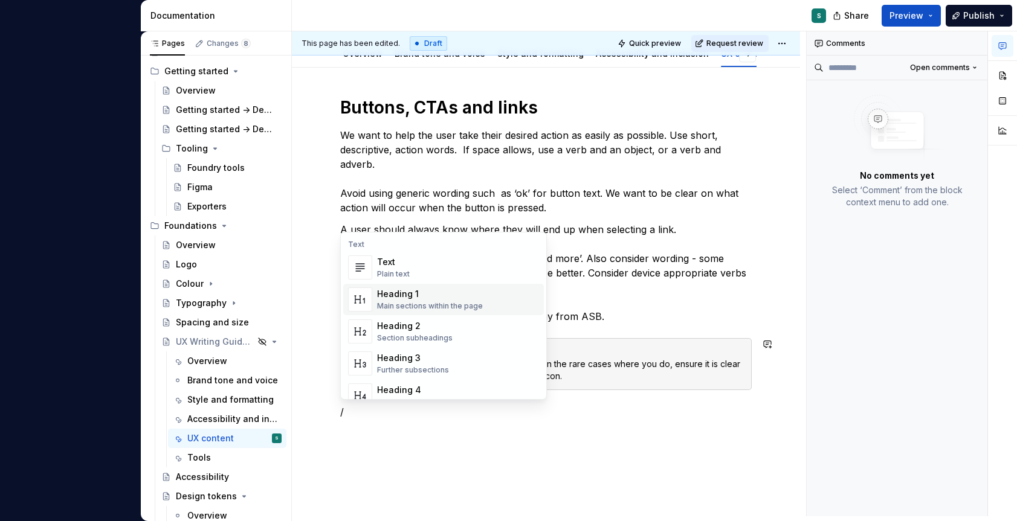
click at [408, 306] on div "Main sections within the page" at bounding box center [430, 306] width 106 height 10
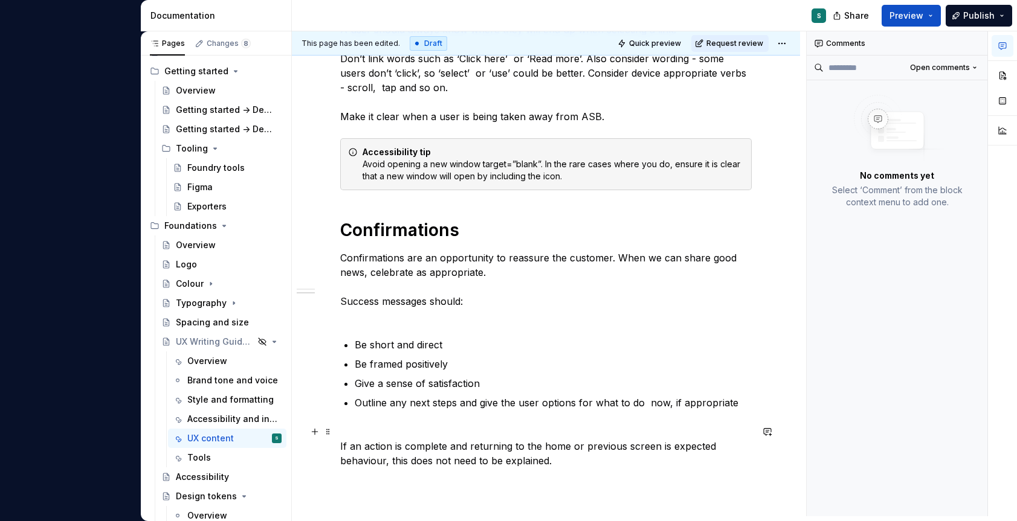
scroll to position [339, 0]
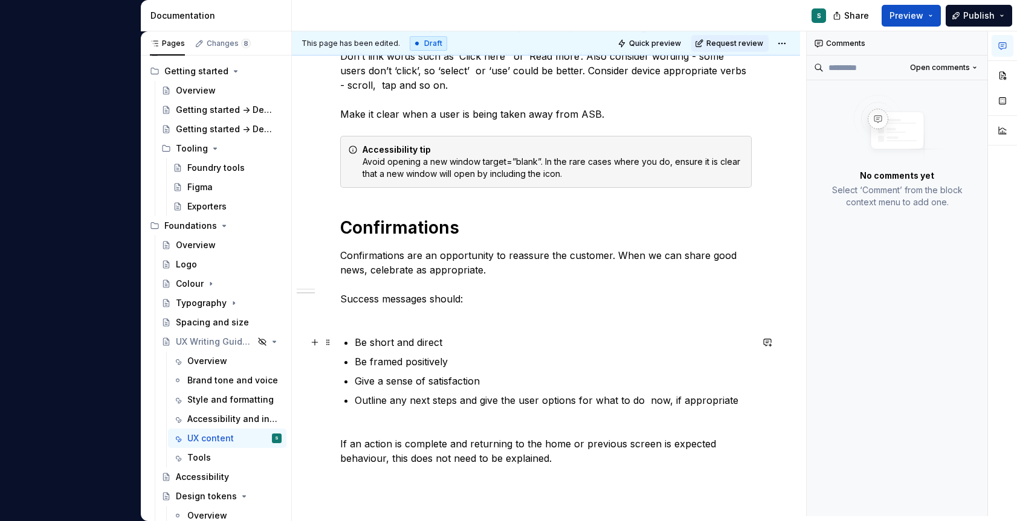
click at [375, 337] on p "Be short and direct" at bounding box center [553, 342] width 397 height 15
click at [375, 321] on div "Buttons, CTAs and links We want to help the user take their desired action as e…" at bounding box center [545, 180] width 411 height 572
click at [369, 315] on p "Confirmations are an opportunity to reassure the customer. When we can share go…" at bounding box center [545, 284] width 411 height 73
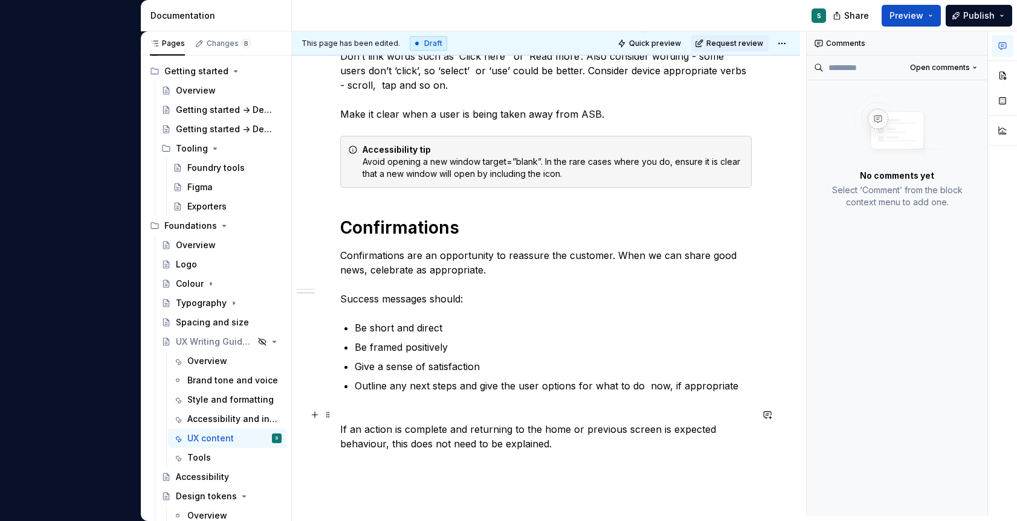
click at [372, 416] on p "If an action is complete and returning to the home or previous screen is expect…" at bounding box center [545, 430] width 411 height 44
click at [359, 398] on div "Buttons, CTAs and links We want to help the user take their desired action as e…" at bounding box center [545, 172] width 411 height 557
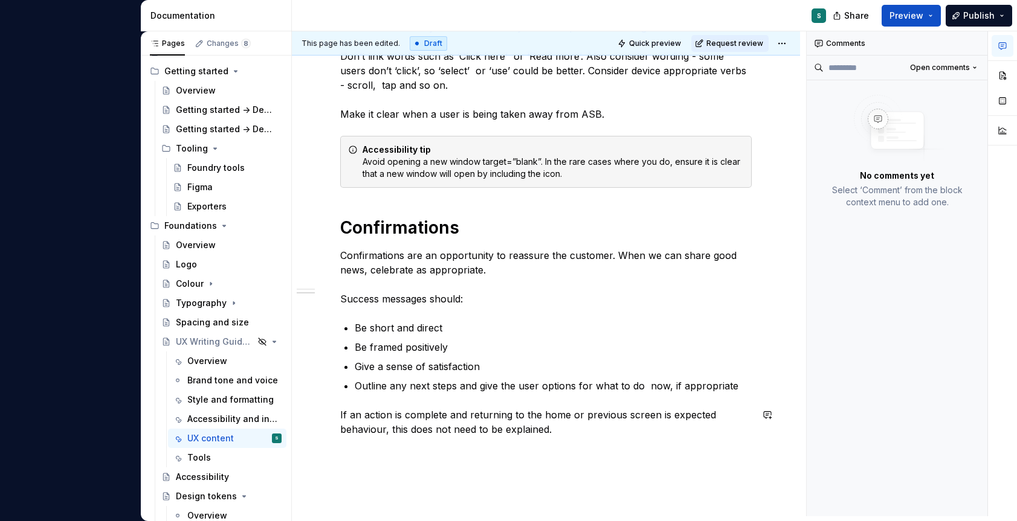
scroll to position [430, 0]
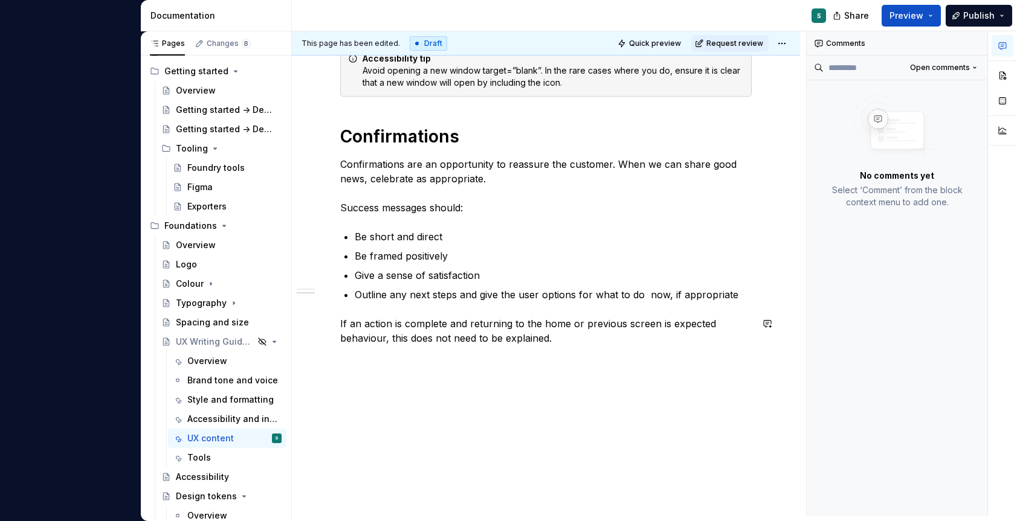
click at [387, 360] on div "This page has been edited. Draft Quick preview Request review Hidden page UX Wr…" at bounding box center [549, 273] width 514 height 485
click at [558, 342] on p "If an action is complete and returning to the home or previous screen is expect…" at bounding box center [545, 331] width 411 height 29
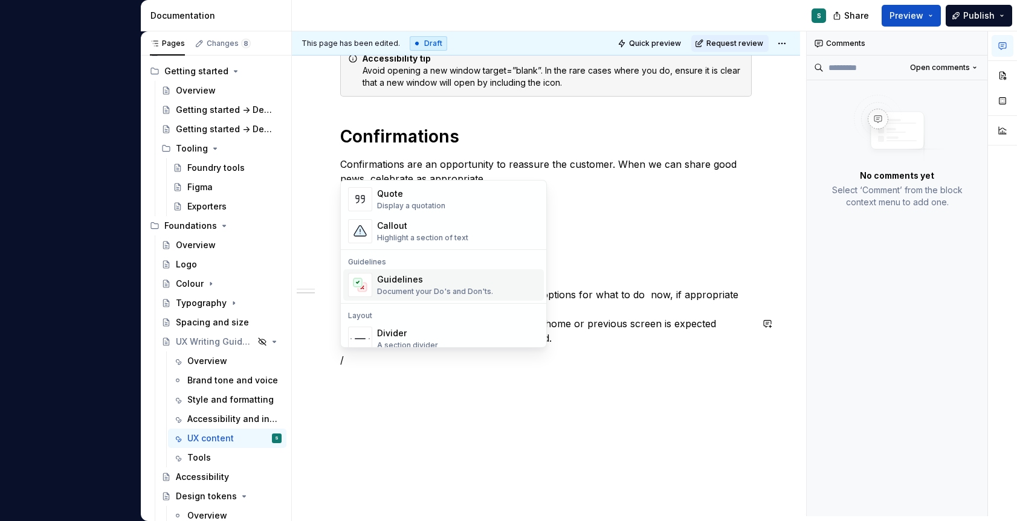
scroll to position [278, 0]
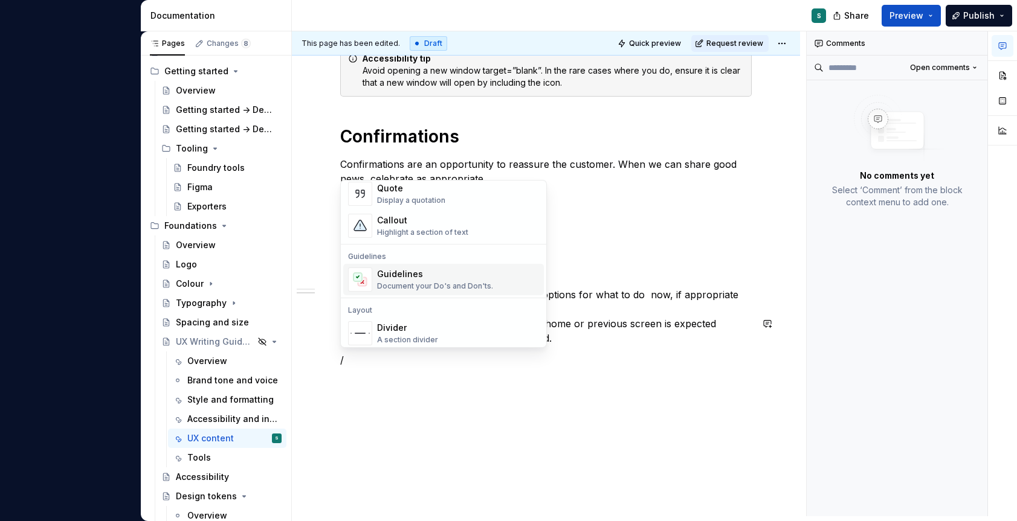
click at [390, 282] on div "Document your Do's and Don'ts." at bounding box center [435, 287] width 116 height 10
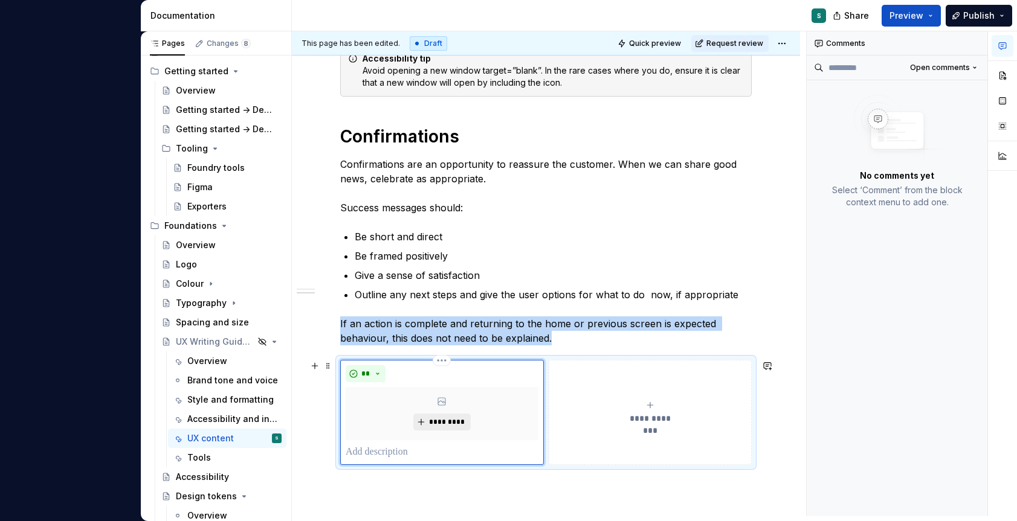
click at [434, 419] on span "*********" at bounding box center [446, 422] width 37 height 10
type textarea "*"
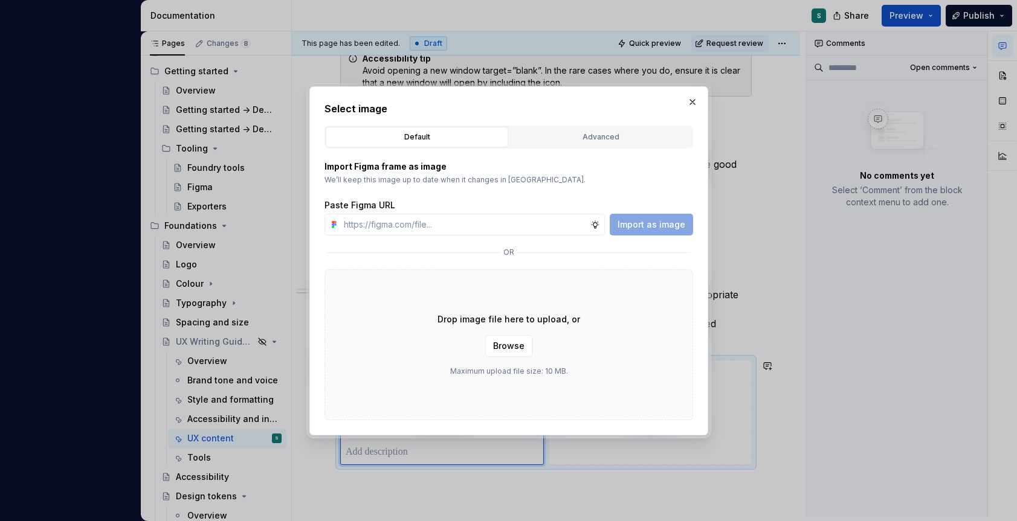
type input "[URL][DOMAIN_NAME]"
type textarea "*"
type input "[URL][DOMAIN_NAME]'"
type textarea "*"
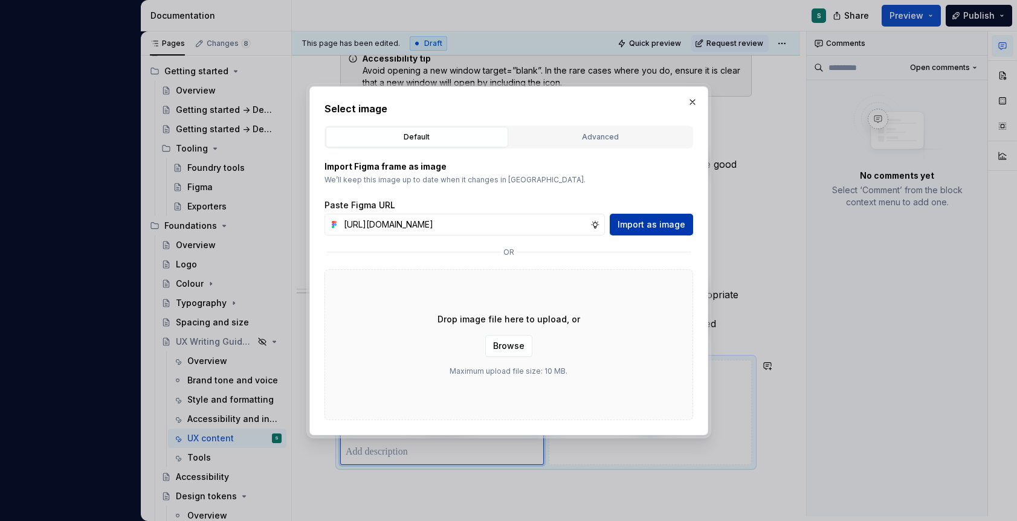
type input "[URL][DOMAIN_NAME]"
click at [646, 214] on button "Import as image" at bounding box center [651, 225] width 83 height 22
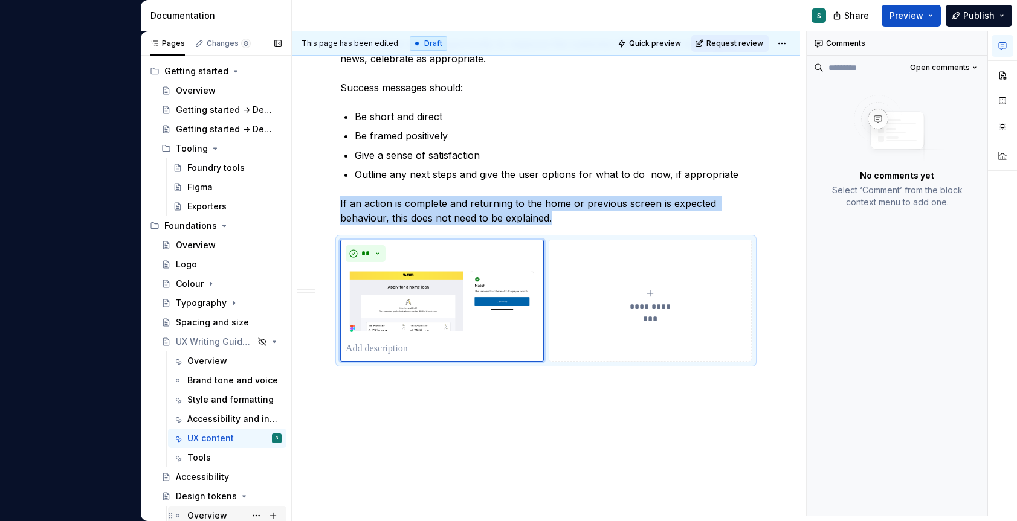
scroll to position [553, 0]
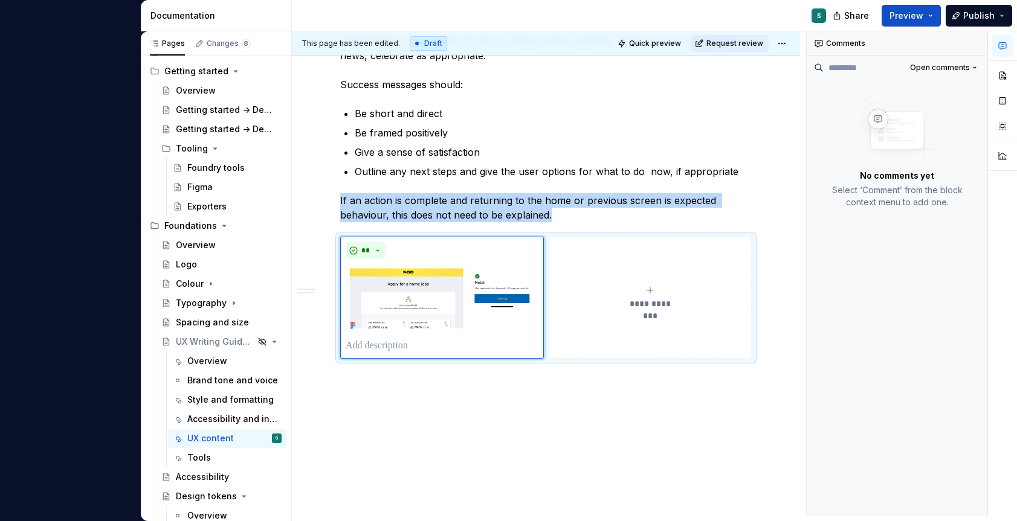
click at [396, 392] on div "Buttons, CTAs and links We want to help the user take their desired action as e…" at bounding box center [546, 90] width 508 height 879
click at [372, 379] on div "Buttons, CTAs and links We want to help the user take their desired action as e…" at bounding box center [546, 90] width 508 height 879
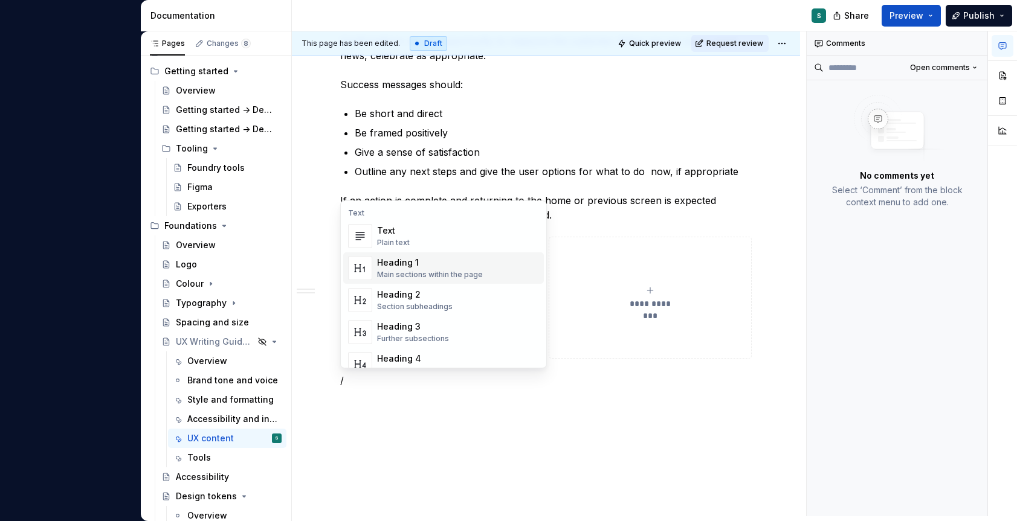
click at [422, 262] on div "Heading 1" at bounding box center [430, 263] width 106 height 12
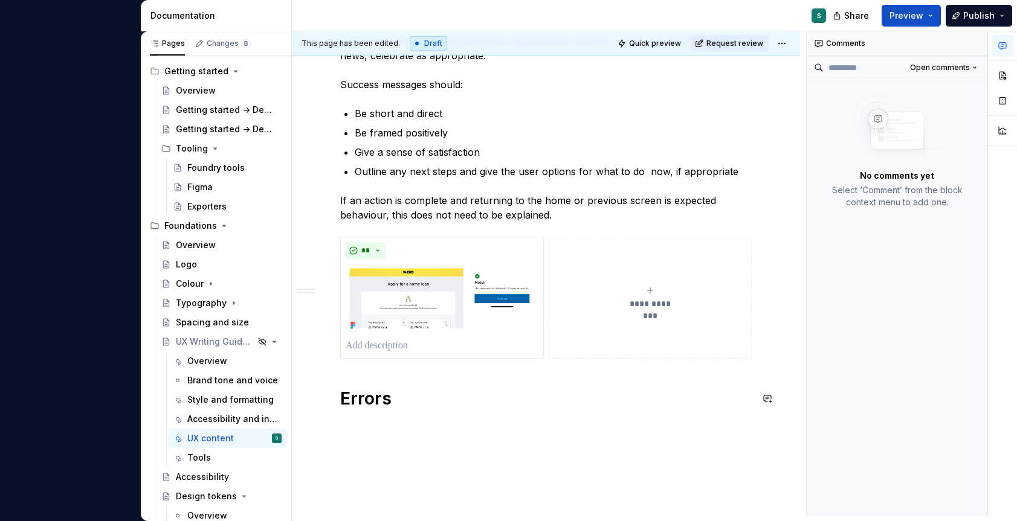
click at [382, 430] on div "Buttons, CTAs and links We want to help the user take their desired action as e…" at bounding box center [546, 116] width 508 height 930
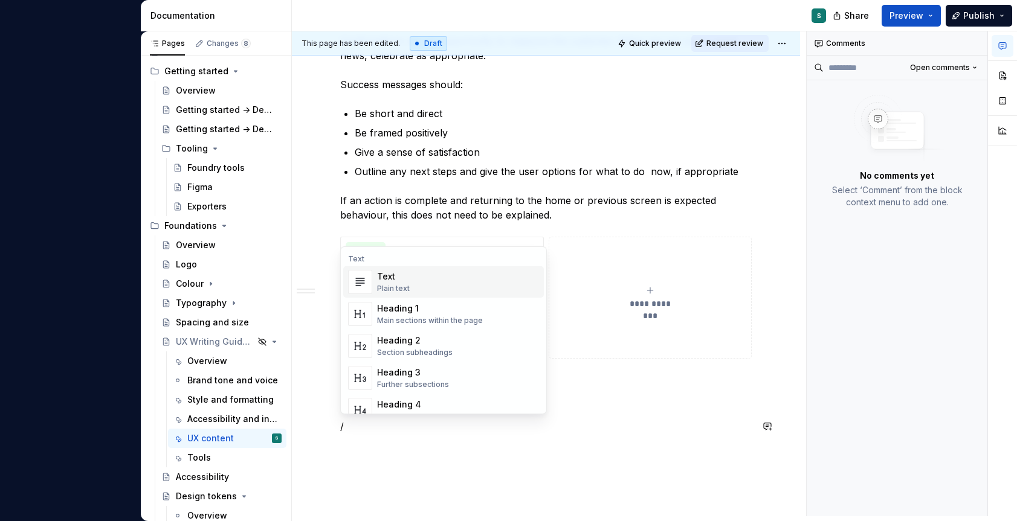
click at [414, 283] on div "Text Plain text" at bounding box center [458, 282] width 162 height 24
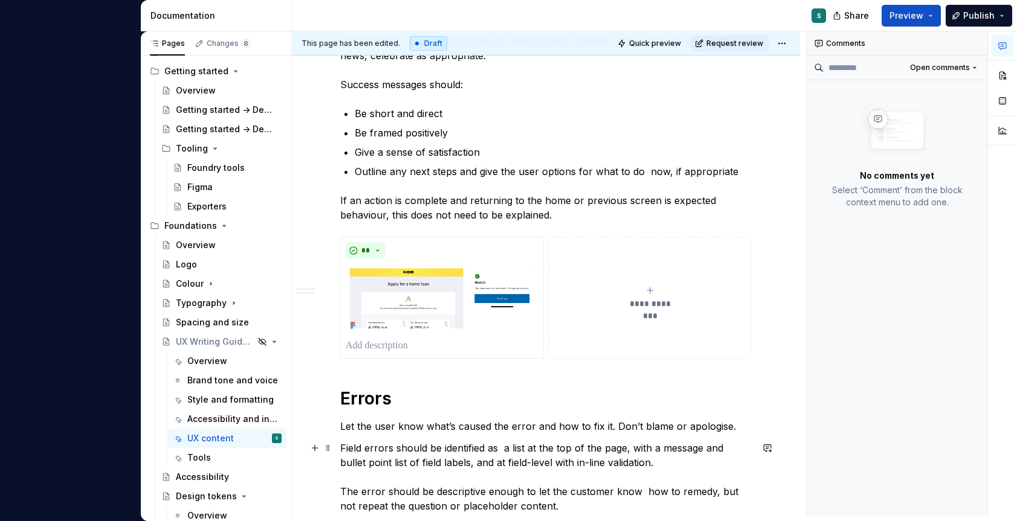
click at [334, 450] on div "Buttons, CTAs and links We want to help the user take their desired action as e…" at bounding box center [546, 175] width 508 height 1048
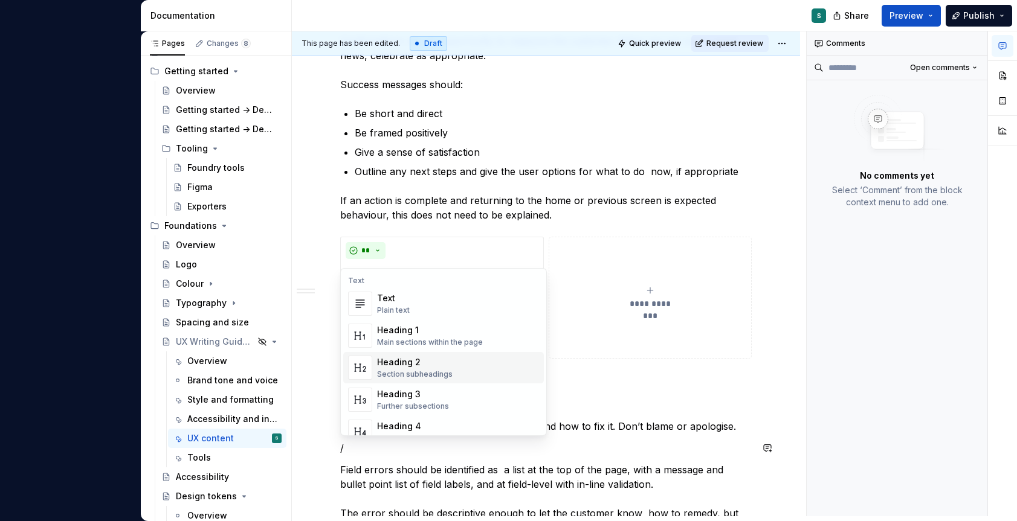
click at [396, 367] on div "Heading 2" at bounding box center [415, 362] width 76 height 12
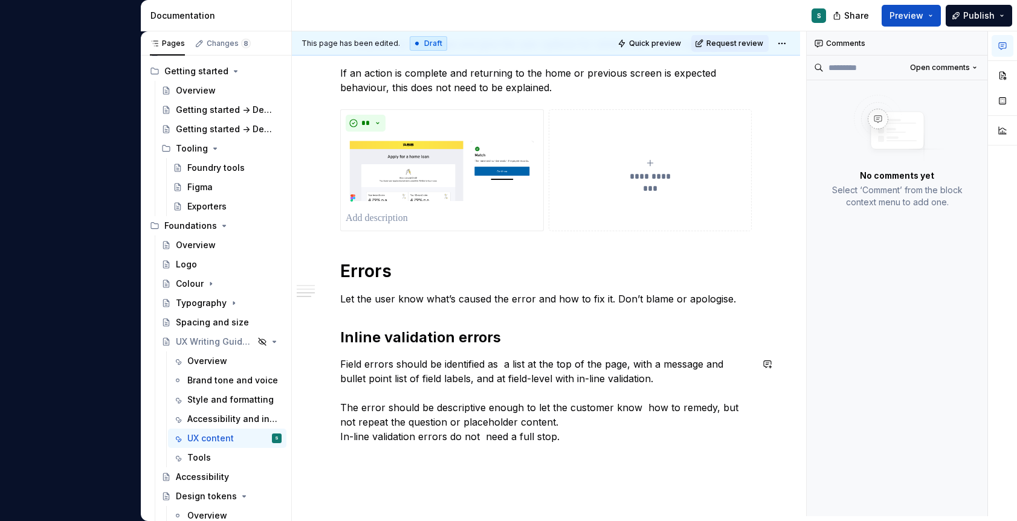
scroll to position [779, 0]
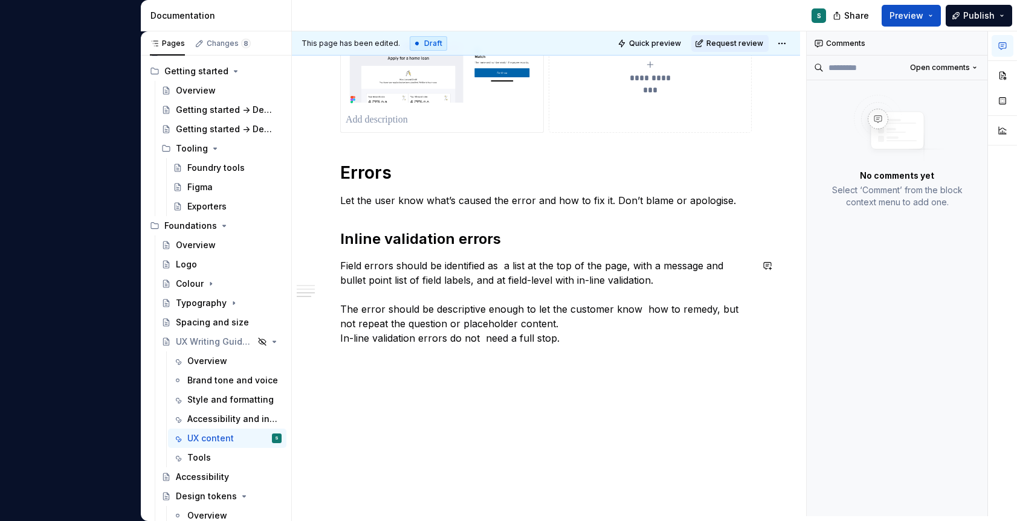
click at [680, 324] on p "Field errors should be identified as  a list at the top of the page, with a mes…" at bounding box center [545, 302] width 411 height 87
click at [539, 326] on p "Field errors should be identified as  a list at the top of the page, with a mes…" at bounding box center [545, 302] width 411 height 87
click at [350, 240] on h2 "Inline validation errors" at bounding box center [545, 239] width 411 height 19
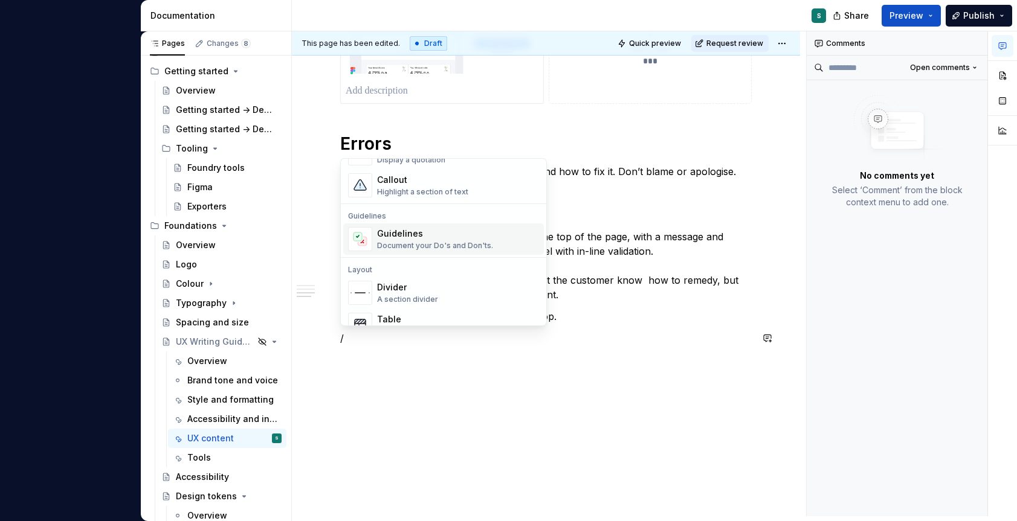
scroll to position [307, 0]
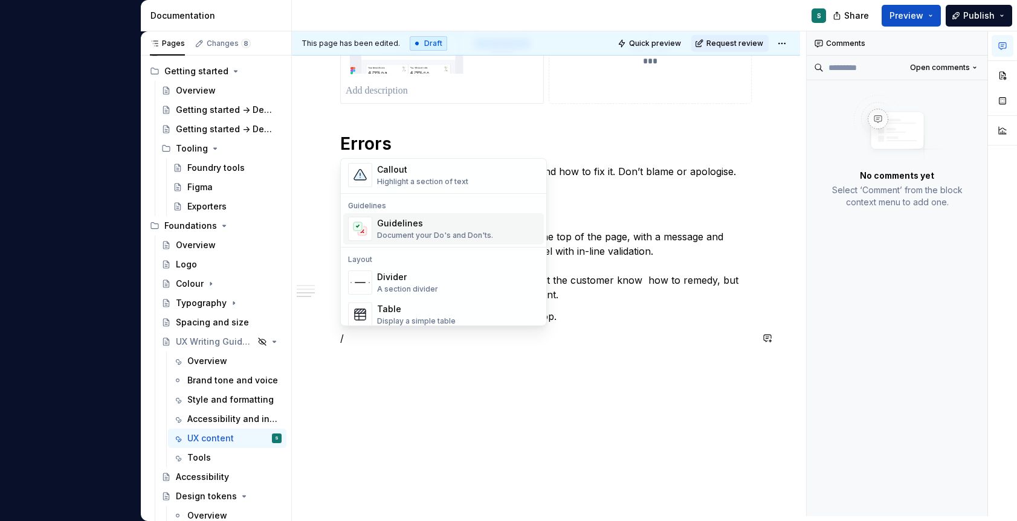
click at [419, 231] on div "Document your Do's and Don'ts." at bounding box center [435, 236] width 116 height 10
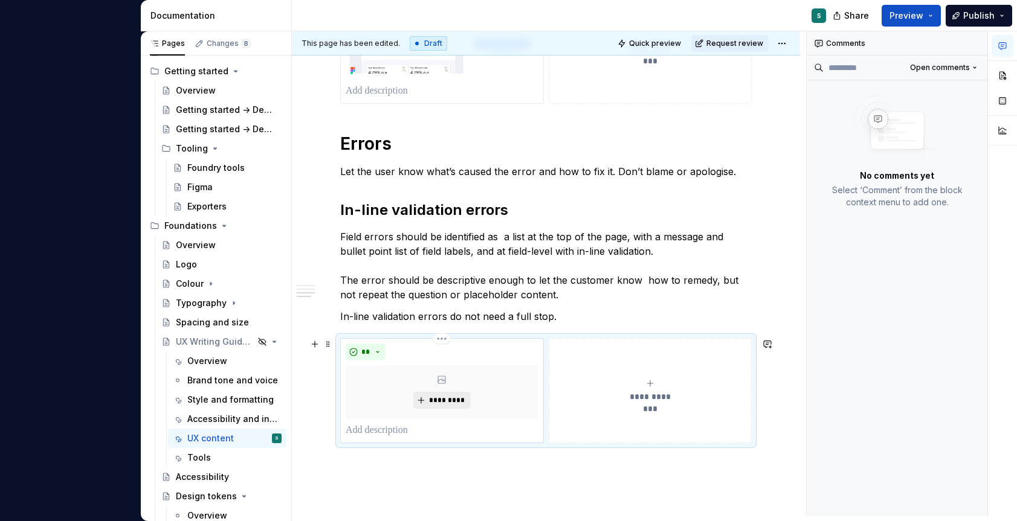
click at [437, 403] on span "*********" at bounding box center [446, 401] width 37 height 10
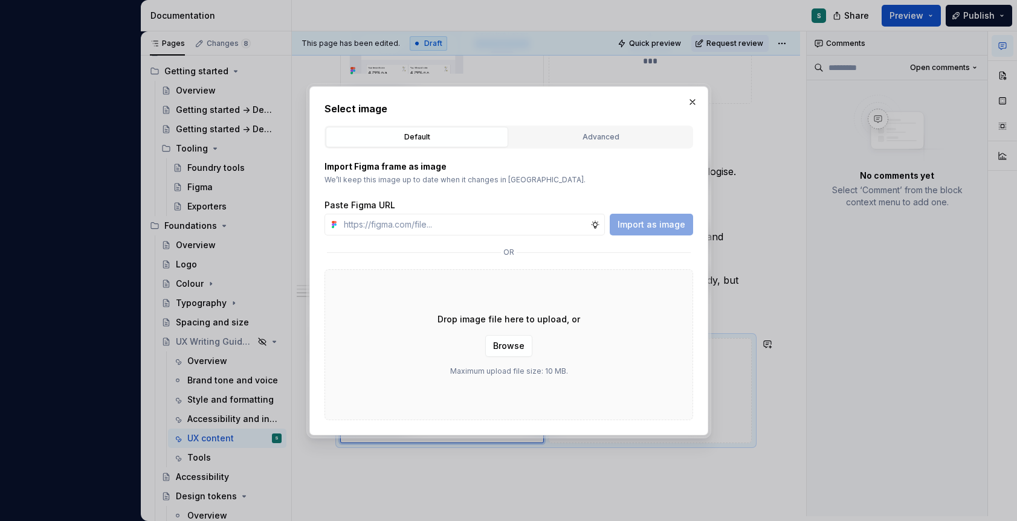
type textarea "*"
type input "[URL][DOMAIN_NAME]"
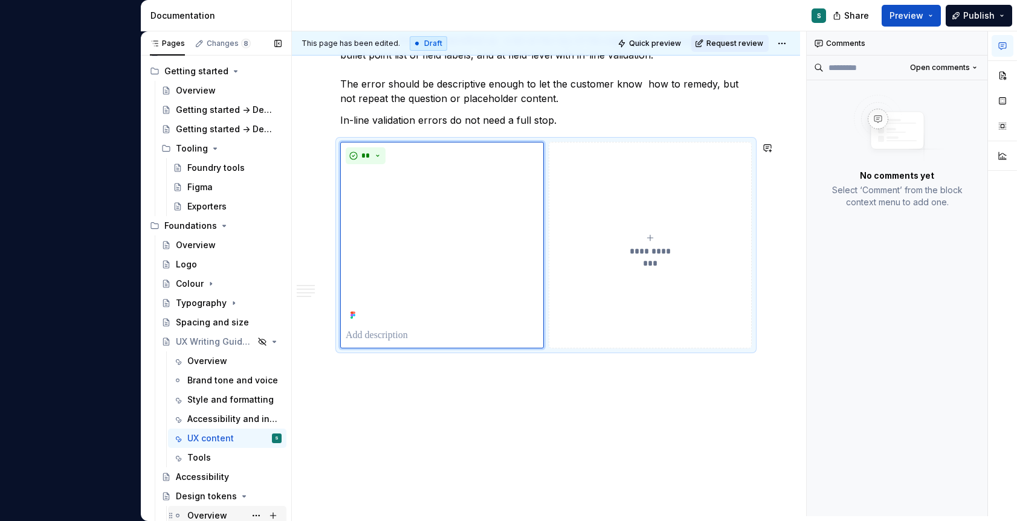
scroll to position [1007, 0]
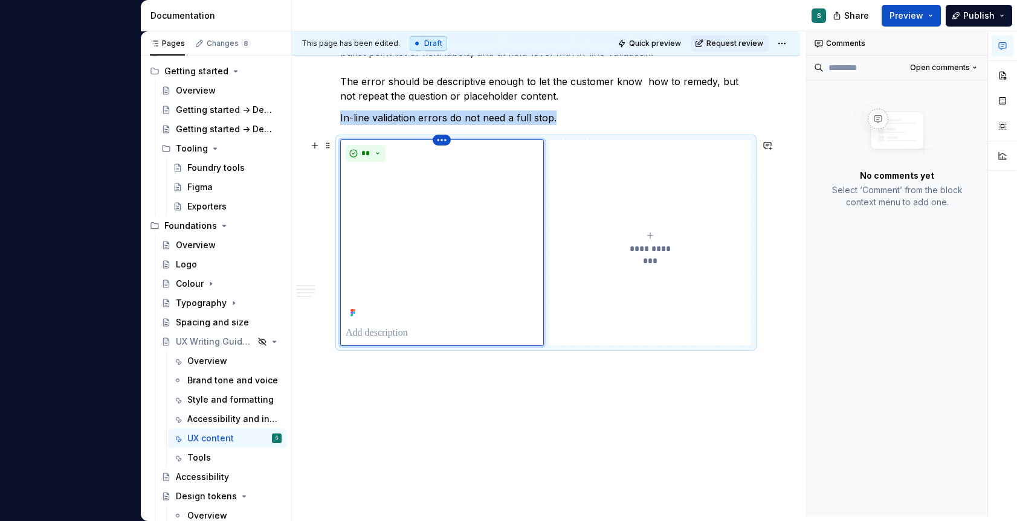
click at [437, 141] on html "A Foundry S Version Current draft Home Documentation Analytics Code automation …" at bounding box center [508, 260] width 1017 height 521
type textarea "*"
click at [450, 158] on icon at bounding box center [445, 161] width 10 height 10
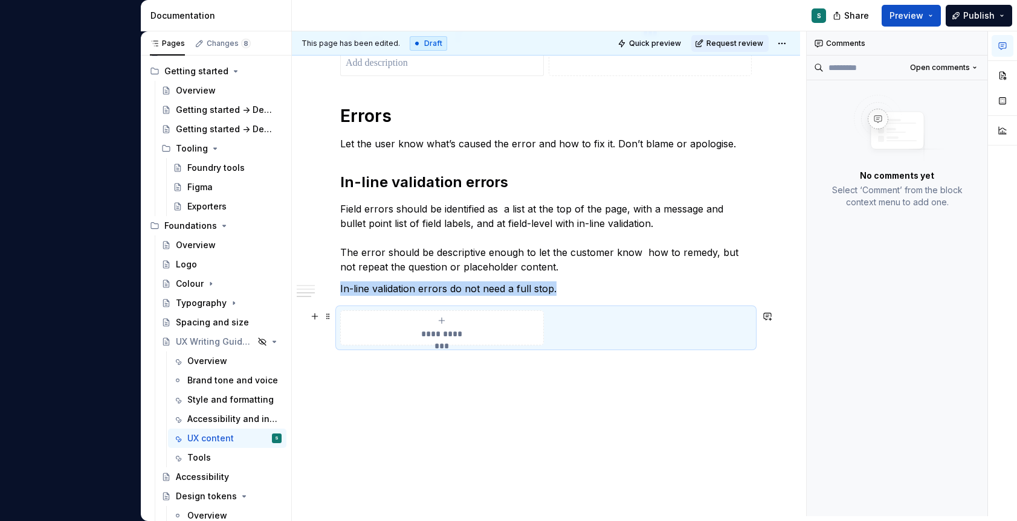
click at [440, 327] on div "**********" at bounding box center [442, 328] width 193 height 24
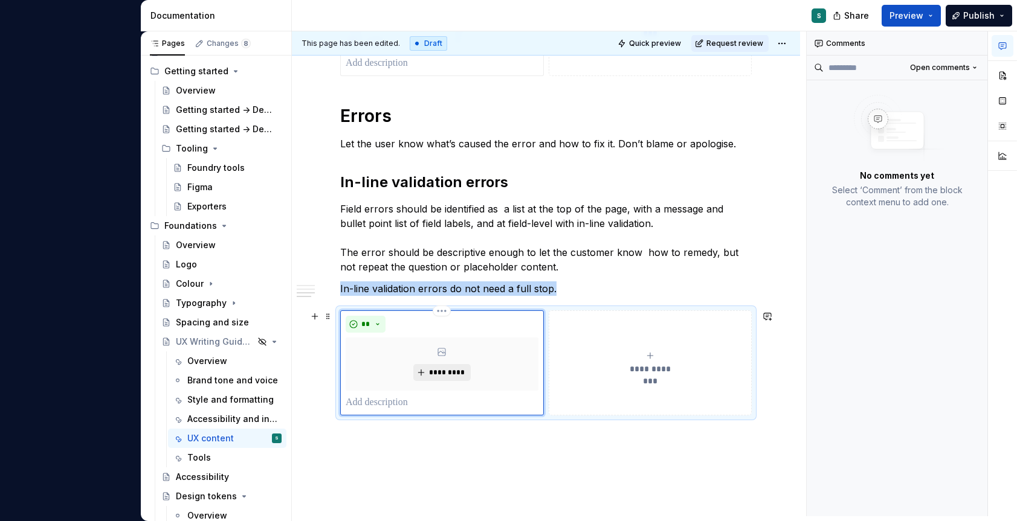
click at [440, 375] on span "*********" at bounding box center [446, 373] width 37 height 10
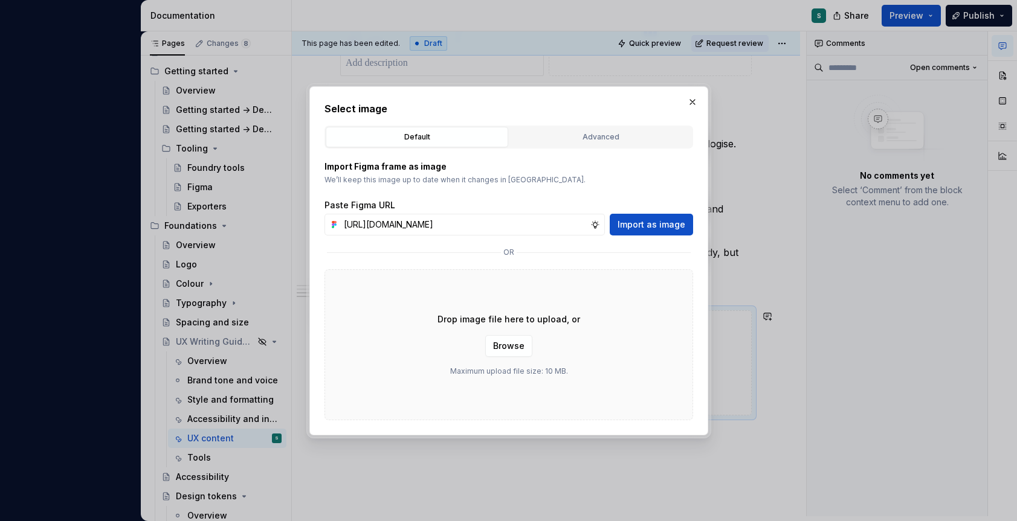
scroll to position [0, 397]
type input "[URL][DOMAIN_NAME]"
click at [653, 227] on span "Import as image" at bounding box center [651, 225] width 68 height 12
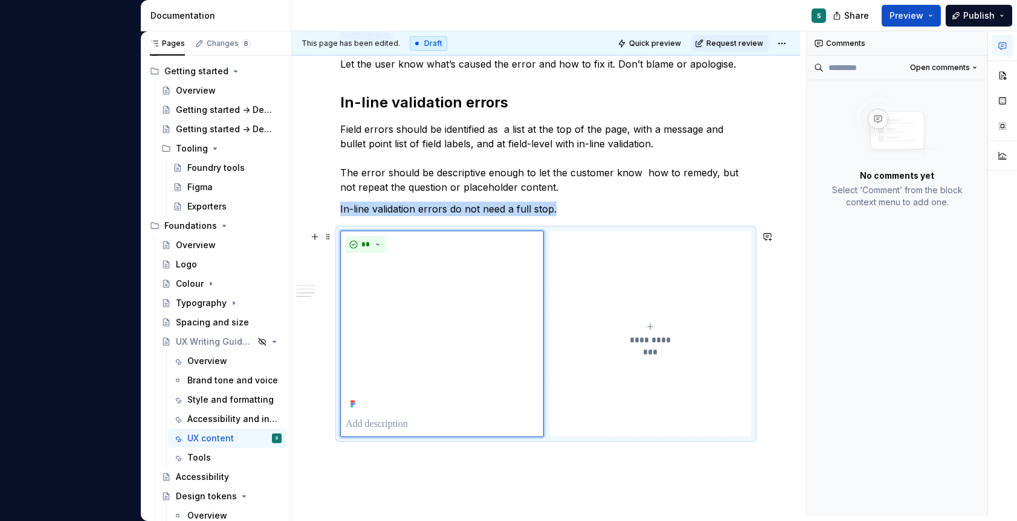
scroll to position [919, 0]
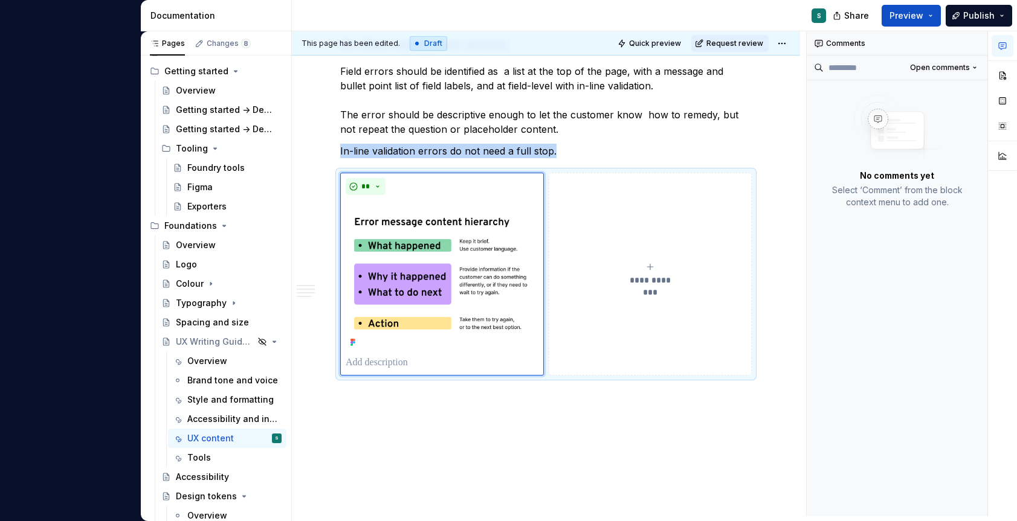
scroll to position [1004, 0]
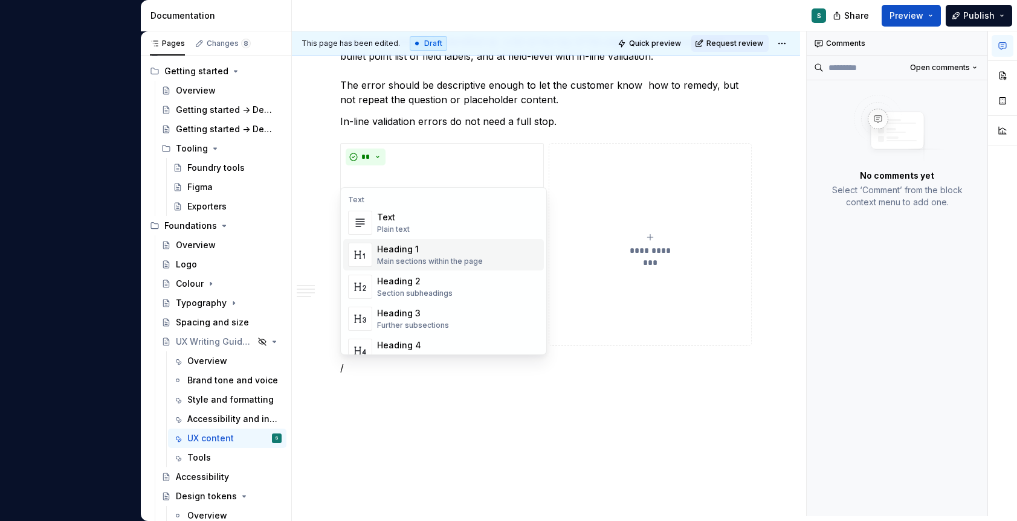
click at [411, 254] on div "Heading 1" at bounding box center [430, 249] width 106 height 12
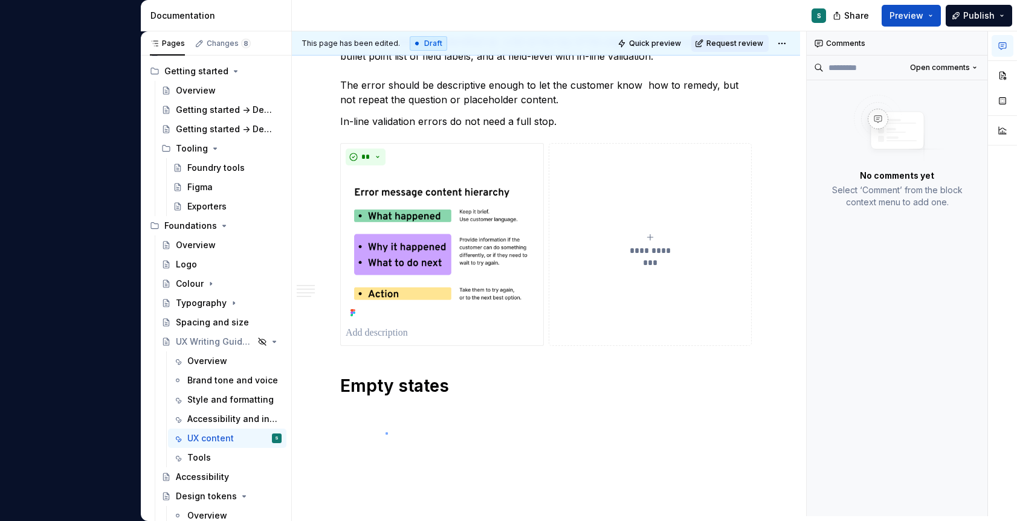
click at [385, 433] on div "This page has been edited. Draft Quick preview Request review Hidden page UX Wr…" at bounding box center [549, 273] width 514 height 485
click at [393, 416] on div "This page has been edited. Draft Quick preview Request review Hidden page UX Wr…" at bounding box center [549, 273] width 514 height 485
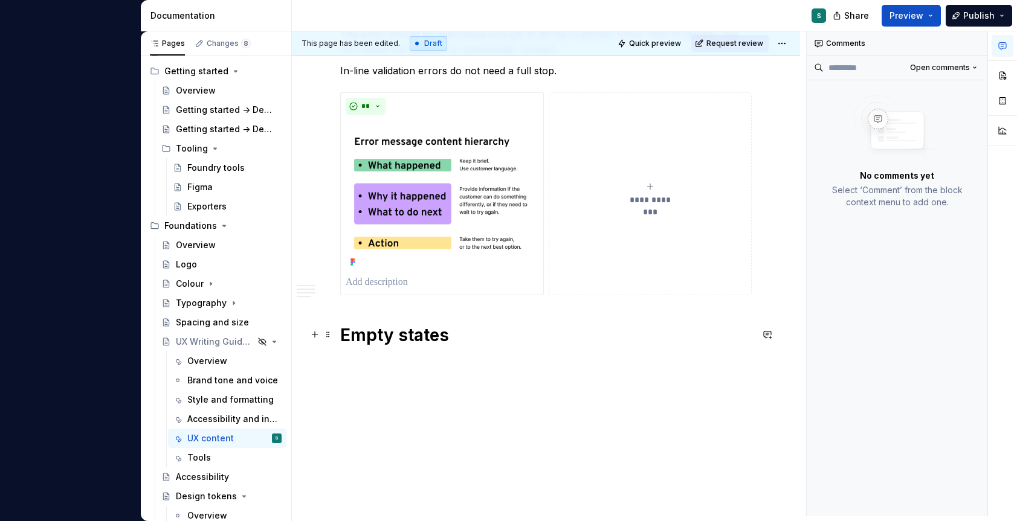
click at [458, 341] on h1 "Empty states" at bounding box center [545, 335] width 411 height 22
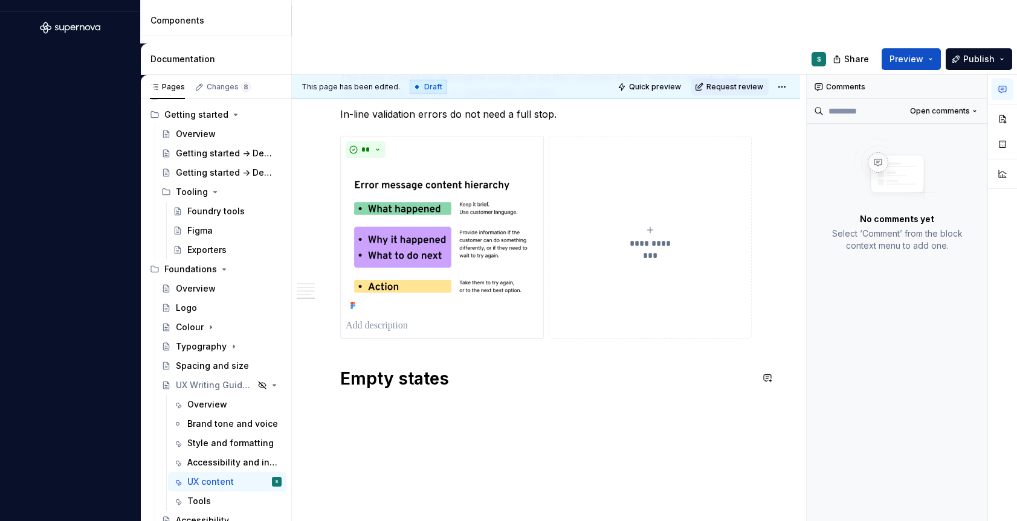
click at [443, 380] on h1 "Empty states" at bounding box center [545, 379] width 411 height 22
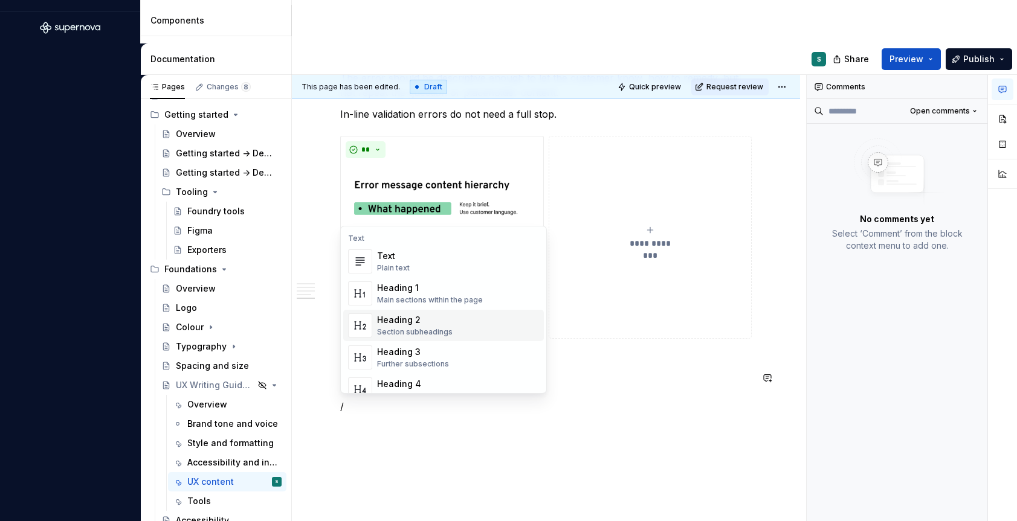
click at [441, 326] on div "Heading 2" at bounding box center [415, 320] width 76 height 12
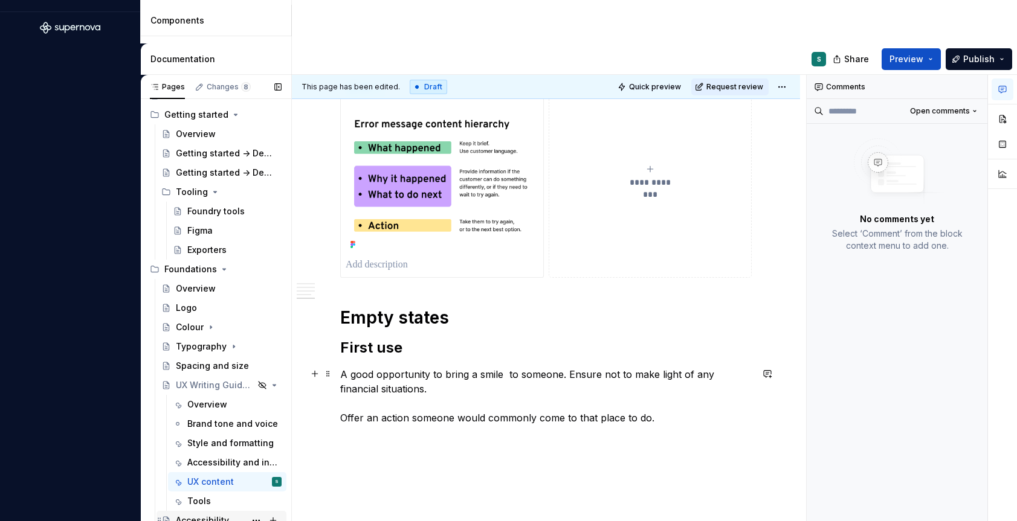
scroll to position [1151, 0]
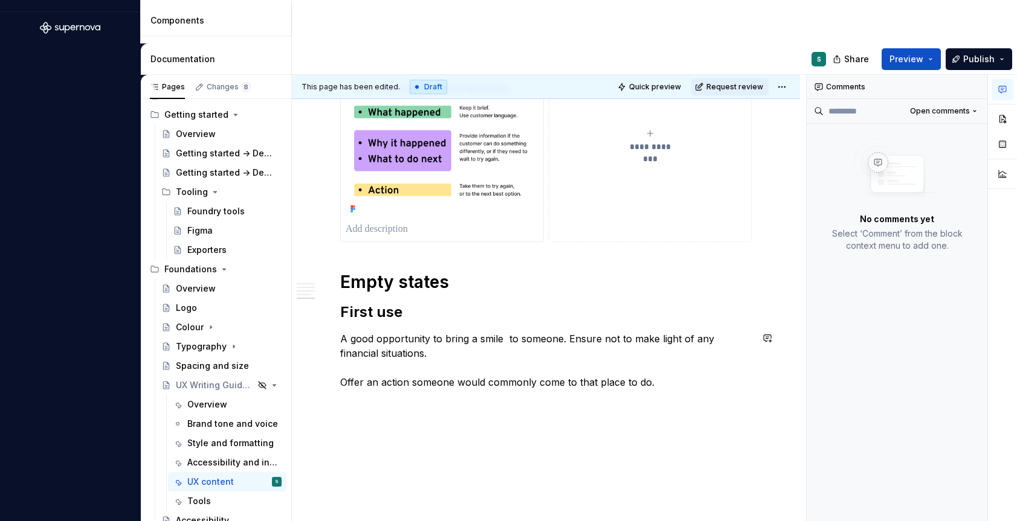
click at [397, 409] on div "This page has been edited. Draft Quick preview Request review Hidden page UX Wr…" at bounding box center [549, 317] width 514 height 485
click at [692, 385] on p "A good opportunity to bring a smile  to someone. Ensure not to make light of an…" at bounding box center [545, 361] width 411 height 58
click at [673, 380] on p "A good opportunity to bring a smile  to someone. Ensure not to make light of an…" at bounding box center [545, 361] width 411 height 58
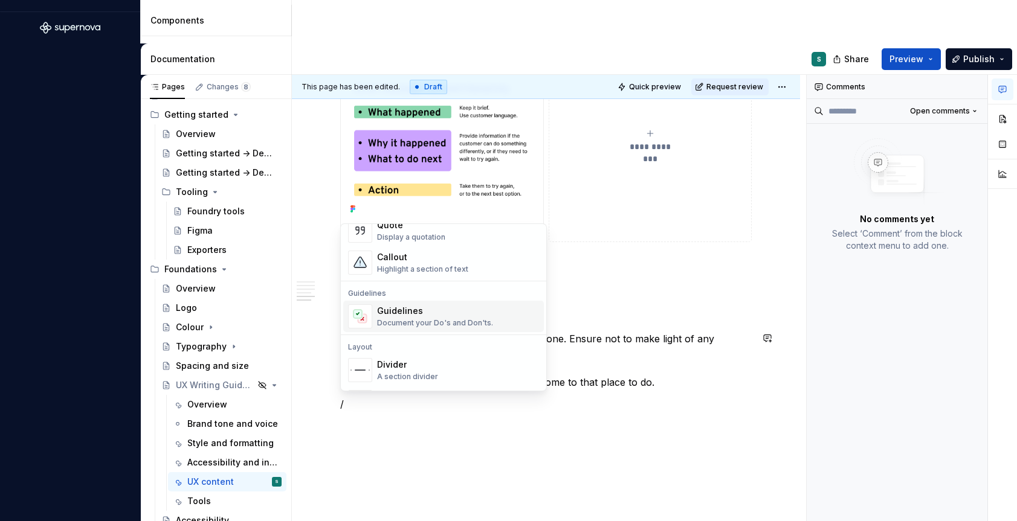
scroll to position [318, 0]
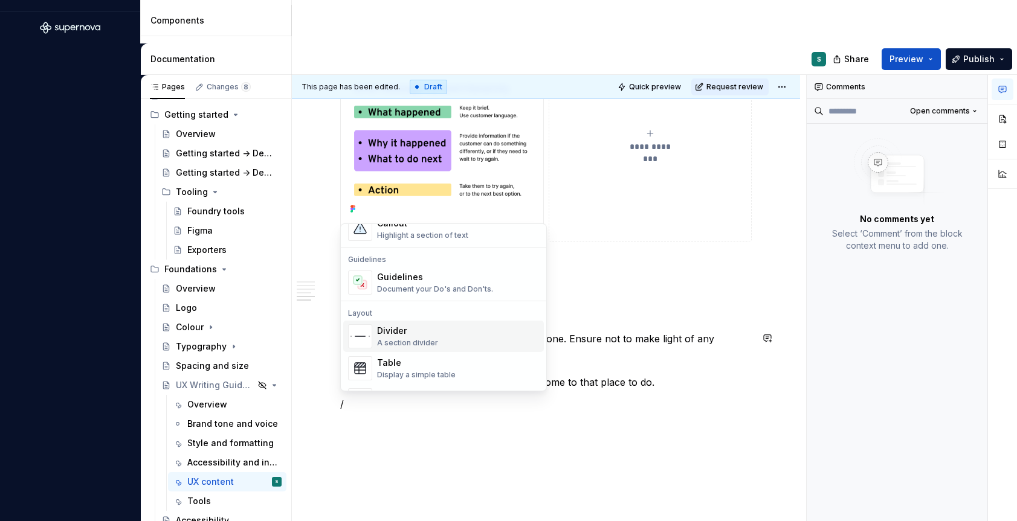
click at [406, 285] on div "Document your Do's and Don'ts." at bounding box center [435, 290] width 116 height 10
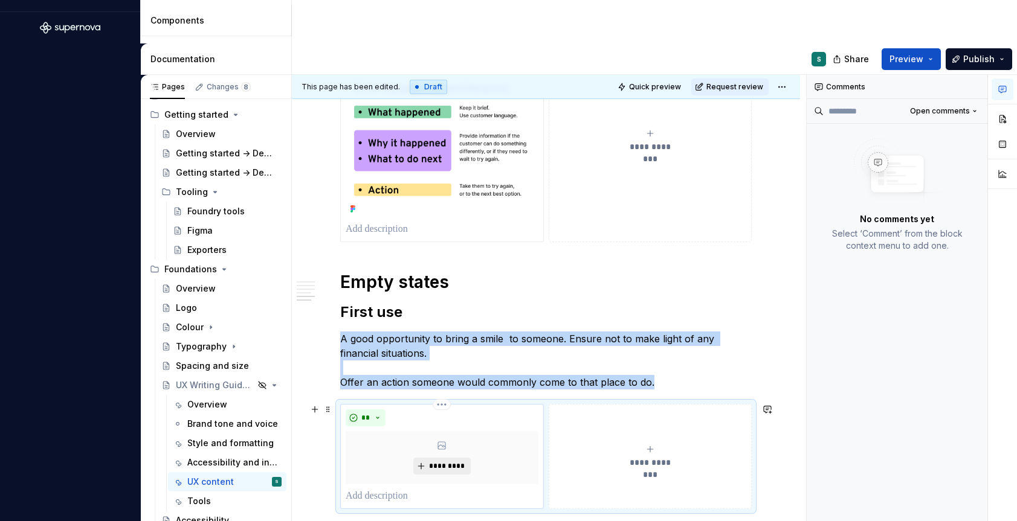
click at [436, 468] on span "*********" at bounding box center [446, 467] width 37 height 10
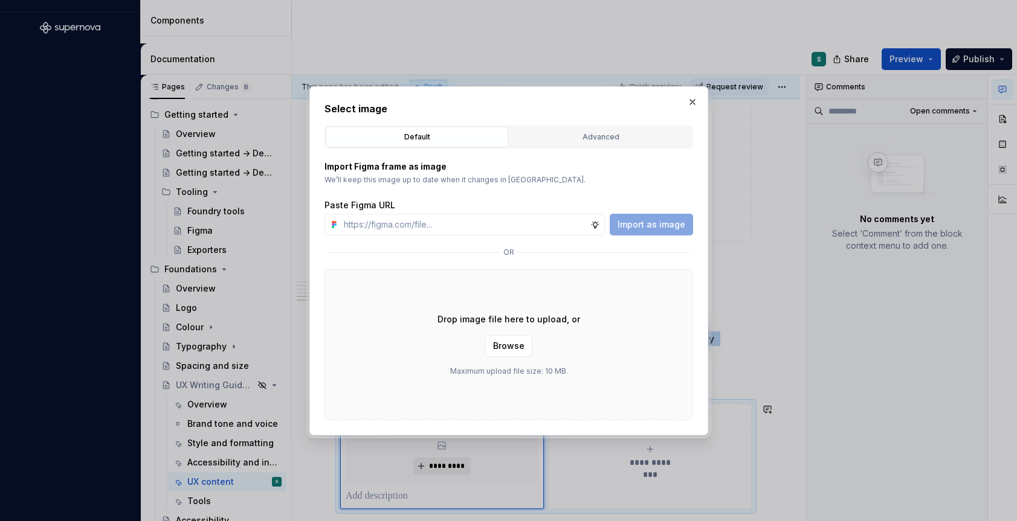
type textarea "*"
type input "[URL][DOMAIN_NAME]"
type textarea "*"
type input "[URL][DOMAIN_NAME]"
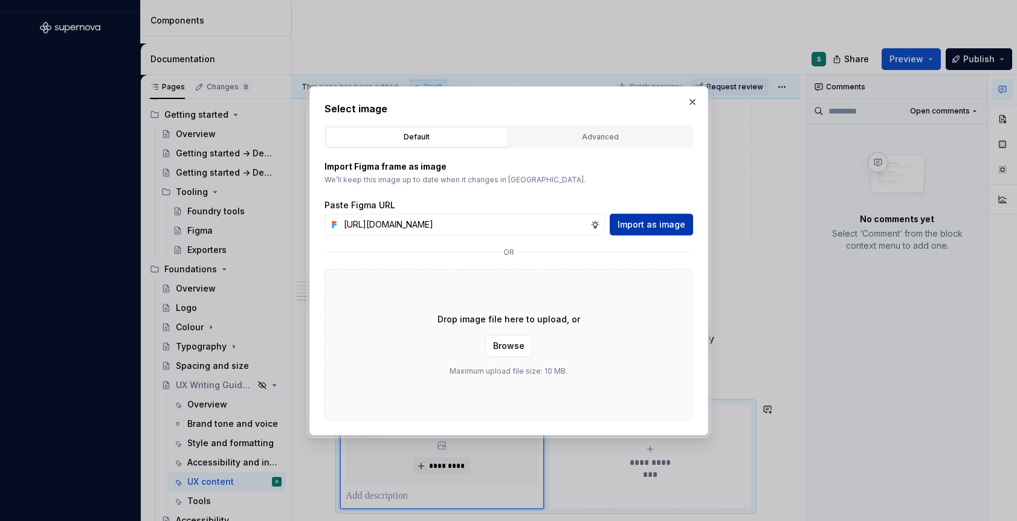
click at [640, 224] on span "Import as image" at bounding box center [651, 225] width 68 height 12
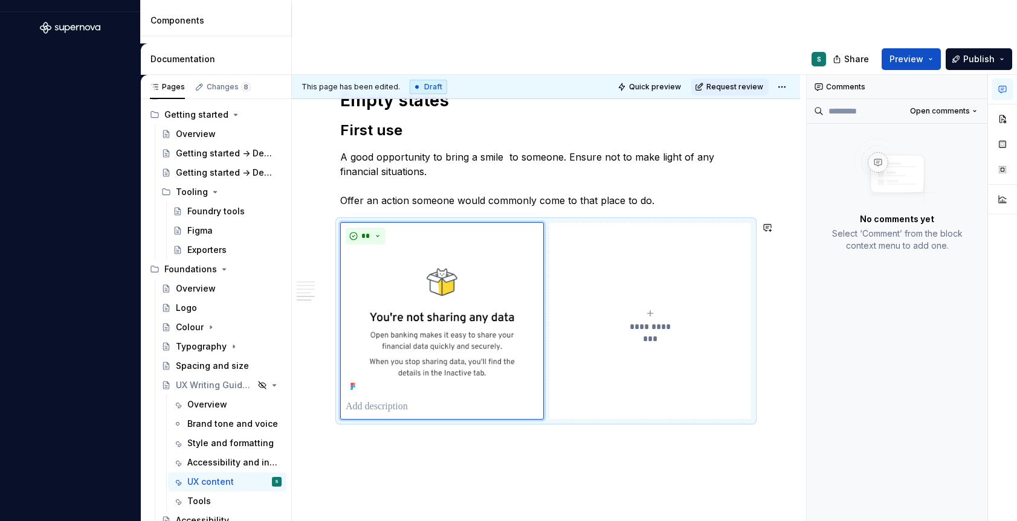
scroll to position [1337, 0]
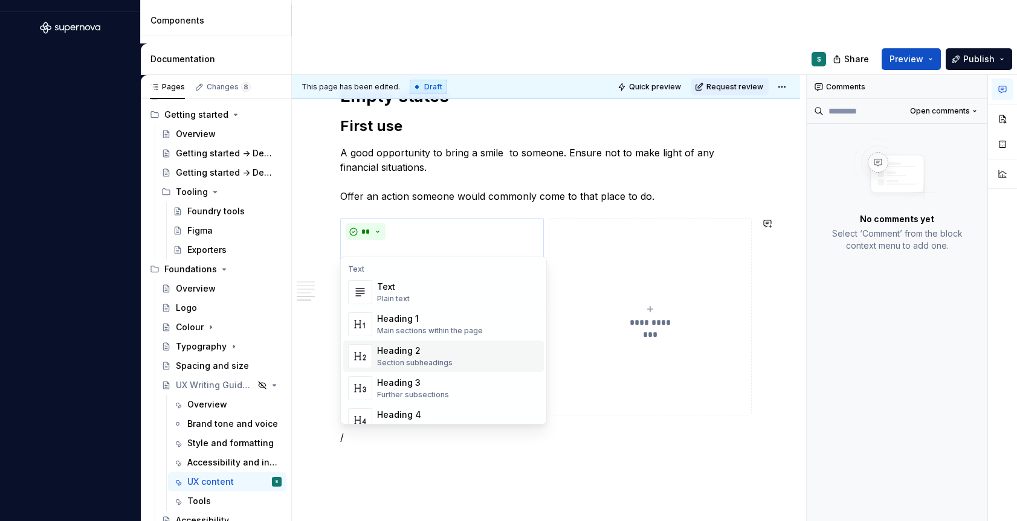
click at [415, 357] on div "Heading 2 Section subheadings" at bounding box center [415, 356] width 76 height 23
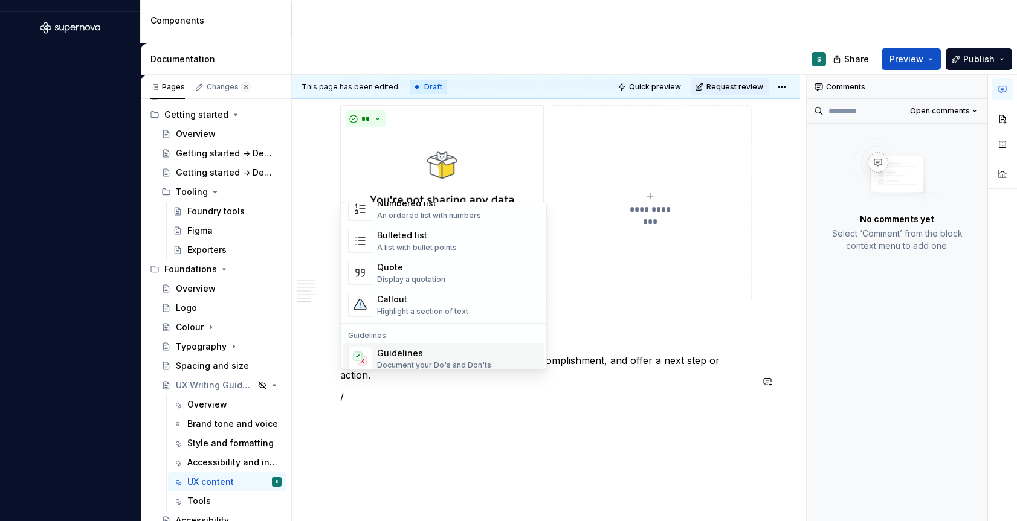
scroll to position [286, 0]
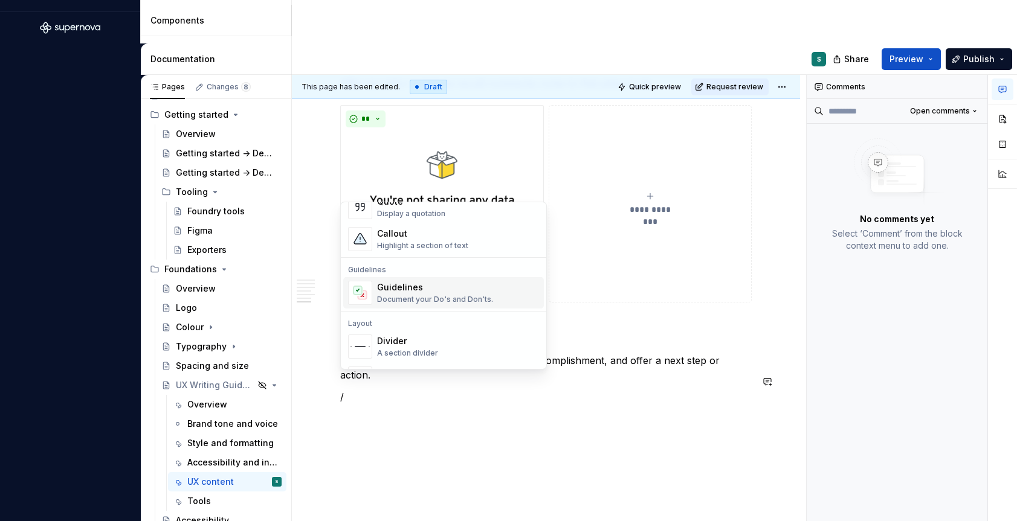
click at [399, 289] on div "Guidelines" at bounding box center [435, 288] width 116 height 12
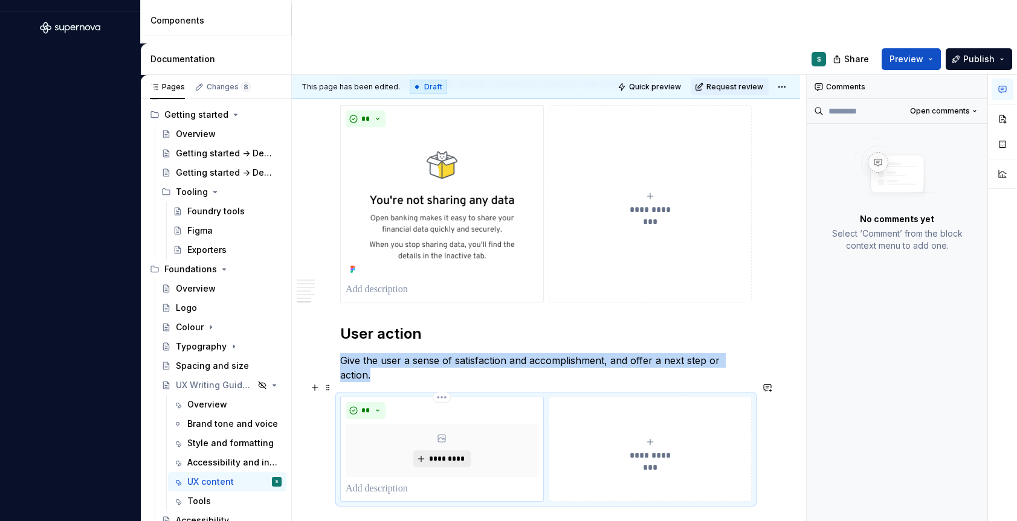
click at [424, 451] on button "*********" at bounding box center [441, 459] width 57 height 17
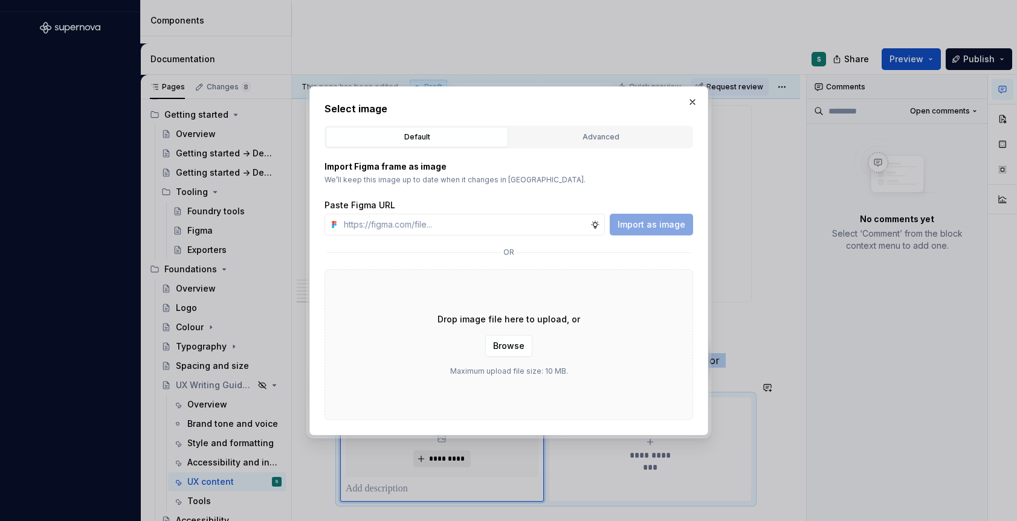
type textarea "*"
type input "[URL][DOMAIN_NAME]"
type textarea "*"
type input "[URL][DOMAIN_NAME]"
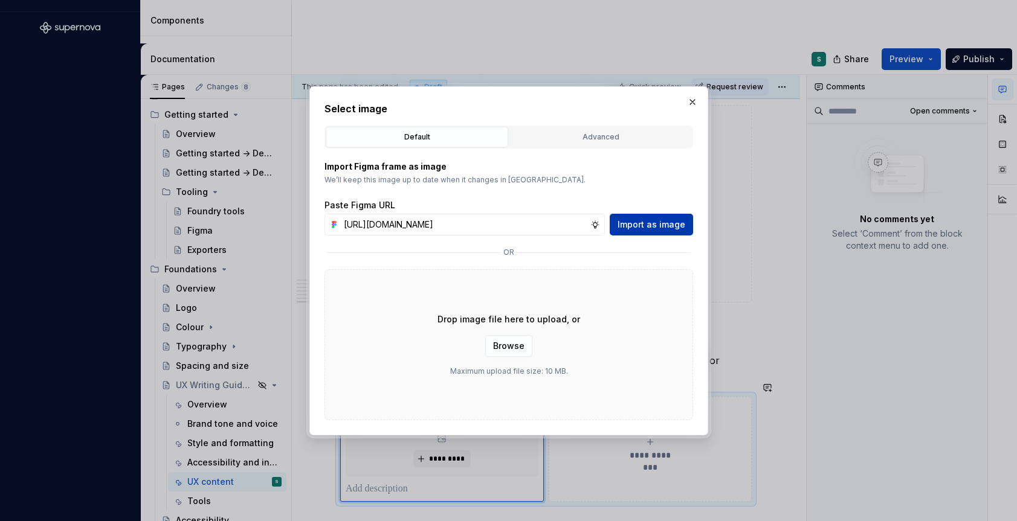
click at [637, 228] on span "Import as image" at bounding box center [651, 225] width 68 height 12
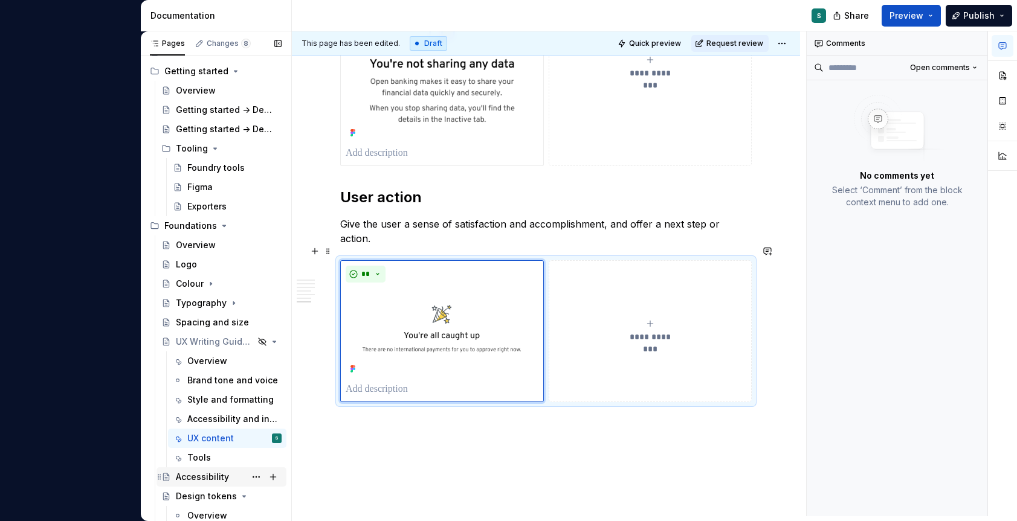
scroll to position [478, 0]
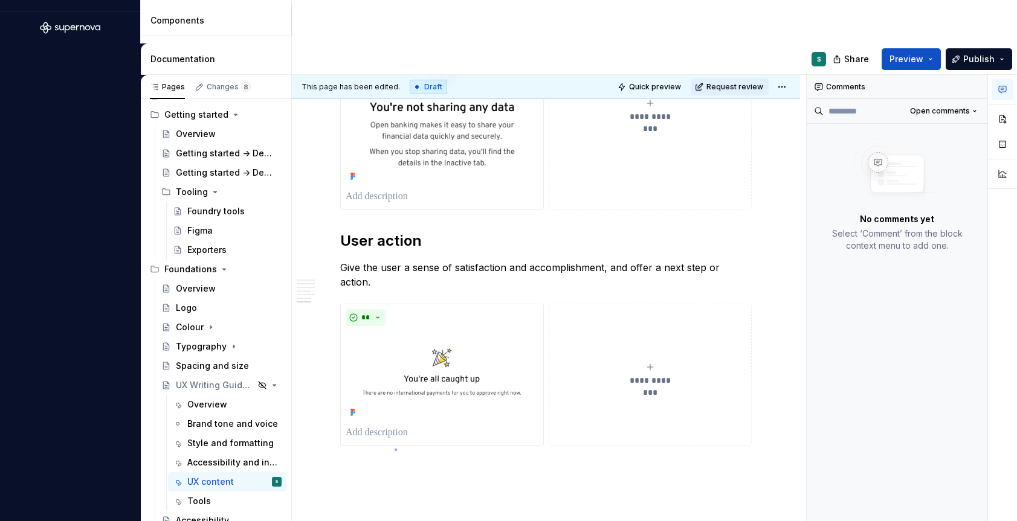
click at [395, 450] on div "This page has been edited. Draft Quick preview Request review Hidden page UX Wr…" at bounding box center [549, 317] width 514 height 485
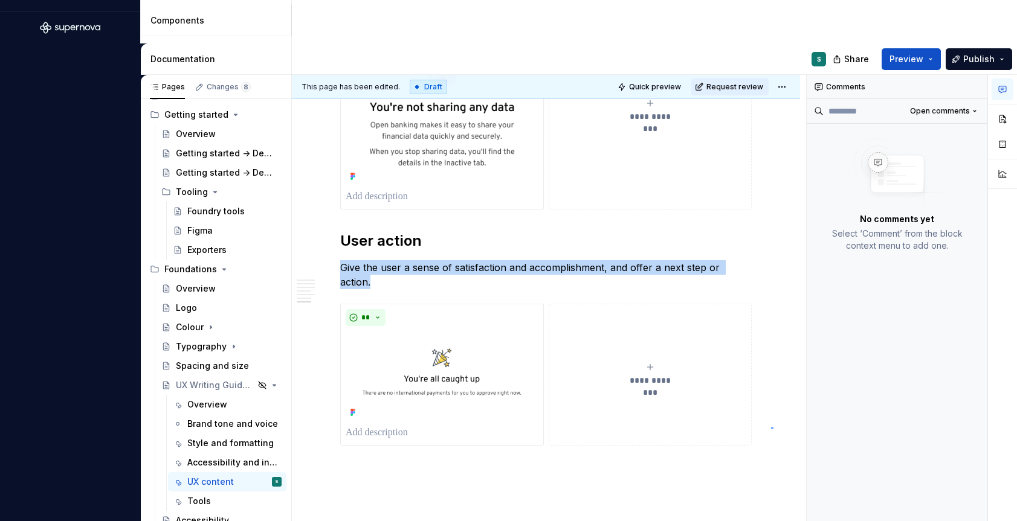
click at [771, 428] on div "This page has been edited. Draft Quick preview Request review Hidden page UX Wr…" at bounding box center [549, 317] width 514 height 485
click at [392, 462] on div "This page has been edited. Draft Quick preview Request review Hidden page UX Wr…" at bounding box center [549, 317] width 514 height 485
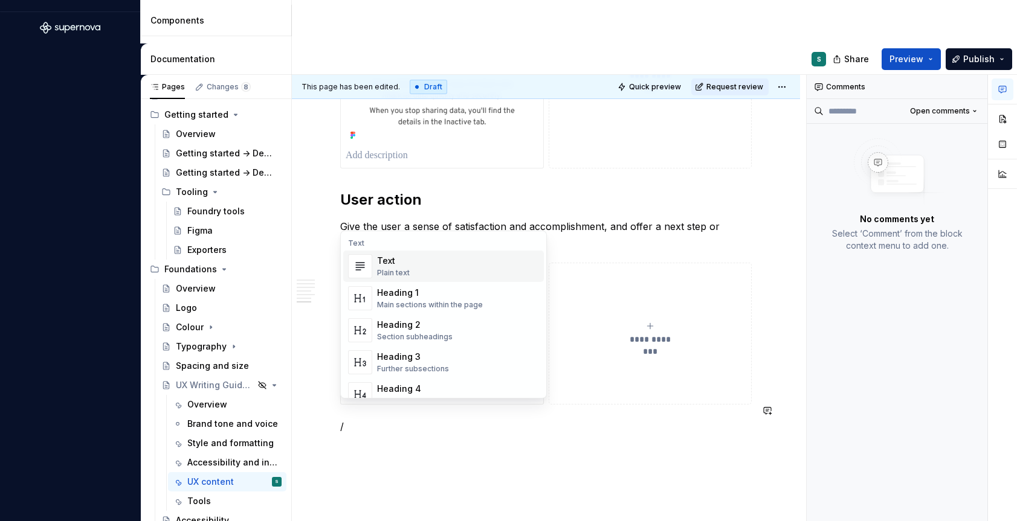
scroll to position [1613, 0]
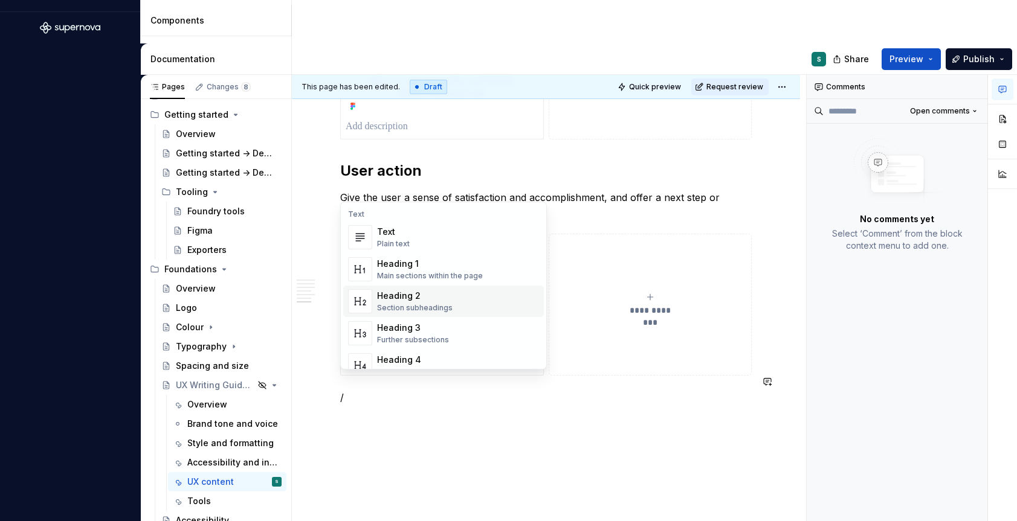
click at [414, 295] on div "Heading 2" at bounding box center [415, 296] width 76 height 12
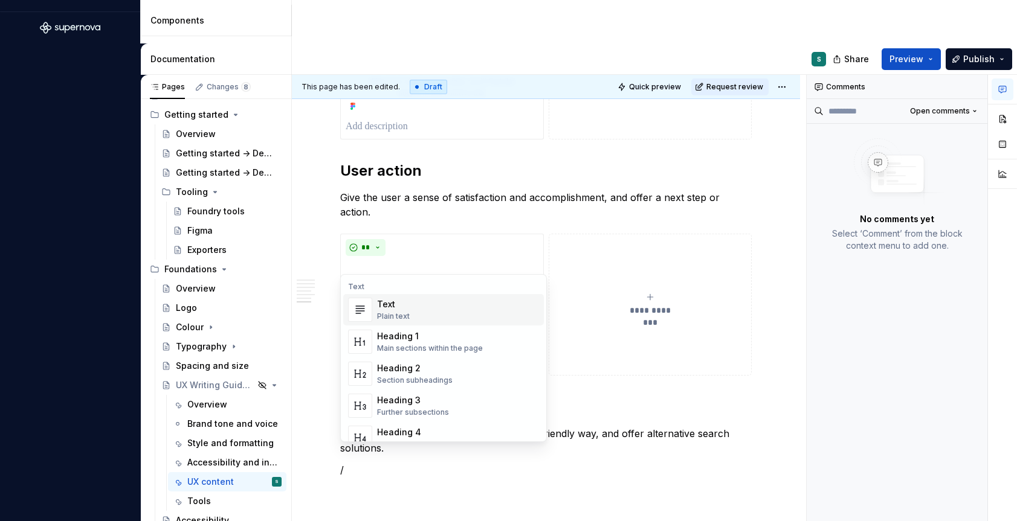
click at [402, 337] on div "Heading 1" at bounding box center [430, 336] width 106 height 12
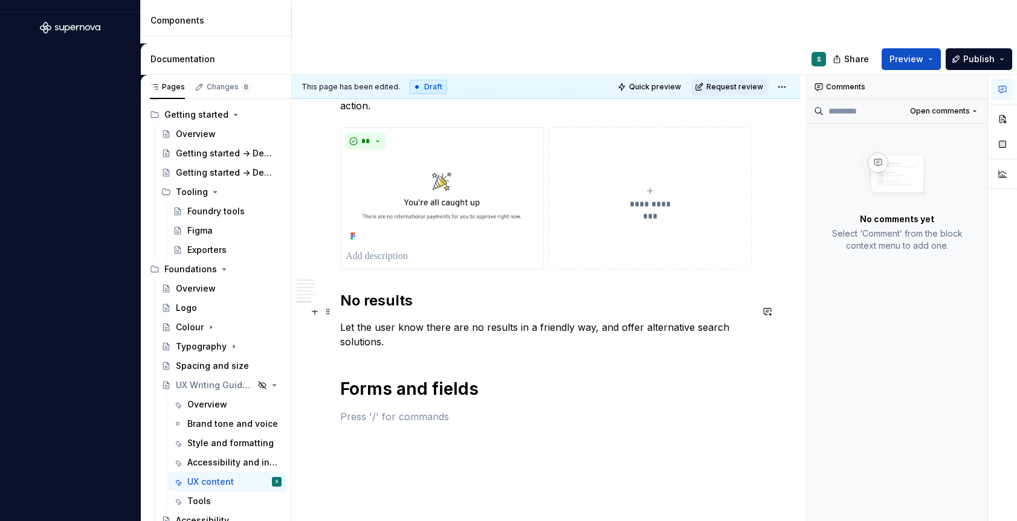
scroll to position [1722, 0]
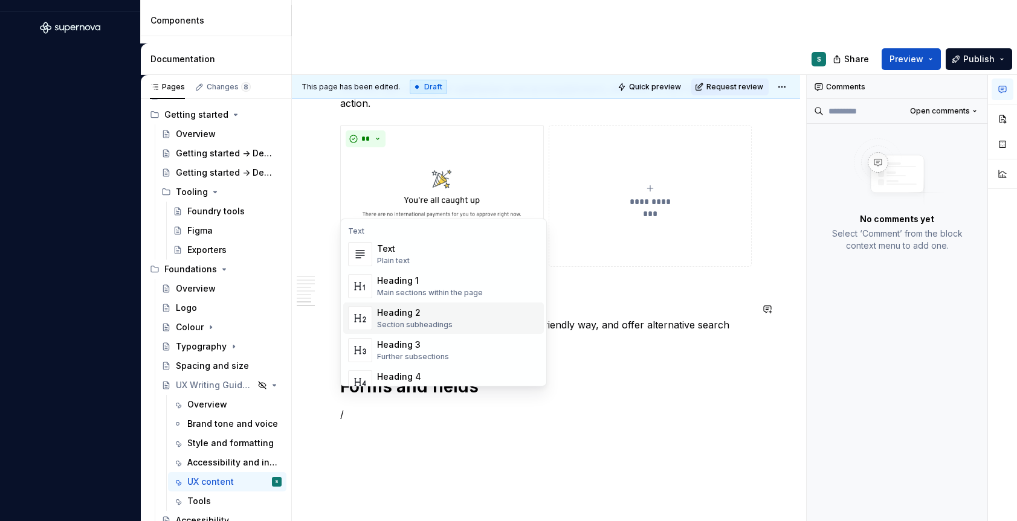
click at [407, 316] on div "Heading 2" at bounding box center [415, 313] width 76 height 12
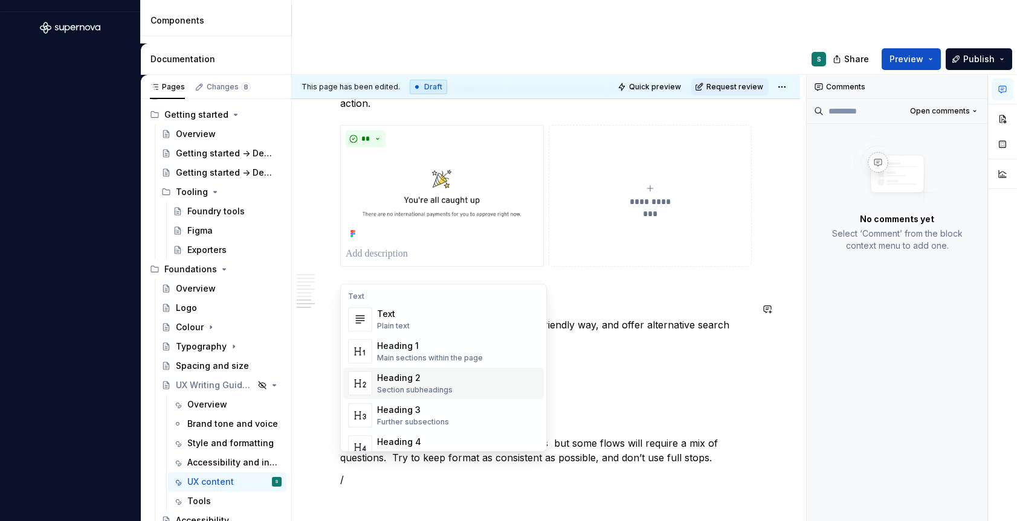
click at [404, 384] on div "Heading 2" at bounding box center [415, 378] width 76 height 12
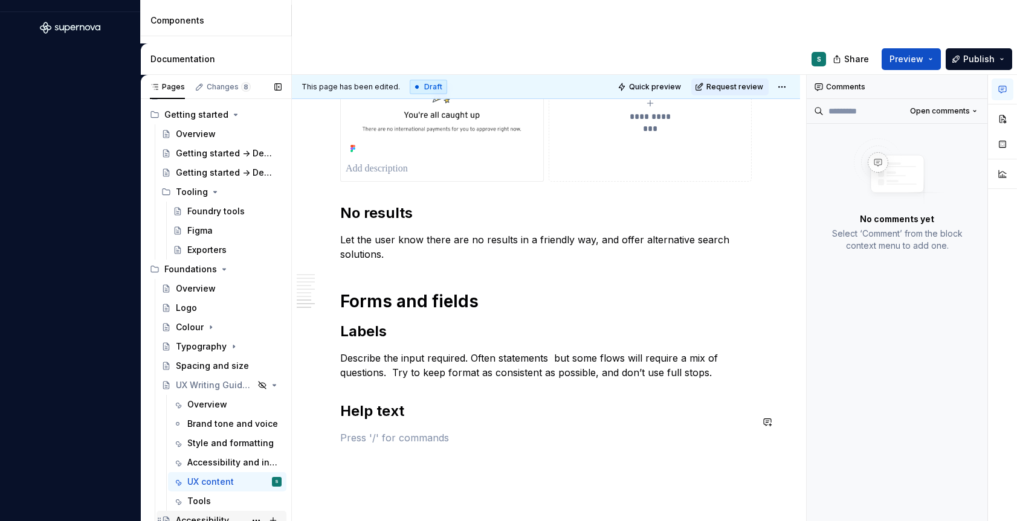
scroll to position [1809, 0]
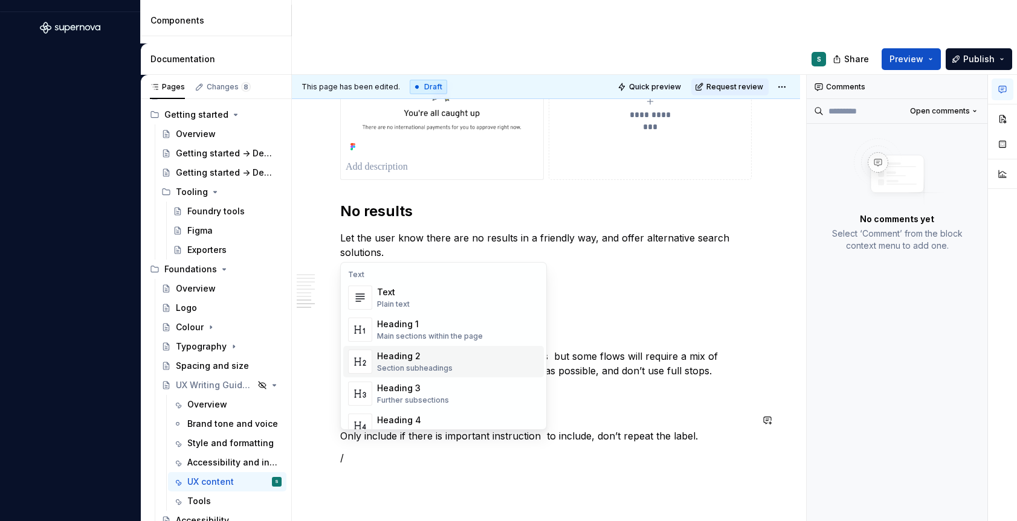
click at [402, 359] on div "Heading 2" at bounding box center [415, 356] width 76 height 12
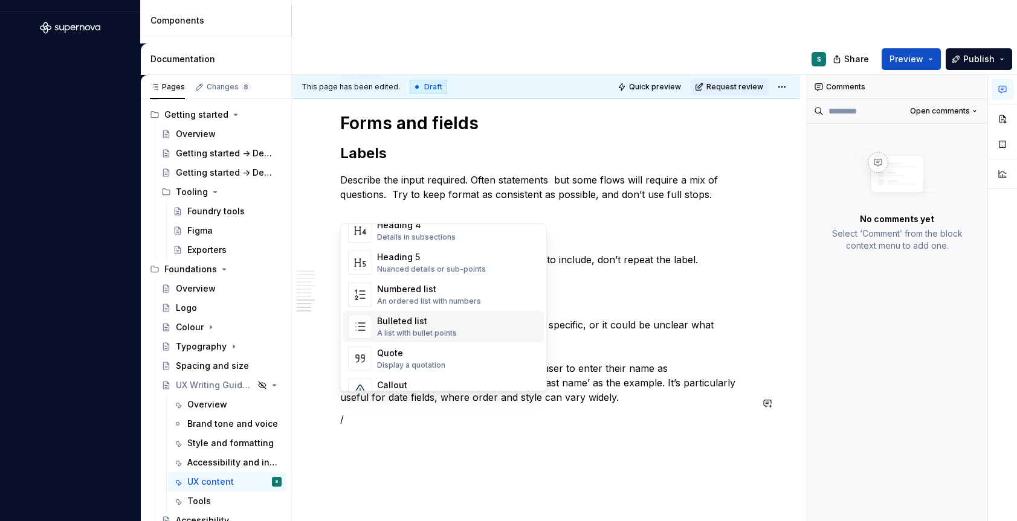
scroll to position [232, 0]
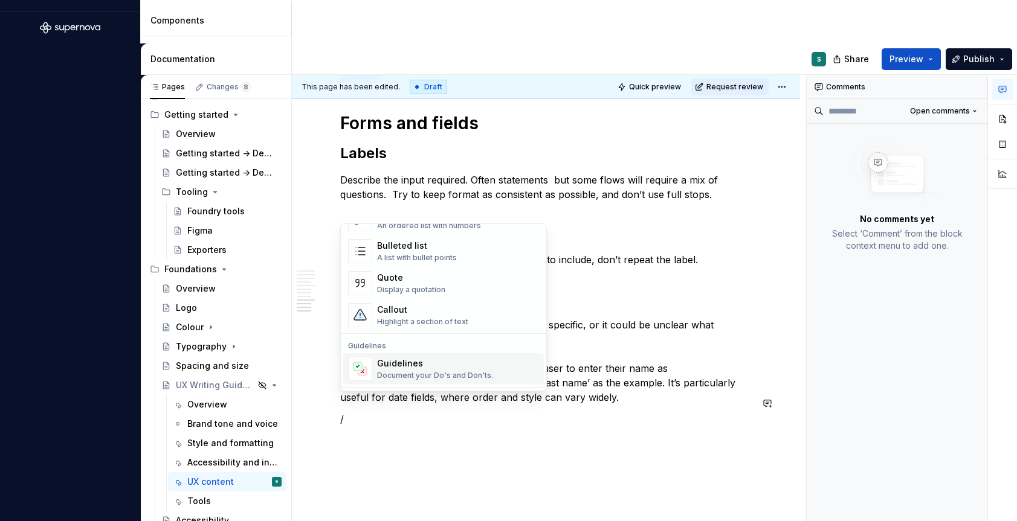
click at [401, 378] on div "Document your Do's and Don'ts." at bounding box center [435, 376] width 116 height 10
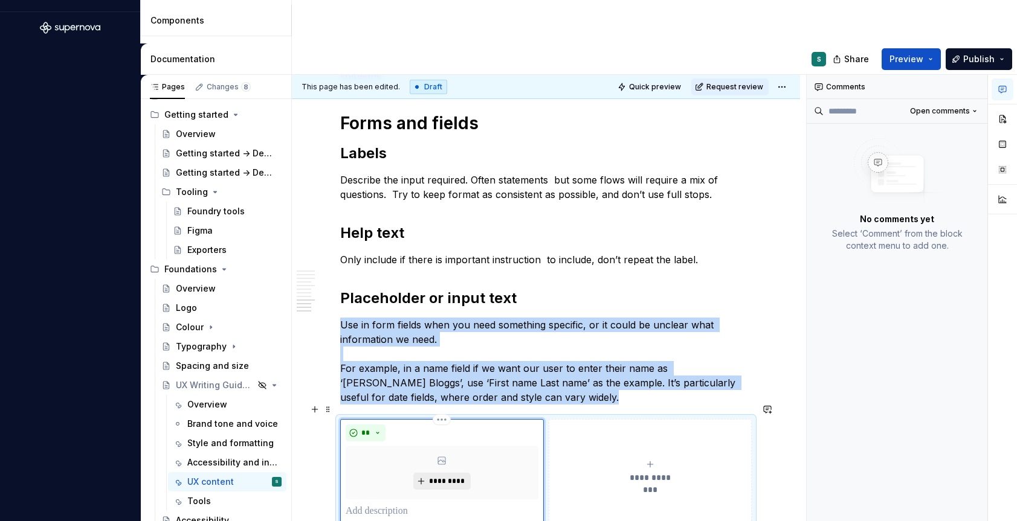
click at [442, 477] on span "*********" at bounding box center [446, 482] width 37 height 10
type textarea "*"
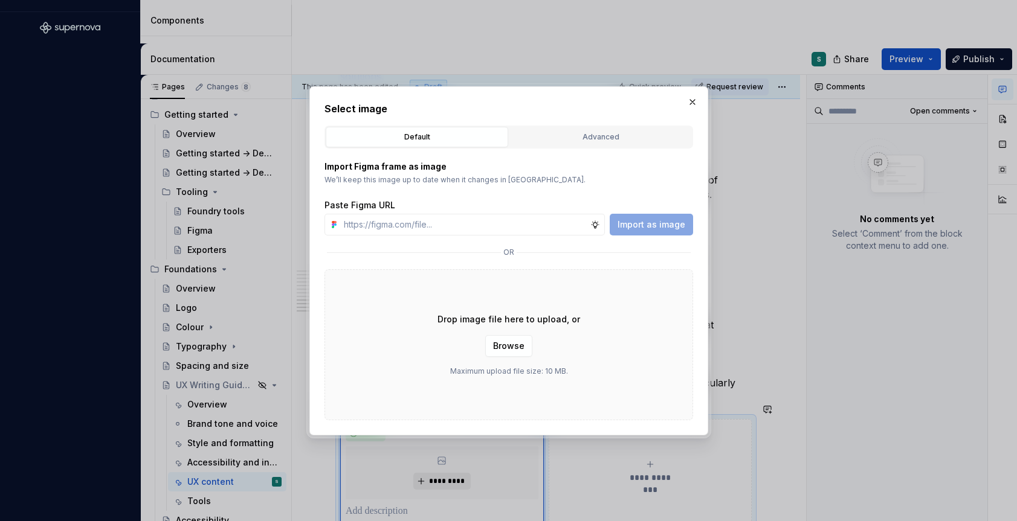
type input "[URL][DOMAIN_NAME]"
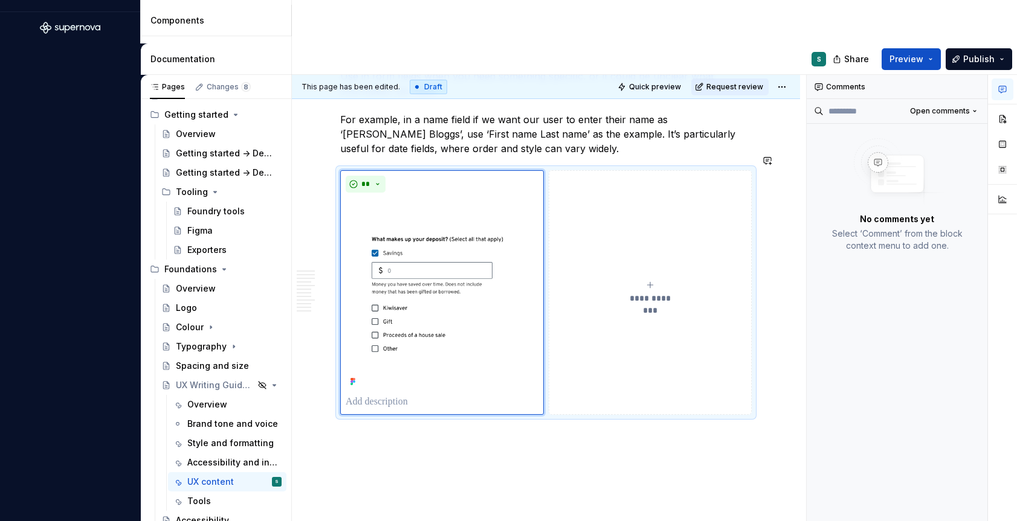
scroll to position [2238, 0]
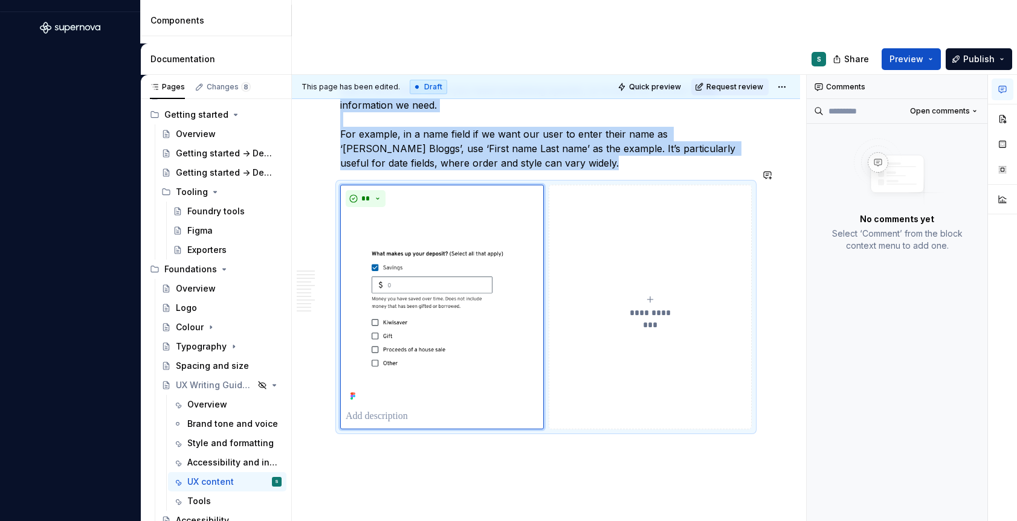
click at [352, 435] on div "This page has been edited. Draft Quick preview Request review Hidden page UX Wr…" at bounding box center [549, 317] width 514 height 485
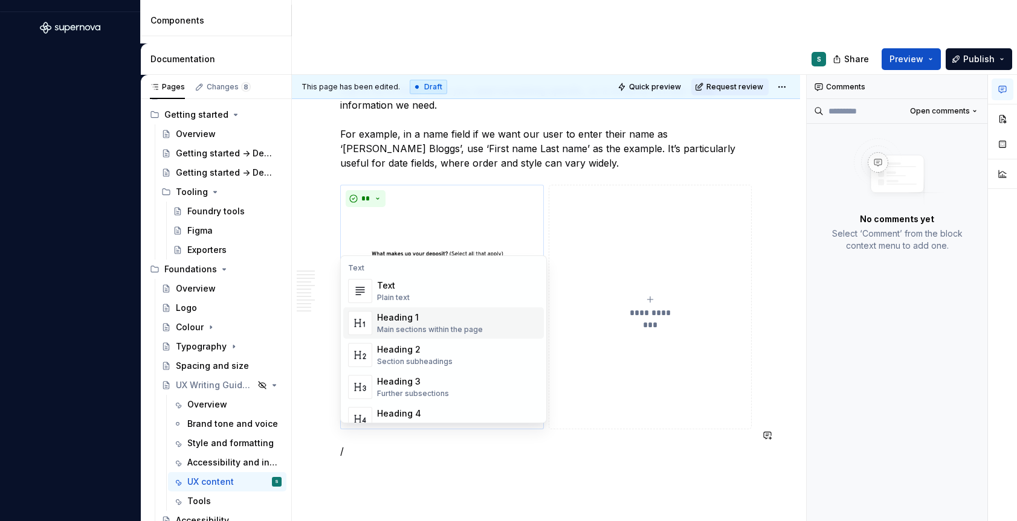
click at [424, 320] on div "Heading 1" at bounding box center [430, 318] width 106 height 12
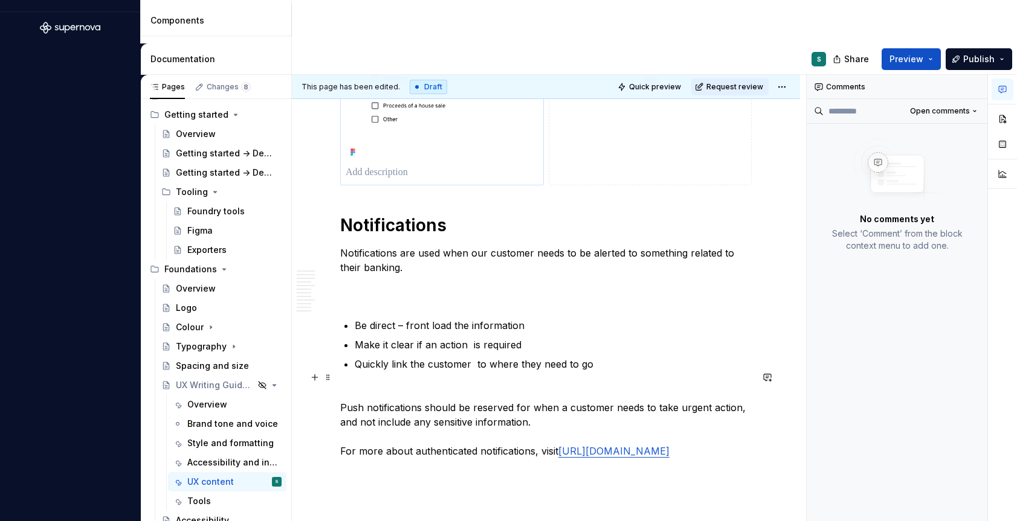
scroll to position [2497, 0]
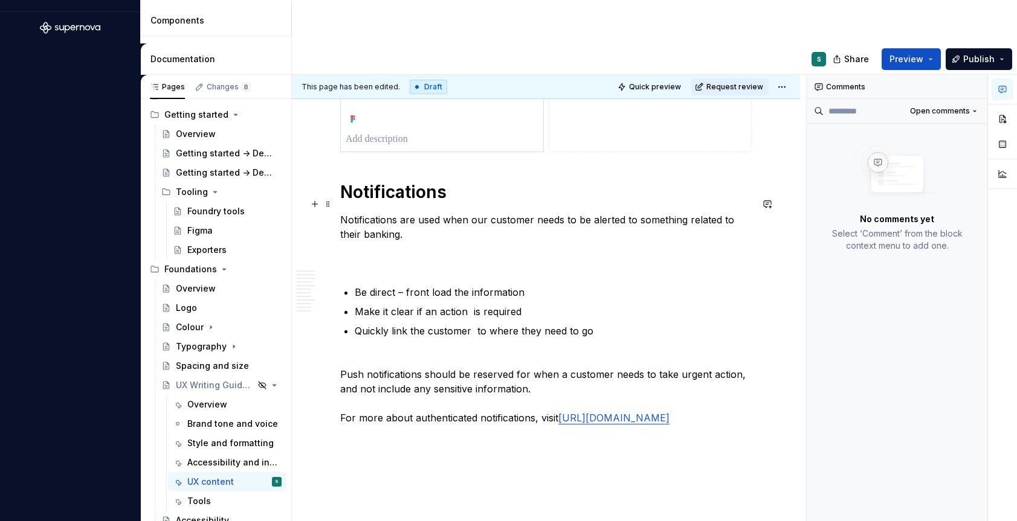
click at [396, 239] on p "Notifications are used when our customer needs to be alerted to something relat…" at bounding box center [545, 242] width 411 height 58
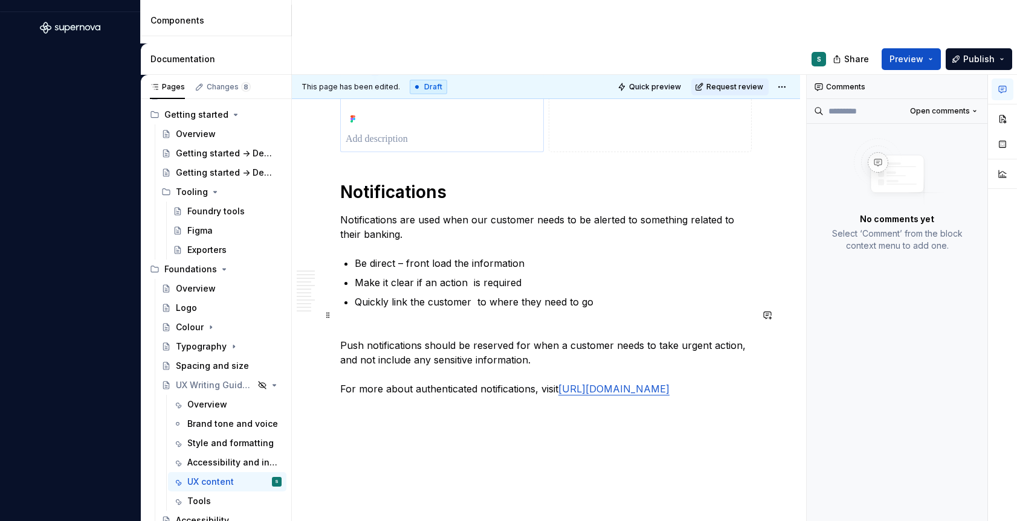
click at [360, 324] on p "Push notifications should be reserved for when a customer needs to take urgent …" at bounding box center [545, 360] width 411 height 73
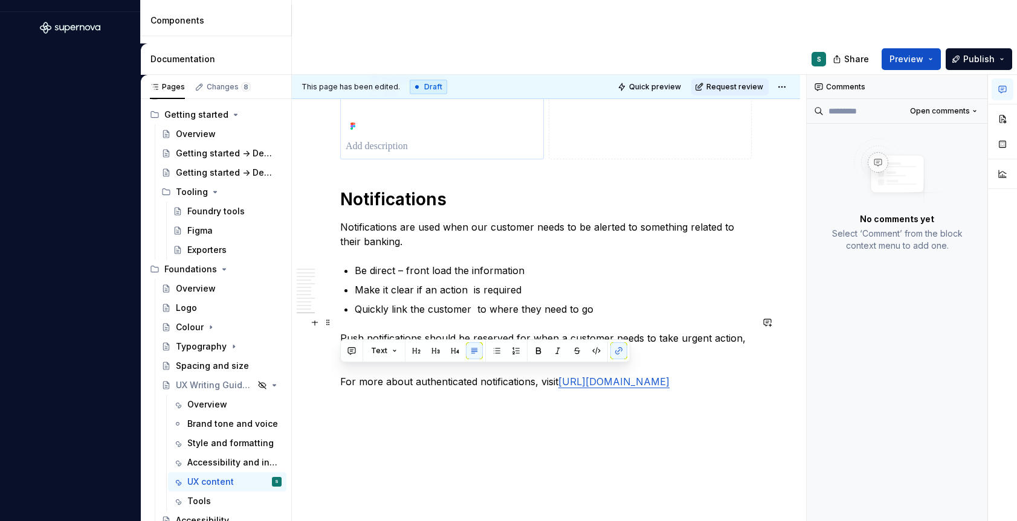
drag, startPoint x: 591, startPoint y: 393, endPoint x: 319, endPoint y: 377, distance: 272.4
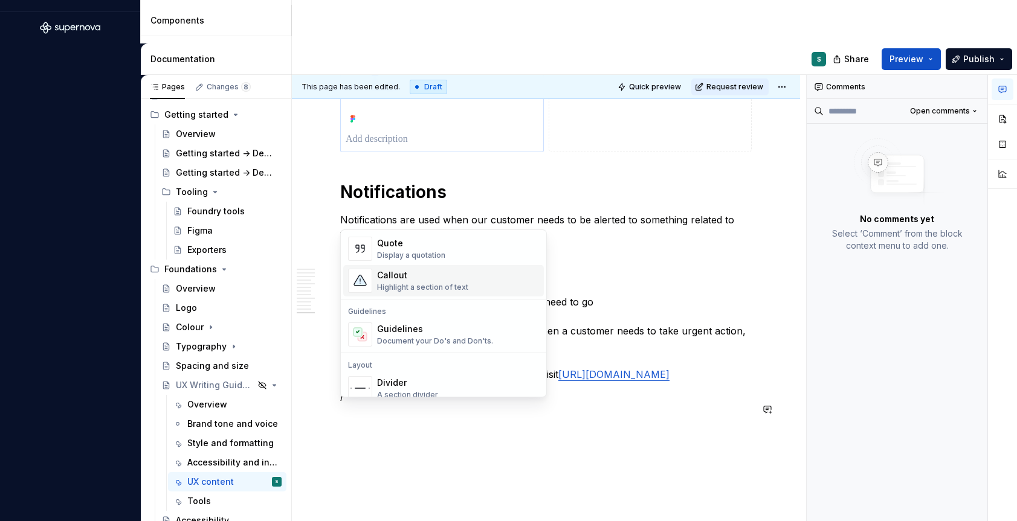
scroll to position [274, 0]
click at [422, 338] on div "Document your Do's and Don'ts." at bounding box center [435, 340] width 116 height 10
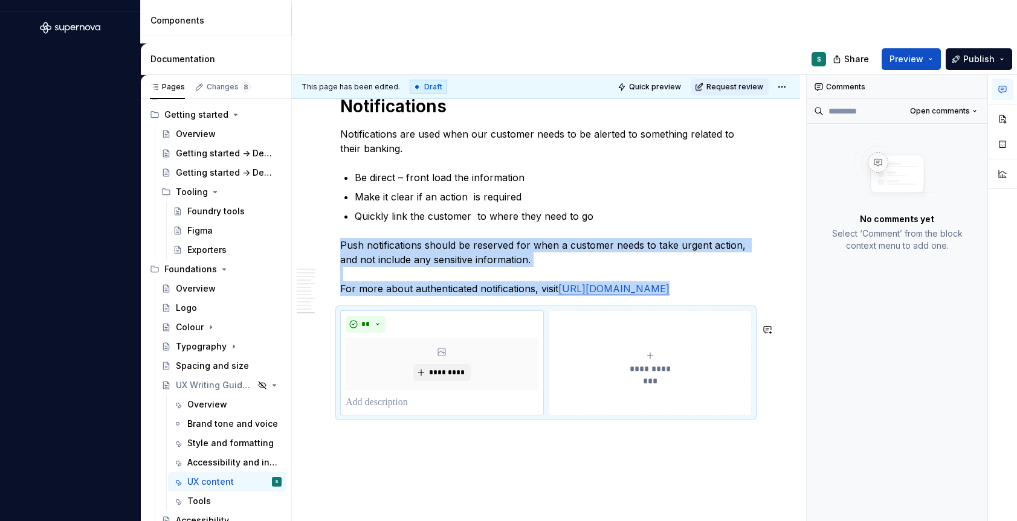
scroll to position [2623, 0]
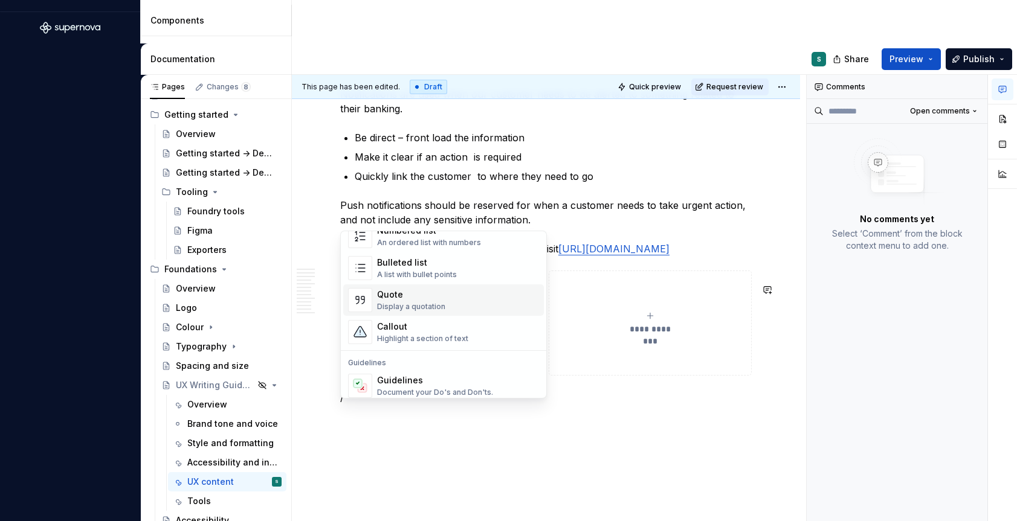
scroll to position [227, 0]
click at [398, 329] on div "Highlight a section of text" at bounding box center [422, 334] width 91 height 10
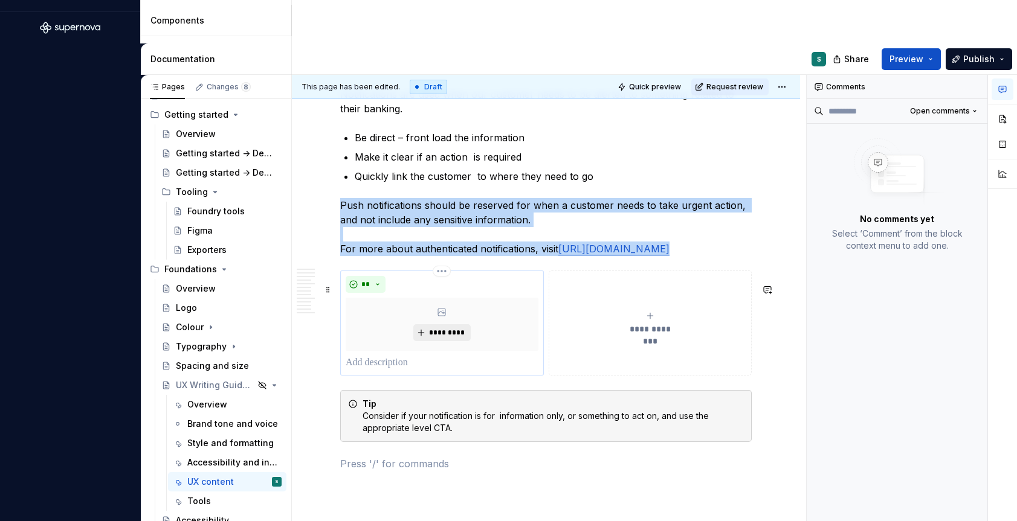
click at [432, 338] on span "*********" at bounding box center [446, 333] width 37 height 10
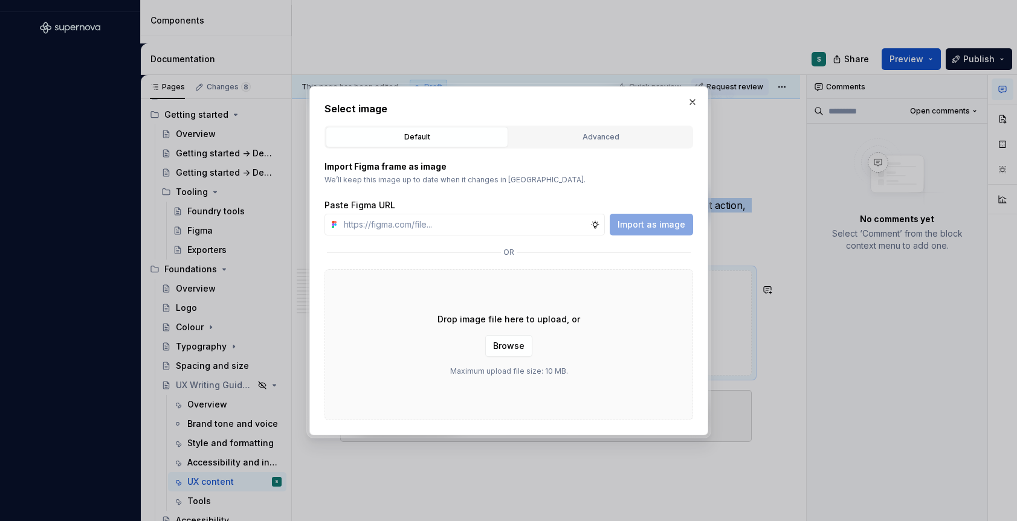
type textarea "*"
type input "[URL][DOMAIN_NAME]"
click at [639, 230] on span "Import as image" at bounding box center [651, 225] width 68 height 12
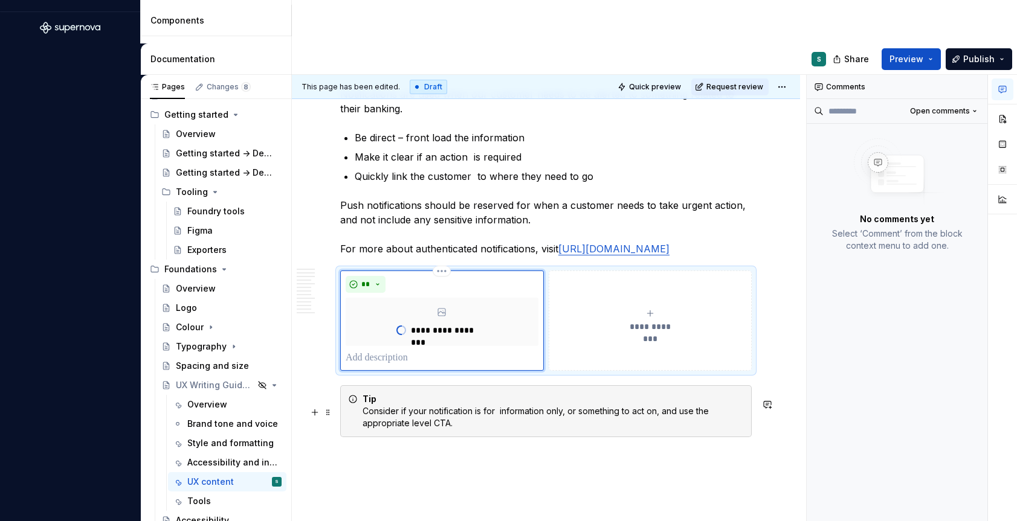
type textarea "*"
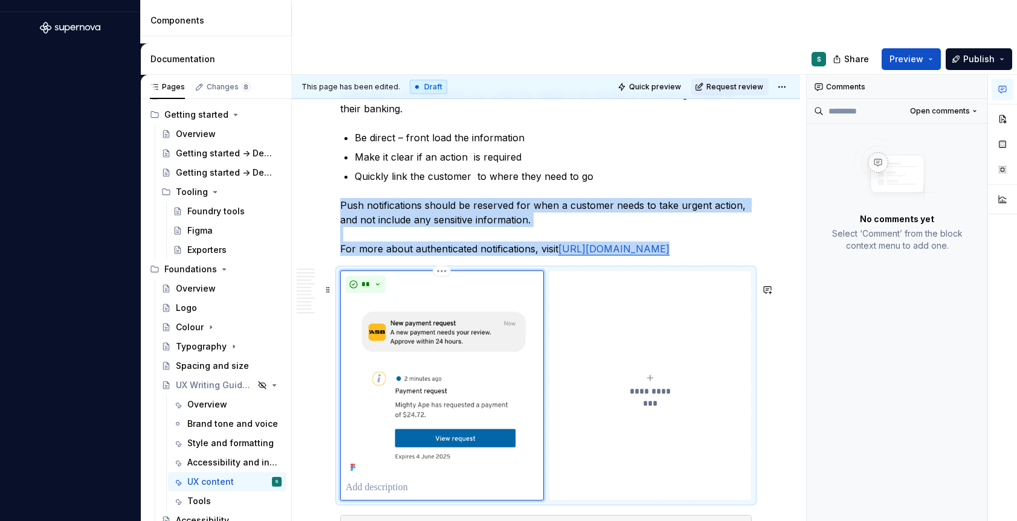
click at [650, 398] on span "**********" at bounding box center [650, 391] width 56 height 12
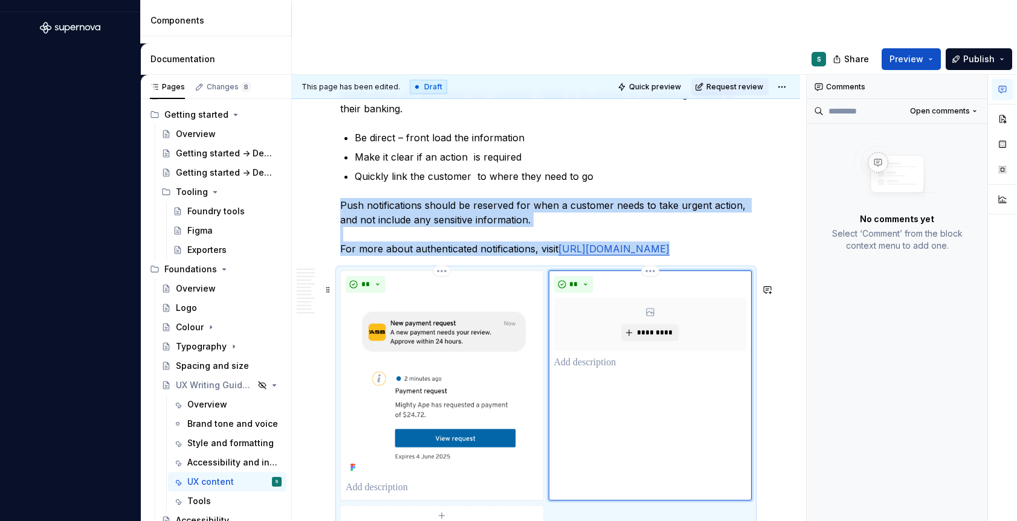
click at [571, 288] on div "** *********" at bounding box center [651, 386] width 204 height 230
click at [572, 289] on span "**" at bounding box center [574, 285] width 10 height 10
click at [583, 340] on div "Suggestions" at bounding box center [581, 341] width 10 height 10
click at [649, 338] on span "*********" at bounding box center [654, 333] width 37 height 10
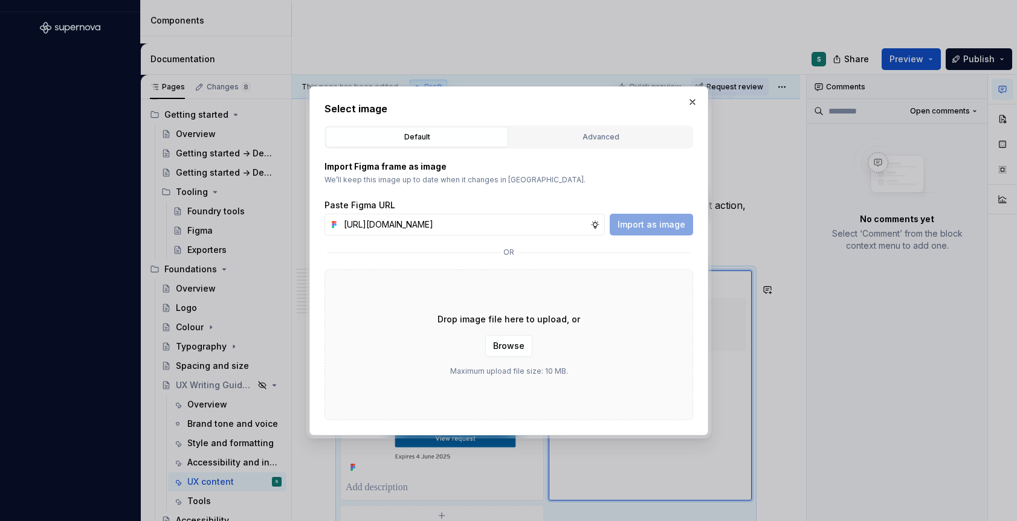
scroll to position [0, 399]
type input "[URL][DOMAIN_NAME]"
click at [654, 227] on span "Import as image" at bounding box center [651, 225] width 68 height 12
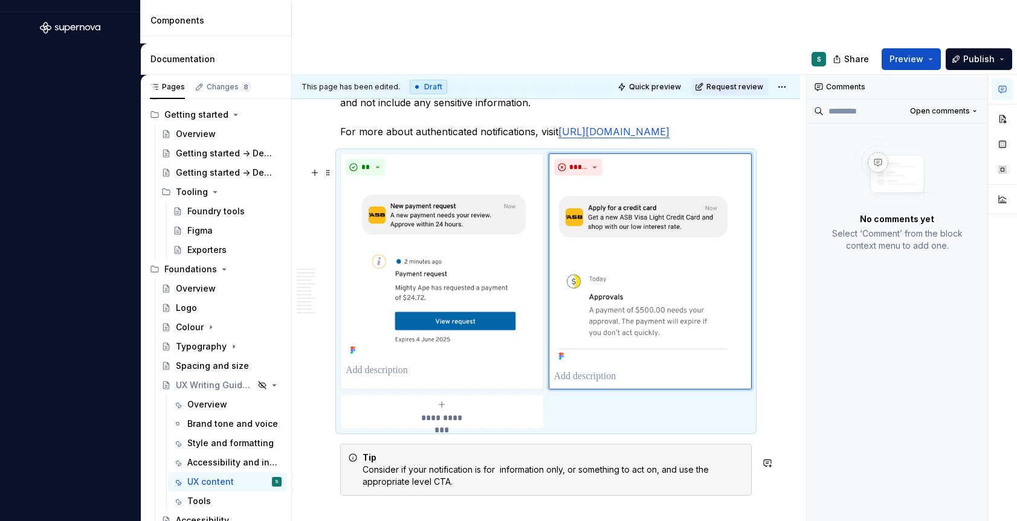
scroll to position [2889, 0]
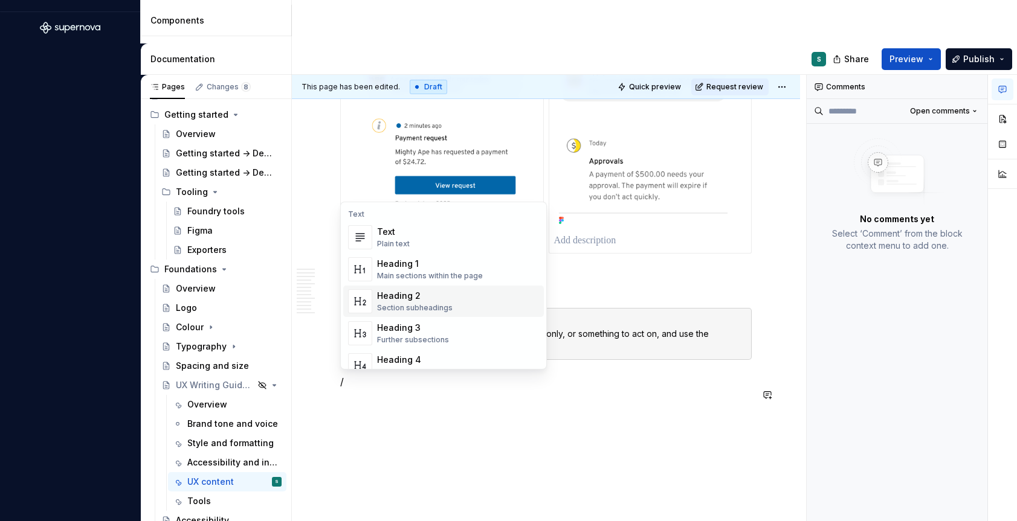
click at [424, 268] on div "Heading 1" at bounding box center [430, 264] width 106 height 12
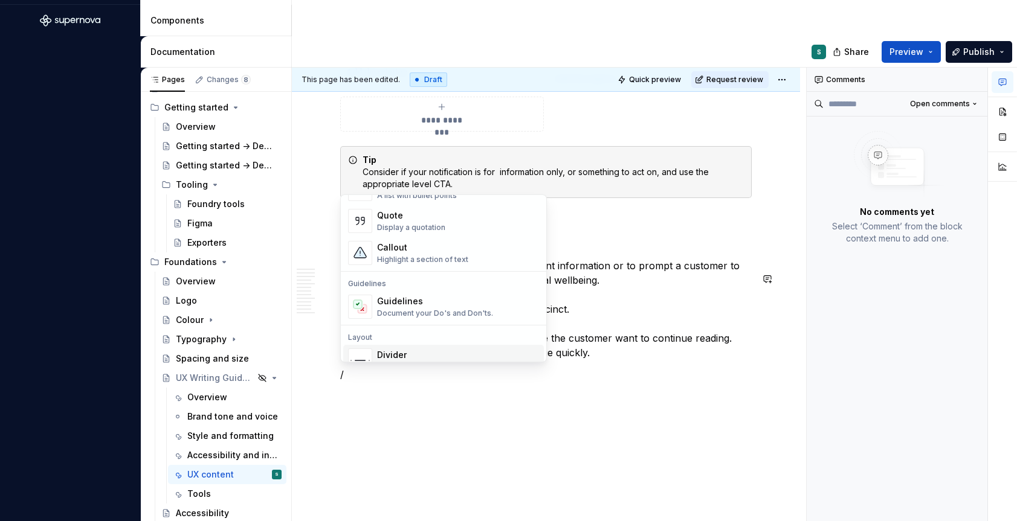
scroll to position [282, 0]
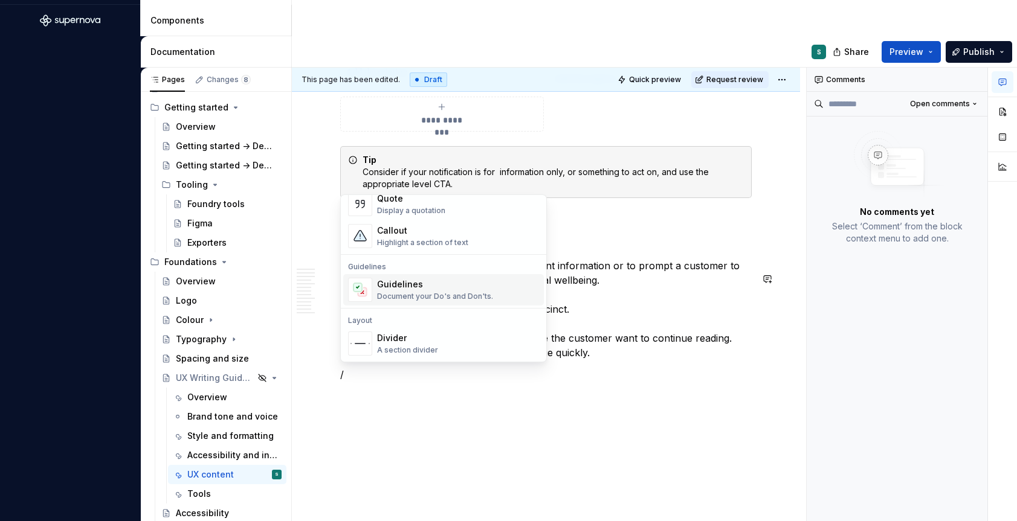
click at [399, 286] on div "Guidelines" at bounding box center [435, 285] width 116 height 12
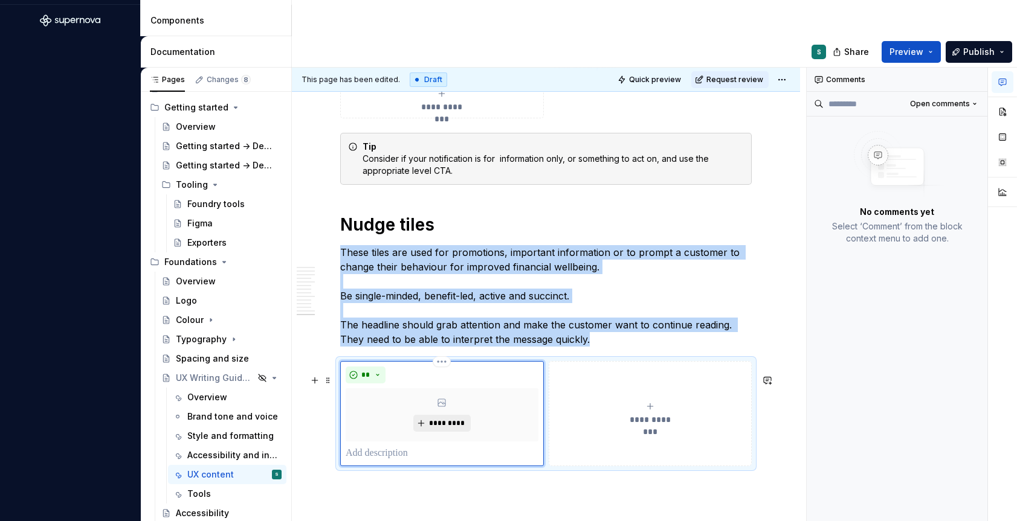
click at [423, 432] on button "*********" at bounding box center [441, 423] width 57 height 17
type textarea "*"
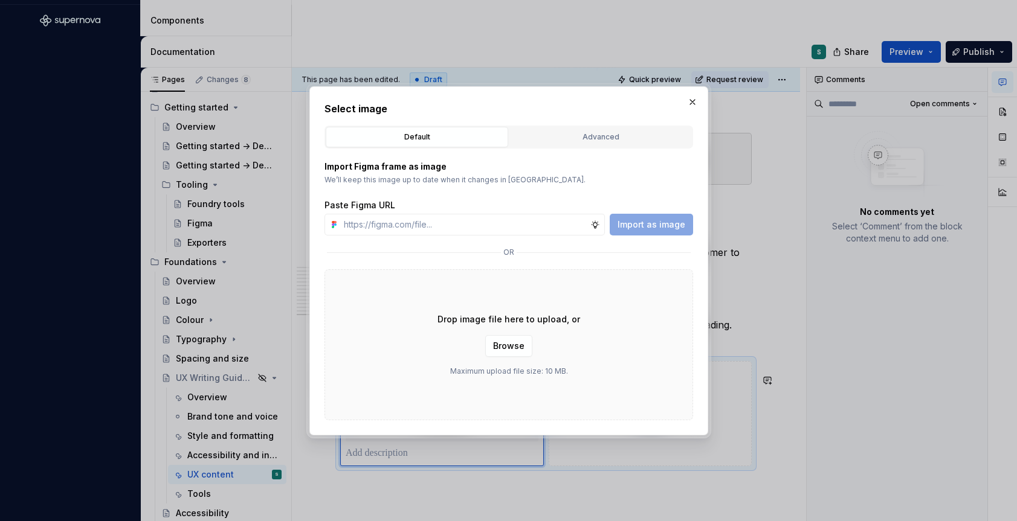
type input "[URL][DOMAIN_NAME]"
type textarea "*"
type input "[URL][DOMAIN_NAME]"
click at [646, 219] on span "Import as image" at bounding box center [651, 225] width 68 height 12
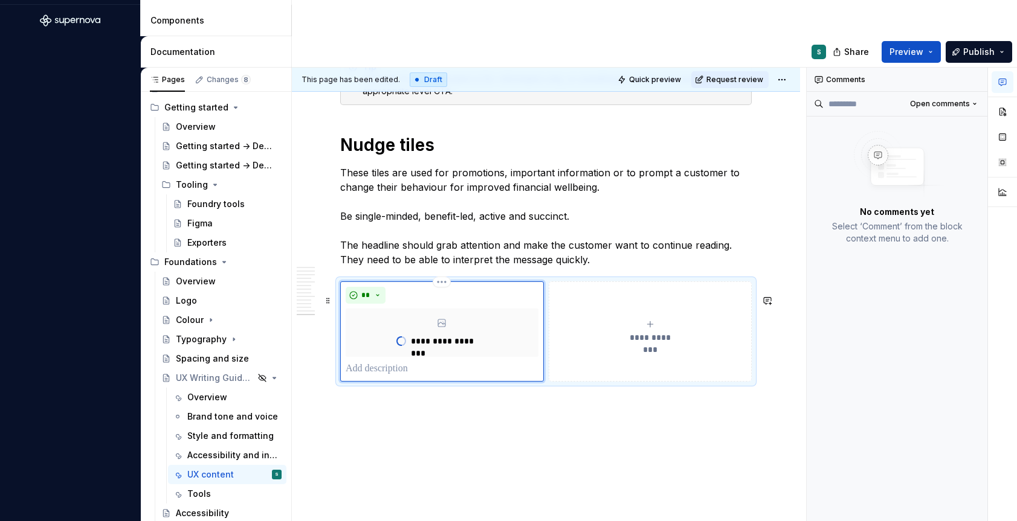
scroll to position [3137, 0]
type textarea "*"
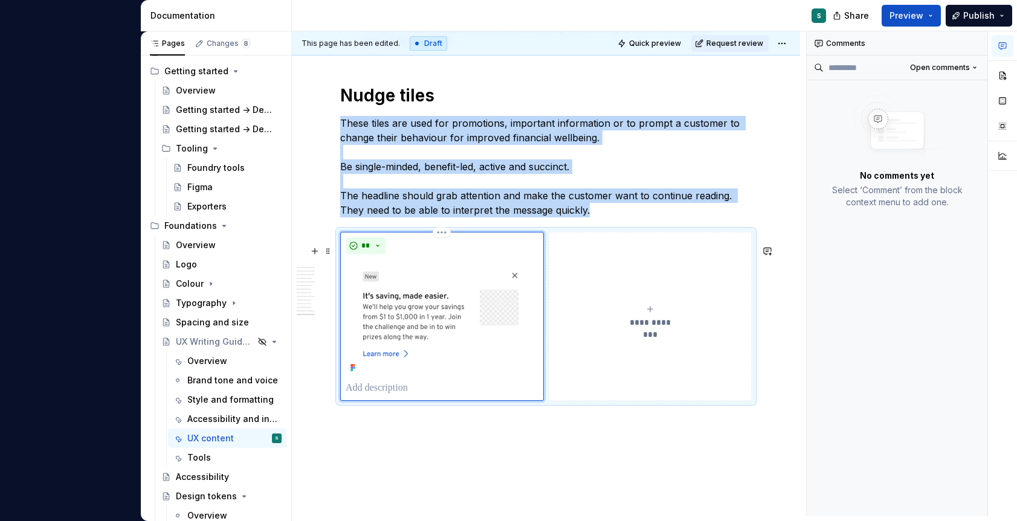
click at [644, 314] on button "**********" at bounding box center [651, 316] width 204 height 169
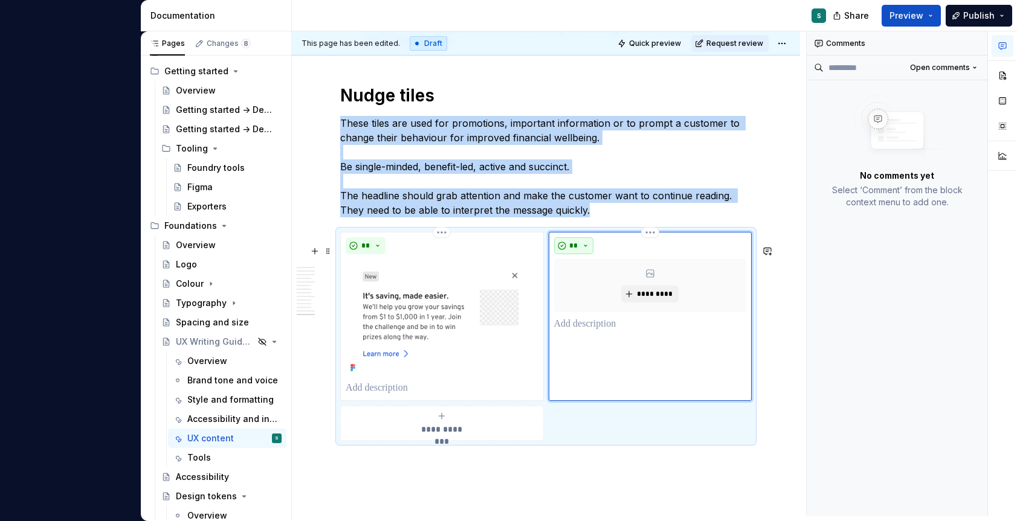
click at [562, 254] on button "**" at bounding box center [574, 245] width 40 height 17
click at [579, 298] on div "Suggestions" at bounding box center [581, 302] width 10 height 10
click at [646, 299] on span "*********" at bounding box center [654, 294] width 37 height 10
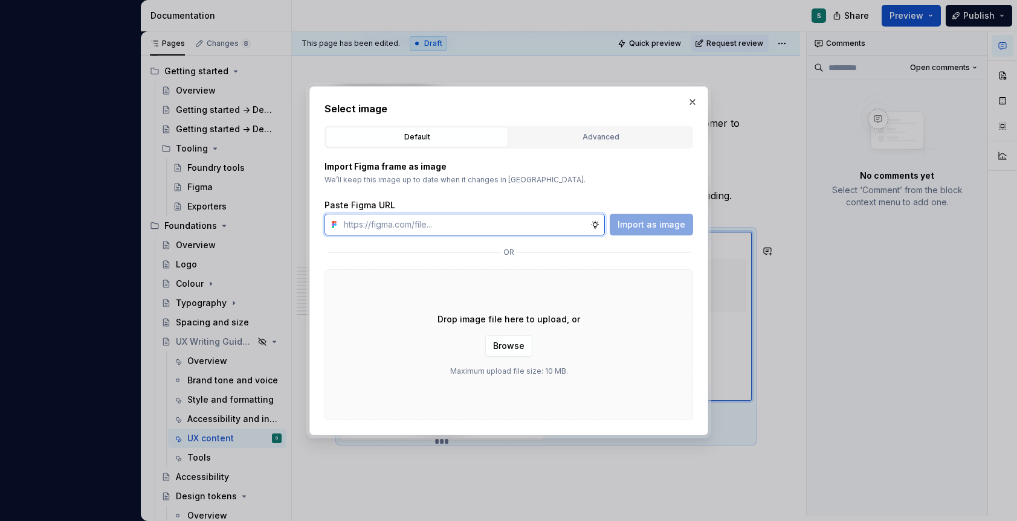
paste input "[URL][DOMAIN_NAME]"
type input "[URL][DOMAIN_NAME]"
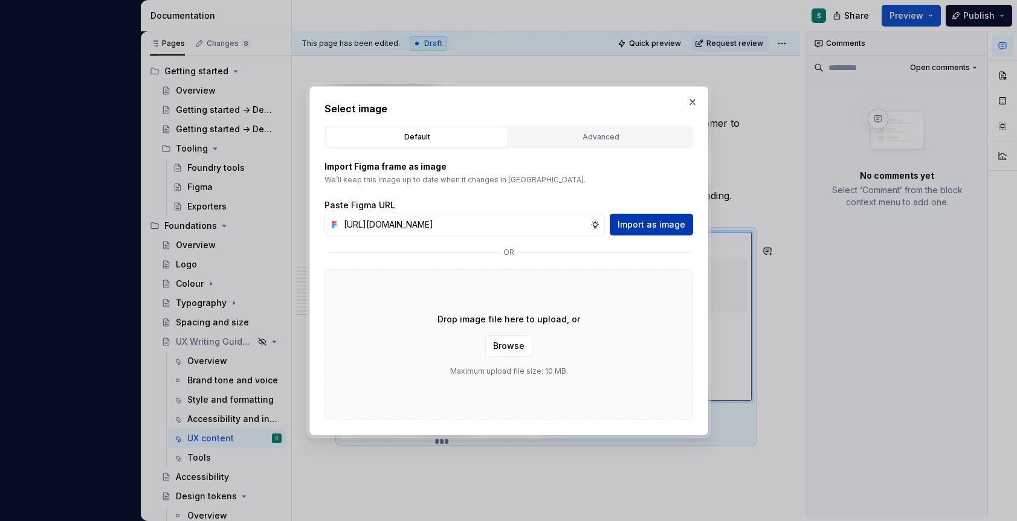
click at [657, 221] on span "Import as image" at bounding box center [651, 225] width 68 height 12
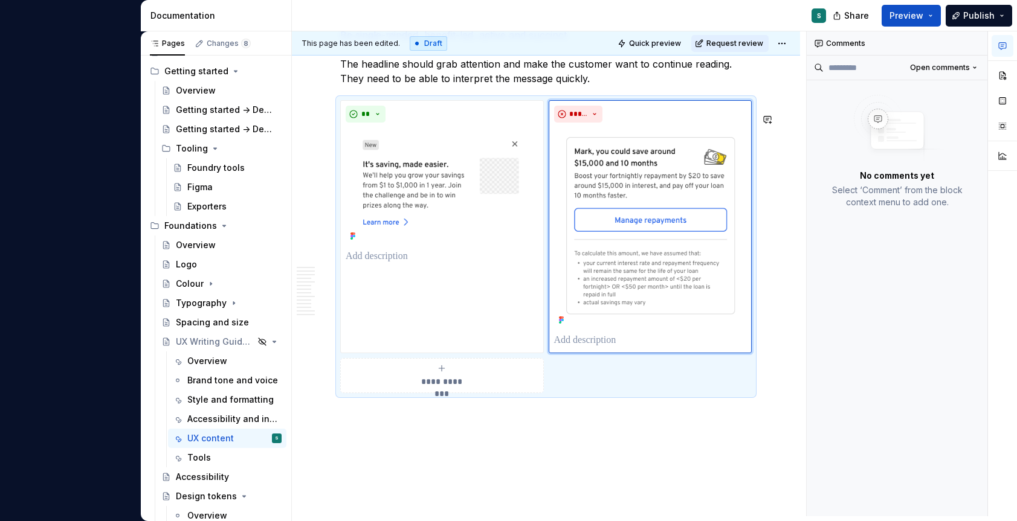
scroll to position [3270, 0]
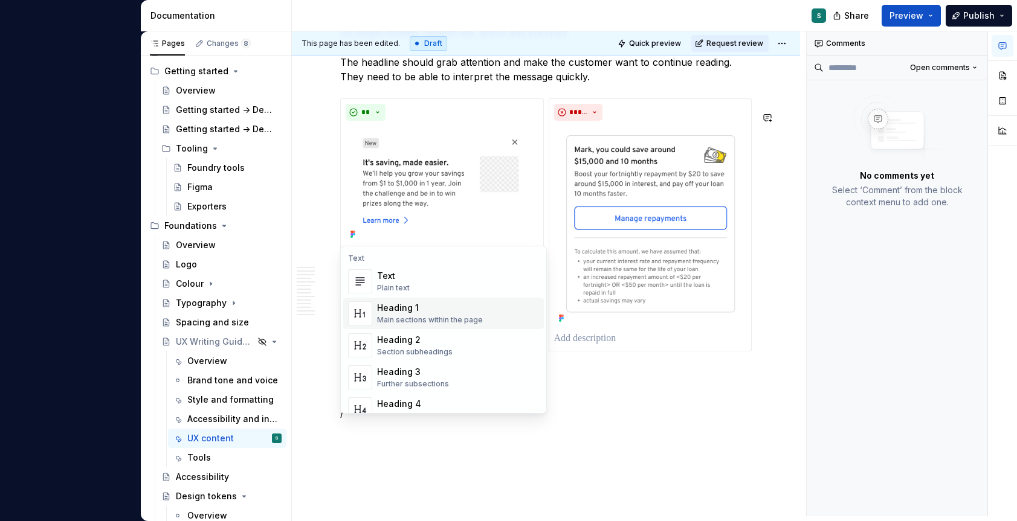
click at [417, 314] on div "Heading 1" at bounding box center [430, 308] width 106 height 12
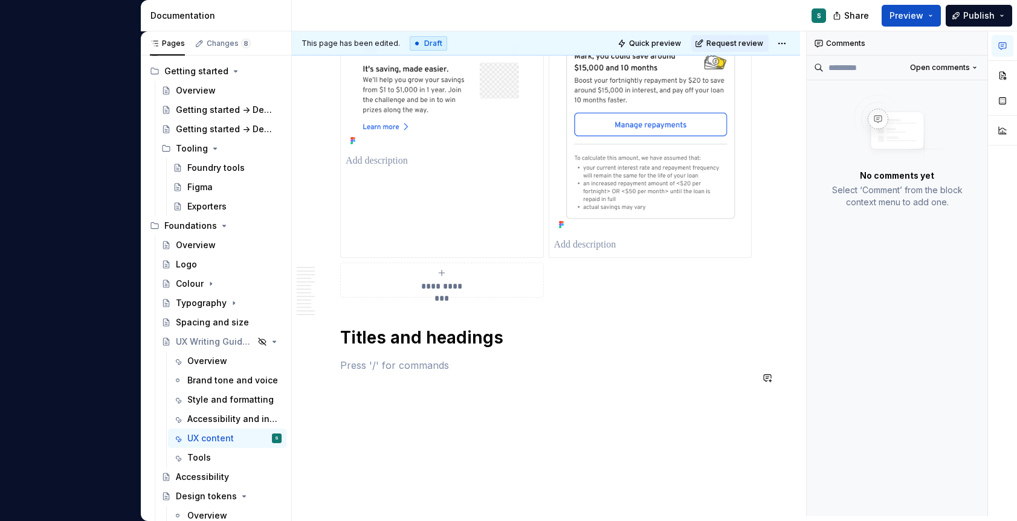
scroll to position [3365, 0]
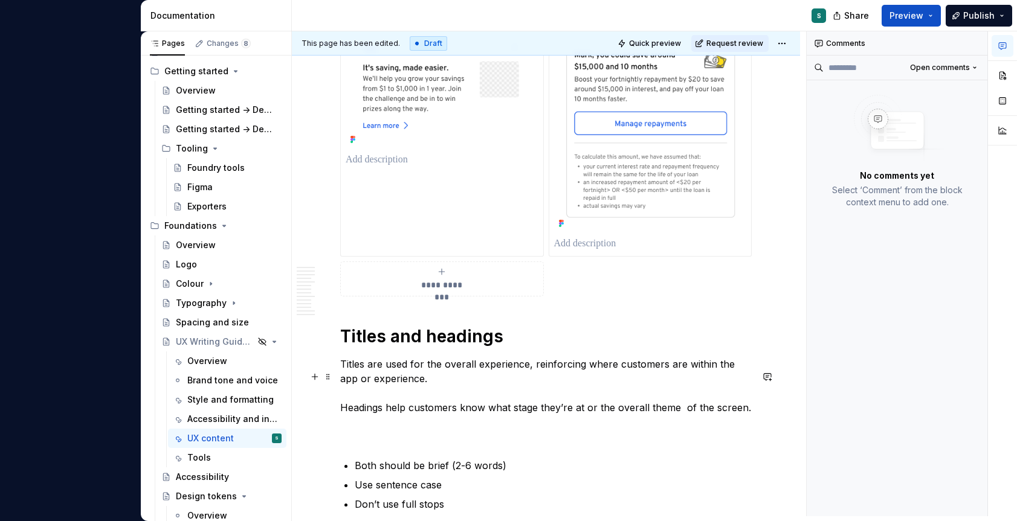
click at [358, 444] on p "Titles are used for the overall experience, reinforcing where customers are wit…" at bounding box center [545, 400] width 411 height 87
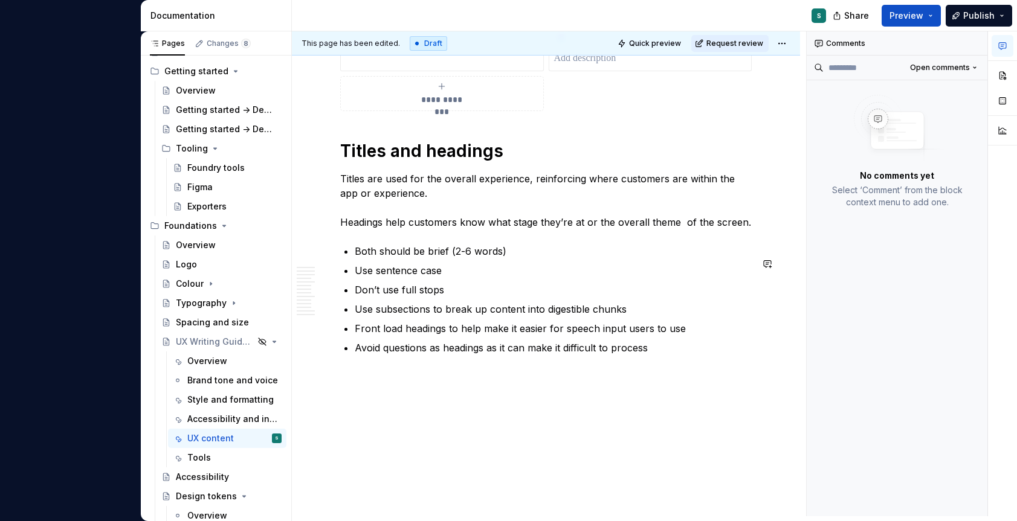
scroll to position [3552, 0]
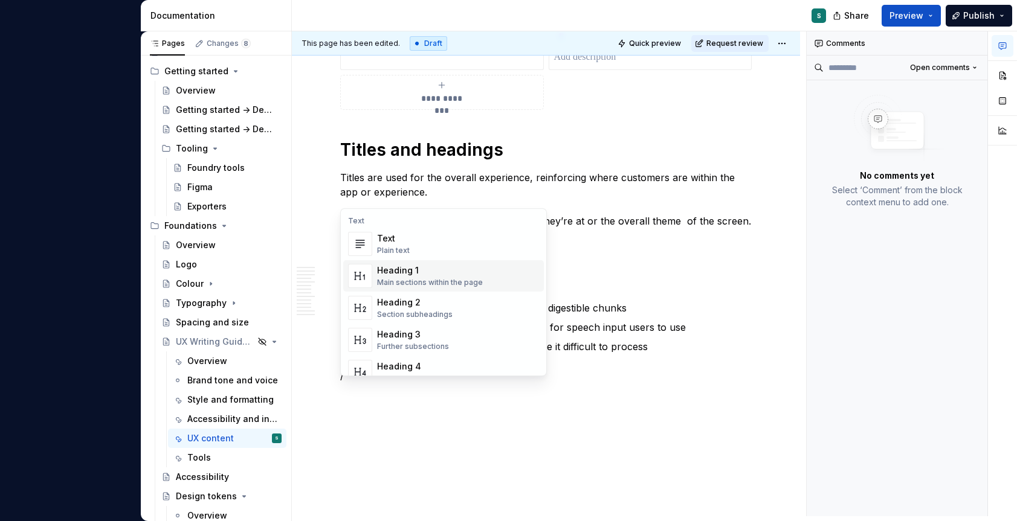
click at [426, 271] on div "Heading 1" at bounding box center [430, 271] width 106 height 12
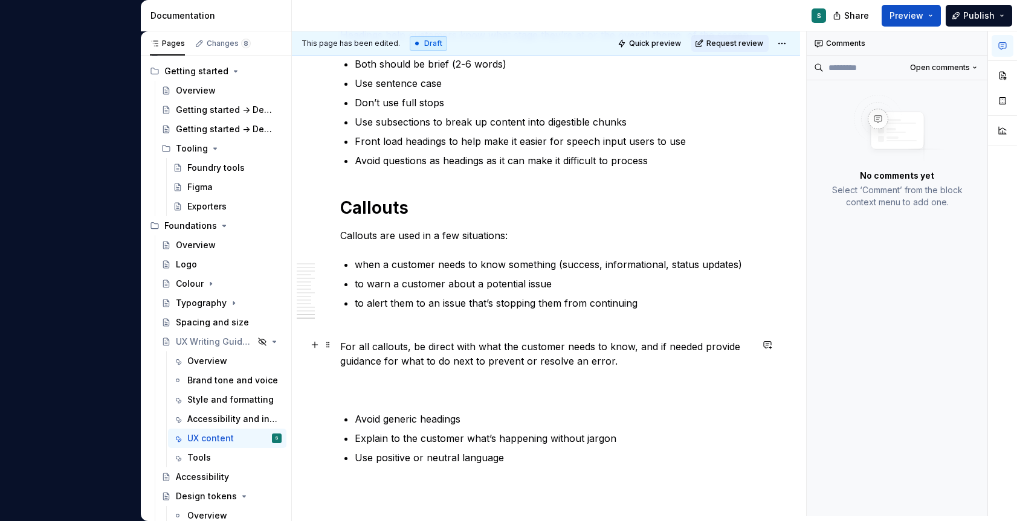
scroll to position [3754, 0]
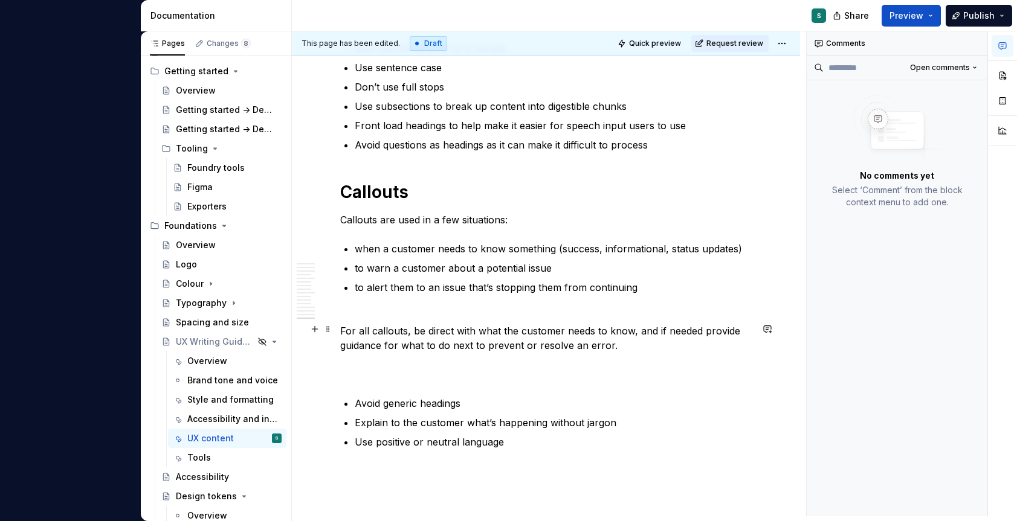
click at [386, 381] on p "For all callouts, be direct with what the customer needs to know, and if needed…" at bounding box center [545, 345] width 411 height 73
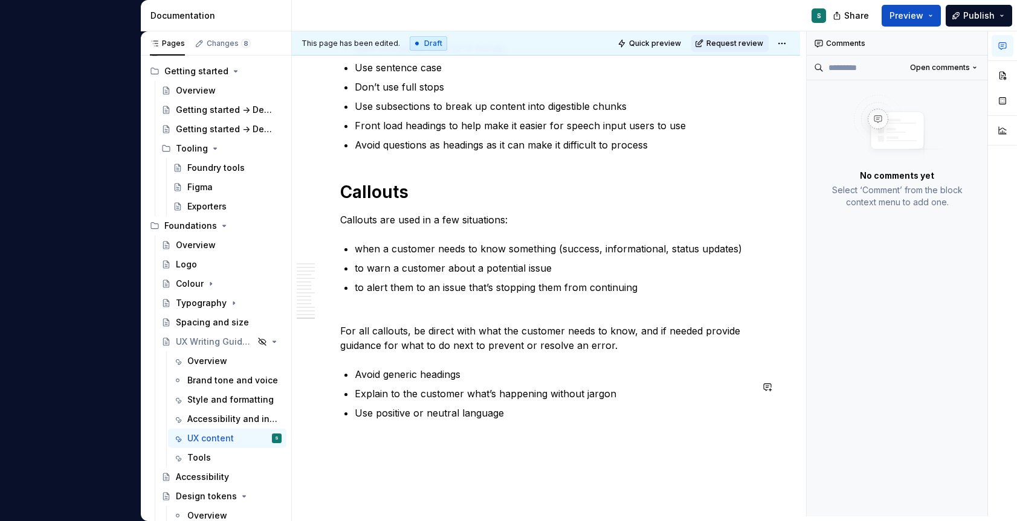
click at [422, 458] on div "This page has been edited. Draft Quick preview Request review Hidden page UX Wr…" at bounding box center [549, 273] width 514 height 485
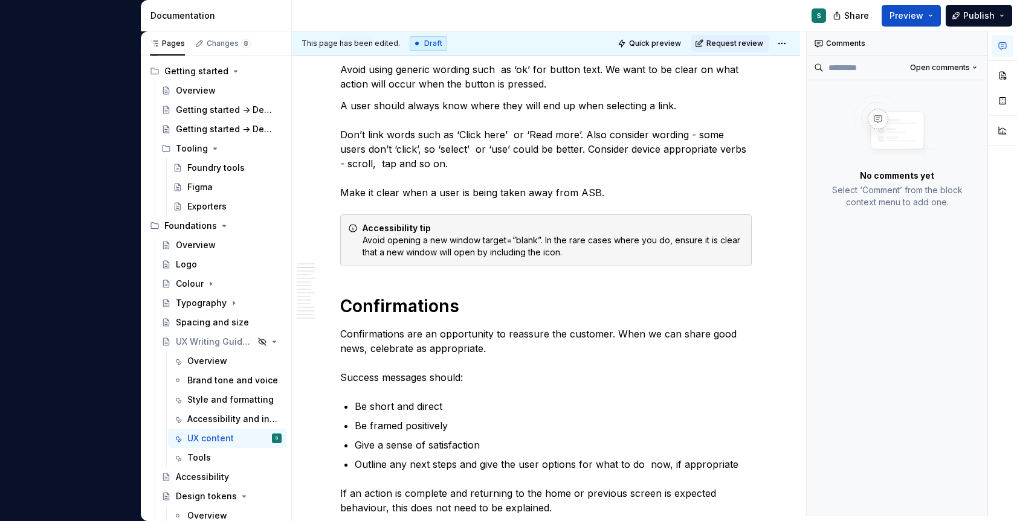
scroll to position [0, 0]
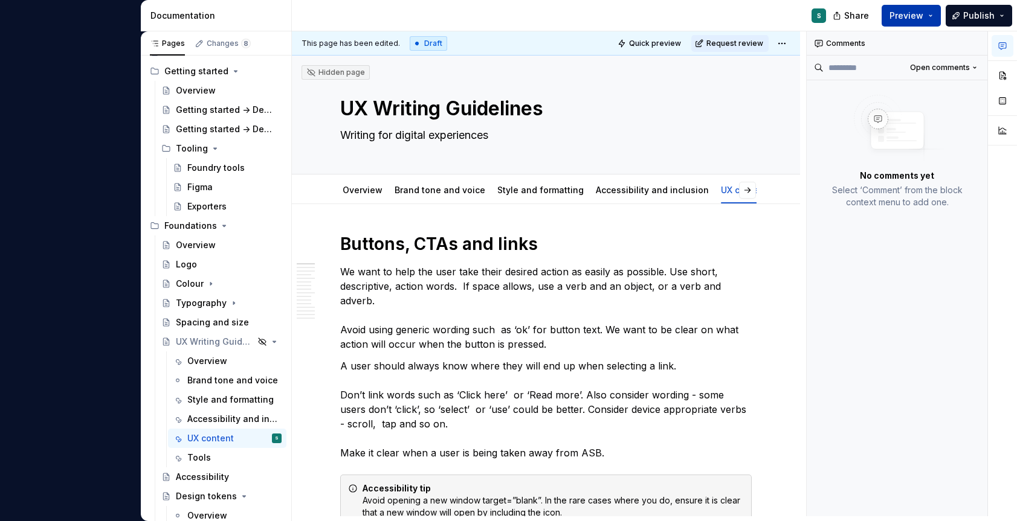
click at [932, 18] on button "Preview" at bounding box center [910, 16] width 59 height 22
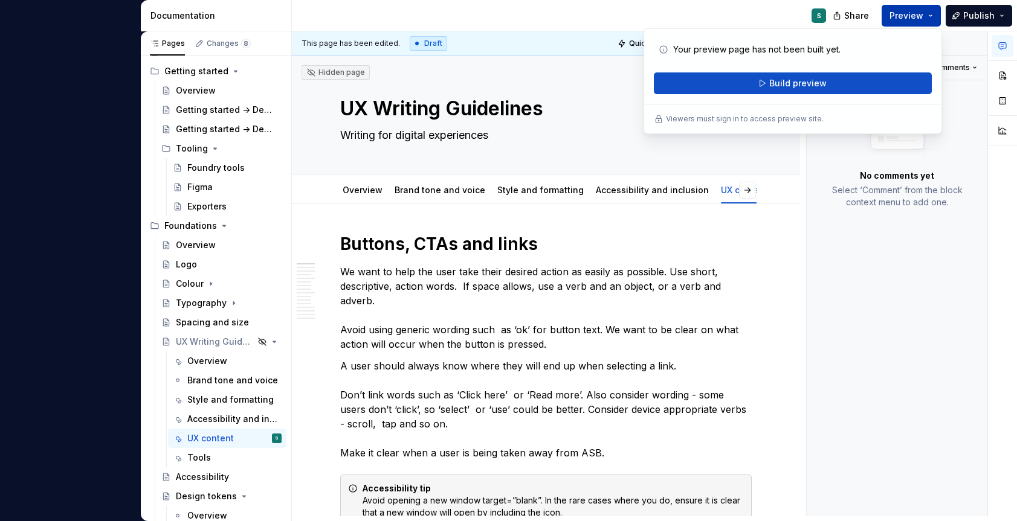
click at [932, 17] on button "Preview" at bounding box center [910, 16] width 59 height 22
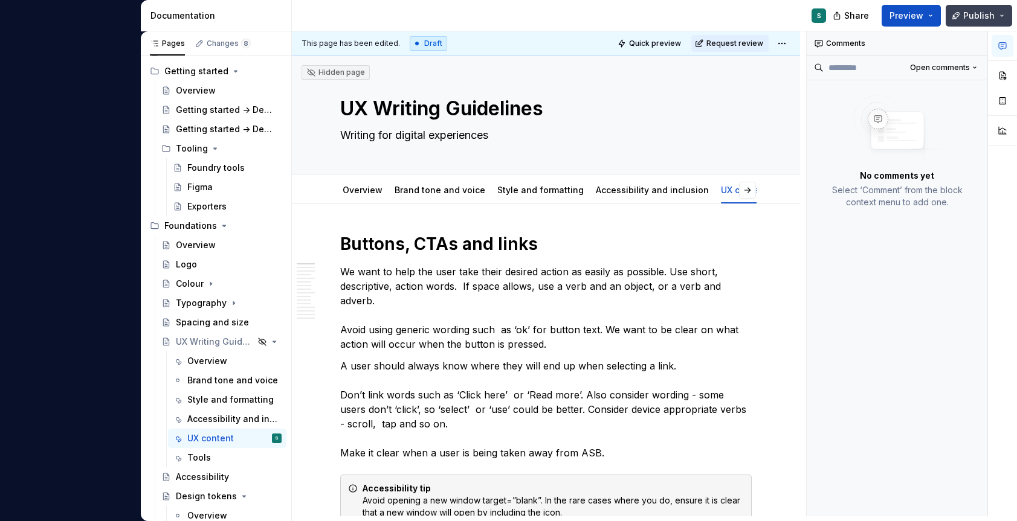
click at [1003, 13] on button "Publish" at bounding box center [979, 16] width 66 height 22
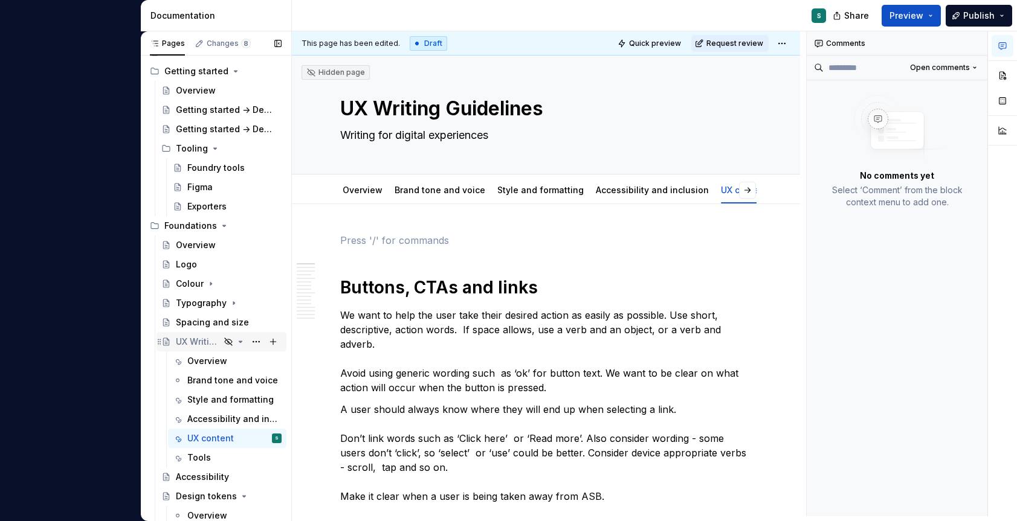
click at [236, 343] on icon "Page tree" at bounding box center [241, 342] width 10 height 10
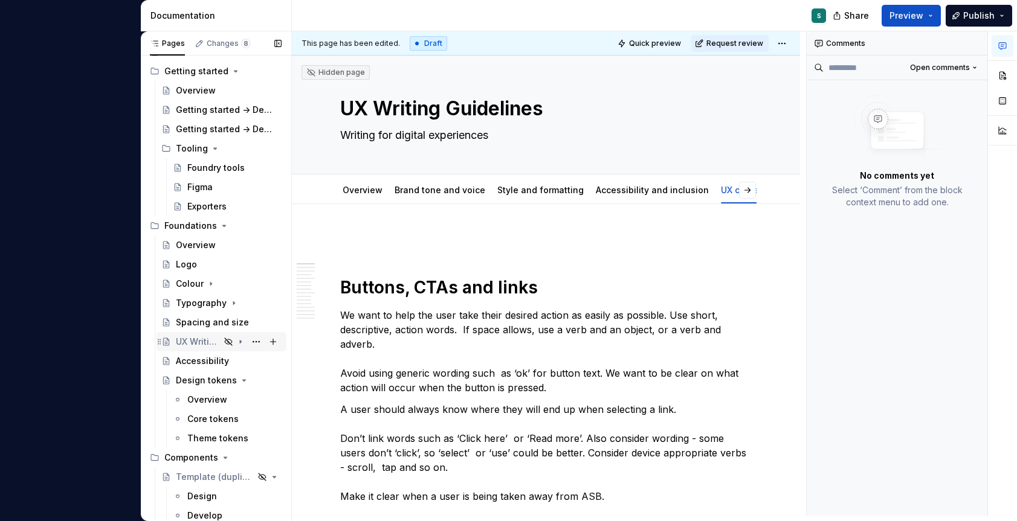
click at [236, 343] on icon "Page tree" at bounding box center [241, 342] width 10 height 10
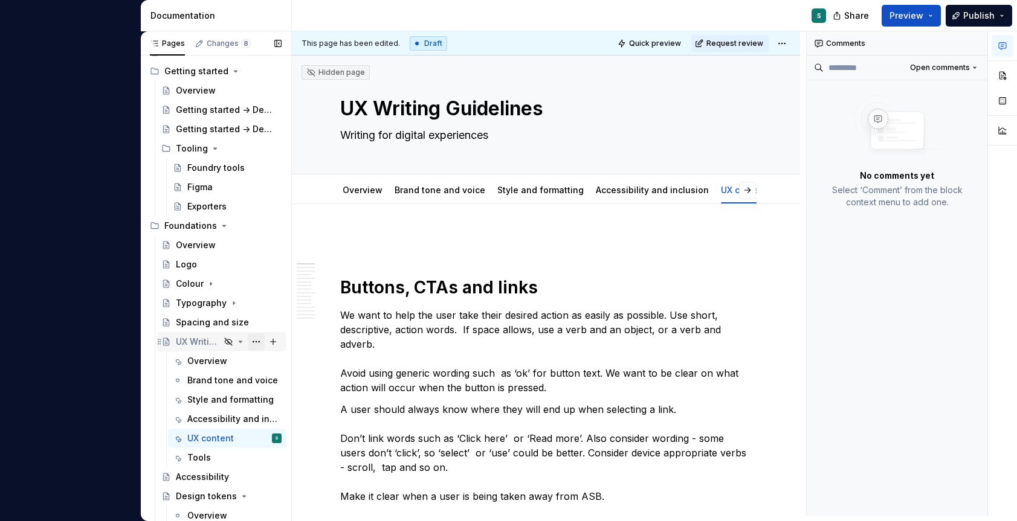
click at [251, 342] on button "Page tree" at bounding box center [256, 342] width 17 height 17
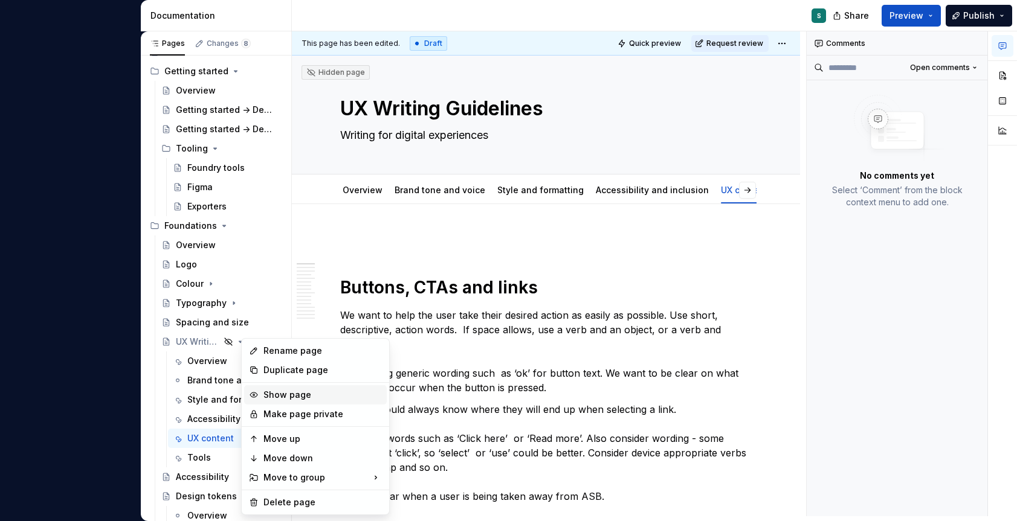
click at [260, 393] on div "Show page" at bounding box center [315, 394] width 143 height 19
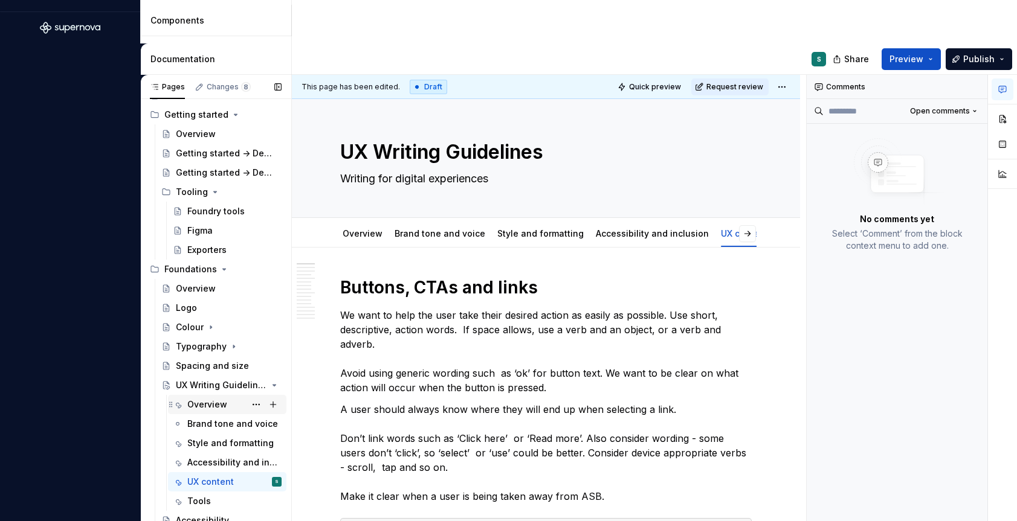
click at [193, 404] on div "Overview" at bounding box center [207, 405] width 40 height 12
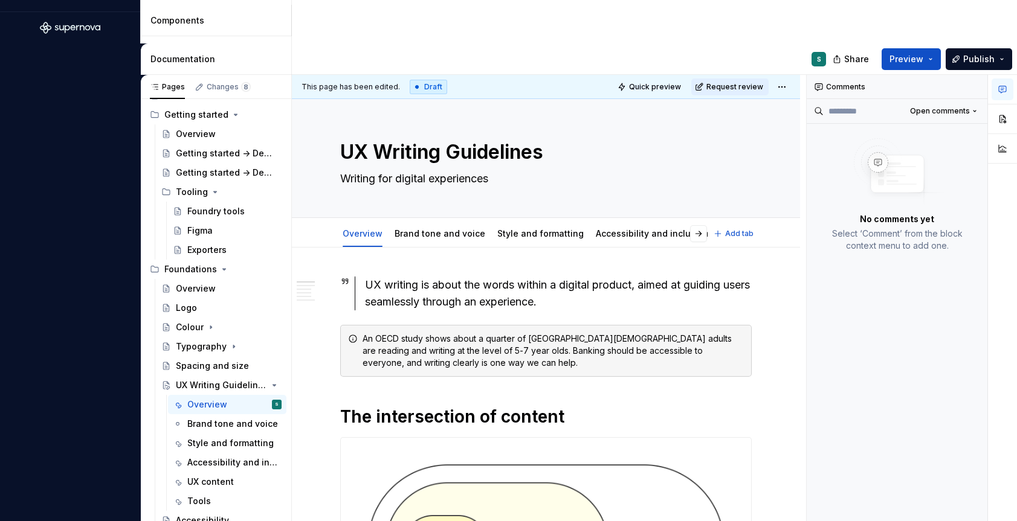
type textarea "*"
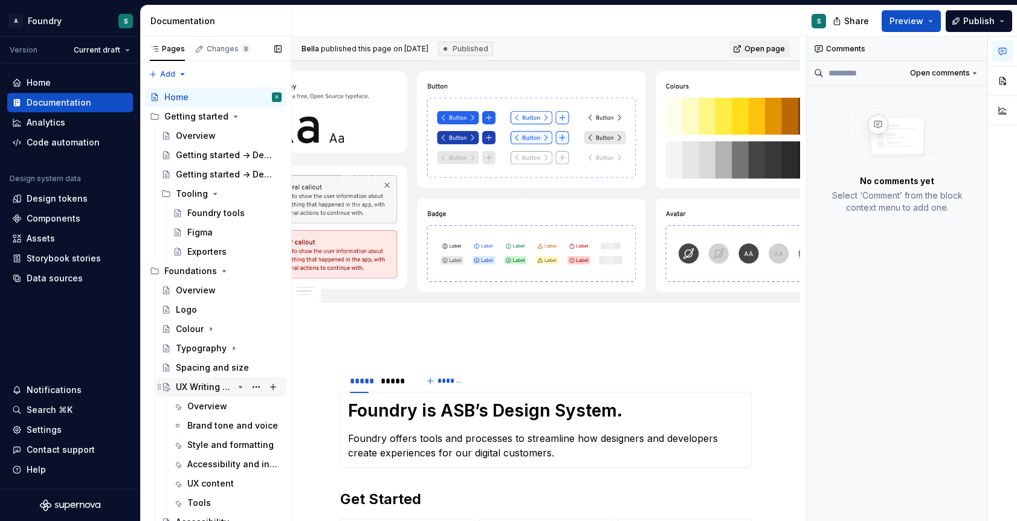
click at [208, 388] on div "UX Writing Guidelines" at bounding box center [204, 387] width 57 height 12
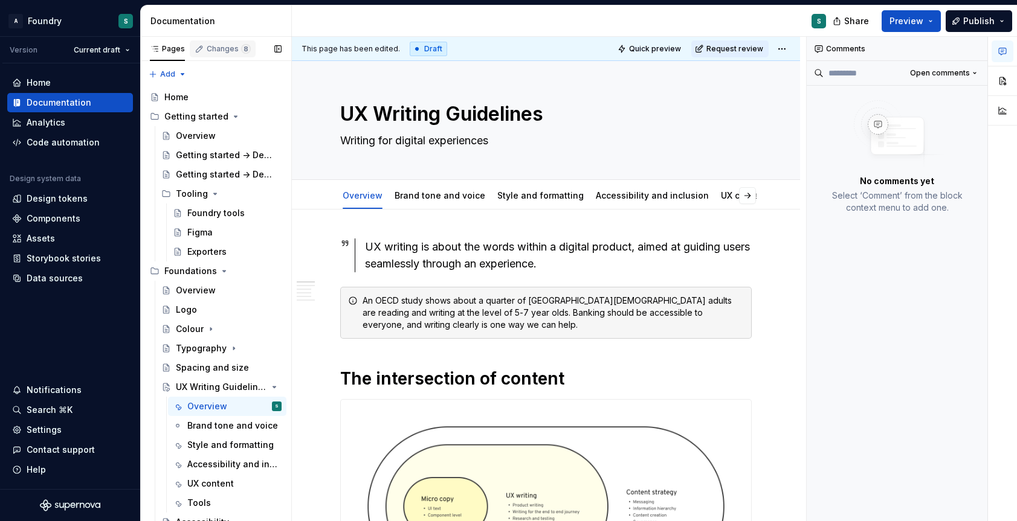
click at [219, 48] on div "Changes 8" at bounding box center [229, 49] width 44 height 10
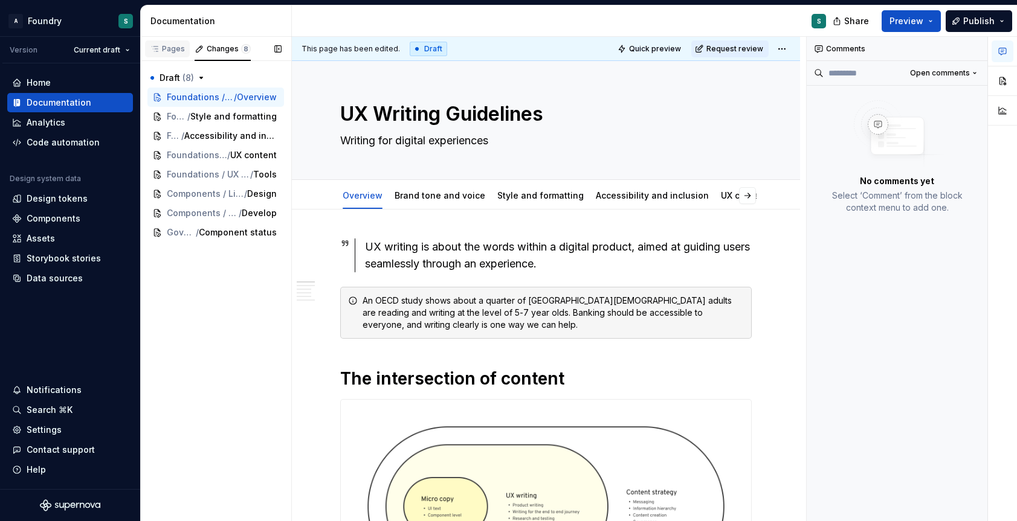
click at [167, 49] on div "Pages" at bounding box center [167, 49] width 35 height 10
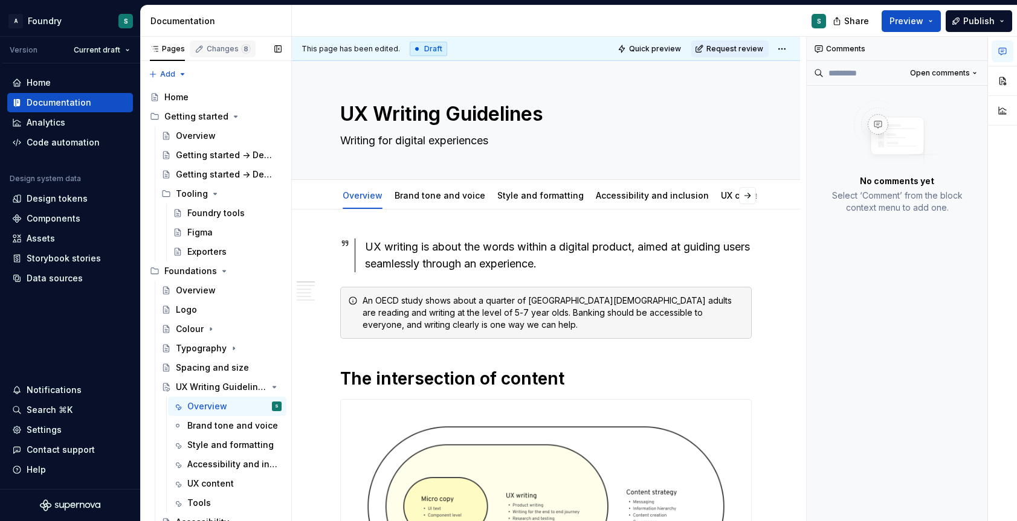
click at [210, 50] on div "Changes 8" at bounding box center [229, 49] width 44 height 10
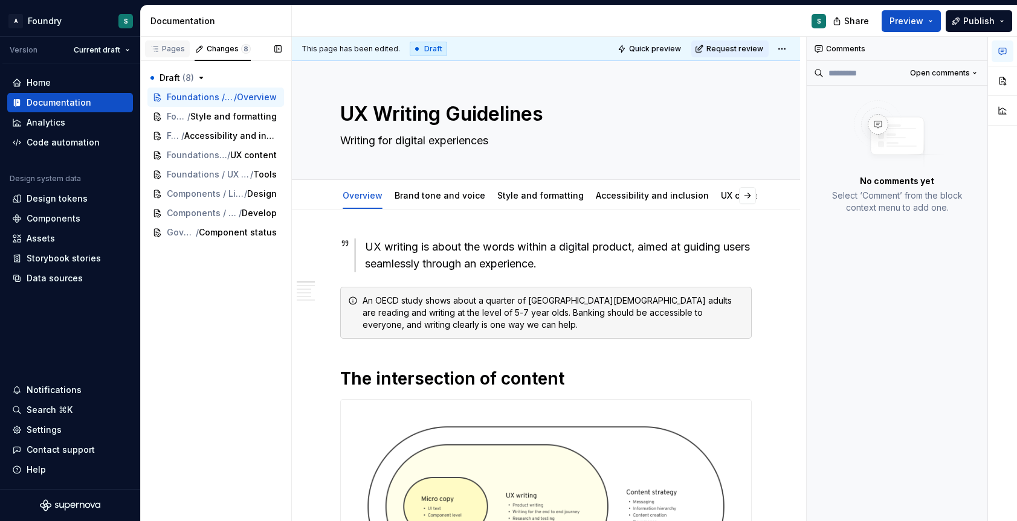
click at [166, 47] on div "Pages" at bounding box center [167, 49] width 35 height 10
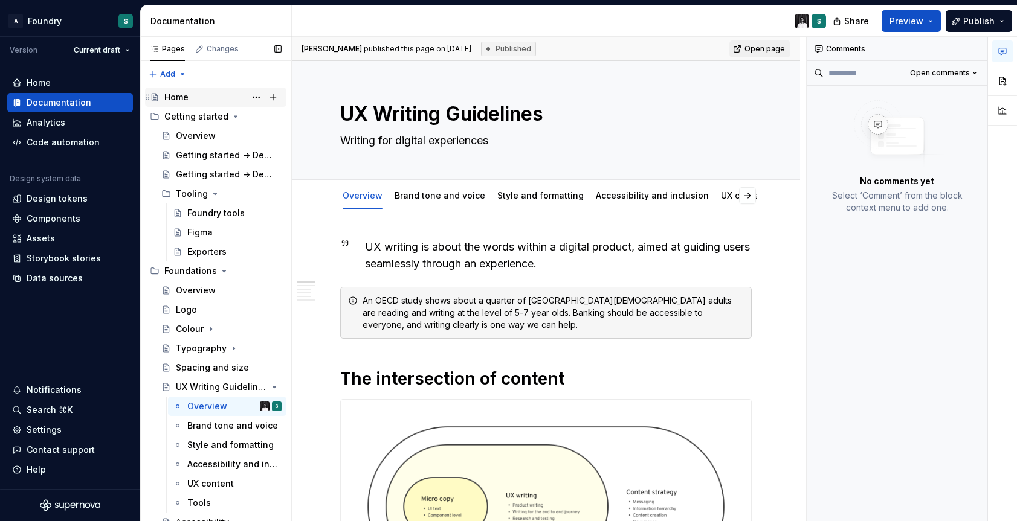
click at [175, 97] on div "Home" at bounding box center [176, 97] width 24 height 12
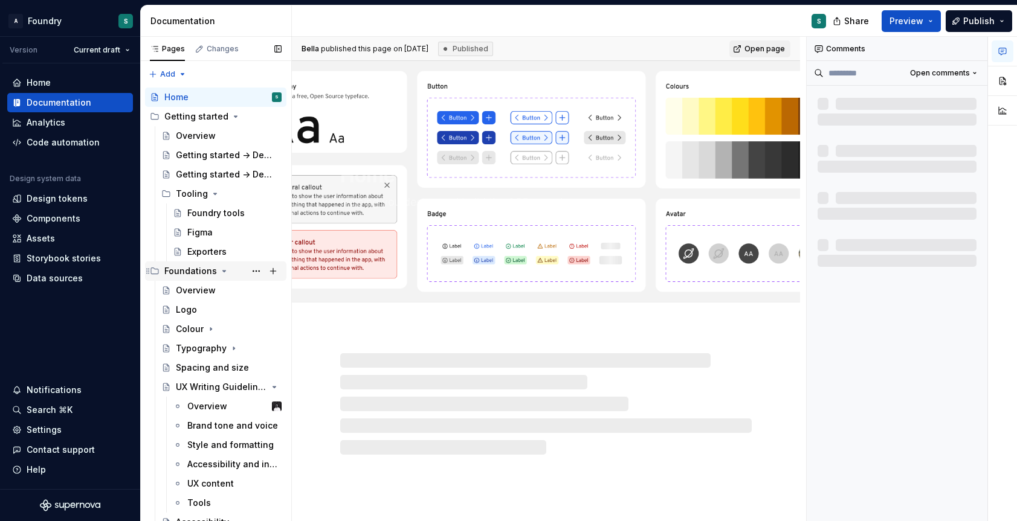
click at [181, 269] on div "Foundations" at bounding box center [190, 271] width 53 height 12
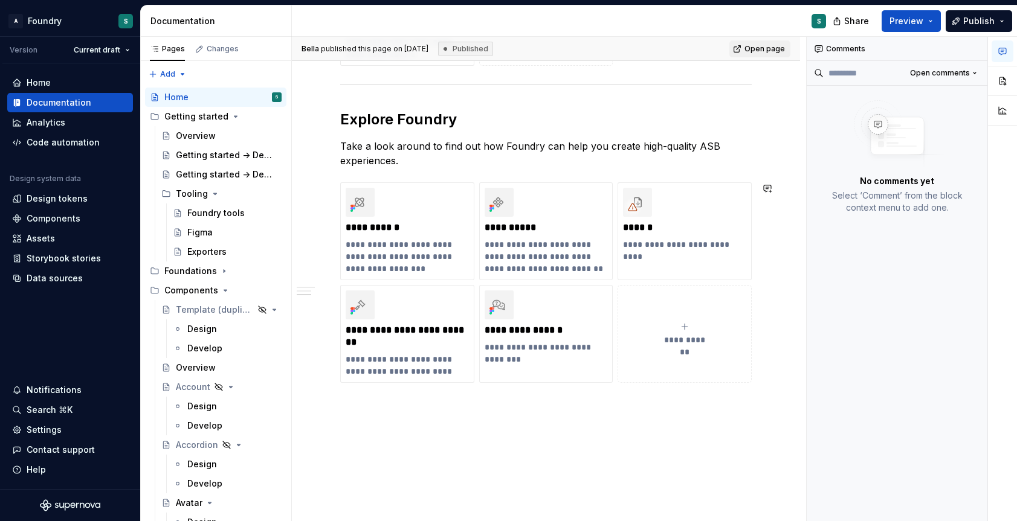
scroll to position [698, 0]
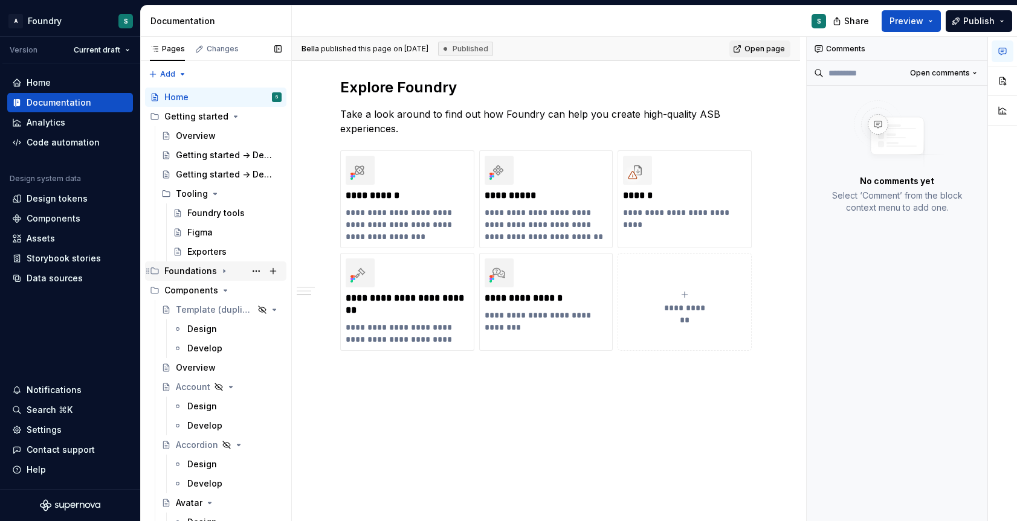
click at [191, 272] on div "Foundations" at bounding box center [190, 271] width 53 height 12
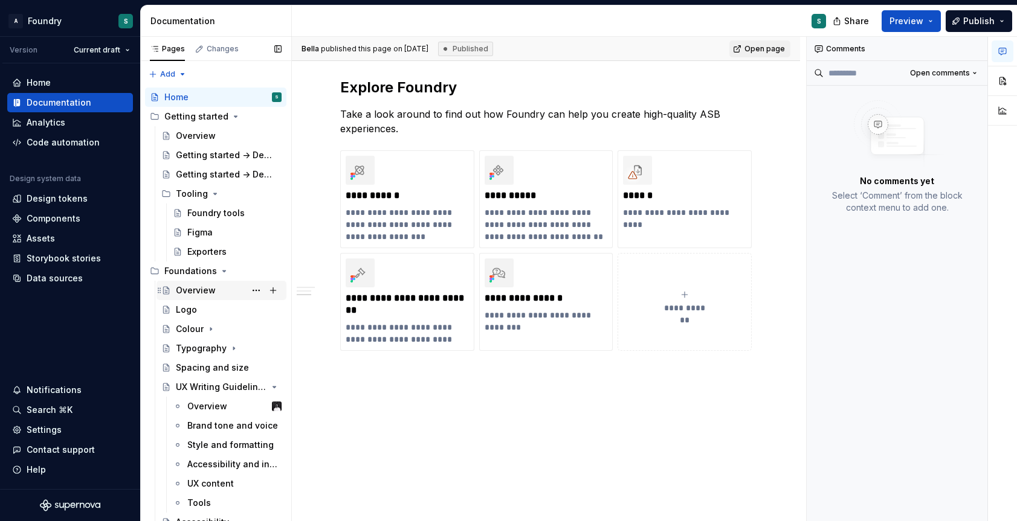
click at [189, 286] on div "Overview" at bounding box center [196, 291] width 40 height 12
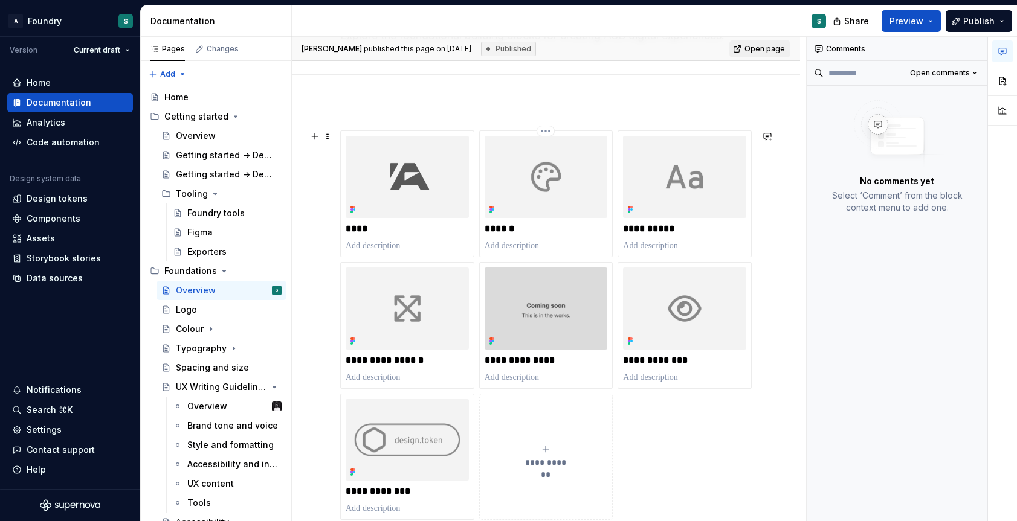
scroll to position [107, 0]
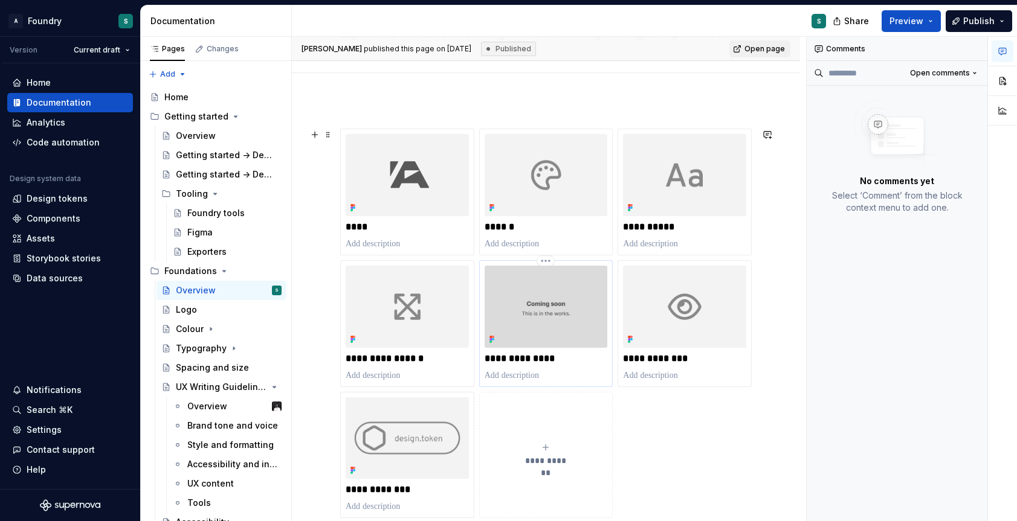
click at [504, 359] on p "**********" at bounding box center [546, 359] width 123 height 12
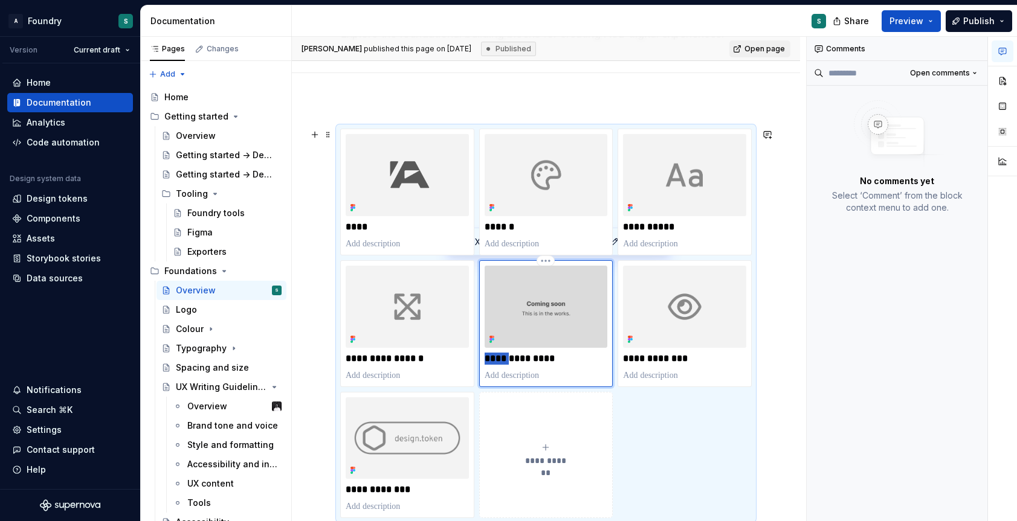
click at [504, 359] on p "**********" at bounding box center [546, 359] width 123 height 12
type textarea "*"
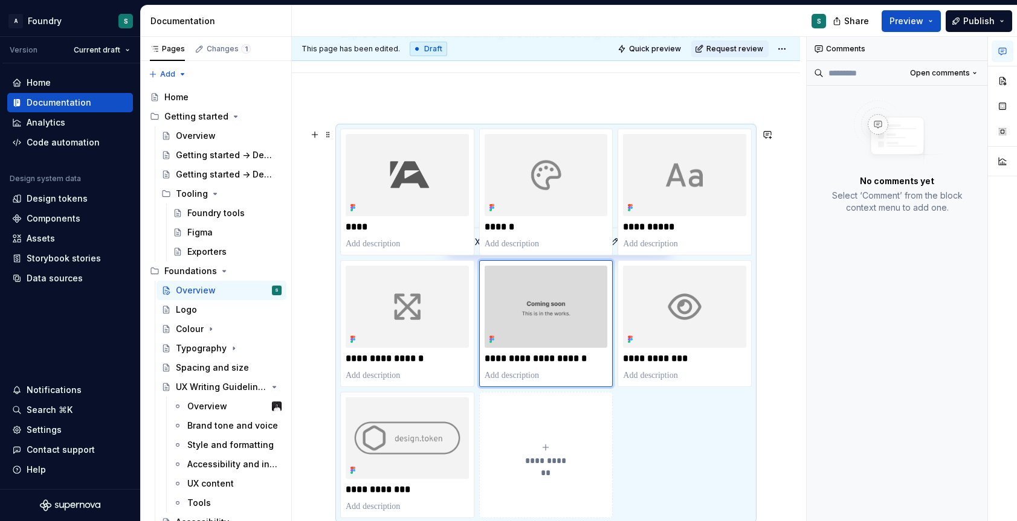
click at [773, 384] on div "**********" at bounding box center [546, 409] width 508 height 619
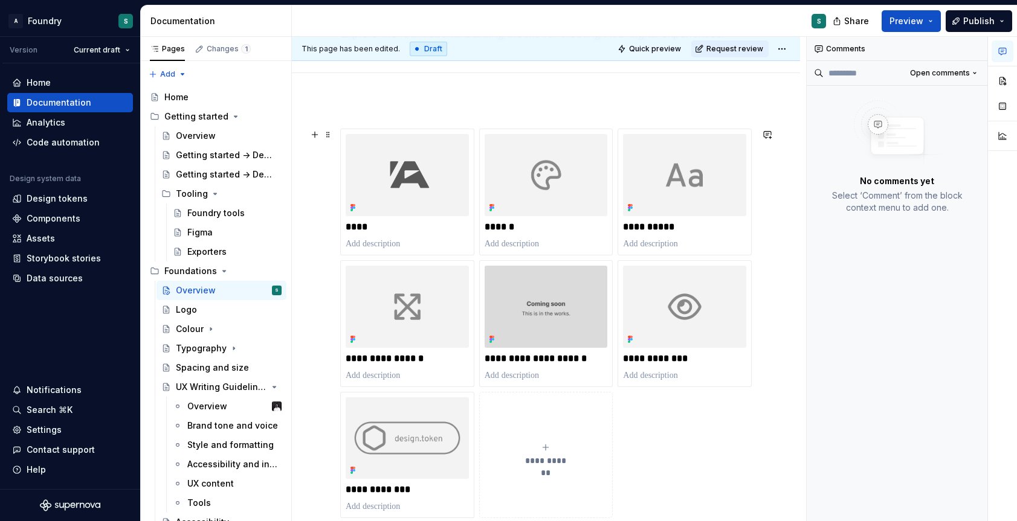
scroll to position [134, 0]
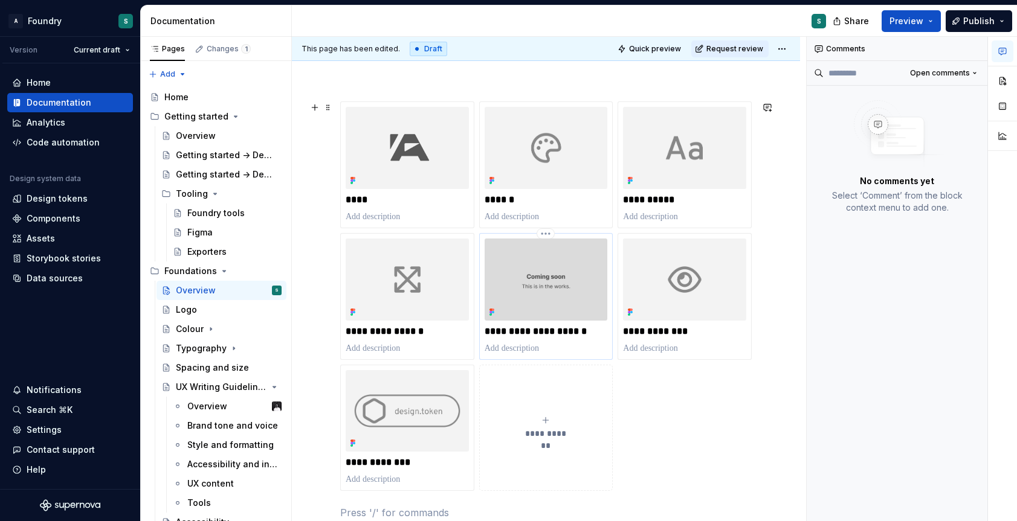
click at [544, 273] on img at bounding box center [546, 280] width 123 height 82
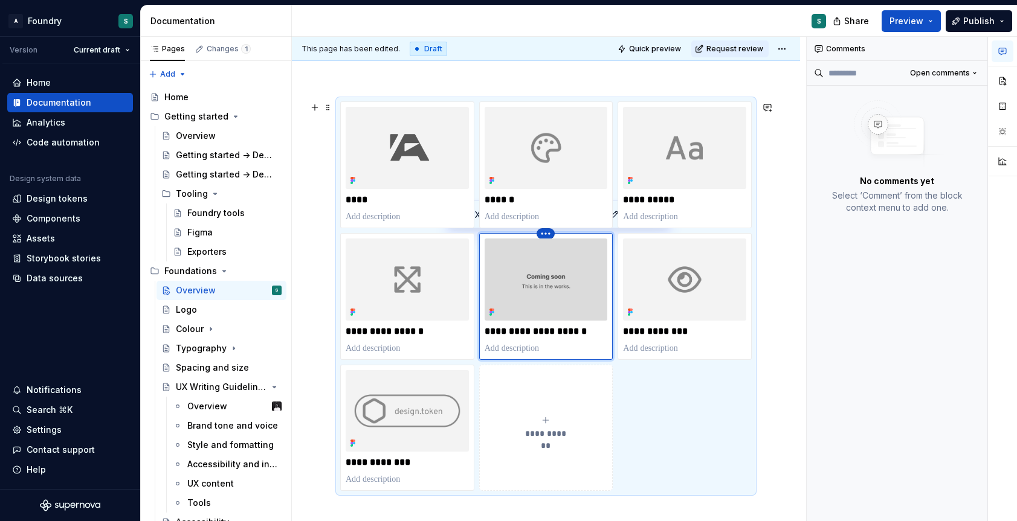
click at [546, 231] on html "A Foundry S Version Current draft Home Documentation Analytics Code automation …" at bounding box center [508, 260] width 1017 height 521
type textarea "*"
click at [530, 288] on html "A Foundry S Version Current draft Home Documentation Analytics Code automation …" at bounding box center [508, 260] width 1017 height 521
click at [769, 105] on button "button" at bounding box center [767, 107] width 17 height 17
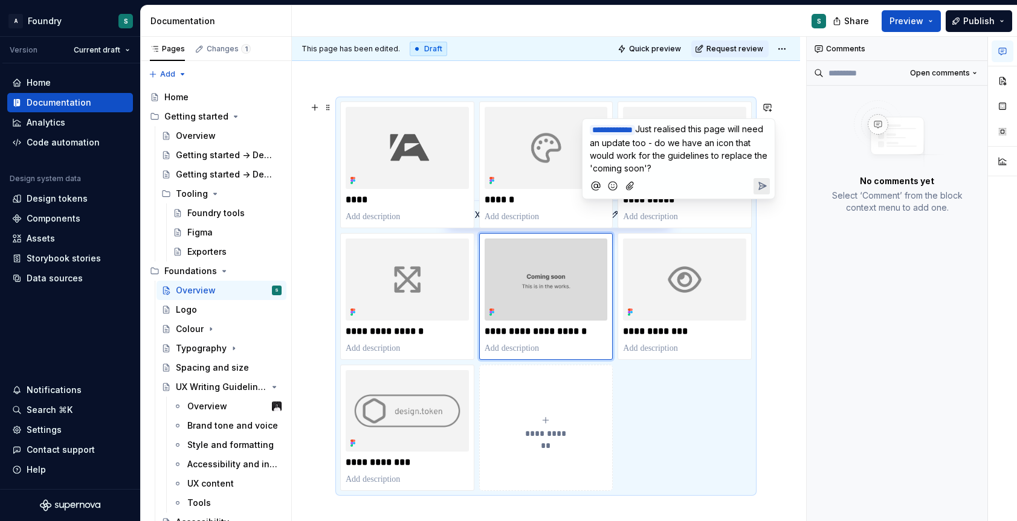
click at [763, 188] on icon "Send" at bounding box center [762, 186] width 12 height 12
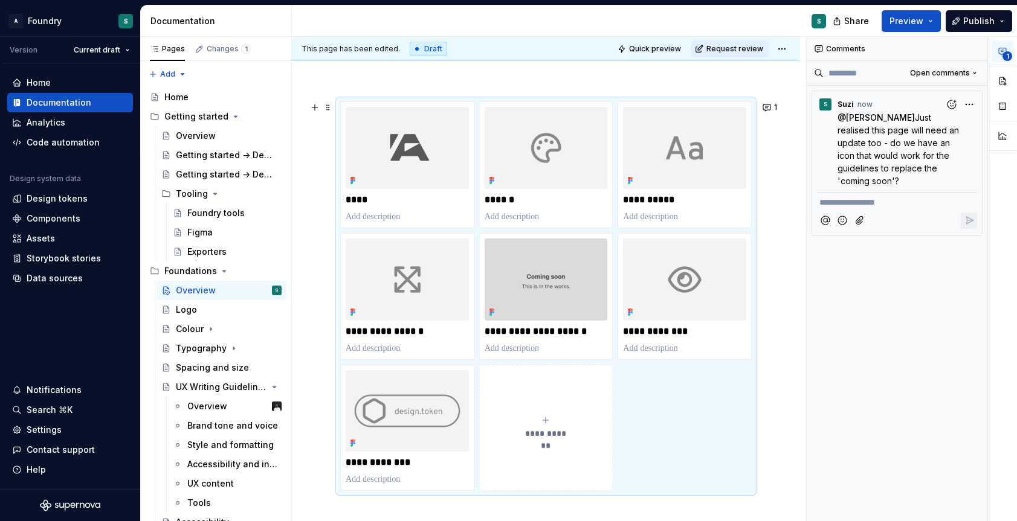
click at [785, 295] on div "**********" at bounding box center [546, 382] width 508 height 619
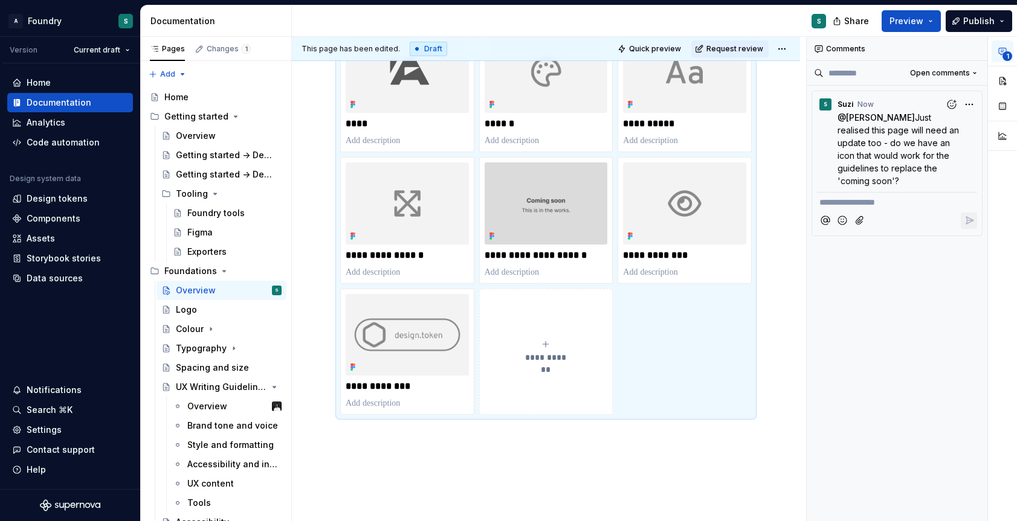
scroll to position [211, 0]
click at [543, 209] on img at bounding box center [546, 202] width 123 height 82
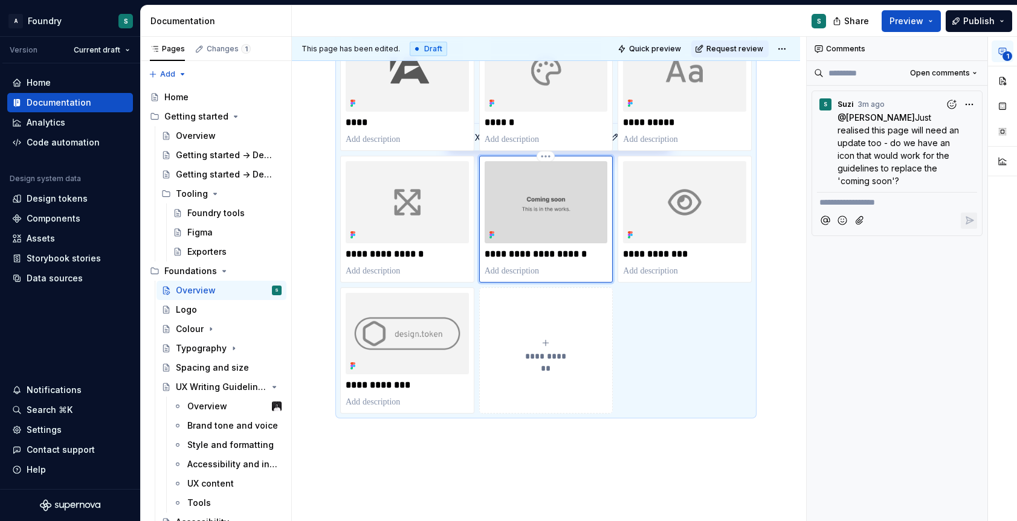
click at [543, 209] on img at bounding box center [546, 202] width 123 height 82
click at [541, 207] on img at bounding box center [546, 202] width 123 height 82
click at [543, 200] on img at bounding box center [546, 202] width 123 height 82
click at [544, 156] on html "A Foundry S Version Current draft Home Documentation Analytics Code automation …" at bounding box center [508, 260] width 1017 height 521
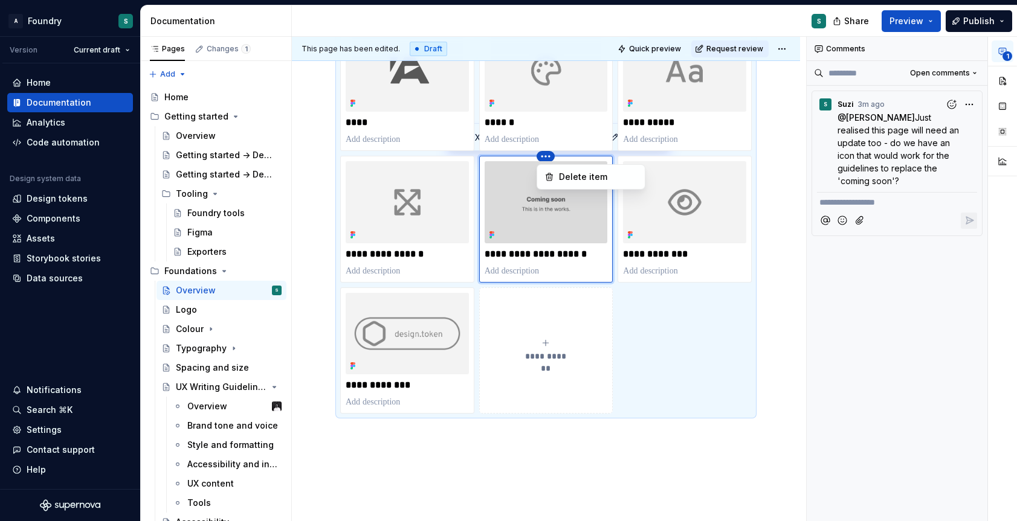
click at [515, 202] on html "A Foundry S Version Current draft Home Documentation Analytics Code automation …" at bounding box center [508, 260] width 1017 height 521
click at [533, 203] on img at bounding box center [546, 202] width 123 height 82
click at [533, 204] on img at bounding box center [546, 202] width 123 height 82
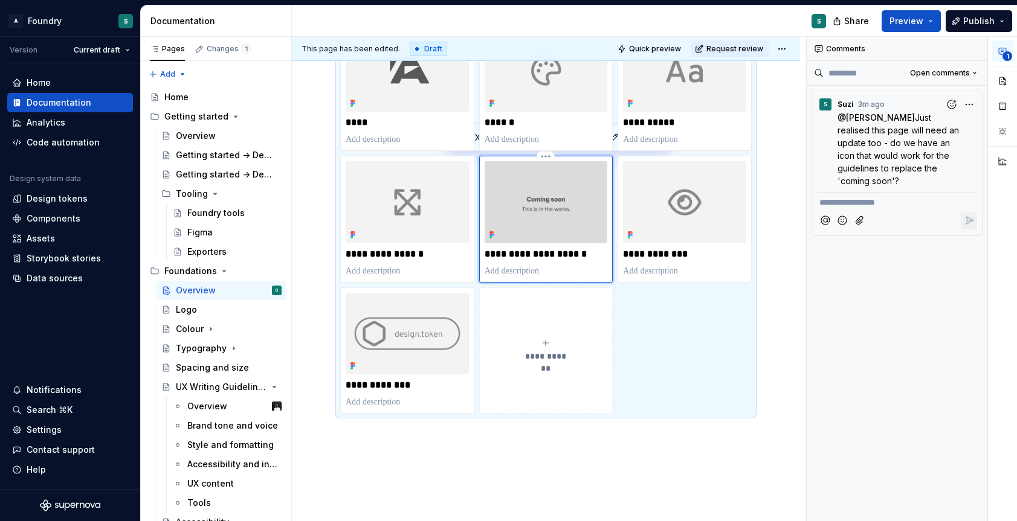
click at [533, 204] on img at bounding box center [546, 202] width 123 height 82
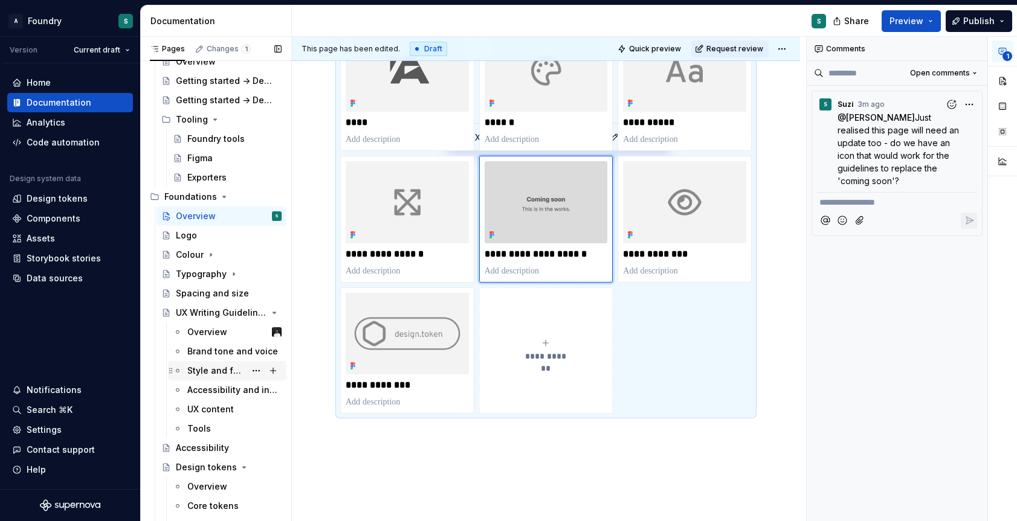
scroll to position [76, 0]
click at [202, 427] on div "Tools" at bounding box center [199, 428] width 24 height 12
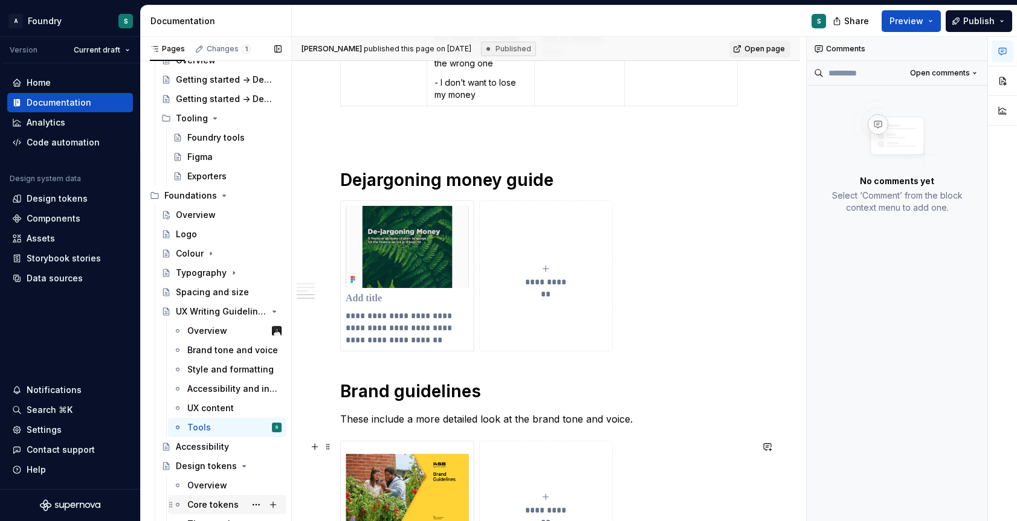
scroll to position [979, 0]
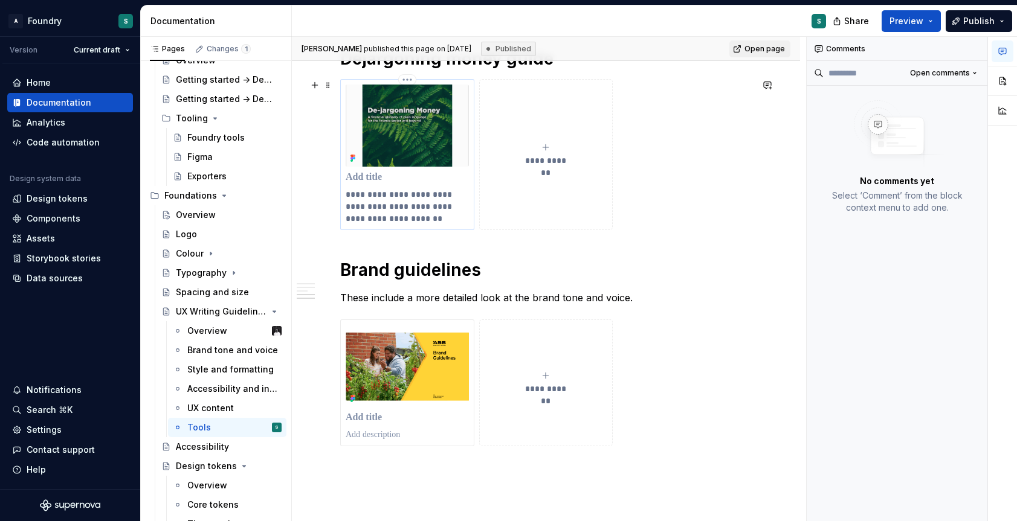
click at [361, 178] on p at bounding box center [407, 178] width 123 height 12
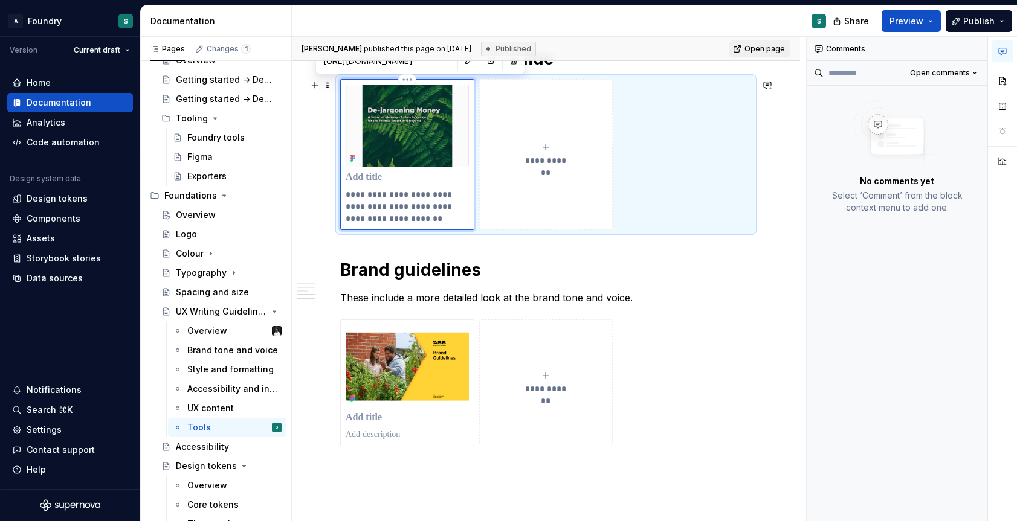
type textarea "*"
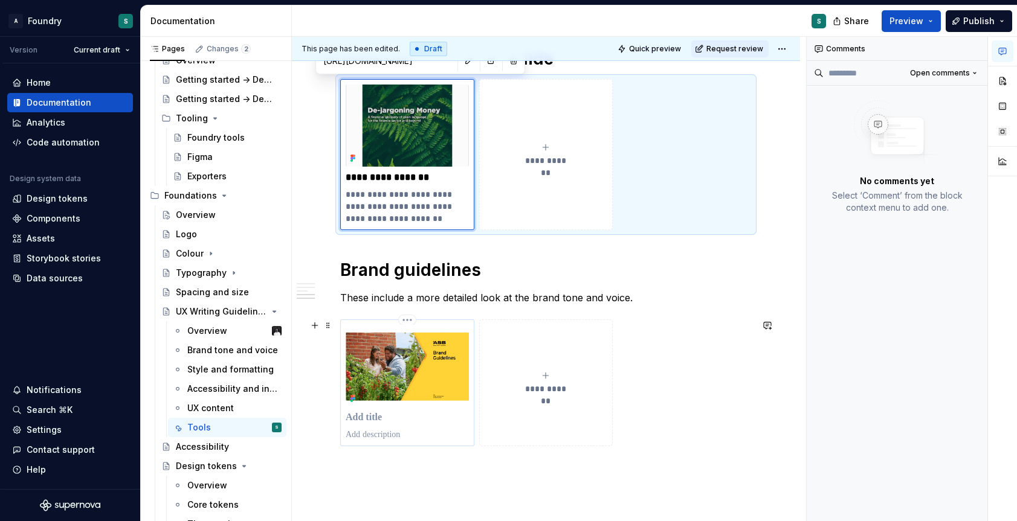
click at [367, 422] on p at bounding box center [407, 418] width 123 height 12
type textarea "*"
type input "[URL][DOMAIN_NAME]"
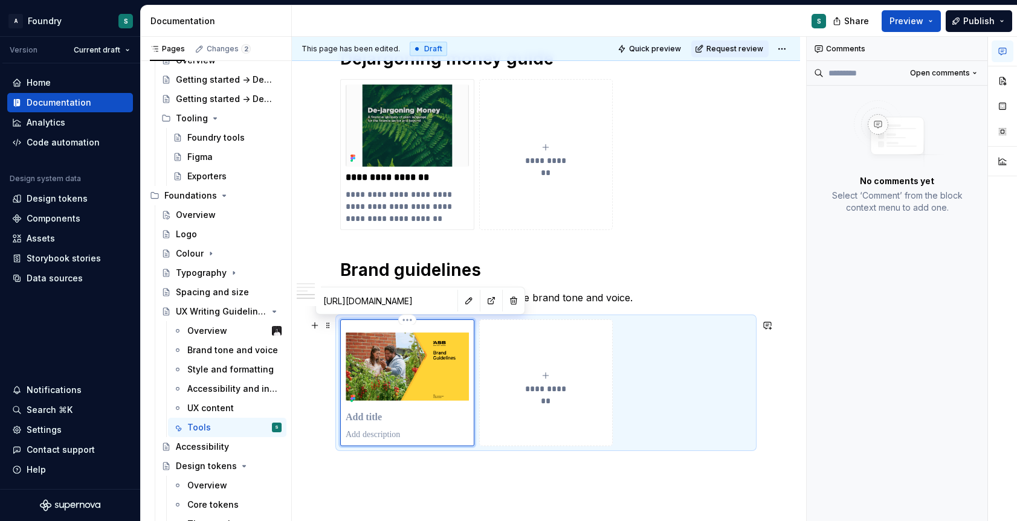
type textarea "*"
click at [359, 441] on div "**********" at bounding box center [407, 383] width 134 height 127
click at [359, 438] on p at bounding box center [407, 435] width 123 height 12
type textarea "*"
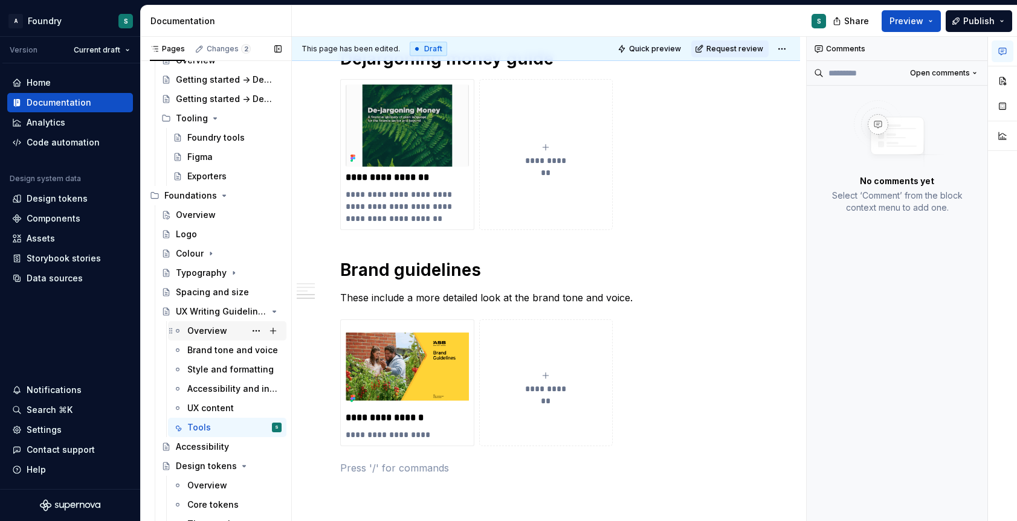
click at [205, 334] on div "Overview" at bounding box center [207, 331] width 40 height 12
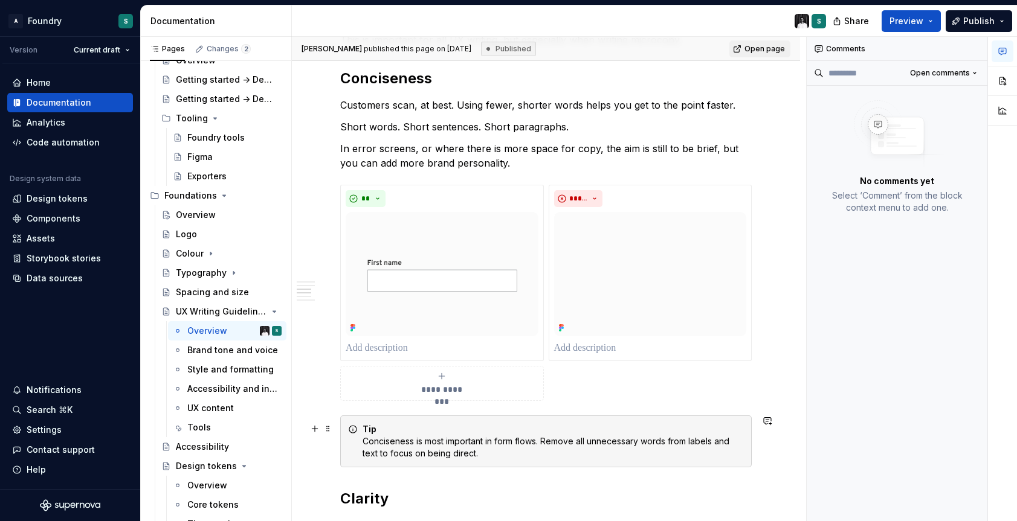
scroll to position [675, 0]
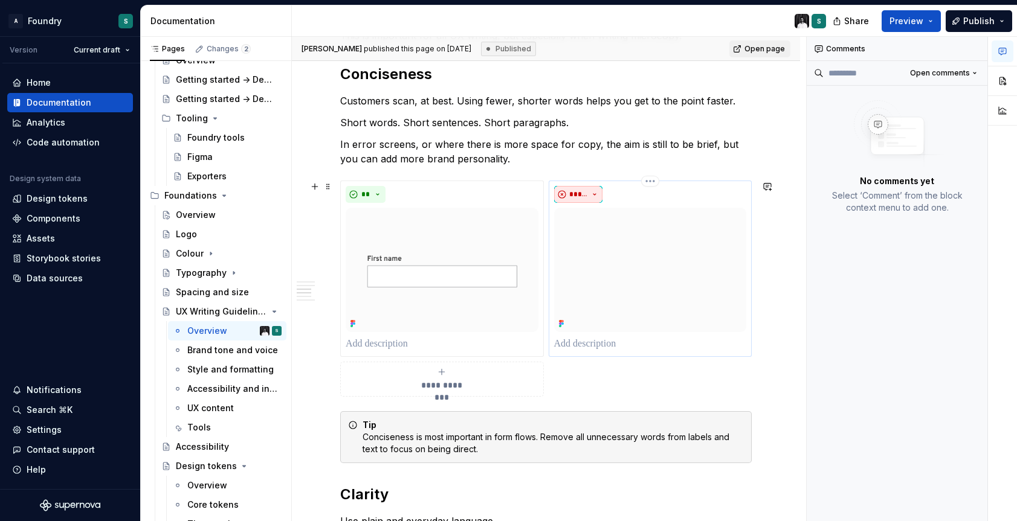
click at [590, 188] on button "*****" at bounding box center [578, 194] width 49 height 17
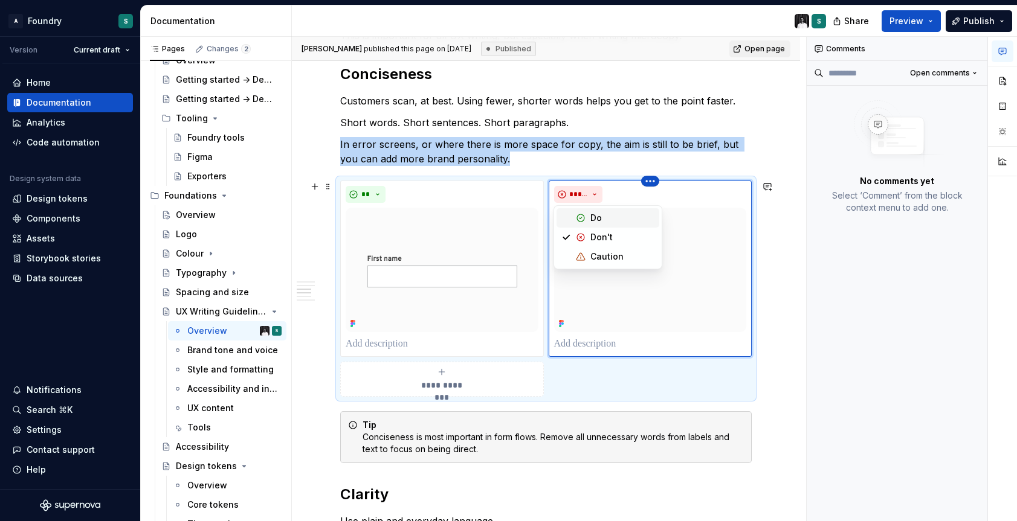
click at [649, 184] on html "A Foundry S Version Current draft Home Documentation Analytics Code automation …" at bounding box center [508, 260] width 1017 height 521
click at [659, 202] on div "Delete item" at bounding box center [694, 201] width 103 height 19
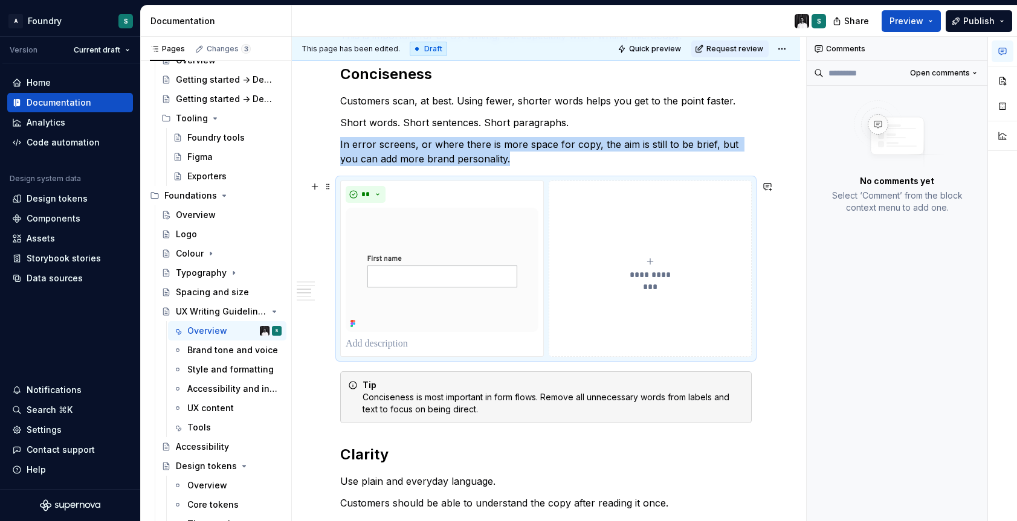
click at [636, 269] on span "**********" at bounding box center [650, 275] width 56 height 12
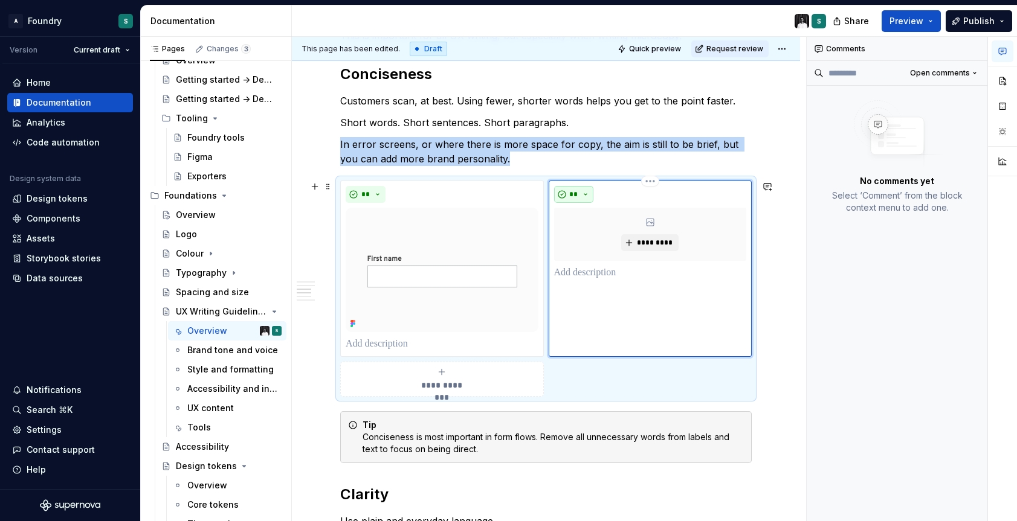
click at [572, 193] on span "**" at bounding box center [574, 195] width 10 height 10
type textarea "*"
click at [579, 236] on div "Suggestions" at bounding box center [581, 238] width 10 height 10
click at [654, 244] on span "*********" at bounding box center [654, 243] width 37 height 10
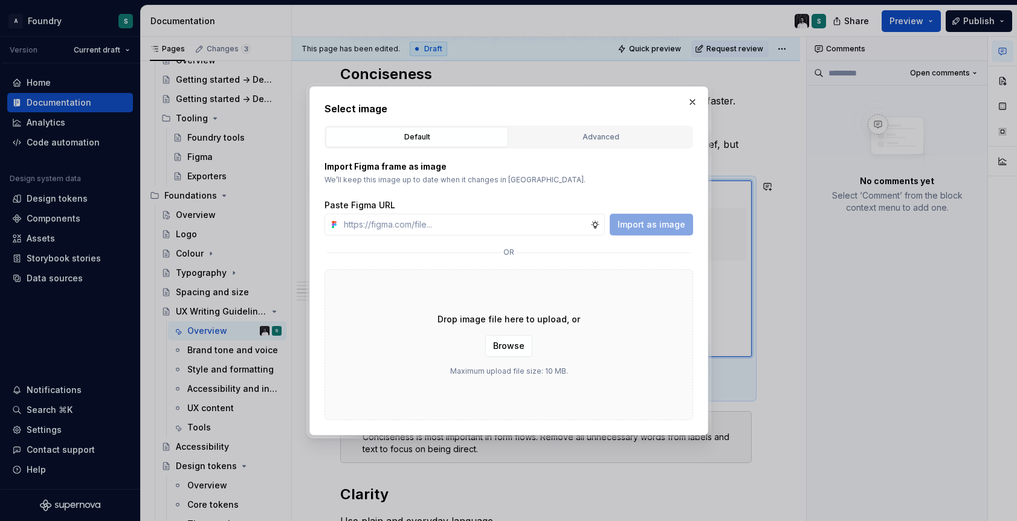
type input "[URL][DOMAIN_NAME]"
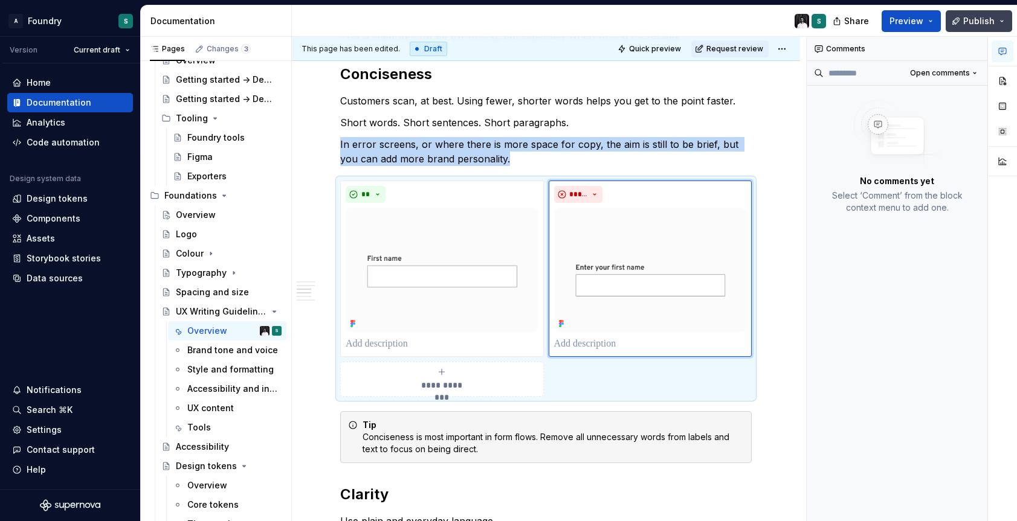
click at [996, 21] on button "Publish" at bounding box center [979, 21] width 66 height 22
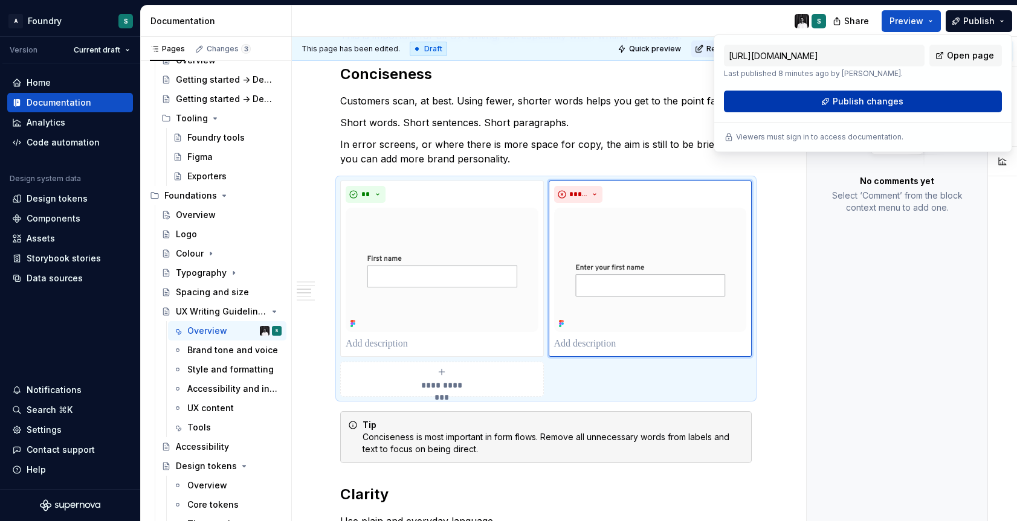
scroll to position [0, 0]
click at [867, 103] on span "Publish changes" at bounding box center [868, 101] width 71 height 12
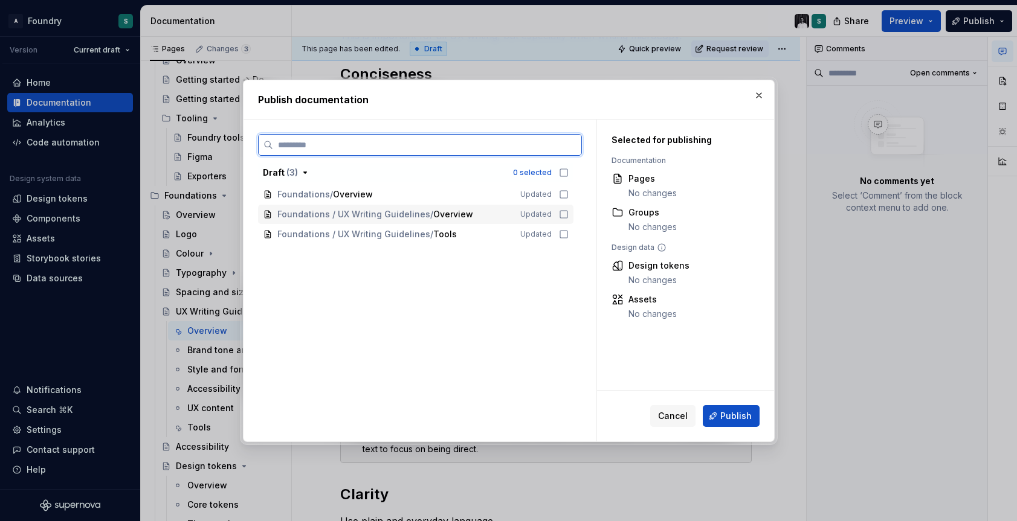
click at [562, 213] on icon at bounding box center [564, 215] width 10 height 10
click at [564, 235] on icon at bounding box center [564, 235] width 10 height 10
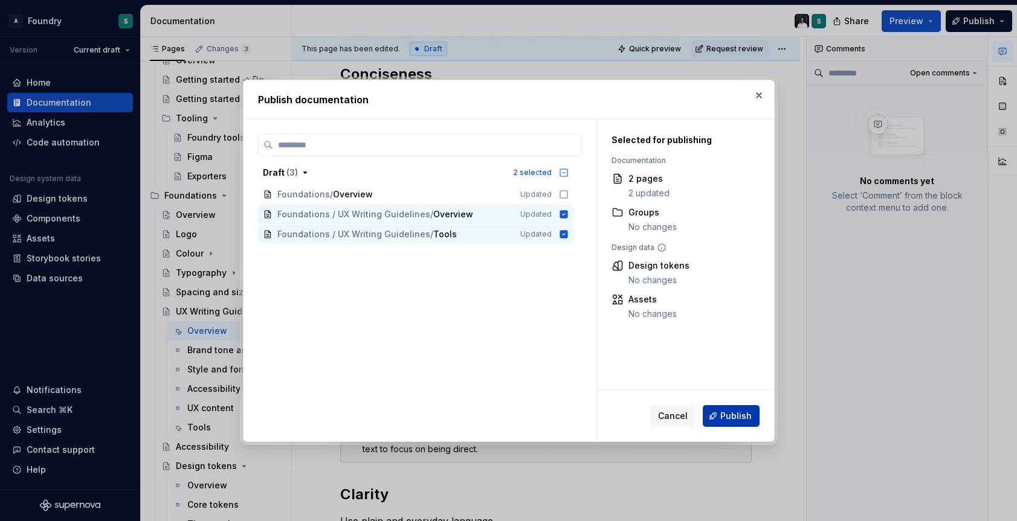
click at [730, 416] on span "Publish" at bounding box center [735, 416] width 31 height 12
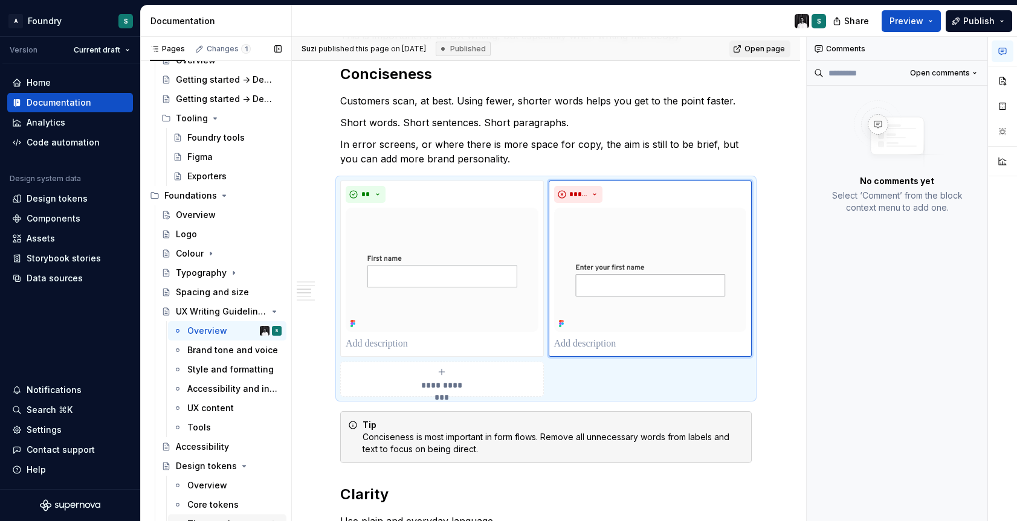
type textarea "*"
